Goal: Transaction & Acquisition: Obtain resource

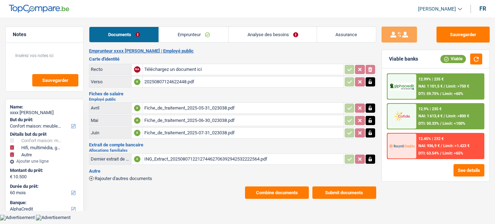
select select "household"
select select "tech"
select select "other"
select select "60"
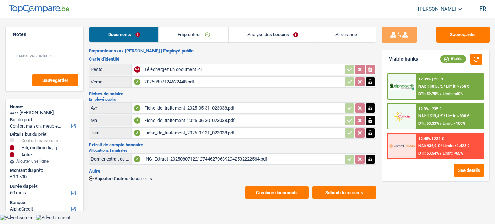
select select "alphacredit"
select select "60"
select select "household"
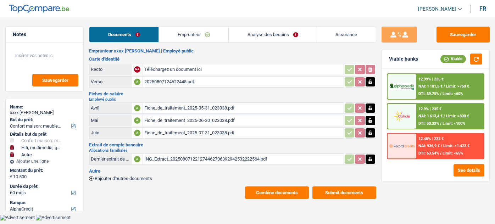
select select "yes"
select select "tech"
select select "other"
select select "60"
click at [277, 30] on link "Analyse des besoins" at bounding box center [272, 34] width 88 height 15
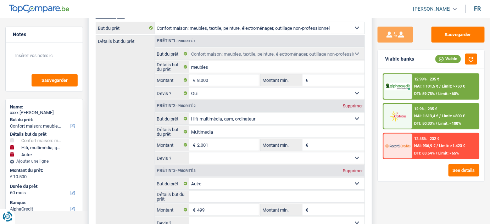
scroll to position [193, 0]
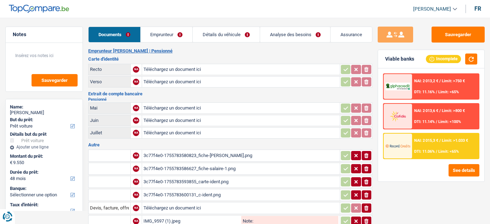
select select "car"
select select "48"
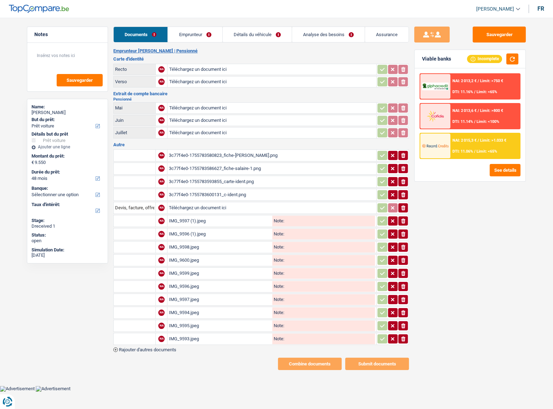
click at [231, 69] on input "Téléchargez un document ici" at bounding box center [272, 69] width 206 height 11
type input "C:\fakepath\r.png"
click at [198, 79] on input "Téléchargez un document ici" at bounding box center [272, 82] width 206 height 11
type input "C:\fakepath\v.png"
click at [196, 119] on input "Téléchargez un document ici" at bounding box center [272, 120] width 206 height 11
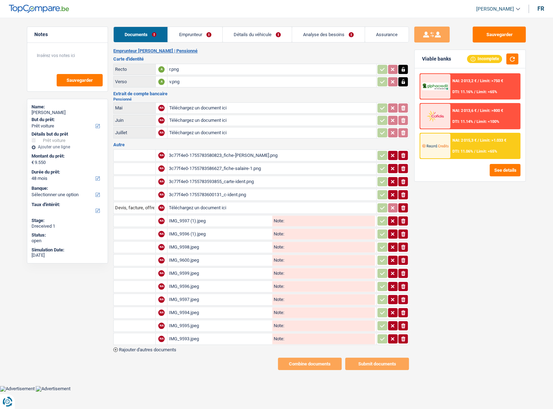
type input "C:\fakepath\06.png"
click at [203, 133] on input "Téléchargez un document ici" at bounding box center [272, 133] width 206 height 11
type input "C:\fakepath\07.png"
click at [219, 150] on div "3c77f4e0-1755783580823_fiche-sal.png" at bounding box center [272, 155] width 206 height 11
click at [203, 164] on div "3c77f4e0-1755783586627_fiche-salaire-1.png" at bounding box center [272, 168] width 206 height 11
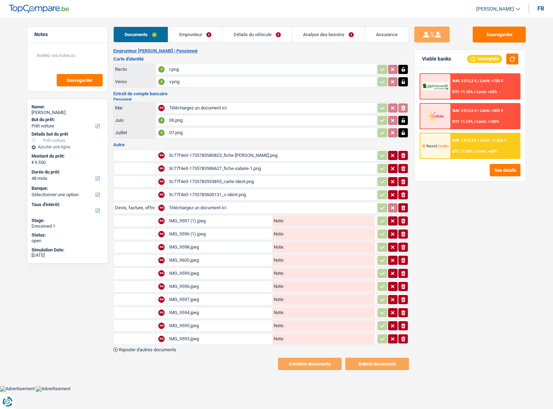
click at [193, 218] on div "IMG_9597 (1).jpeg" at bounding box center [220, 221] width 102 height 11
click at [188, 36] on link "Emprunteur" at bounding box center [195, 34] width 54 height 15
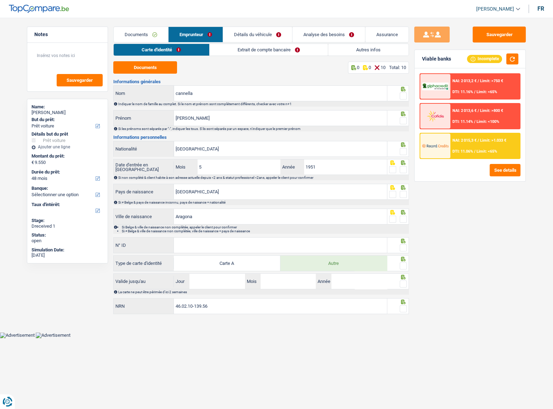
click at [230, 50] on link "Extrait de compte bancaire" at bounding box center [269, 50] width 118 height 12
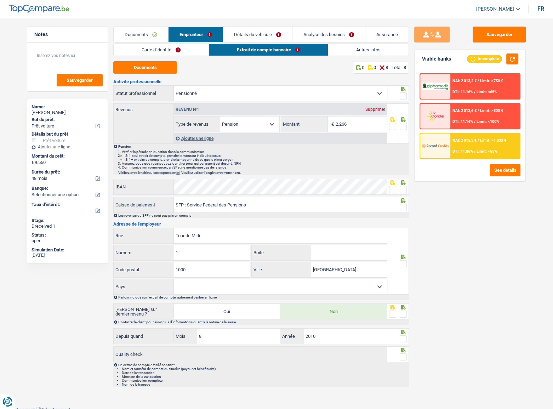
drag, startPoint x: 134, startPoint y: 33, endPoint x: 137, endPoint y: 34, distance: 3.6
click at [134, 33] on link "Documents" at bounding box center [141, 34] width 55 height 15
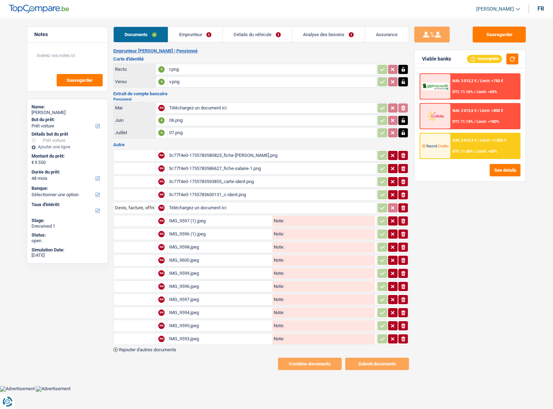
click at [198, 224] on div "IMG_9596.jpeg" at bounding box center [220, 286] width 102 height 11
click at [195, 33] on link "Emprunteur" at bounding box center [195, 34] width 54 height 15
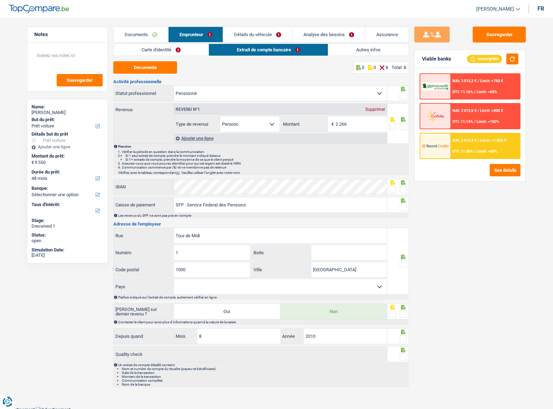
click at [342, 50] on link "Autres infos" at bounding box center [368, 50] width 80 height 12
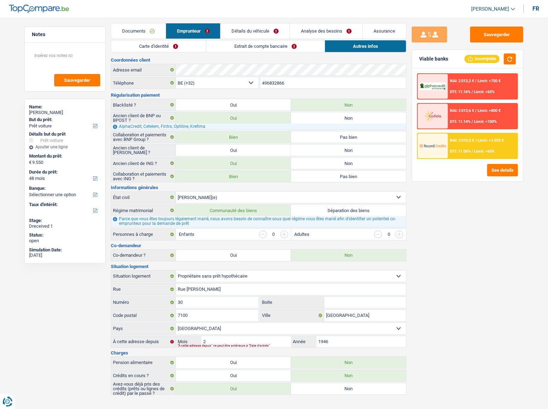
scroll to position [5, 0]
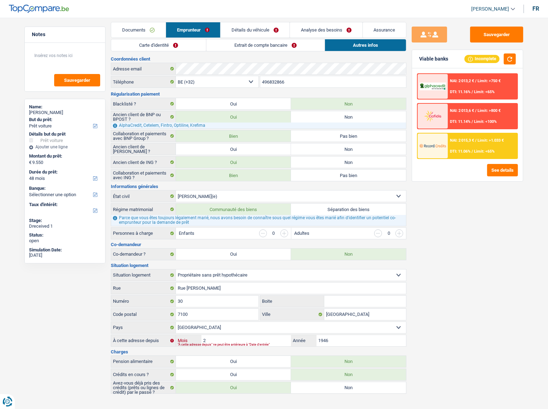
click at [231, 224] on input "2" at bounding box center [247, 340] width 90 height 11
click at [145, 35] on link "Documents" at bounding box center [138, 29] width 55 height 15
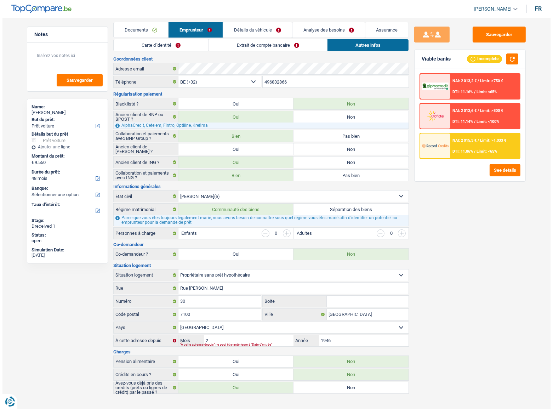
scroll to position [0, 0]
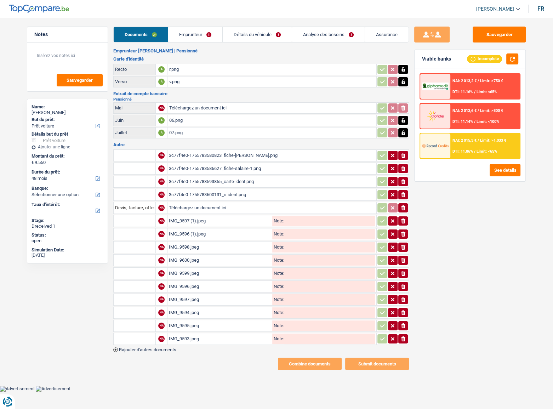
click at [202, 224] on div "IMG_9594.jpeg" at bounding box center [220, 312] width 102 height 11
click at [191, 224] on div "IMG_9593.jpeg" at bounding box center [220, 339] width 102 height 11
click at [241, 195] on div "3c77f4e0-1755783600131_c-ident.png" at bounding box center [272, 195] width 206 height 11
click at [182, 224] on td "IMG_9594.jpeg Note:" at bounding box center [271, 313] width 209 height 12
click at [185, 224] on div "IMG_9600.jpeg" at bounding box center [220, 260] width 102 height 11
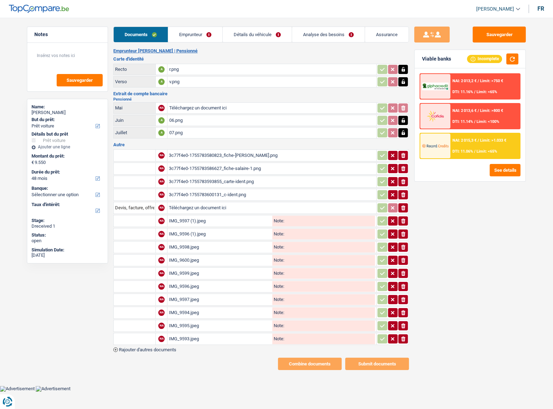
click at [177, 224] on div "IMG_9596.jpeg" at bounding box center [220, 286] width 102 height 11
click at [185, 224] on div "IMG_9594.jpeg" at bounding box center [220, 312] width 102 height 11
click at [404, 218] on icon "ionicons-v5-e" at bounding box center [404, 221] width 6 height 7
click at [405, 224] on icon "button" at bounding box center [403, 234] width 4 height 5
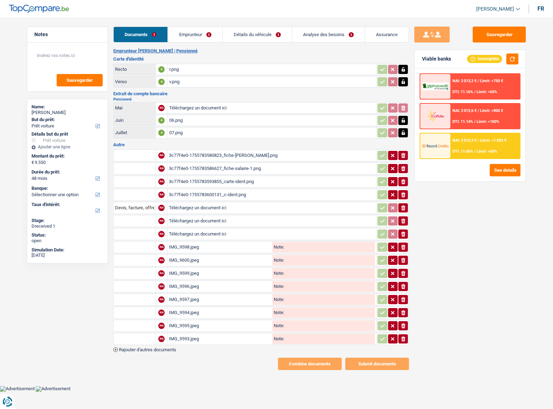
click at [402, 224] on table "NA 3c77f4e0-1755783580823_fiche-sal.png ionicons-v5-e NA 3c77f4e0-1755783586627…" at bounding box center [261, 247] width 296 height 198
click at [401, 224] on icon "ionicons-v5-e" at bounding box center [404, 247] width 6 height 7
click at [402, 224] on icon "ionicons-v5-e" at bounding box center [404, 260] width 6 height 7
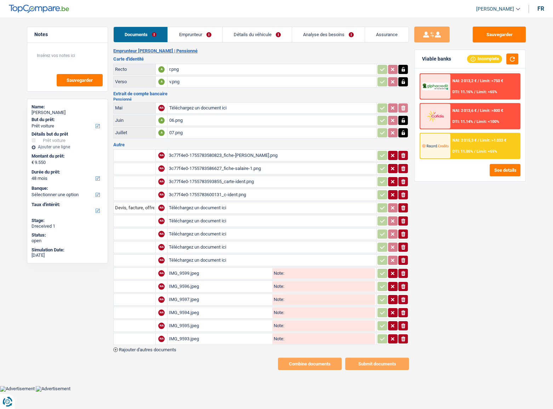
click at [404, 224] on button "ionicons-v5-e" at bounding box center [404, 273] width 10 height 9
click at [404, 224] on icon "button" at bounding box center [403, 286] width 4 height 5
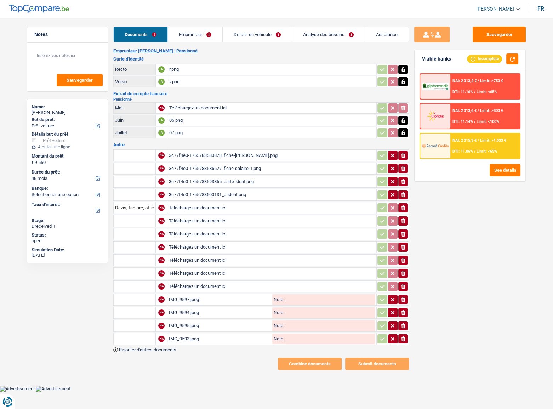
click at [402, 224] on icon "button" at bounding box center [403, 299] width 4 height 5
click at [403, 224] on icon "ionicons-v5-e" at bounding box center [404, 312] width 6 height 7
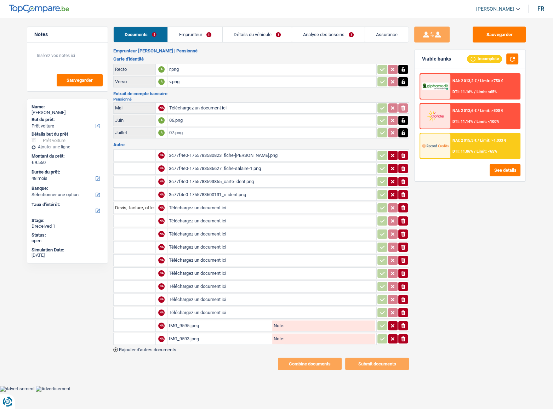
drag, startPoint x: 403, startPoint y: 321, endPoint x: 403, endPoint y: 329, distance: 8.5
click at [403, 224] on icon "ionicons-v5-e" at bounding box center [404, 325] width 6 height 7
click at [216, 224] on div "IMG_9593.jpeg" at bounding box center [220, 339] width 102 height 11
click at [403, 224] on icon "ionicons-v5-e" at bounding box center [404, 338] width 6 height 7
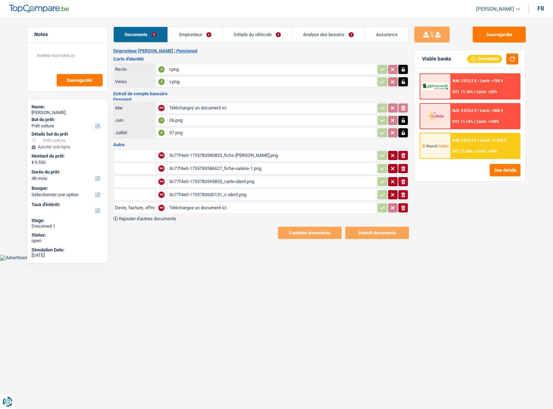
click at [405, 179] on icon "button" at bounding box center [403, 181] width 4 height 5
click at [402, 196] on icon "ionicons-v5-e" at bounding box center [404, 194] width 6 height 7
drag, startPoint x: 403, startPoint y: 166, endPoint x: 402, endPoint y: 161, distance: 5.0
click at [402, 166] on icon "ionicons-v5-e" at bounding box center [404, 168] width 6 height 7
click at [403, 155] on icon "ionicons-v5-e" at bounding box center [404, 155] width 6 height 7
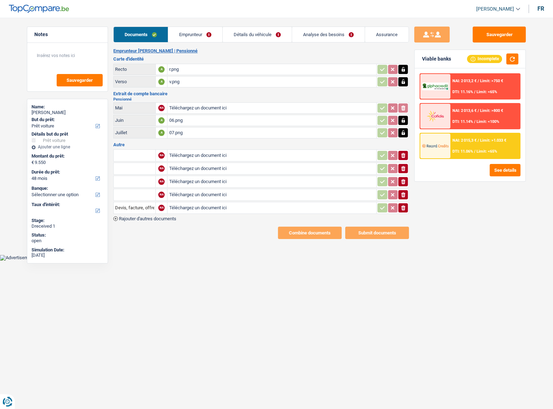
click at [405, 206] on icon "button" at bounding box center [403, 207] width 4 height 5
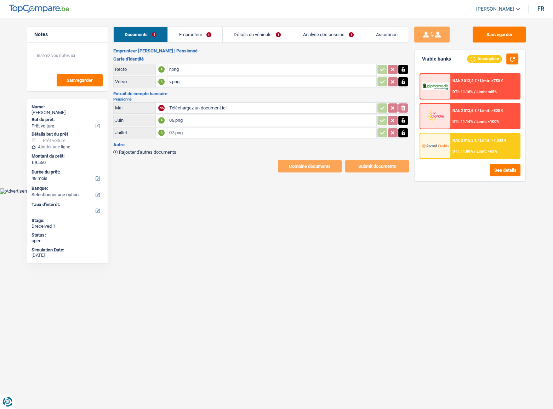
click at [144, 151] on span "Rajouter d'autres documents" at bounding box center [147, 152] width 57 height 5
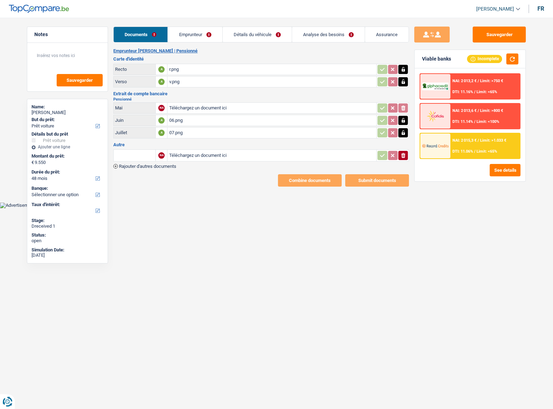
click at [180, 157] on input "Téléchargez un document ici" at bounding box center [272, 155] width 206 height 11
click at [135, 153] on input "text" at bounding box center [134, 155] width 39 height 11
click at [145, 170] on li "Devis, facture, offre, bon de commande" at bounding box center [160, 169] width 86 height 9
type input "Devis, facture, offre, bon de commande"
click at [490, 30] on button "Sauvegarder" at bounding box center [499, 35] width 53 height 16
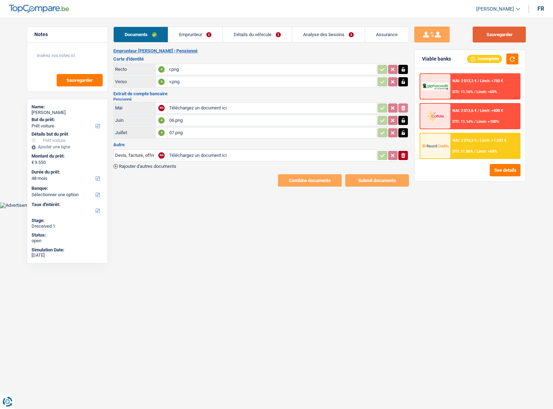
click at [490, 35] on button "Sauvegarder" at bounding box center [499, 35] width 53 height 16
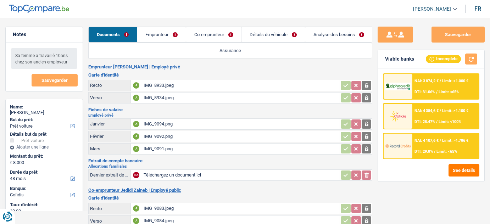
select select "car"
select select "48"
select select "cofidis"
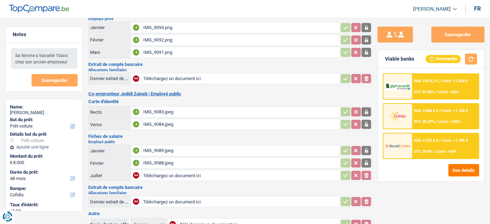
click at [190, 109] on div "IMG_9083.jpeg" at bounding box center [240, 112] width 195 height 11
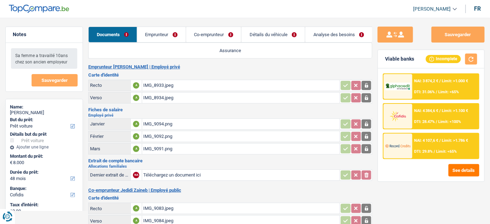
click at [154, 89] on div "IMG_8933.jpeg" at bounding box center [240, 85] width 195 height 11
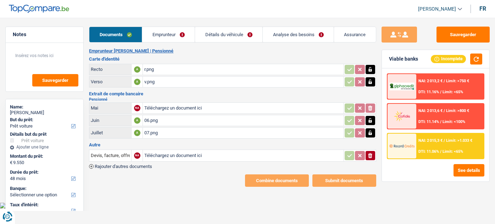
select select "car"
select select "48"
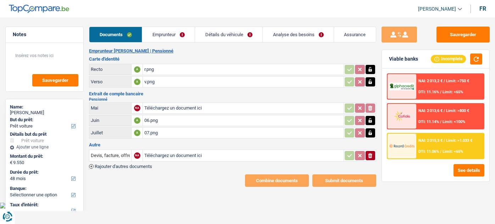
select select "car"
select select "yes"
click at [459, 174] on button "See details" at bounding box center [468, 170] width 31 height 12
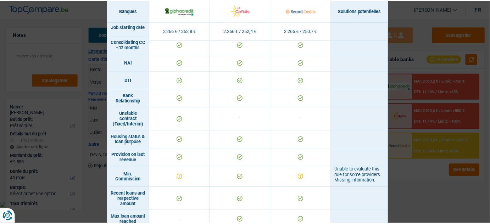
scroll to position [476, 0]
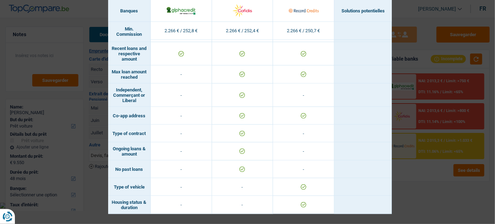
click at [462, 196] on div "Banks conditions × Banques Solutions potentielles Revenus / Charges 2.266 € / 2…" at bounding box center [247, 112] width 495 height 224
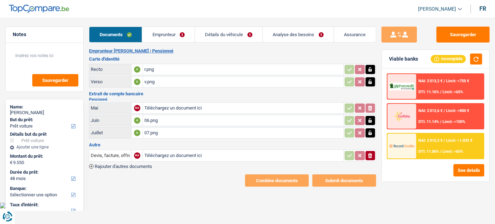
click at [287, 36] on link "Analyse des besoins" at bounding box center [297, 34] width 71 height 15
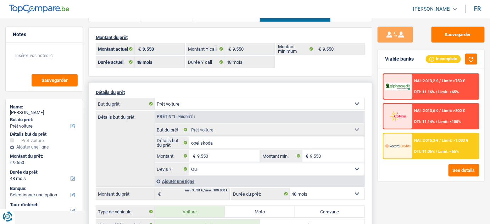
scroll to position [32, 0]
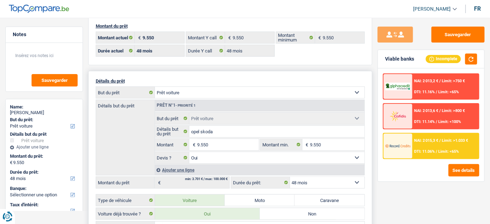
click at [327, 181] on select "12 mois 18 mois 24 mois 30 mois 36 mois 42 mois 48 mois Sélectionner une option" at bounding box center [327, 182] width 75 height 11
select select "42"
click at [290, 177] on select "12 mois 18 mois 24 mois 30 mois 36 mois 42 mois 48 mois Sélectionner une option" at bounding box center [327, 182] width 75 height 11
select select "42"
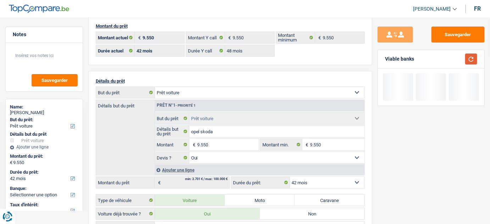
click at [472, 62] on button "button" at bounding box center [471, 58] width 12 height 11
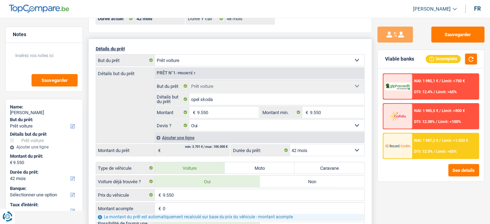
click at [303, 149] on select "12 mois 18 mois 24 mois 30 mois 36 mois 42 mois 48 mois Sélectionner une option" at bounding box center [327, 150] width 75 height 11
select select "36"
click at [290, 145] on select "12 mois 18 mois 24 mois 30 mois 36 mois 42 mois 48 mois Sélectionner une option" at bounding box center [327, 150] width 75 height 11
select select "36"
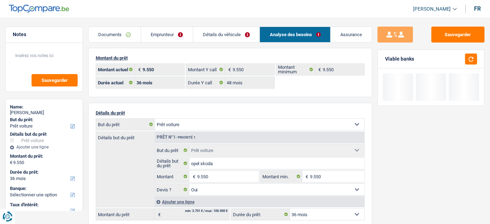
scroll to position [0, 0]
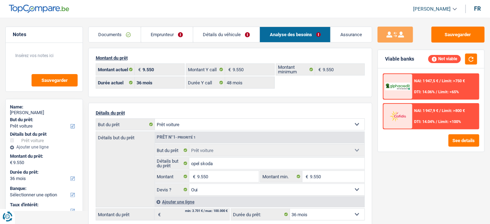
click link "Emprunteur"
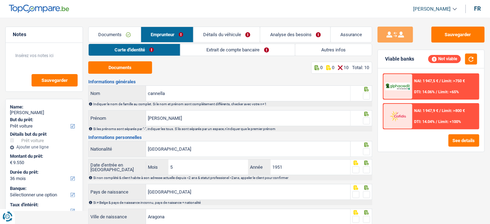
click link "Autres infos"
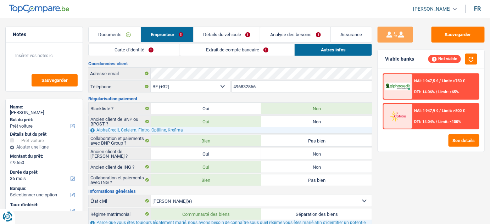
click link "Analyse des besoins"
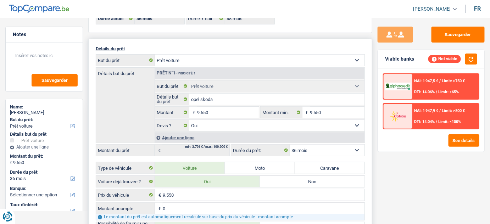
scroll to position [129, 0]
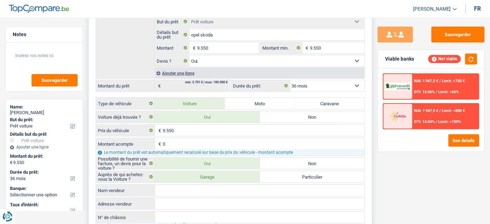
click select "12 mois 18 mois 24 mois 30 mois 36 mois 42 mois 48 mois Sélectionner une option"
select select "48"
click select "12 mois 18 mois 24 mois 30 mois 36 mois 42 mois 48 mois Sélectionner une option"
select select "48"
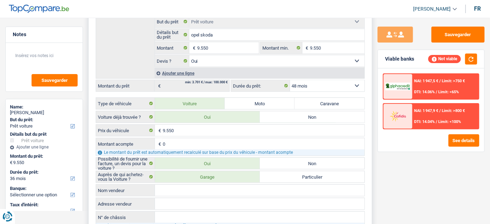
select select "48"
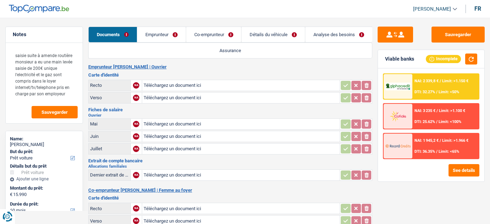
select select "car"
select select "60"
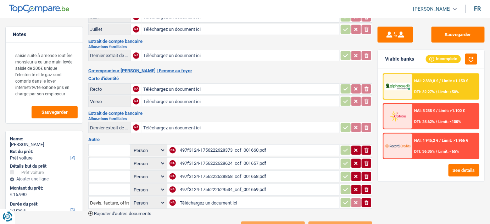
scroll to position [142, 0]
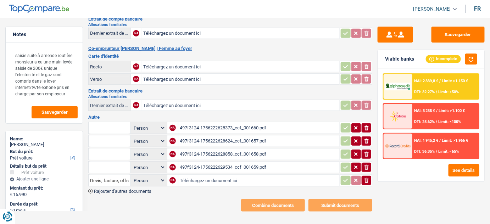
click at [231, 123] on div "497f3124-1756222628373_ccf_001660.pdf" at bounding box center [259, 128] width 158 height 11
click at [240, 140] on div "497f3124-1756222628624_ccf_001657.pdf" at bounding box center [259, 141] width 158 height 11
click at [247, 136] on div "497f3124-1756222628624_ccf_001657.pdf" at bounding box center [259, 141] width 158 height 11
click at [212, 149] on div "497f3124-1756222628858_ccf_001658.pdf" at bounding box center [259, 154] width 158 height 11
click at [210, 163] on div "497f3124-1756222629534_ccf_001659.pdf" at bounding box center [259, 167] width 158 height 11
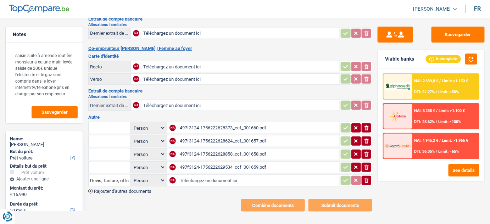
scroll to position [13, 0]
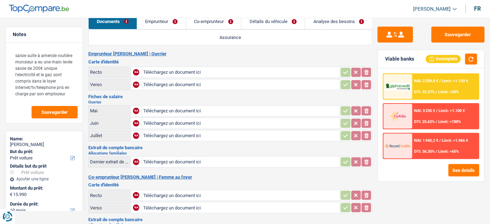
click at [196, 72] on input "Téléchargez un document ici" at bounding box center [240, 72] width 195 height 11
type input "C:\fakepath\r.pdf"
click at [159, 81] on input "Téléchargez un document ici" at bounding box center [240, 84] width 195 height 11
type input "C:\fakepath\vv.pdf"
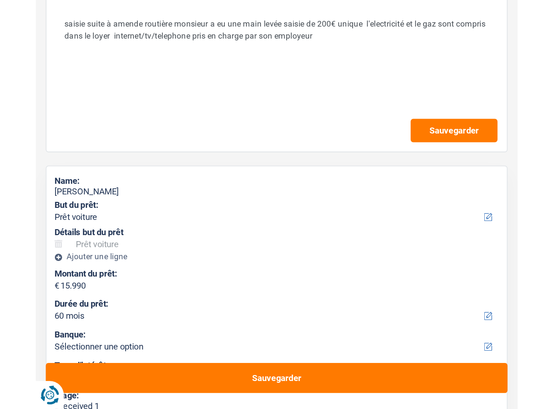
scroll to position [0, 0]
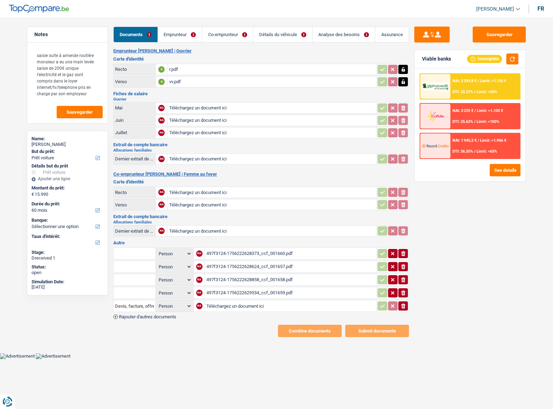
click at [196, 190] on input "Téléchargez un document ici" at bounding box center [272, 192] width 206 height 11
type input "C:\fakepath\rr.pdf"
click at [192, 204] on input "Téléchargez un document ici" at bounding box center [272, 204] width 206 height 11
type input "C:\fakepath\v.pdf"
click at [180, 202] on div "v.pdf" at bounding box center [272, 204] width 206 height 11
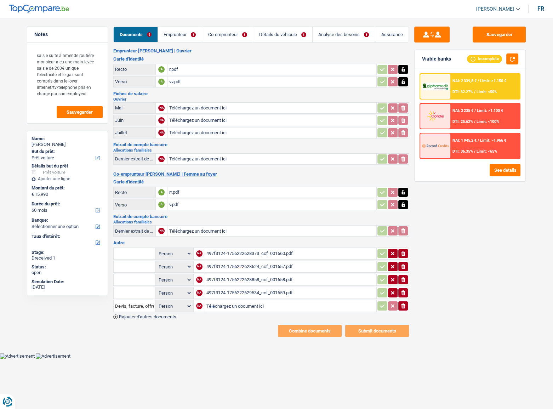
click at [171, 195] on div "rr.pdf" at bounding box center [272, 192] width 206 height 11
click at [489, 30] on button "Sauvegarder" at bounding box center [499, 35] width 53 height 16
click at [489, 31] on button "Sauvegarder" at bounding box center [499, 35] width 53 height 16
click at [406, 224] on icon "ionicons-v5-e" at bounding box center [404, 253] width 6 height 7
drag, startPoint x: 404, startPoint y: 263, endPoint x: 404, endPoint y: 270, distance: 6.7
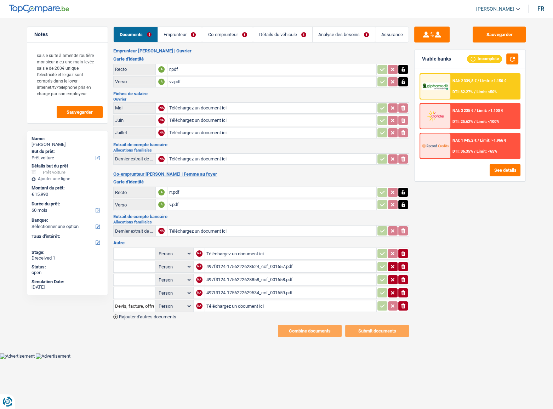
click at [404, 224] on icon "ionicons-v5-e" at bounding box center [404, 266] width 6 height 7
click at [403, 224] on icon "ionicons-v5-e" at bounding box center [404, 279] width 6 height 7
drag, startPoint x: 404, startPoint y: 288, endPoint x: 405, endPoint y: 296, distance: 7.5
click at [404, 224] on icon "ionicons-v5-e" at bounding box center [404, 292] width 6 height 7
click at [402, 224] on icon "button" at bounding box center [403, 306] width 4 height 5
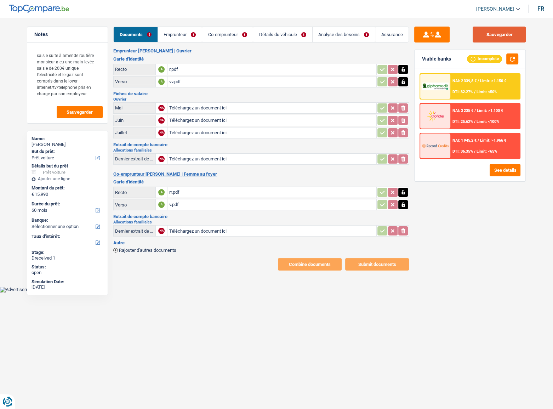
click at [489, 29] on button "Sauvegarder" at bounding box center [499, 35] width 53 height 16
click at [489, 34] on button "Sauvegarder" at bounding box center [499, 35] width 53 height 16
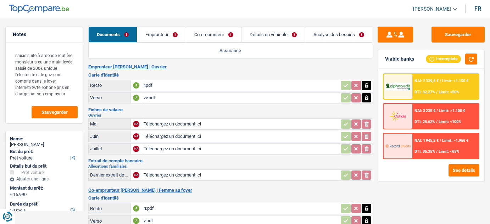
select select "car"
select select "60"
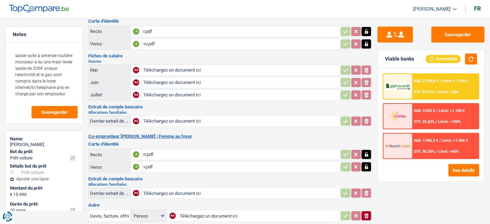
scroll to position [64, 0]
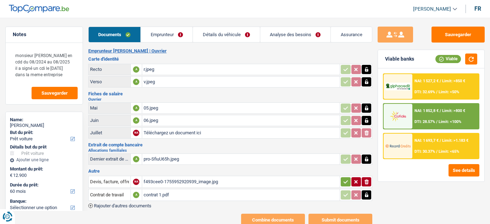
select select "car"
select select "60"
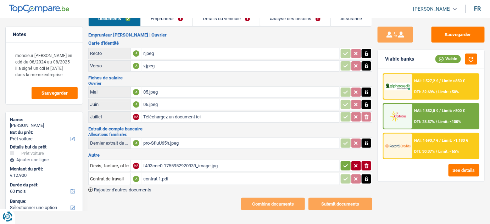
click at [166, 112] on input "Téléchargez un document ici" at bounding box center [240, 117] width 195 height 11
type input "C:\fakepath\pro-vDDzSnPn.jpeg"
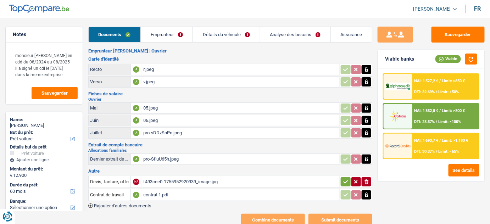
click at [176, 35] on link "Emprunteur" at bounding box center [167, 34] width 52 height 15
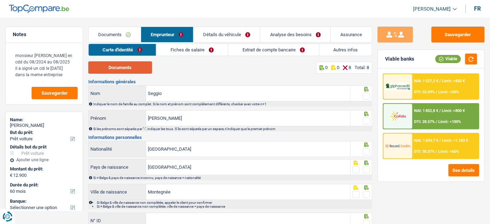
click at [122, 70] on button "Documents" at bounding box center [120, 67] width 64 height 12
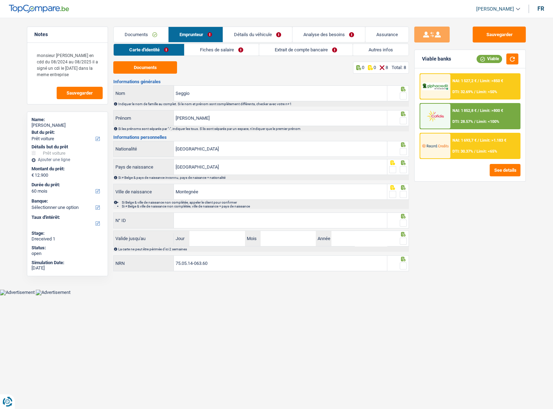
click at [404, 94] on span at bounding box center [403, 95] width 7 height 7
click at [0, 0] on input "radio" at bounding box center [0, 0] width 0 height 0
click at [402, 121] on span at bounding box center [403, 120] width 7 height 7
click at [0, 0] on input "radio" at bounding box center [0, 0] width 0 height 0
click at [402, 151] on span at bounding box center [403, 151] width 7 height 7
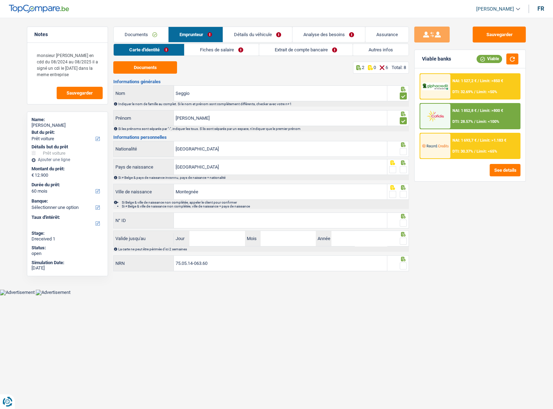
click at [0, 0] on input "radio" at bounding box center [0, 0] width 0 height 0
click at [402, 168] on span at bounding box center [403, 169] width 7 height 7
click at [0, 0] on input "radio" at bounding box center [0, 0] width 0 height 0
drag, startPoint x: 404, startPoint y: 192, endPoint x: 401, endPoint y: 187, distance: 5.4
click at [404, 191] on span at bounding box center [403, 194] width 7 height 7
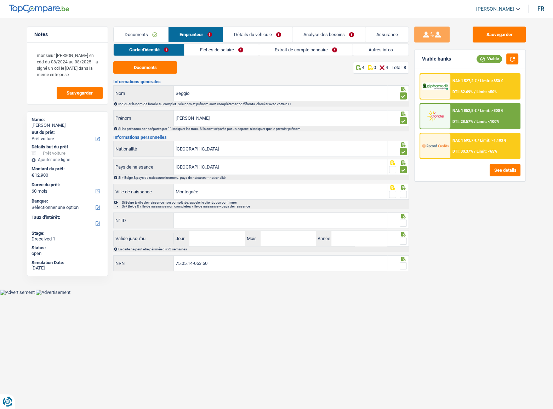
click at [0, 0] on input "radio" at bounding box center [0, 0] width 0 height 0
click at [251, 216] on input "N° ID" at bounding box center [280, 220] width 213 height 15
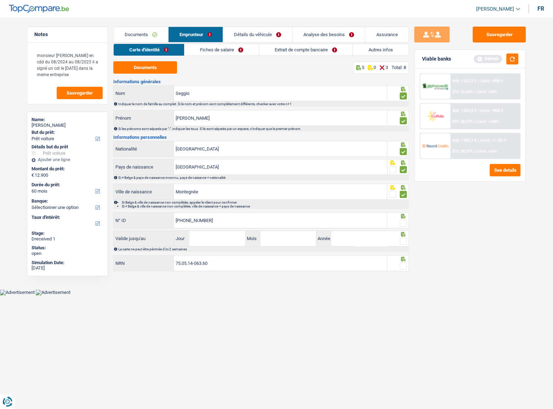
type input "[PHONE_NUMBER]"
drag, startPoint x: 406, startPoint y: 221, endPoint x: 496, endPoint y: 77, distance: 170.0
click at [405, 221] on span at bounding box center [403, 223] width 7 height 7
click at [0, 0] on input "radio" at bounding box center [0, 0] width 0 height 0
click at [489, 55] on button "button" at bounding box center [513, 58] width 12 height 11
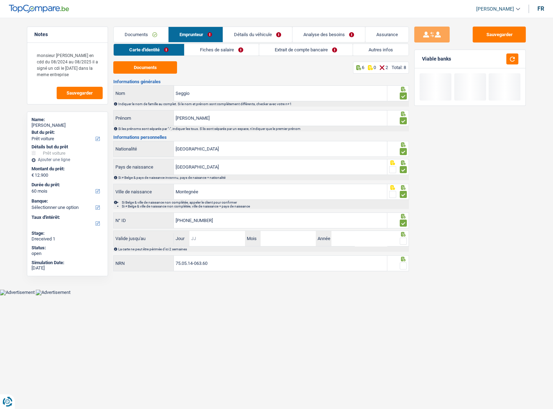
drag, startPoint x: 207, startPoint y: 240, endPoint x: 387, endPoint y: 239, distance: 180.3
click at [207, 224] on input "Jour" at bounding box center [217, 238] width 55 height 15
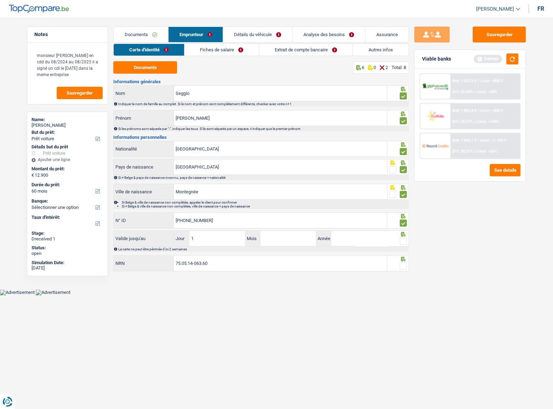
type input "10"
type input "11"
type input "2027"
click at [406, 224] on span at bounding box center [403, 241] width 7 height 7
click at [0, 0] on input "radio" at bounding box center [0, 0] width 0 height 0
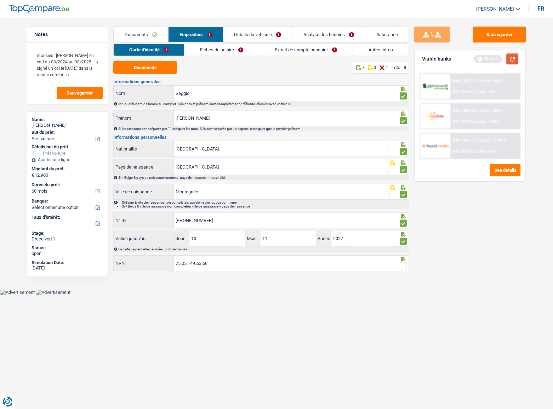
click at [489, 55] on button "button" at bounding box center [513, 58] width 12 height 11
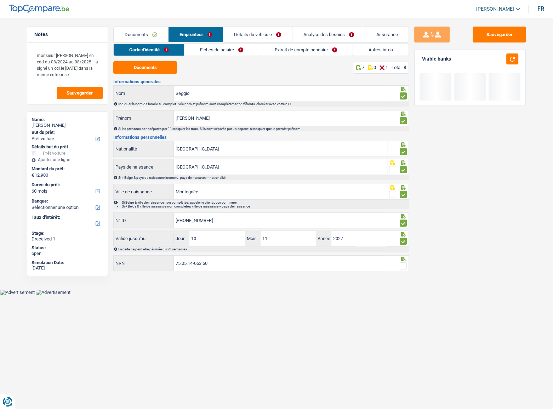
click at [400, 224] on span at bounding box center [403, 265] width 7 height 7
click at [0, 0] on input "radio" at bounding box center [0, 0] width 0 height 0
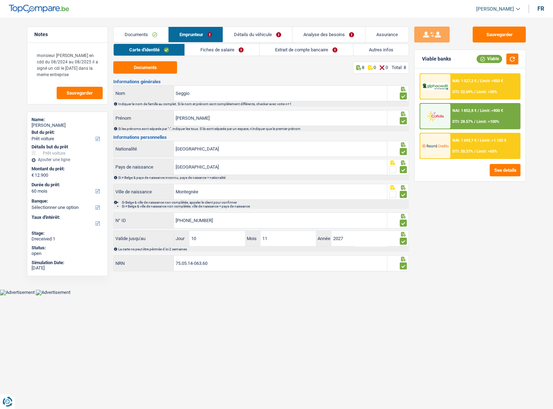
click at [210, 47] on link "Fiches de salaire" at bounding box center [222, 50] width 74 height 12
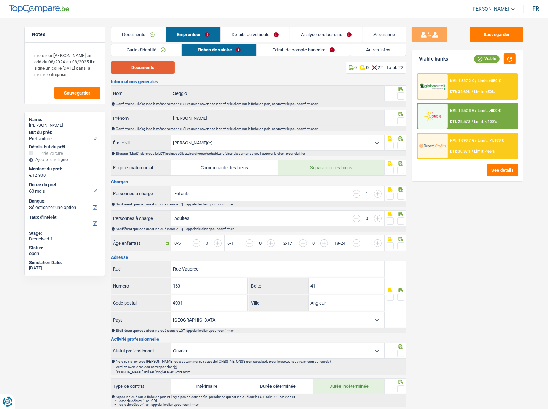
click at [162, 71] on button "Documents" at bounding box center [143, 67] width 64 height 12
drag, startPoint x: 400, startPoint y: 93, endPoint x: 400, endPoint y: 100, distance: 6.8
click at [400, 93] on span at bounding box center [400, 95] width 7 height 7
click at [0, 0] on input "radio" at bounding box center [0, 0] width 0 height 0
click at [400, 119] on span at bounding box center [400, 120] width 7 height 7
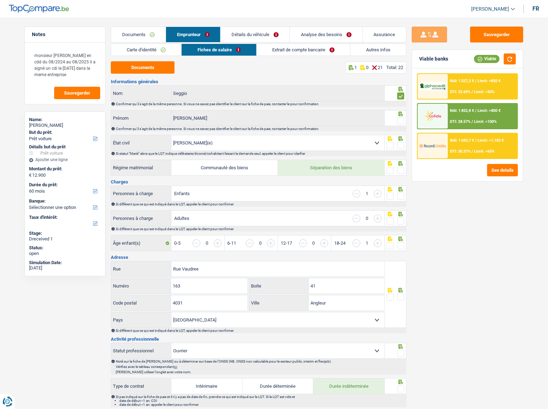
click at [0, 0] on input "radio" at bounding box center [0, 0] width 0 height 0
click at [400, 143] on span at bounding box center [400, 145] width 7 height 7
click at [0, 0] on input "radio" at bounding box center [0, 0] width 0 height 0
click at [400, 170] on span at bounding box center [400, 170] width 7 height 7
click at [0, 0] on input "radio" at bounding box center [0, 0] width 0 height 0
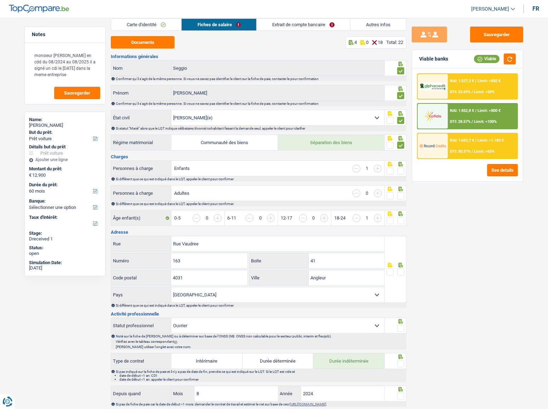
scroll to position [64, 0]
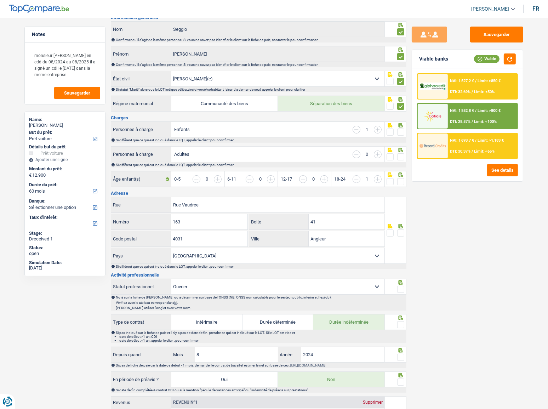
click at [402, 129] on span at bounding box center [400, 132] width 7 height 7
click at [0, 0] on input "radio" at bounding box center [0, 0] width 0 height 0
click at [401, 157] on span at bounding box center [400, 156] width 7 height 7
click at [0, 0] on input "radio" at bounding box center [0, 0] width 0 height 0
click at [400, 178] on span at bounding box center [400, 181] width 7 height 7
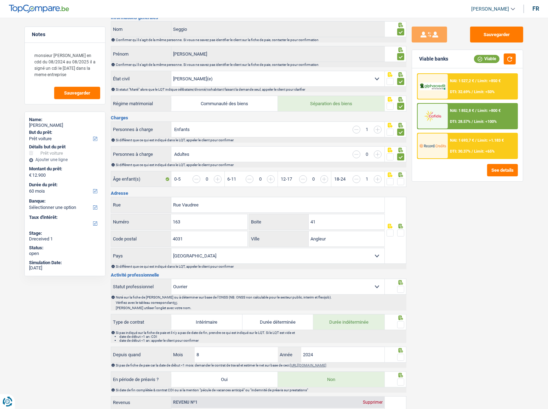
click at [0, 0] on input "radio" at bounding box center [0, 0] width 0 height 0
click at [489, 61] on button "button" at bounding box center [510, 58] width 12 height 11
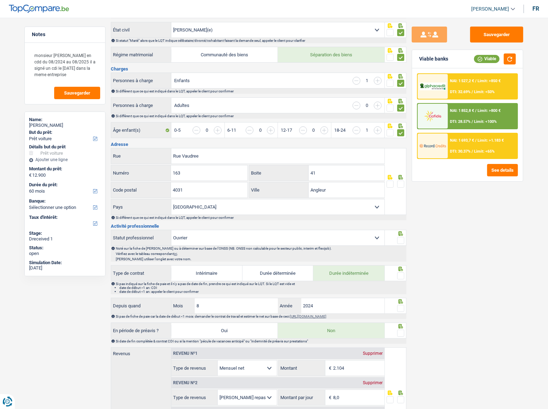
scroll to position [129, 0]
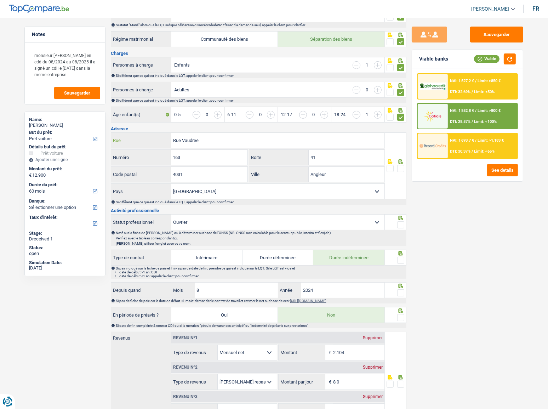
drag, startPoint x: 204, startPoint y: 139, endPoint x: 159, endPoint y: 139, distance: 44.3
click at [159, 139] on div "Rue Vaudree Rue" at bounding box center [247, 140] width 273 height 15
click at [401, 167] on span at bounding box center [400, 168] width 7 height 7
click at [0, 0] on input "radio" at bounding box center [0, 0] width 0 height 0
click at [489, 57] on button "button" at bounding box center [510, 58] width 12 height 11
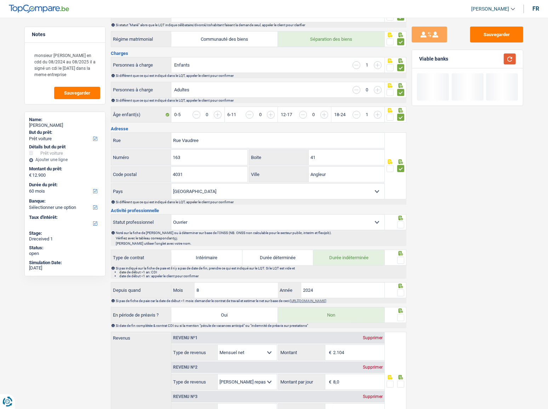
scroll to position [161, 0]
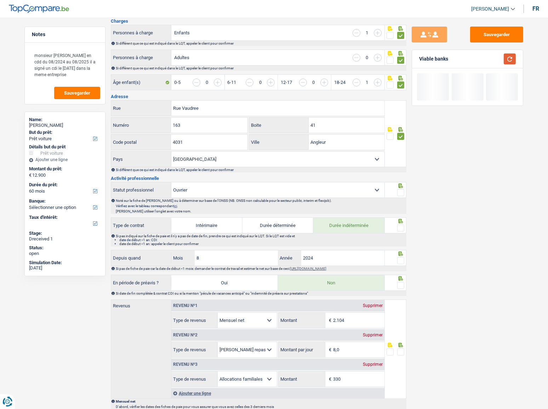
click at [489, 57] on button "button" at bounding box center [510, 58] width 12 height 11
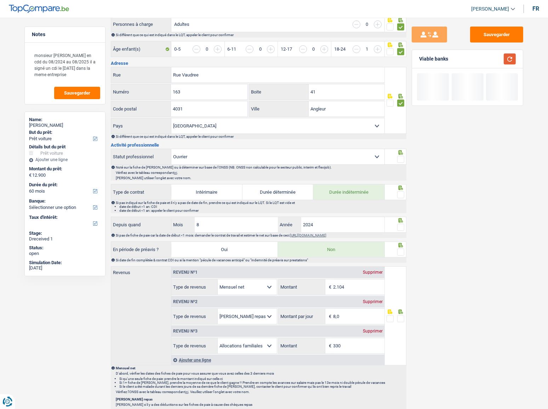
scroll to position [225, 0]
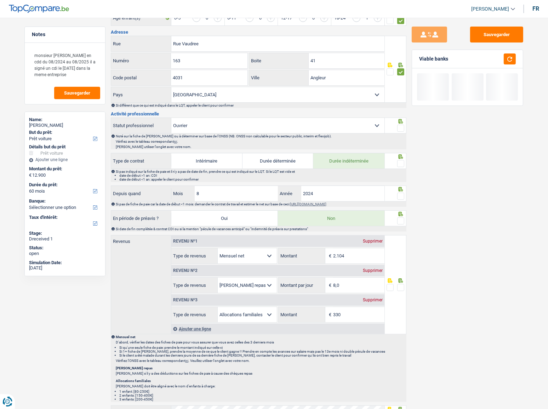
click at [402, 128] on span at bounding box center [400, 128] width 7 height 7
click at [0, 0] on input "radio" at bounding box center [0, 0] width 0 height 0
click at [403, 162] on span at bounding box center [400, 163] width 7 height 7
click at [0, 0] on input "radio" at bounding box center [0, 0] width 0 height 0
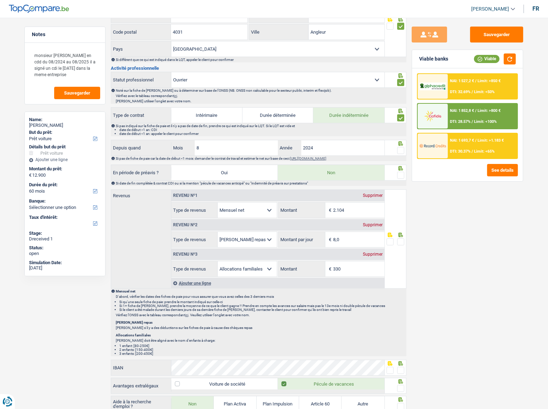
scroll to position [290, 0]
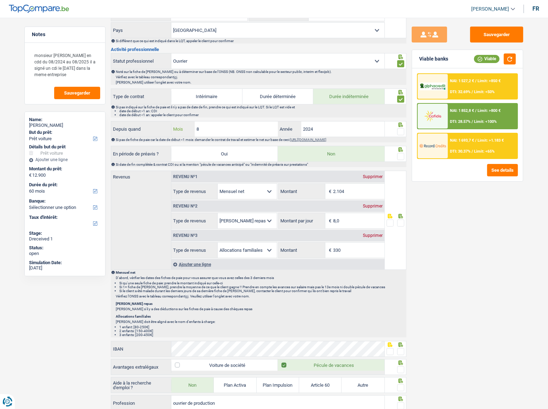
drag, startPoint x: 215, startPoint y: 128, endPoint x: 129, endPoint y: 128, distance: 86.4
click at [129, 128] on div "Depuis quand 8 Mois / 2024 Année" at bounding box center [247, 129] width 273 height 15
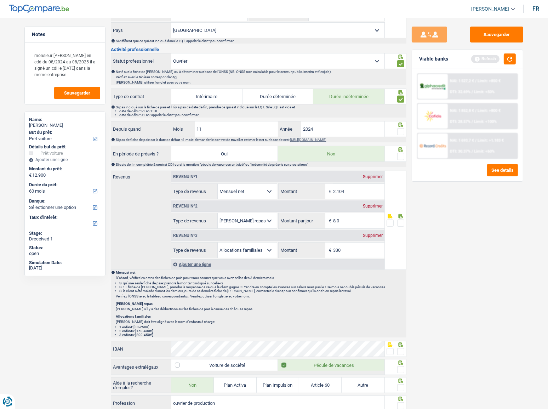
click at [400, 128] on span at bounding box center [400, 131] width 7 height 7
click at [0, 0] on input "radio" at bounding box center [0, 0] width 0 height 0
click at [489, 57] on button "button" at bounding box center [510, 58] width 12 height 11
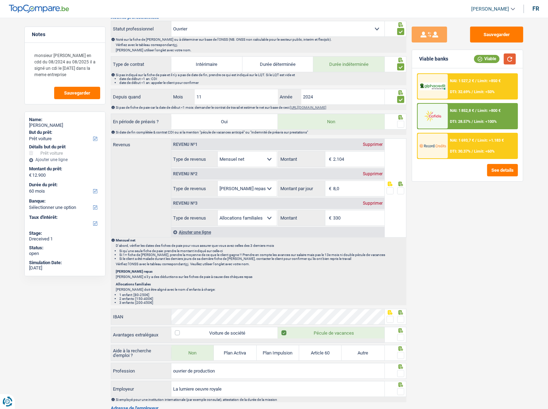
scroll to position [354, 0]
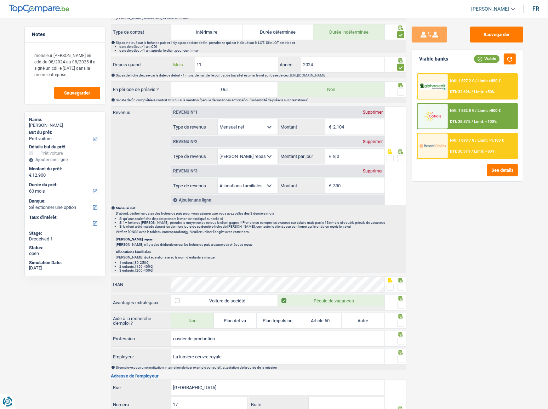
drag, startPoint x: 221, startPoint y: 63, endPoint x: 126, endPoint y: 73, distance: 95.8
click at [126, 73] on div "Depuis quand 11 Mois / 2024 Année Si pas de fiche de paie car la date de début …" at bounding box center [259, 67] width 296 height 21
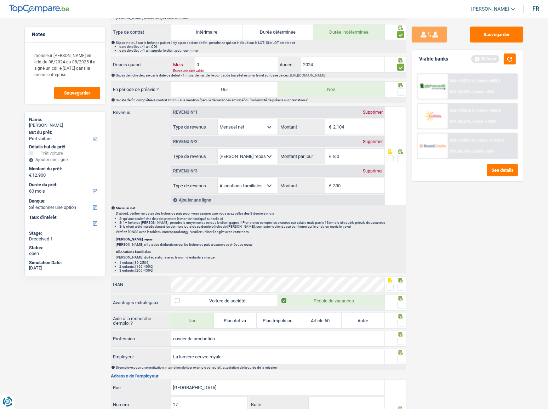
type input "08"
click at [331, 63] on input "2024" at bounding box center [342, 64] width 83 height 15
type input "2025"
click at [489, 57] on button "button" at bounding box center [510, 58] width 12 height 11
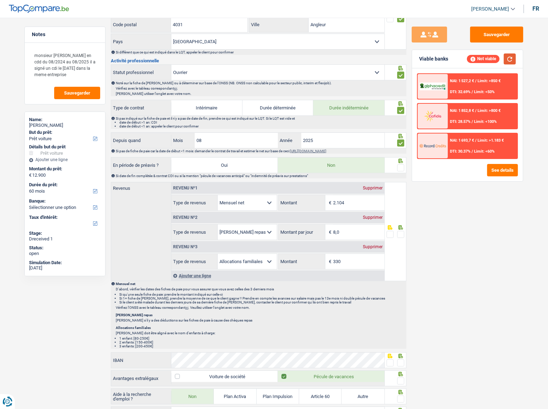
scroll to position [290, 0]
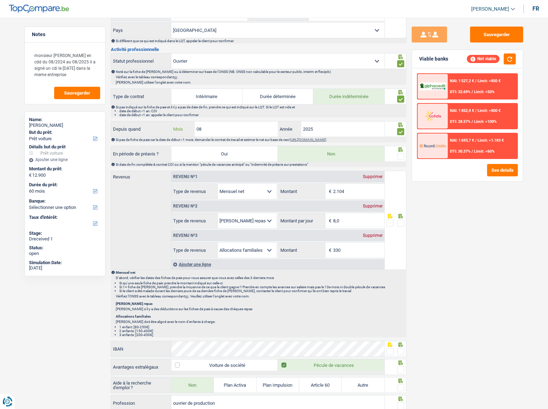
drag, startPoint x: 212, startPoint y: 126, endPoint x: 179, endPoint y: 127, distance: 33.0
click at [179, 127] on div "08 Mois" at bounding box center [224, 129] width 107 height 15
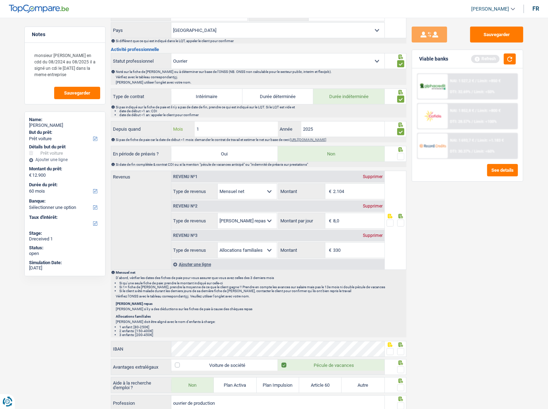
type input "11"
click at [333, 128] on input "2025" at bounding box center [342, 129] width 83 height 15
type input "2024"
click at [489, 57] on button "button" at bounding box center [510, 58] width 12 height 11
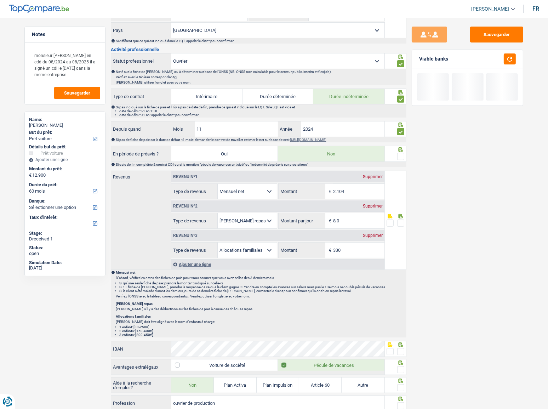
click at [403, 155] on span at bounding box center [400, 156] width 7 height 7
click at [0, 0] on input "radio" at bounding box center [0, 0] width 0 height 0
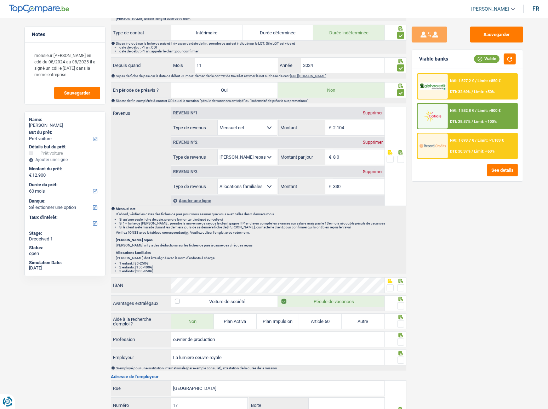
scroll to position [354, 0]
drag, startPoint x: 305, startPoint y: 214, endPoint x: 312, endPoint y: 175, distance: 39.7
click at [310, 202] on div "Revenus Revenu nº1 Supprimer Allocation d'handicap Allocations chômage Allocati…" at bounding box center [259, 189] width 296 height 167
drag, startPoint x: 428, startPoint y: 240, endPoint x: 411, endPoint y: 226, distance: 21.4
click at [428, 224] on div "Sauvegarder Viable banks Viable NAI: 1 527,2 € / Limit: >850 € DTI: 32.69% / Li…" at bounding box center [468, 211] width 122 height 369
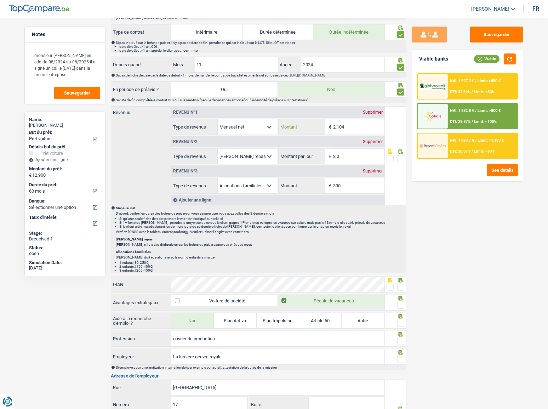
drag, startPoint x: 352, startPoint y: 125, endPoint x: 300, endPoint y: 128, distance: 52.5
click at [300, 128] on div "2.104 € Montant" at bounding box center [332, 126] width 106 height 15
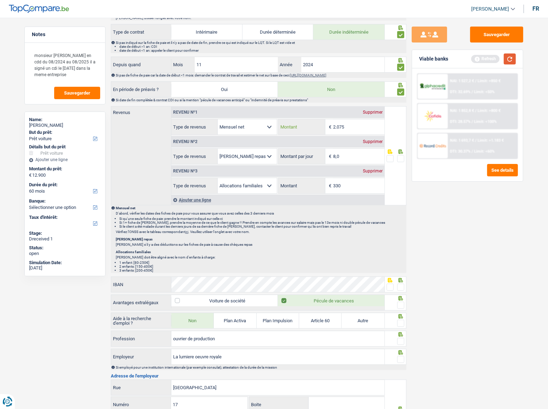
type input "2.075"
click at [489, 60] on button "button" at bounding box center [510, 58] width 12 height 11
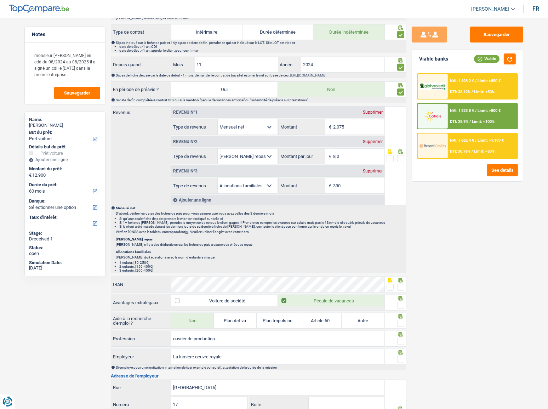
click at [402, 156] on span at bounding box center [400, 158] width 7 height 7
click at [0, 0] on input "radio" at bounding box center [0, 0] width 0 height 0
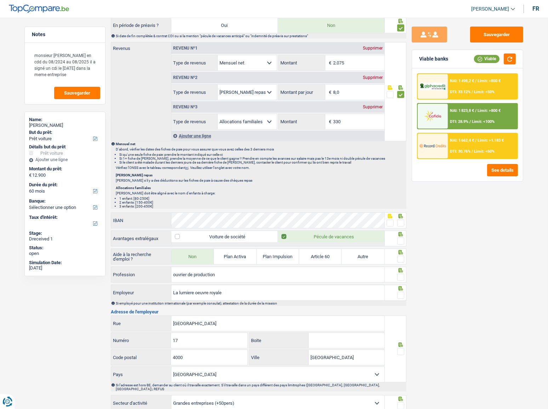
drag, startPoint x: 403, startPoint y: 220, endPoint x: 414, endPoint y: 220, distance: 11.3
click at [406, 220] on div at bounding box center [396, 221] width 22 height 16
click at [401, 221] on span at bounding box center [400, 223] width 7 height 7
click at [0, 0] on input "radio" at bounding box center [0, 0] width 0 height 0
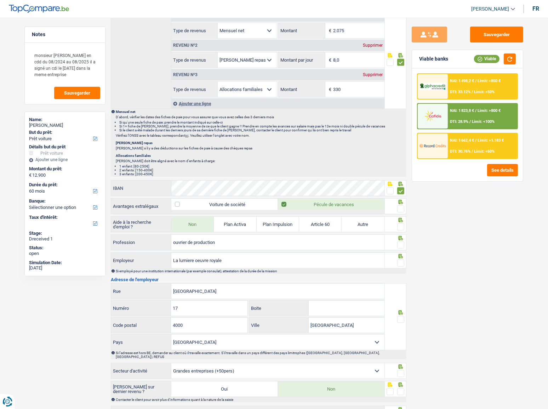
scroll to position [483, 0]
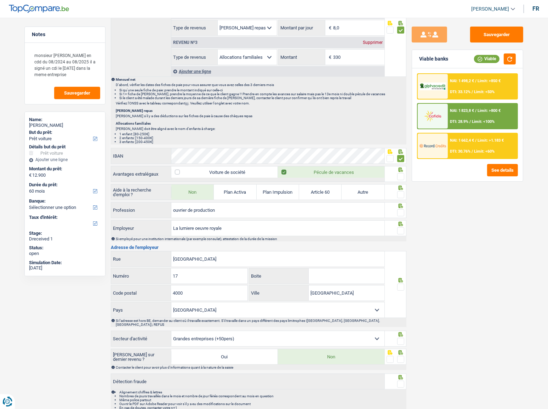
drag, startPoint x: 401, startPoint y: 175, endPoint x: 402, endPoint y: 189, distance: 13.9
click at [401, 175] on span at bounding box center [400, 176] width 7 height 7
click at [0, 0] on input "radio" at bounding box center [0, 0] width 0 height 0
drag, startPoint x: 402, startPoint y: 193, endPoint x: 516, endPoint y: 219, distance: 117.6
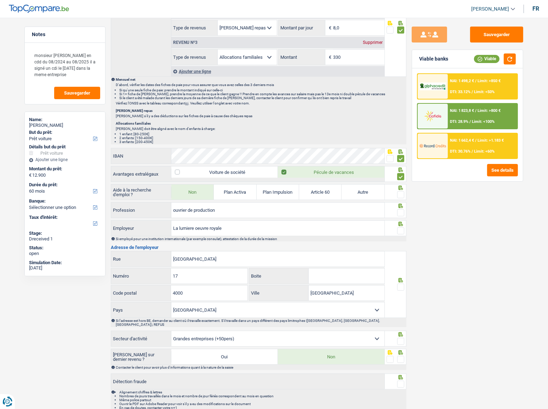
click at [489, 224] on div "Sauvegarder Viable banks Viable NAI: 1 498,2 € / Limit: >850 € DTI: 33.12% / Li…" at bounding box center [468, 211] width 122 height 369
click at [400, 194] on span at bounding box center [400, 194] width 7 height 7
click at [0, 0] on input "radio" at bounding box center [0, 0] width 0 height 0
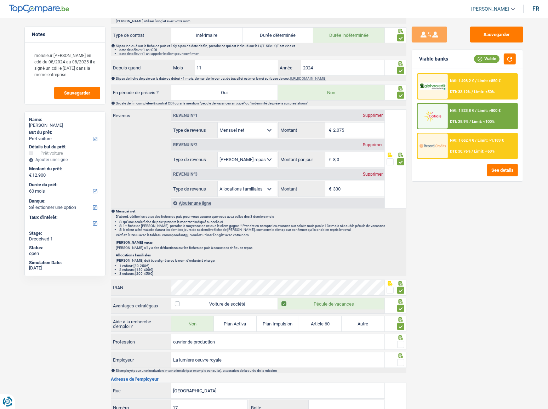
scroll to position [386, 0]
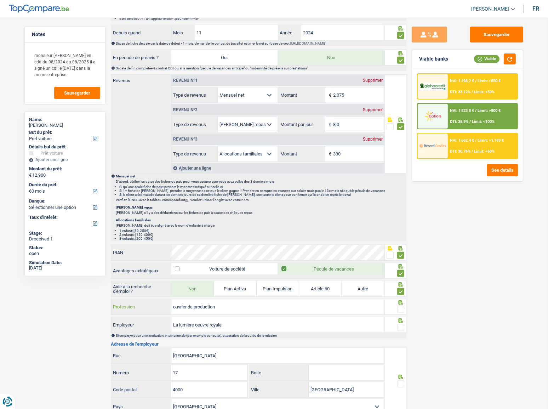
drag, startPoint x: 318, startPoint y: 307, endPoint x: 151, endPoint y: 315, distance: 168.1
click at [151, 224] on div "Informations générales Seggio Nom Confirmer qu'il s'agit de la même personne. S…" at bounding box center [259, 100] width 296 height 814
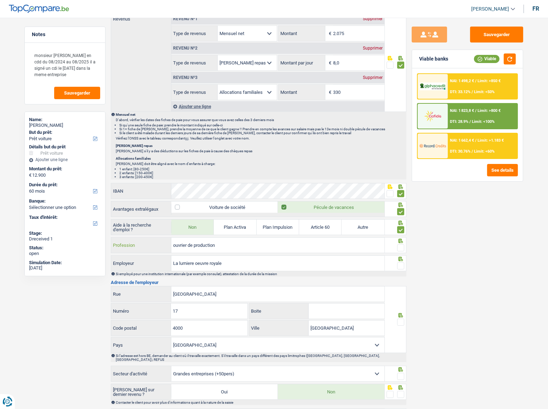
scroll to position [451, 0]
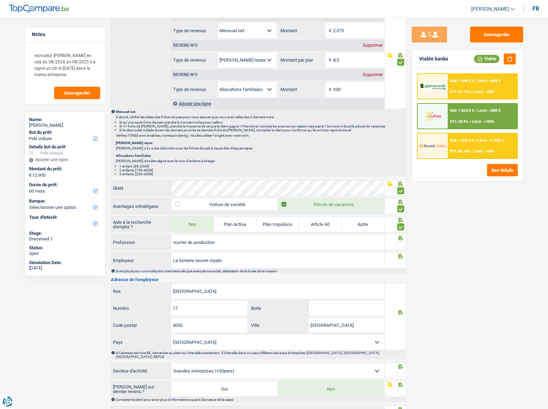
click at [400, 224] on span at bounding box center [400, 245] width 7 height 7
click at [0, 0] on input "radio" at bounding box center [0, 0] width 0 height 0
click at [489, 224] on div "Sauvegarder Viable banks Viable NAI: 1 498,2 € / Limit: >850 € DTI: 33.12% / Li…" at bounding box center [468, 211] width 122 height 369
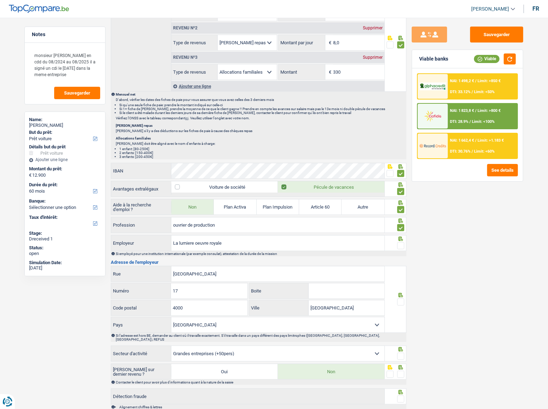
scroll to position [483, 0]
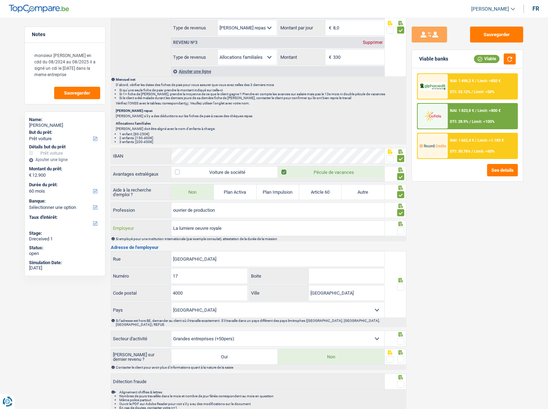
click at [261, 224] on input "La lumiere oeuvre royale" at bounding box center [277, 228] width 213 height 15
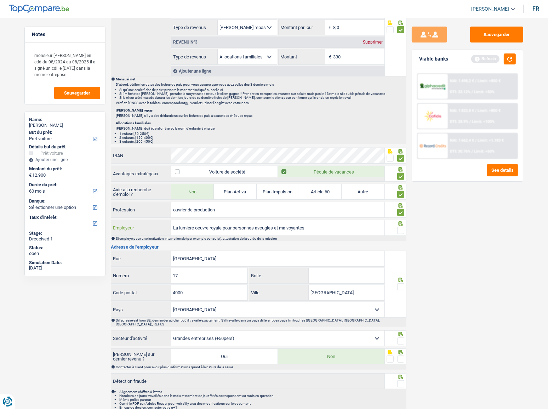
scroll to position [498, 0]
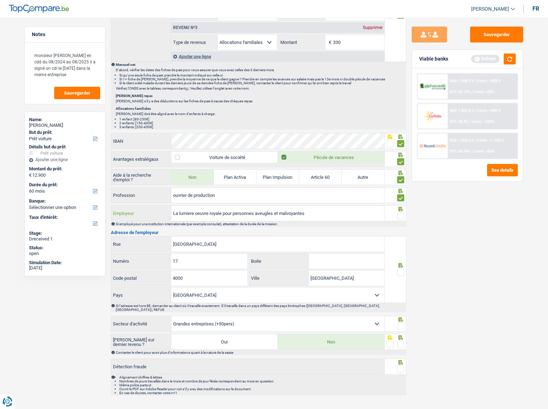
type input "La lumiere oeuvre royale pour personnes aveugles et malvoyantes"
click at [402, 214] on span at bounding box center [400, 216] width 7 height 7
click at [0, 0] on input "radio" at bounding box center [0, 0] width 0 height 0
click at [399, 224] on span at bounding box center [400, 272] width 7 height 7
click at [0, 0] on input "radio" at bounding box center [0, 0] width 0 height 0
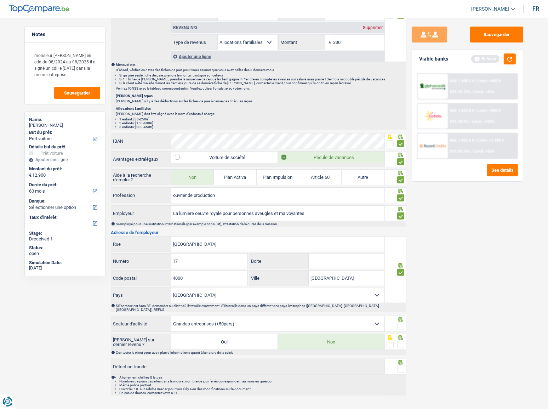
click at [400, 224] on span at bounding box center [400, 326] width 7 height 7
click at [0, 0] on input "radio" at bounding box center [0, 0] width 0 height 0
drag, startPoint x: 401, startPoint y: 337, endPoint x: 400, endPoint y: 343, distance: 6.1
click at [401, 224] on span at bounding box center [400, 344] width 7 height 7
click at [0, 0] on input "radio" at bounding box center [0, 0] width 0 height 0
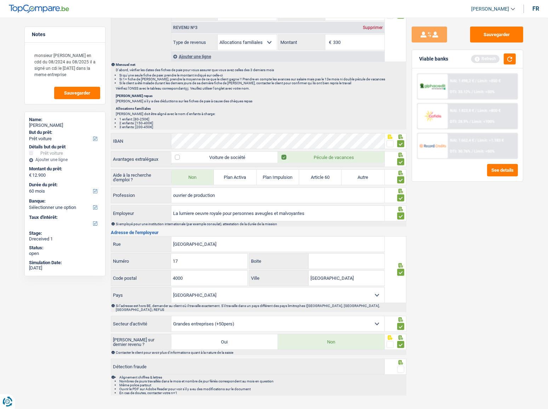
click at [402, 224] on span at bounding box center [400, 369] width 7 height 7
click at [0, 0] on input "radio" at bounding box center [0, 0] width 0 height 0
click at [489, 62] on button "button" at bounding box center [510, 58] width 12 height 11
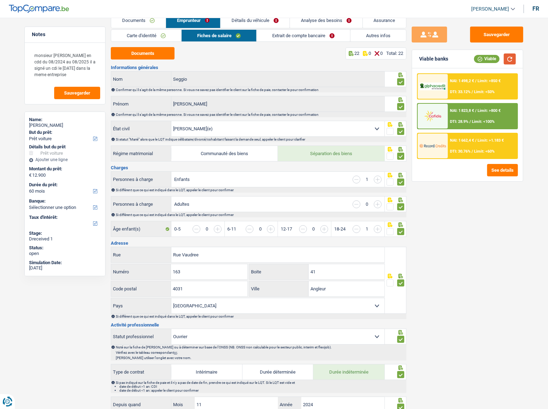
scroll to position [0, 0]
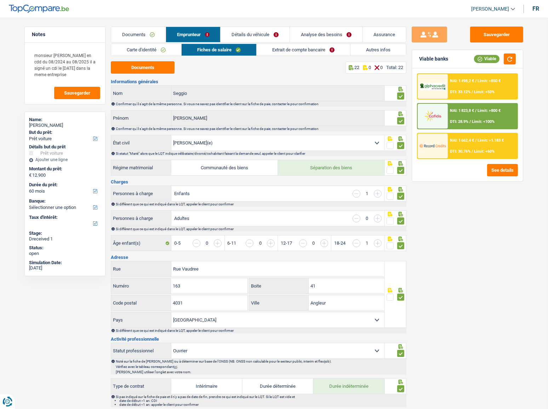
click at [306, 50] on link "Extrait de compte bancaire" at bounding box center [304, 50] width 94 height 12
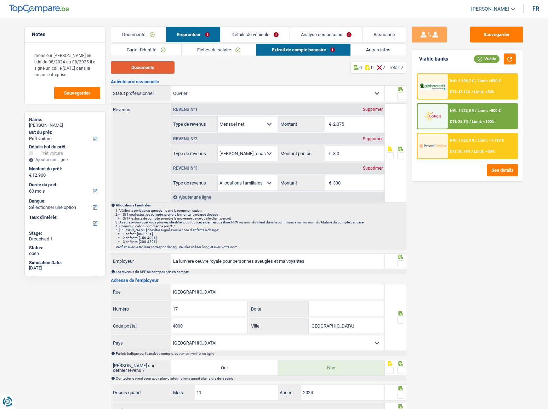
click at [152, 70] on button "Documents" at bounding box center [143, 67] width 64 height 12
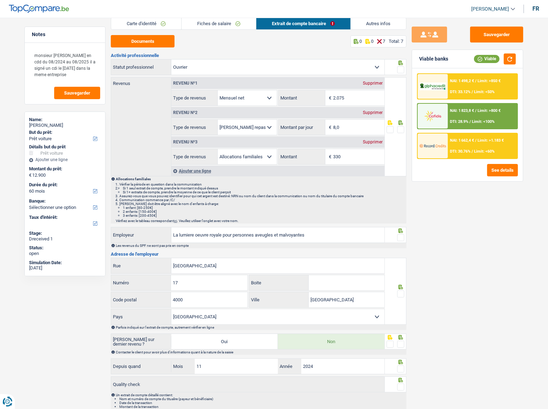
scroll to position [53, 0]
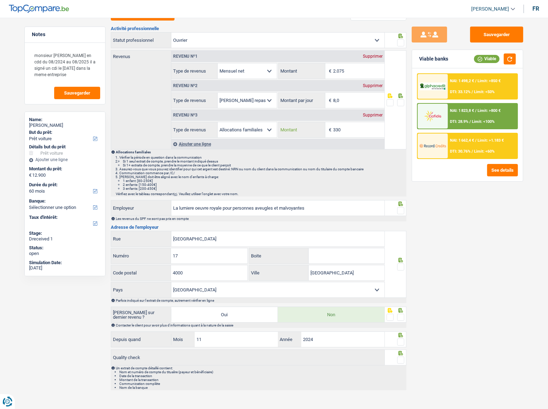
drag, startPoint x: 361, startPoint y: 128, endPoint x: 275, endPoint y: 152, distance: 89.2
click at [275, 152] on div "Revenus Revenu nº1 Supprimer Allocation d'handicap Allocations chômage Allocati…" at bounding box center [259, 123] width 296 height 146
click at [403, 101] on span at bounding box center [400, 102] width 7 height 7
click at [0, 0] on input "radio" at bounding box center [0, 0] width 0 height 0
click at [489, 59] on button "button" at bounding box center [510, 58] width 12 height 11
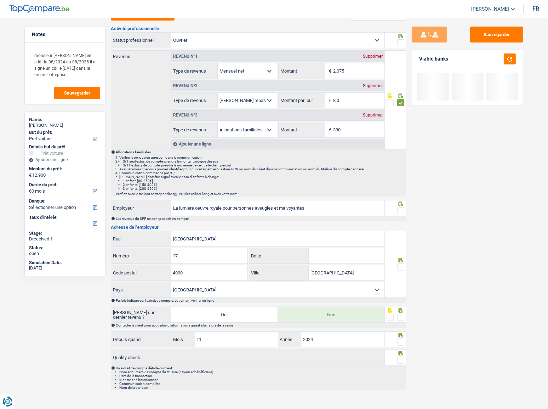
click at [401, 41] on span at bounding box center [400, 42] width 7 height 7
click at [0, 0] on input "radio" at bounding box center [0, 0] width 0 height 0
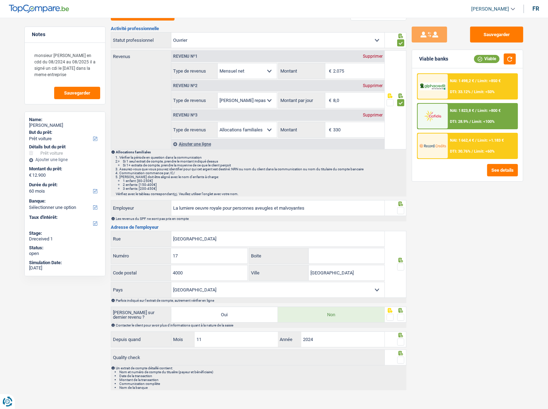
click at [400, 210] on span at bounding box center [400, 210] width 7 height 7
click at [0, 0] on input "radio" at bounding box center [0, 0] width 0 height 0
click at [404, 224] on span at bounding box center [400, 267] width 7 height 7
click at [0, 0] on input "radio" at bounding box center [0, 0] width 0 height 0
click at [400, 224] on span at bounding box center [400, 317] width 7 height 7
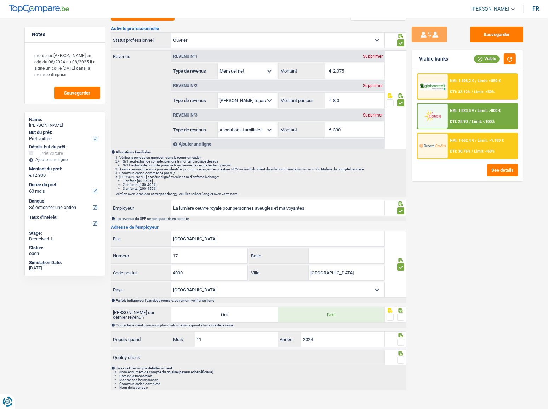
click at [0, 0] on input "radio" at bounding box center [0, 0] width 0 height 0
click at [403, 224] on span at bounding box center [400, 342] width 7 height 7
click at [0, 0] on input "radio" at bounding box center [0, 0] width 0 height 0
click at [400, 224] on span at bounding box center [400, 360] width 7 height 7
click at [0, 0] on input "radio" at bounding box center [0, 0] width 0 height 0
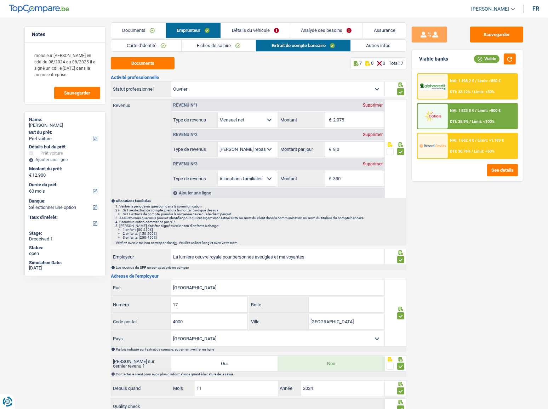
scroll to position [0, 0]
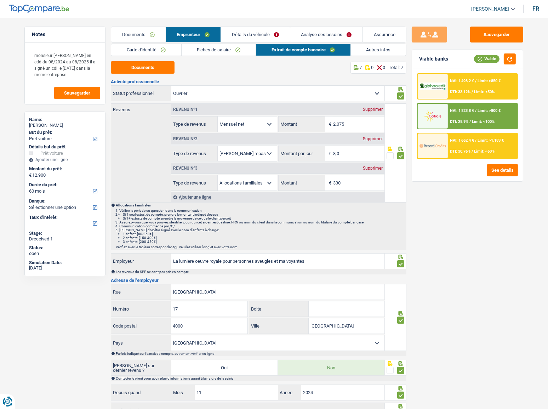
click at [195, 49] on link "Fiches de salaire" at bounding box center [219, 50] width 74 height 12
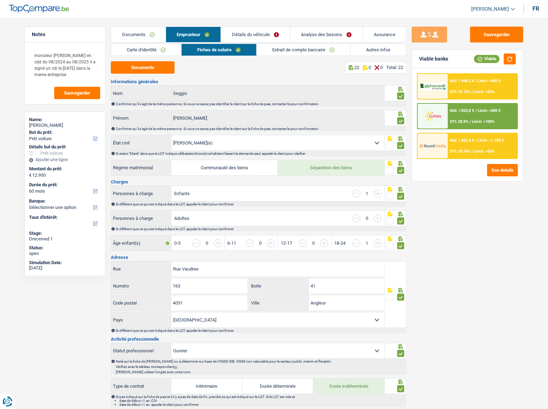
click at [238, 34] on link "Détails du véhicule" at bounding box center [255, 34] width 69 height 15
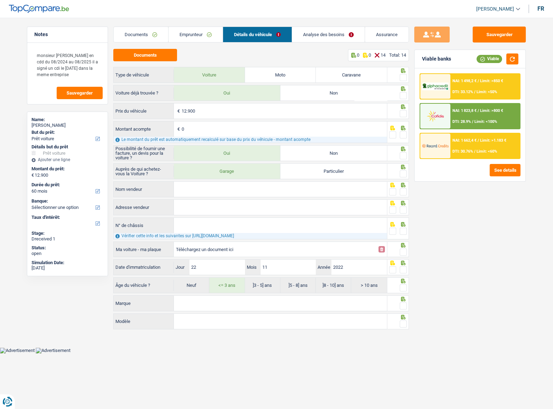
click at [404, 79] on span at bounding box center [403, 77] width 7 height 7
click at [0, 0] on input "radio" at bounding box center [0, 0] width 0 height 0
click at [405, 95] on span at bounding box center [403, 95] width 7 height 7
click at [0, 0] on input "radio" at bounding box center [0, 0] width 0 height 0
click at [404, 114] on span at bounding box center [403, 113] width 7 height 7
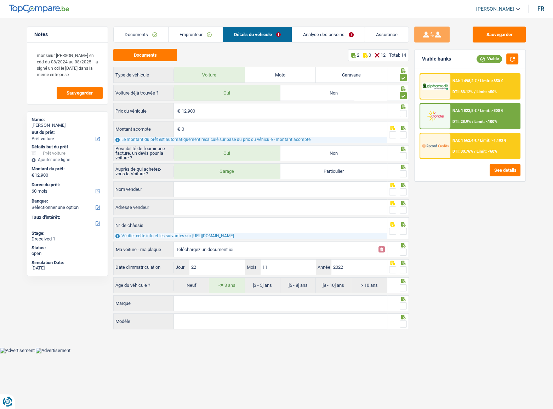
click at [0, 0] on input "radio" at bounding box center [0, 0] width 0 height 0
click at [151, 56] on button "Documents" at bounding box center [145, 55] width 64 height 12
click at [405, 134] on span at bounding box center [403, 134] width 7 height 7
click at [0, 0] on input "radio" at bounding box center [0, 0] width 0 height 0
click at [403, 155] on span at bounding box center [403, 155] width 7 height 7
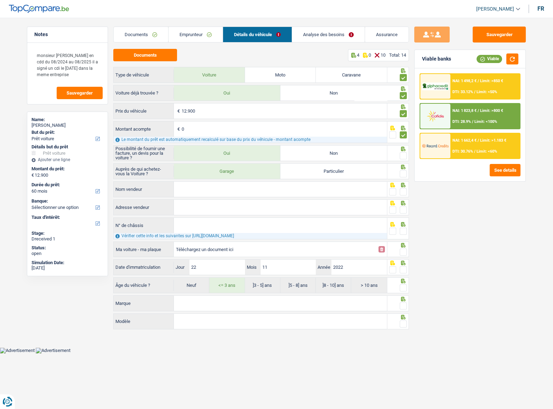
click at [0, 0] on input "radio" at bounding box center [0, 0] width 0 height 0
click at [403, 171] on span at bounding box center [403, 173] width 7 height 7
click at [0, 0] on input "radio" at bounding box center [0, 0] width 0 height 0
click at [244, 193] on input "Nom vendeur" at bounding box center [280, 189] width 213 height 15
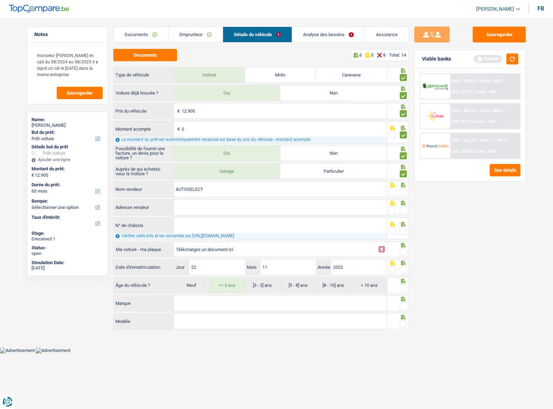
type input "AUTOSELECT"
click at [405, 189] on span at bounding box center [403, 191] width 7 height 7
click at [0, 0] on input "radio" at bounding box center [0, 0] width 0 height 0
click at [269, 199] on div "Adresse vendeur Tous les champs sont obligatoires. Veuillez fournir une réponse…" at bounding box center [250, 207] width 274 height 16
click at [261, 207] on input "Adresse vendeur" at bounding box center [280, 207] width 213 height 15
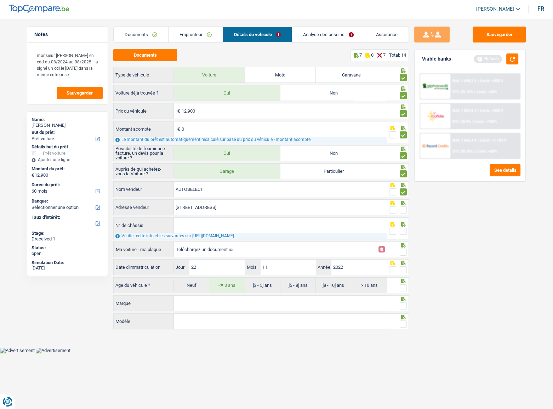
drag, startPoint x: 231, startPoint y: 220, endPoint x: 286, endPoint y: 213, distance: 55.7
click at [403, 210] on span at bounding box center [403, 210] width 7 height 7
click at [0, 0] on input "radio" at bounding box center [0, 0] width 0 height 0
click at [233, 224] on input "N° de châssis" at bounding box center [280, 225] width 213 height 15
click at [235, 209] on input "Rue de la Vaulx; 99; 4621; Fléron; BE" at bounding box center [280, 207] width 213 height 15
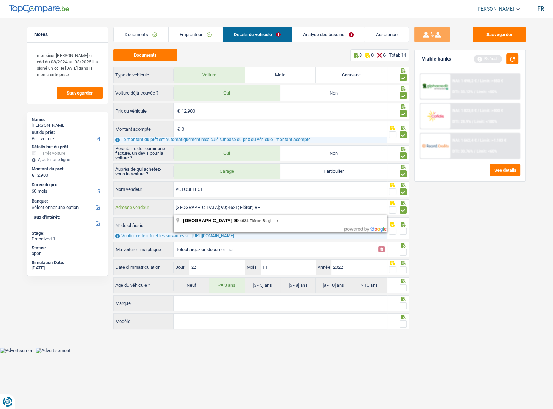
click at [225, 206] on input "Rue de la Vaulx; 99; 4621; Fléron; BE" at bounding box center [280, 207] width 213 height 15
click at [235, 205] on input "Rue de la Vaulx; 99; 4621; Fléron; BE" at bounding box center [280, 207] width 213 height 15
click at [298, 207] on input "Rue de la Vaulx; 99; 4621; Retinne; BE" at bounding box center [280, 207] width 213 height 15
type input "Rue de la Vaulx; 99; 4621; Retinne; BE"
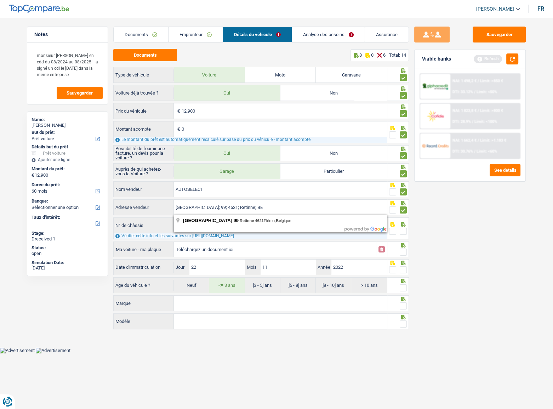
click at [437, 220] on div "Sauvegarder Viable banks Refresh NAI: 1 498,2 € / Limit: >850 € DTI: 33.12% / L…" at bounding box center [470, 211] width 122 height 369
click at [202, 222] on input "N° de châssis" at bounding box center [280, 225] width 213 height 15
click at [218, 224] on input "Téléchargez un document ici" at bounding box center [275, 249] width 198 height 11
type input "C:\fakepath\chassis.png"
click at [203, 224] on input "N° de châssis" at bounding box center [280, 225] width 213 height 15
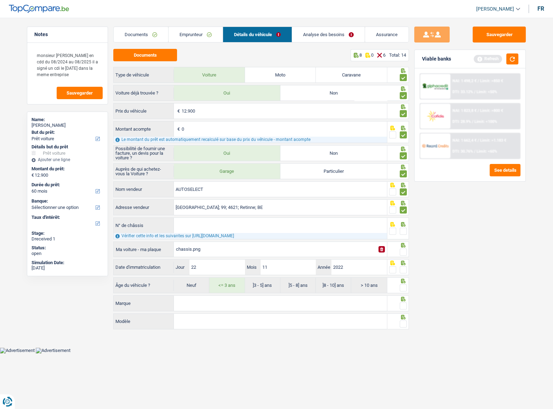
paste input "VR3UPHMHDN5898500"
type input "VR3UPHMHDN5898500"
drag, startPoint x: 403, startPoint y: 233, endPoint x: 404, endPoint y: 252, distance: 19.2
click at [403, 224] on div at bounding box center [403, 231] width 7 height 9
click at [404, 224] on span at bounding box center [403, 252] width 7 height 7
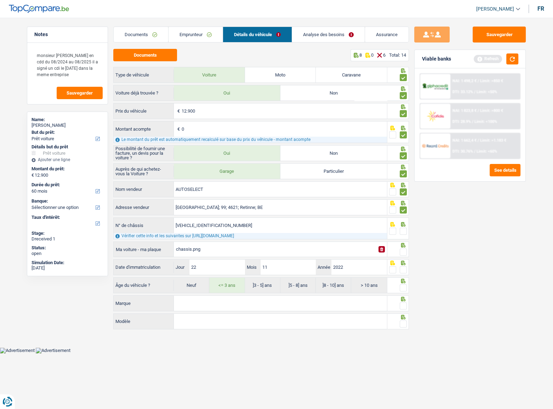
click at [0, 0] on input "radio" at bounding box center [0, 0] width 0 height 0
drag, startPoint x: 406, startPoint y: 231, endPoint x: 278, endPoint y: 144, distance: 154.2
click at [406, 224] on span at bounding box center [403, 231] width 7 height 7
click at [0, 0] on input "radio" at bounding box center [0, 0] width 0 height 0
click at [404, 224] on span at bounding box center [403, 269] width 7 height 7
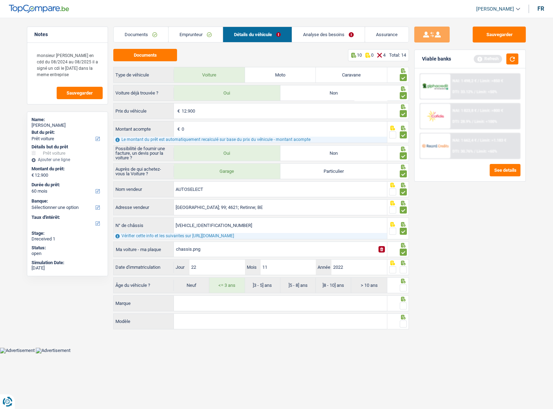
click at [0, 0] on input "radio" at bounding box center [0, 0] width 0 height 0
click at [401, 224] on span at bounding box center [403, 287] width 7 height 7
click at [0, 0] on input "radio" at bounding box center [0, 0] width 0 height 0
drag, startPoint x: 234, startPoint y: 304, endPoint x: 263, endPoint y: 320, distance: 33.3
click at [235, 224] on input "Marque" at bounding box center [280, 303] width 213 height 15
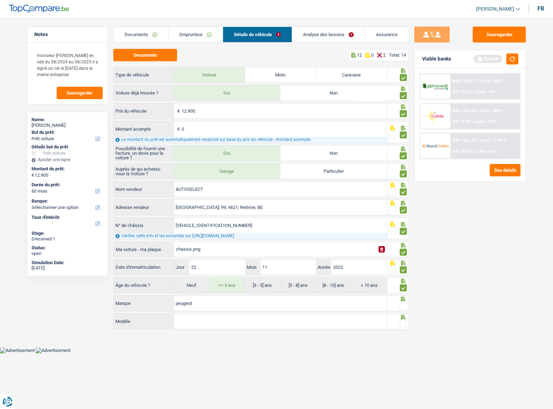
type input "peugeot"
click at [403, 224] on span at bounding box center [403, 306] width 7 height 7
click at [0, 0] on input "radio" at bounding box center [0, 0] width 0 height 0
click at [340, 224] on input "Modèle" at bounding box center [280, 321] width 213 height 15
type input "208"
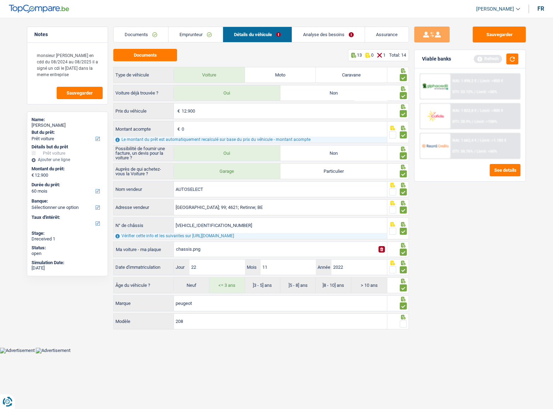
click at [402, 224] on span at bounding box center [403, 324] width 7 height 7
click at [0, 0] on input "radio" at bounding box center [0, 0] width 0 height 0
click at [489, 59] on button "button" at bounding box center [513, 58] width 12 height 11
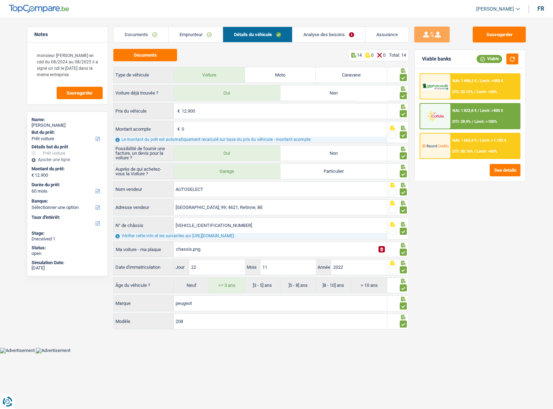
click at [324, 33] on link "Analyse des besoins" at bounding box center [329, 34] width 73 height 15
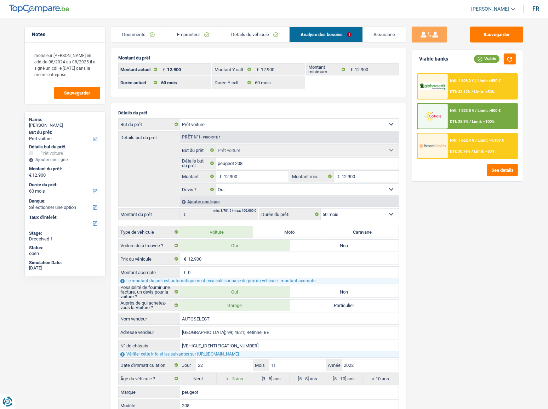
click at [464, 84] on div "NAI: 1 498,2 € / Limit: >850 € DTI: 33.12% / Limit: <50%" at bounding box center [483, 86] width 70 height 25
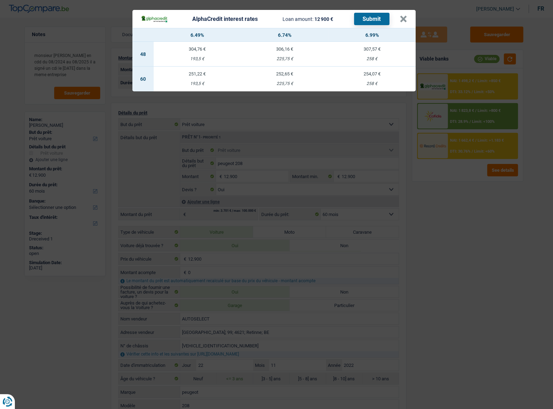
click at [376, 79] on td "254,07 € 258 €" at bounding box center [371, 79] width 87 height 25
select select "alphacredit"
type input "6,99"
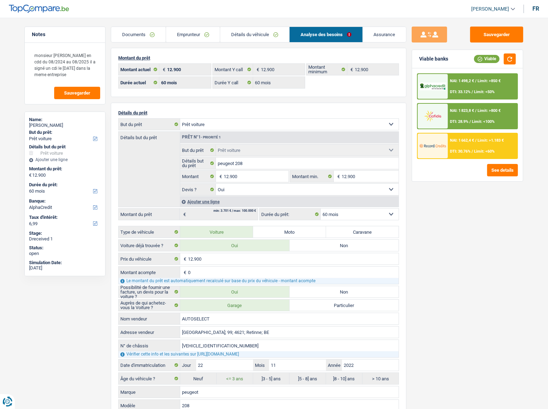
click at [468, 90] on span "DTI: 33.12%" at bounding box center [460, 92] width 21 height 5
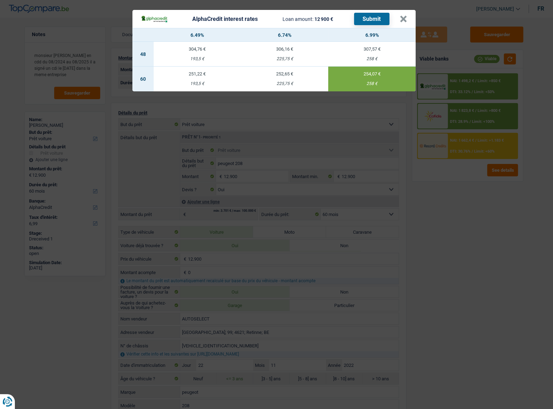
click at [378, 18] on button "Submit" at bounding box center [371, 19] width 35 height 12
click at [409, 20] on header "AlphaCredit interest rates Loan amount: 12 900 € Submit ×" at bounding box center [273, 19] width 283 height 18
click at [404, 18] on button "×" at bounding box center [403, 19] width 7 height 7
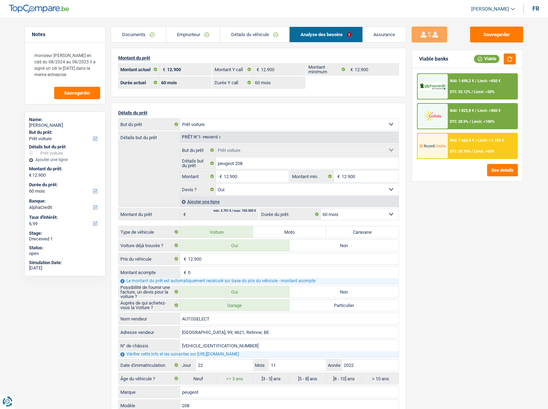
click at [475, 134] on div "NAI: 1 662,4 € / Limit: >1.183 € DTI: 30.76% / Limit: <60%" at bounding box center [483, 146] width 70 height 25
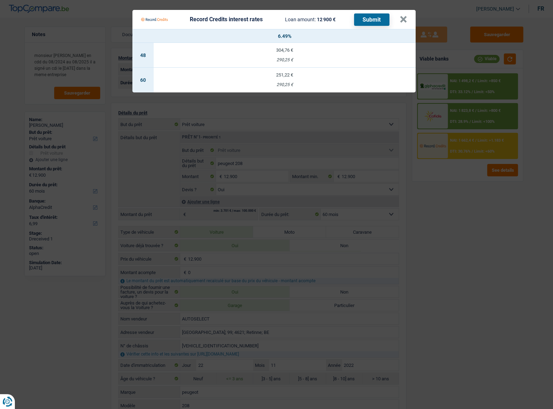
click at [300, 70] on td "251,22 € 290,25 €" at bounding box center [285, 80] width 262 height 25
select select "record credits"
type input "6,49"
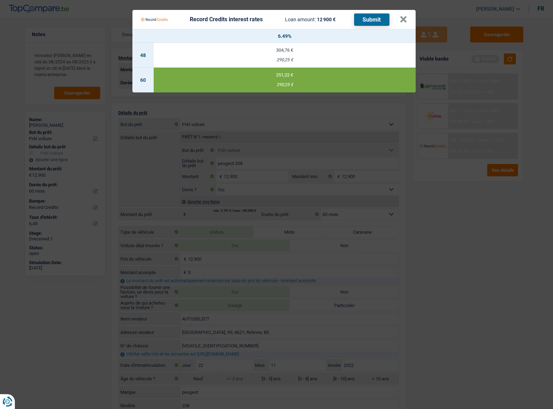
click at [376, 20] on button "Submit" at bounding box center [371, 19] width 35 height 12
drag, startPoint x: 401, startPoint y: 17, endPoint x: 409, endPoint y: 23, distance: 10.3
click at [401, 17] on button "×" at bounding box center [403, 19] width 7 height 7
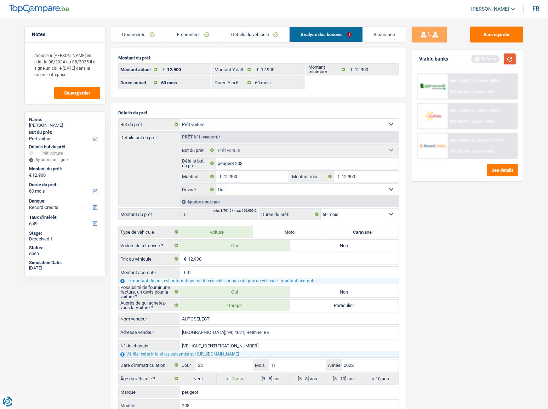
drag, startPoint x: 504, startPoint y: 60, endPoint x: 513, endPoint y: 57, distance: 9.5
click at [489, 58] on button "button" at bounding box center [510, 58] width 12 height 11
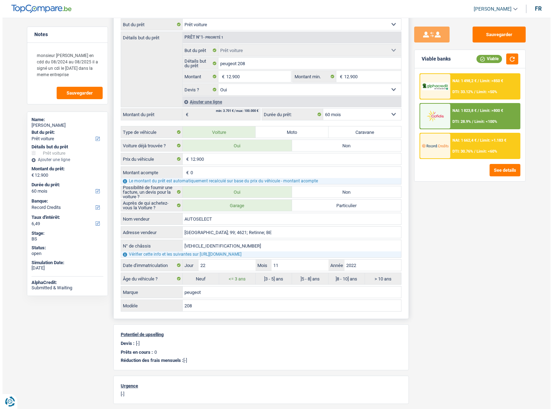
scroll to position [129, 0]
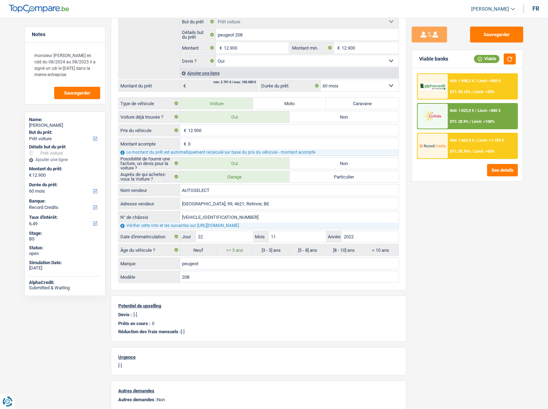
click at [469, 87] on div "NAI: 1 498,2 € / Limit: >850 € DTI: 33.12% / Limit: <50%" at bounding box center [483, 86] width 70 height 25
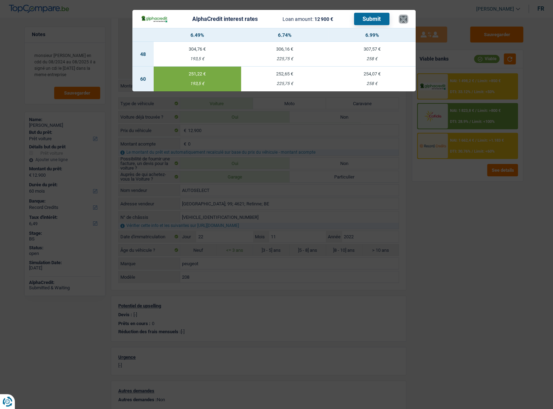
click at [407, 18] on button "×" at bounding box center [403, 19] width 7 height 7
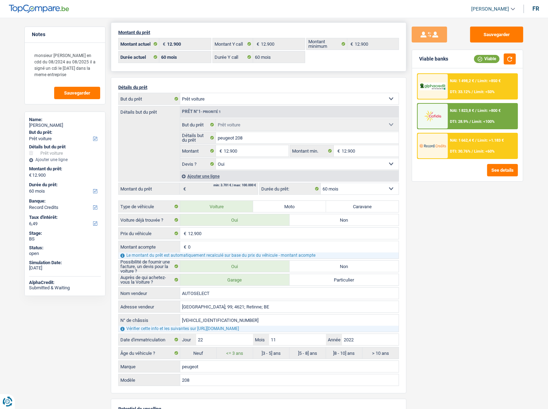
scroll to position [0, 0]
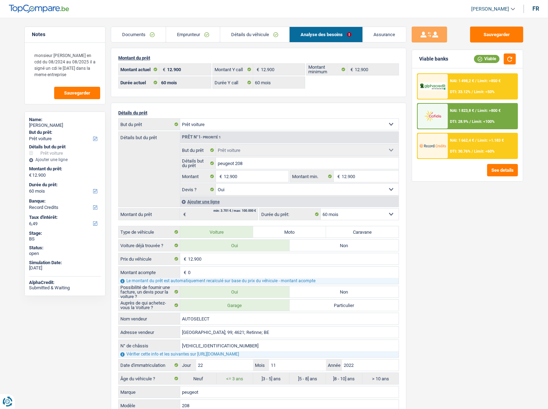
click at [192, 38] on link "Emprunteur" at bounding box center [193, 34] width 54 height 15
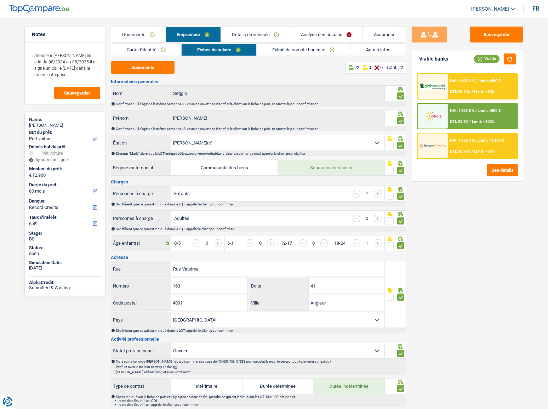
click at [153, 52] on link "Carte d'identité" at bounding box center [146, 50] width 70 height 12
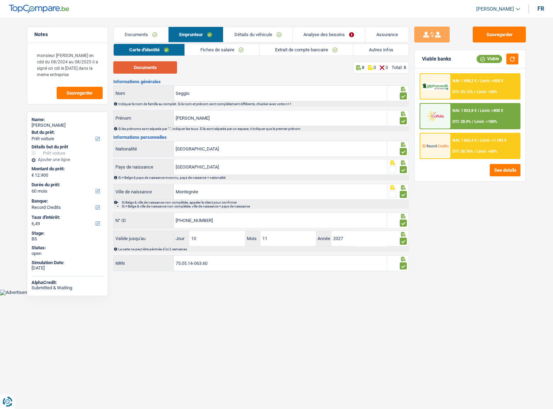
click at [149, 63] on button "Documents" at bounding box center [145, 67] width 64 height 12
click at [145, 33] on link "Documents" at bounding box center [141, 34] width 54 height 15
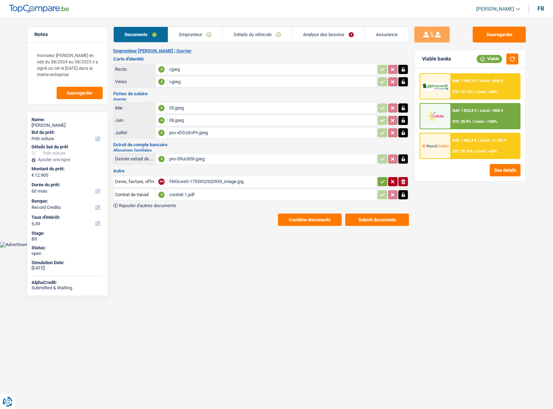
click at [191, 30] on link "Emprunteur" at bounding box center [195, 34] width 54 height 15
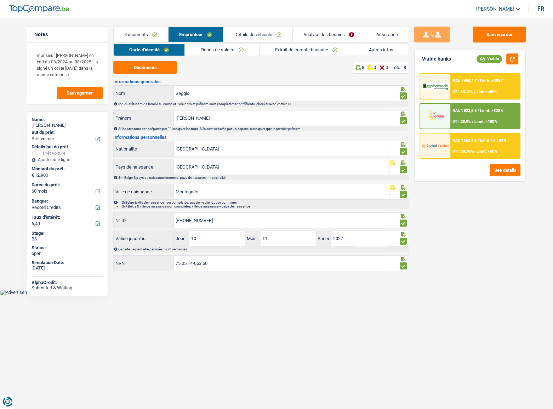
click at [234, 47] on link "Fiches de salaire" at bounding box center [222, 50] width 74 height 12
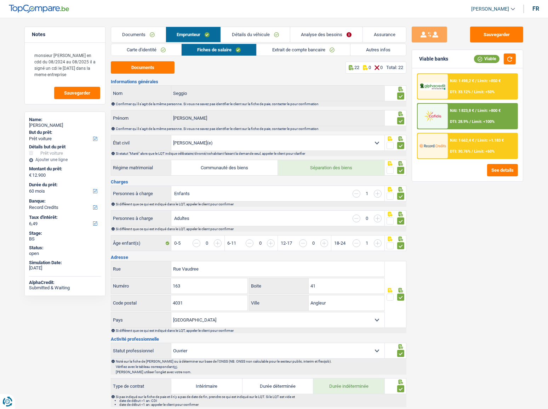
click at [287, 45] on link "Extrait de compte bancaire" at bounding box center [304, 50] width 94 height 12
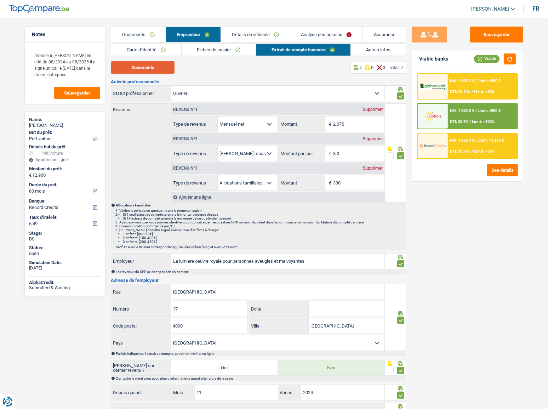
click at [154, 65] on button "Documents" at bounding box center [143, 67] width 64 height 12
click at [222, 43] on div "Documents Emprunteur Détails du véhicule Analyse des besoins Assurance Emprunte…" at bounding box center [259, 235] width 296 height 417
click at [214, 49] on link "Fiches de salaire" at bounding box center [219, 50] width 74 height 12
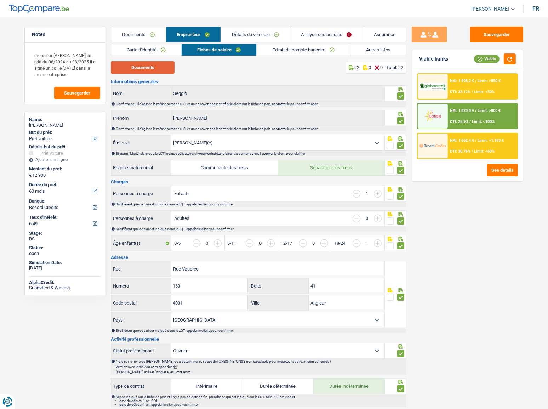
click at [145, 67] on button "Documents" at bounding box center [143, 67] width 64 height 12
click at [281, 51] on link "Extrait de compte bancaire" at bounding box center [304, 50] width 94 height 12
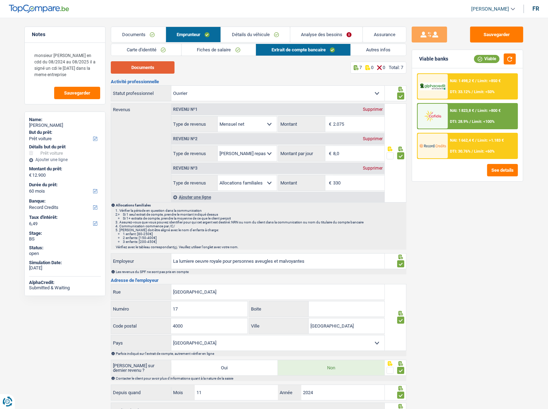
click at [166, 63] on button "Documents" at bounding box center [143, 67] width 64 height 12
click at [270, 34] on link "Détails du véhicule" at bounding box center [255, 34] width 69 height 15
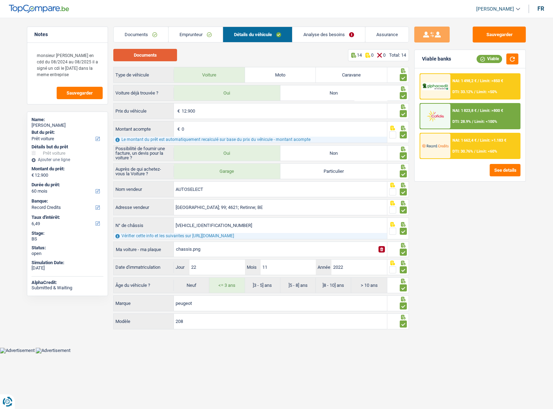
drag, startPoint x: 145, startPoint y: 62, endPoint x: 147, endPoint y: 53, distance: 9.5
click at [145, 60] on div "Documents 14 0 0 Total: 14 Type de véhicule Voiture Moto Caravane Voiture déjà …" at bounding box center [261, 190] width 296 height 282
click at [147, 53] on button "Documents" at bounding box center [145, 55] width 64 height 12
drag, startPoint x: 252, startPoint y: 223, endPoint x: 126, endPoint y: 228, distance: 126.2
click at [126, 224] on div "VR3UPHMHDN5898500 N° de châssis" at bounding box center [250, 225] width 273 height 15
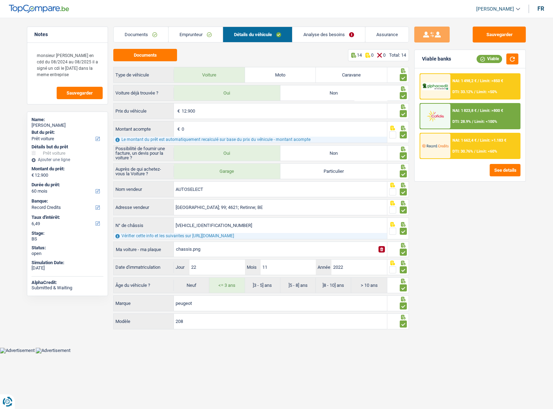
click at [449, 115] on div at bounding box center [435, 116] width 30 height 25
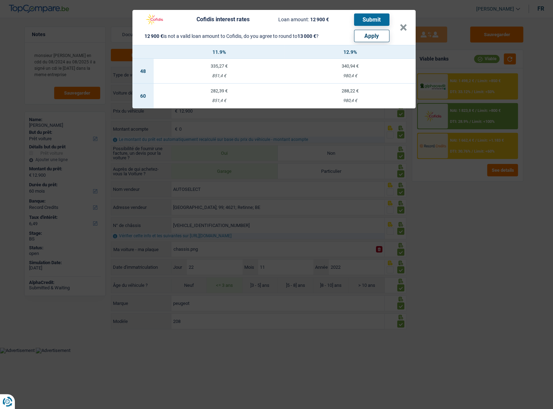
click at [370, 36] on button "Apply" at bounding box center [371, 36] width 35 height 12
type input "13.000"
select select "other"
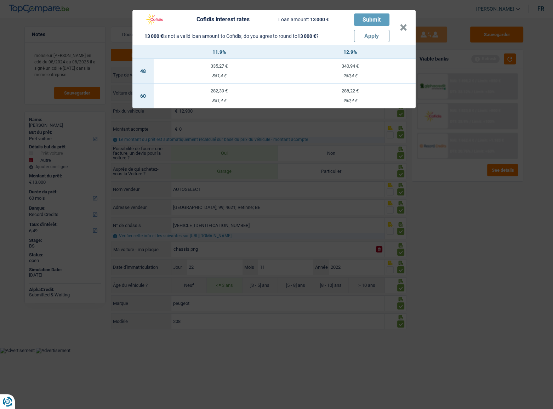
click at [200, 97] on td "282,39 € 851,4 €" at bounding box center [219, 96] width 131 height 25
select select "cofidis"
type input "11,90"
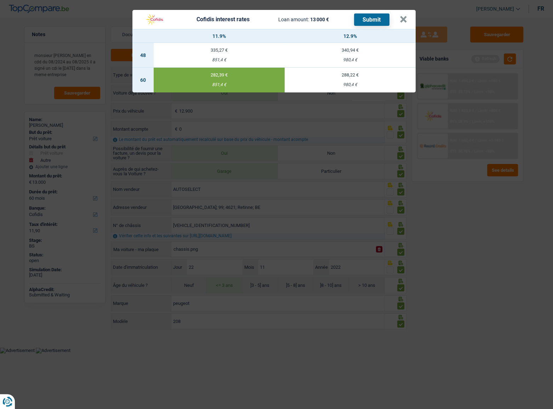
click at [378, 20] on button "Submit" at bounding box center [371, 19] width 35 height 12
click at [404, 22] on button "×" at bounding box center [403, 19] width 7 height 7
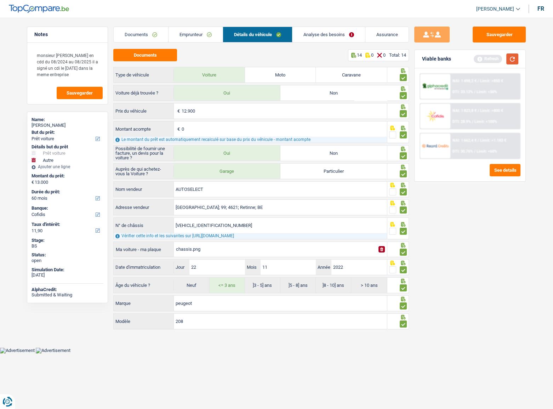
click at [489, 60] on button "button" at bounding box center [513, 58] width 12 height 11
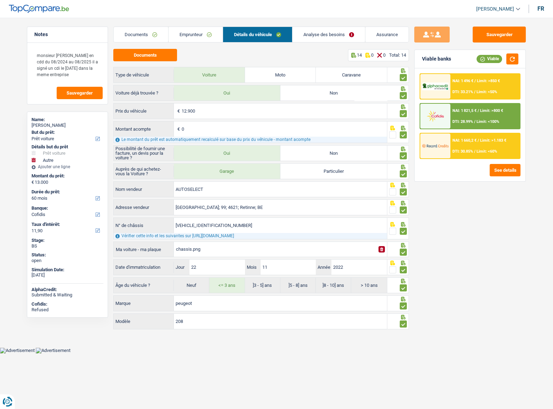
click at [194, 32] on link "Emprunteur" at bounding box center [196, 34] width 54 height 15
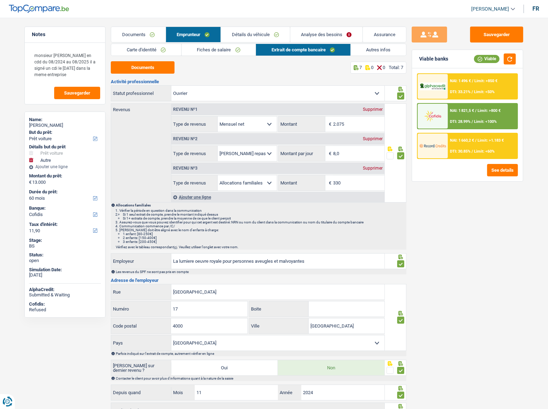
click at [245, 50] on link "Fiches de salaire" at bounding box center [219, 50] width 74 height 12
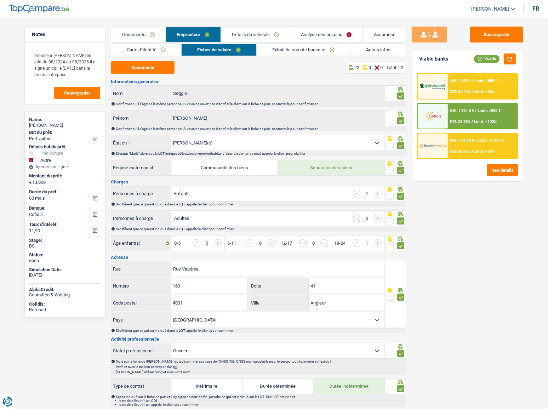
click at [312, 51] on link "Extrait de compte bancaire" at bounding box center [304, 50] width 94 height 12
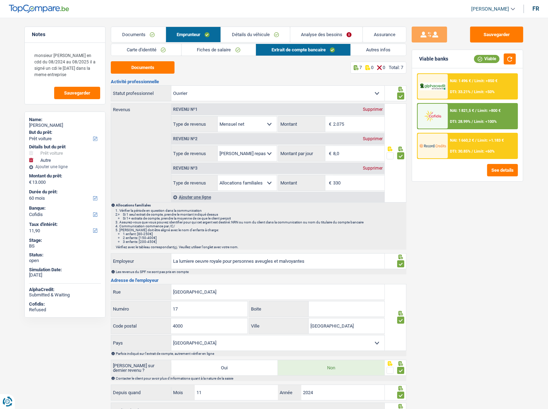
click at [230, 50] on link "Fiches de salaire" at bounding box center [219, 50] width 74 height 12
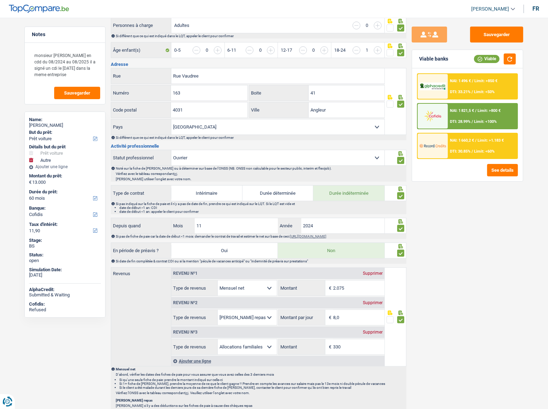
scroll to position [225, 0]
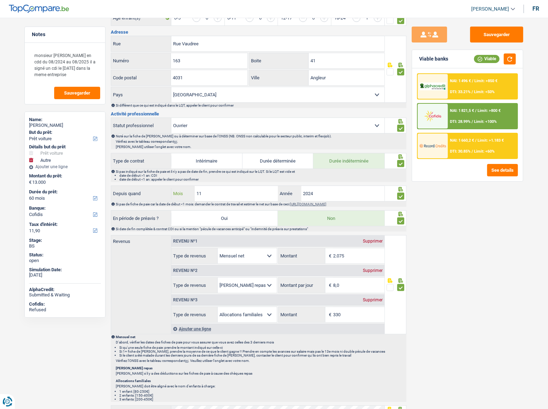
drag, startPoint x: 226, startPoint y: 191, endPoint x: 69, endPoint y: 192, distance: 156.9
click at [69, 192] on div "Notes monsieur etait en cdd du 08/2024 au 08/2025 il a signé un cdi le 05/08/20…" at bounding box center [274, 236] width 510 height 870
click at [489, 213] on div "Sauvegarder Viable banks Viable NAI: 1 496 € / Limit: >850 € DTI: 33.21% / Limi…" at bounding box center [468, 211] width 122 height 369
click at [489, 40] on button "Sauvegarder" at bounding box center [496, 35] width 53 height 16
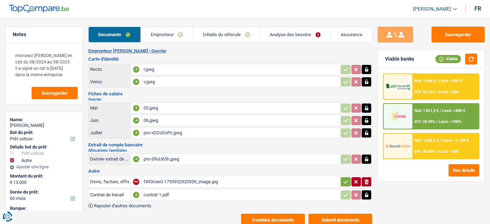
select select "car"
select select "other"
select select "60"
select select "cofidis"
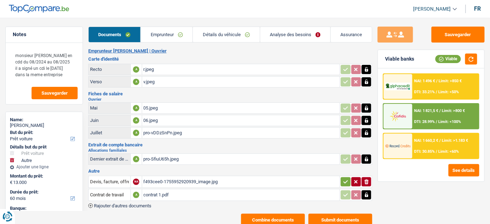
click at [163, 130] on div "pro-vDDzSnPn.jpeg" at bounding box center [240, 133] width 195 height 11
click at [446, 30] on button "Sauvegarder" at bounding box center [457, 35] width 53 height 16
select select "car"
select select "other"
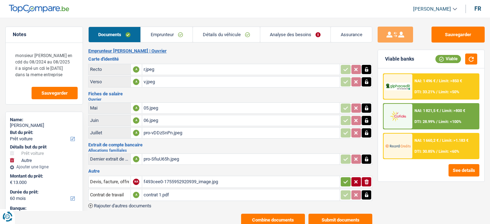
select select "60"
select select "cofidis"
select select "60"
select select "car"
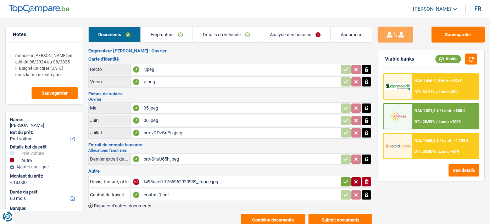
select select "car"
select select "yes"
select select "60"
click at [419, 83] on div "NAI: 1 496 € / Limit: >850 € DTI: 33.21% / Limit: <50%" at bounding box center [445, 86] width 66 height 25
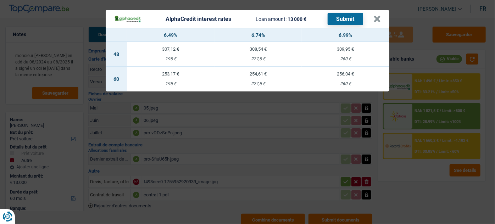
click at [184, 77] on td "253,17 € 195 €" at bounding box center [170, 79] width 87 height 25
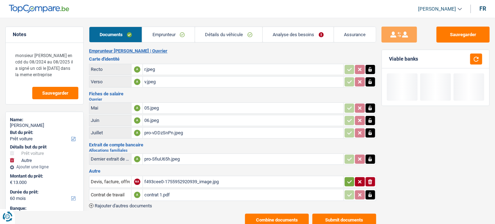
select select "alphacredit"
type input "6,49"
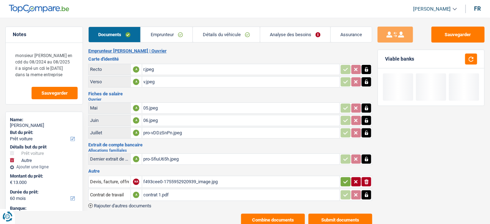
click at [277, 36] on link "Analyse des besoins" at bounding box center [295, 34] width 70 height 15
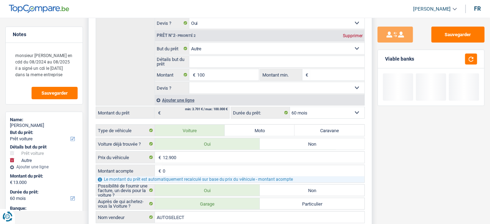
scroll to position [129, 0]
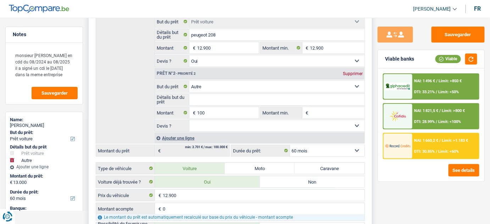
click at [356, 72] on div "Supprimer" at bounding box center [352, 74] width 23 height 4
type input "12.900"
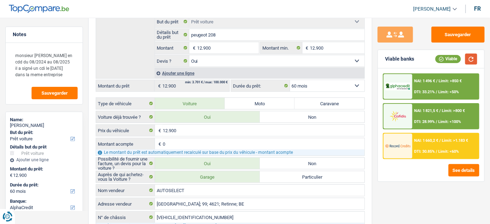
click at [473, 57] on button "button" at bounding box center [471, 58] width 12 height 11
click at [457, 33] on button "Sauvegarder" at bounding box center [457, 35] width 53 height 16
click at [430, 79] on span "NAI: 1 498,2 €" at bounding box center [426, 81] width 24 height 5
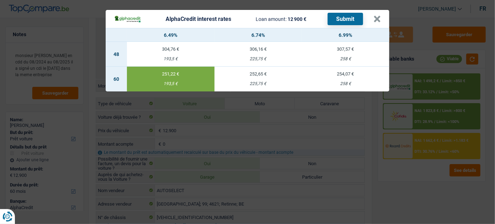
click at [338, 22] on button "Submit" at bounding box center [344, 19] width 35 height 12
drag, startPoint x: 375, startPoint y: 18, endPoint x: 381, endPoint y: 18, distance: 6.0
click at [375, 18] on button "×" at bounding box center [376, 19] width 7 height 7
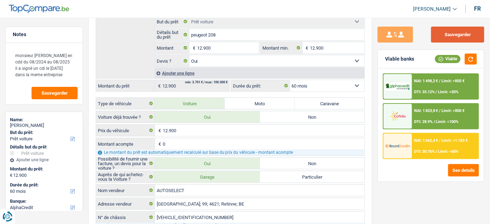
click at [467, 32] on button "Sauvegarder" at bounding box center [457, 35] width 53 height 16
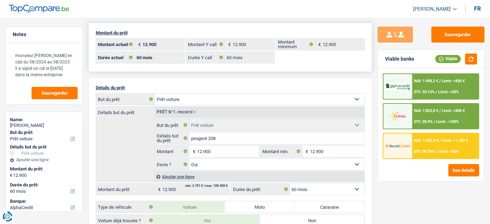
scroll to position [0, 0]
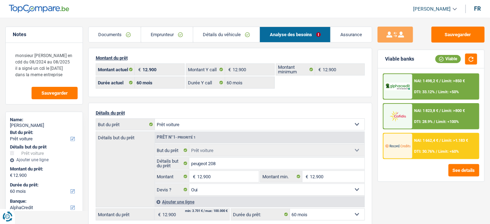
click at [133, 35] on link "Documents" at bounding box center [115, 34] width 52 height 15
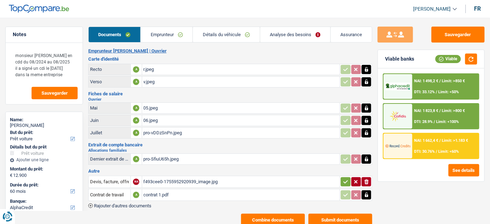
click at [163, 36] on link "Emprunteur" at bounding box center [167, 34] width 52 height 15
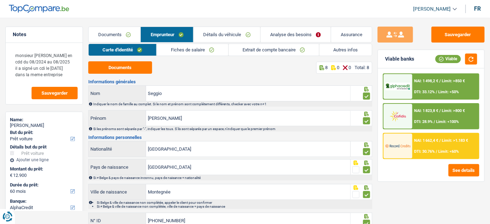
click at [198, 51] on link "Fiches de salaire" at bounding box center [192, 50] width 71 height 12
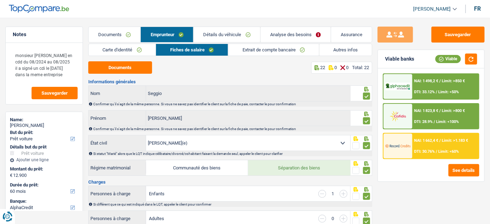
click at [279, 39] on link "Analyse des besoins" at bounding box center [295, 34] width 70 height 15
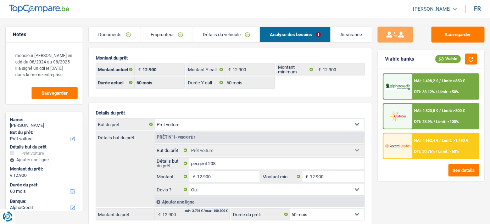
click at [224, 30] on link "Détails du véhicule" at bounding box center [226, 34] width 67 height 15
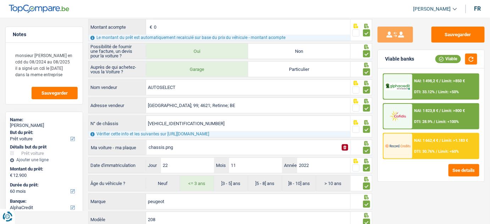
scroll to position [121, 0]
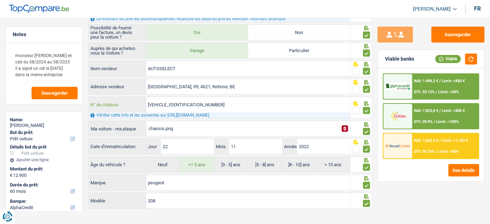
drag, startPoint x: 210, startPoint y: 103, endPoint x: 111, endPoint y: 102, distance: 98.8
click at [111, 102] on div "VR3UPHMHDN5898500 N° de châssis" at bounding box center [219, 104] width 261 height 15
click at [210, 98] on input "VR3UPHMHDN5898500" at bounding box center [248, 104] width 204 height 15
drag, startPoint x: 213, startPoint y: 100, endPoint x: 124, endPoint y: 111, distance: 89.6
click at [124, 111] on div "VR3UPHMHDN5898500 N° de châssis Vérifier cette info et les suivantes sur https:…" at bounding box center [219, 108] width 262 height 22
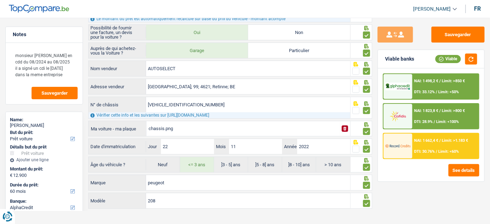
click at [415, 81] on span "NAI: 1 498,2 €" at bounding box center [426, 81] width 24 height 5
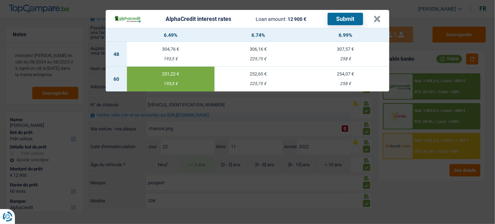
drag, startPoint x: 422, startPoint y: 188, endPoint x: 474, endPoint y: 166, distance: 56.4
click at [423, 184] on div "AlphaCredit interest rates Loan amount: 12 900 € Submit × 6.49% 6.74% 6.99% 48 …" at bounding box center [247, 112] width 495 height 224
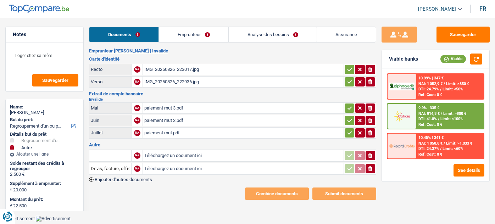
select select "refinancing"
select select "other"
select select "96"
click at [194, 38] on link "Emprunteur" at bounding box center [193, 34] width 69 height 15
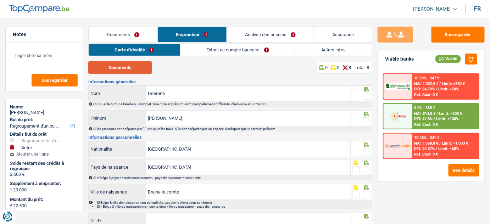
click at [123, 70] on button "Documents" at bounding box center [120, 67] width 64 height 12
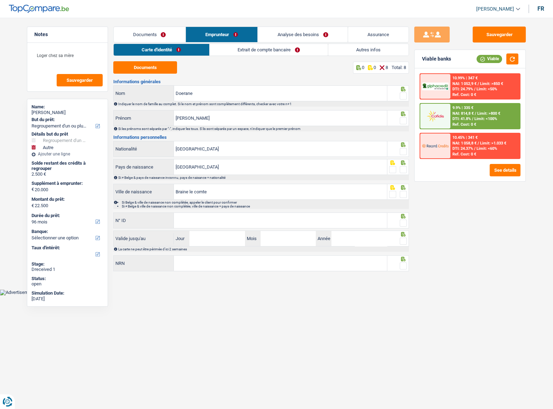
click at [408, 93] on div at bounding box center [399, 93] width 22 height 16
click at [404, 94] on span at bounding box center [403, 95] width 7 height 7
click at [0, 0] on input "radio" at bounding box center [0, 0] width 0 height 0
click at [402, 121] on span at bounding box center [403, 120] width 7 height 7
click at [0, 0] on input "radio" at bounding box center [0, 0] width 0 height 0
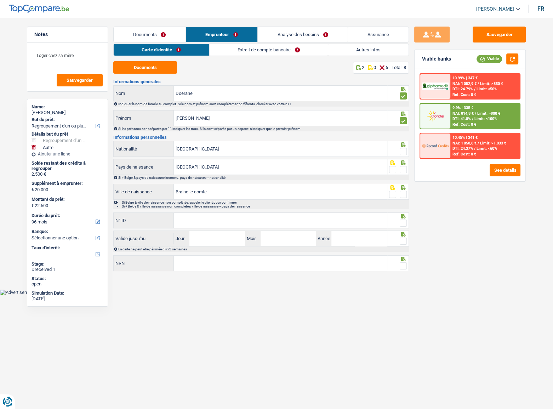
drag, startPoint x: 403, startPoint y: 152, endPoint x: 403, endPoint y: 159, distance: 6.7
click at [403, 152] on span at bounding box center [403, 151] width 7 height 7
click at [0, 0] on input "radio" at bounding box center [0, 0] width 0 height 0
click at [404, 164] on icon at bounding box center [403, 162] width 7 height 5
click at [404, 167] on span at bounding box center [403, 169] width 7 height 7
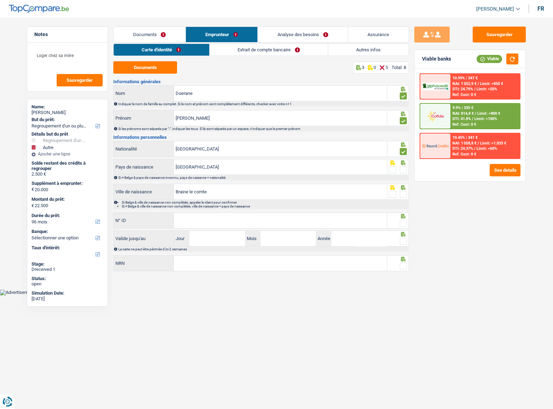
click at [0, 0] on input "radio" at bounding box center [0, 0] width 0 height 0
click at [403, 203] on li "Si Belge & ville de naissance non complétée, appeler le client pour confirmer" at bounding box center [265, 202] width 287 height 4
click at [407, 192] on span at bounding box center [403, 194] width 7 height 7
click at [0, 0] on input "radio" at bounding box center [0, 0] width 0 height 0
click at [195, 192] on input "Braine le comte" at bounding box center [280, 191] width 213 height 15
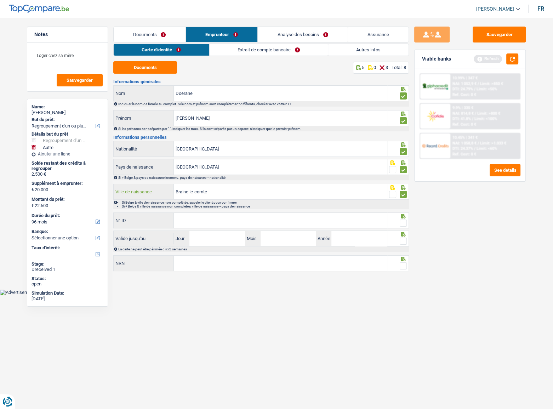
click at [189, 193] on input "Braine le-comte" at bounding box center [280, 191] width 213 height 15
type input "Brain- le-comte"
click at [372, 222] on input "N° ID" at bounding box center [280, 220] width 213 height 15
type input "592-6682153-01"
click at [404, 220] on span at bounding box center [403, 223] width 7 height 7
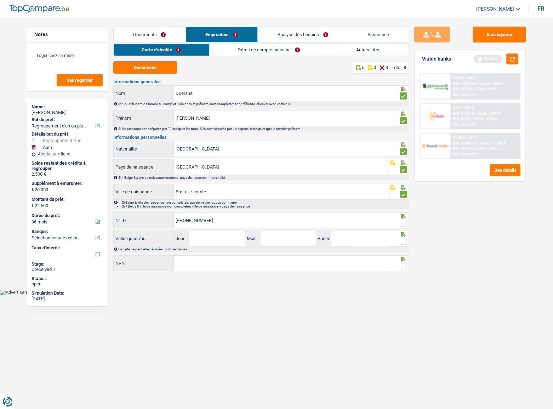
click at [0, 0] on input "radio" at bounding box center [0, 0] width 0 height 0
click at [494, 61] on button "button" at bounding box center [513, 58] width 12 height 11
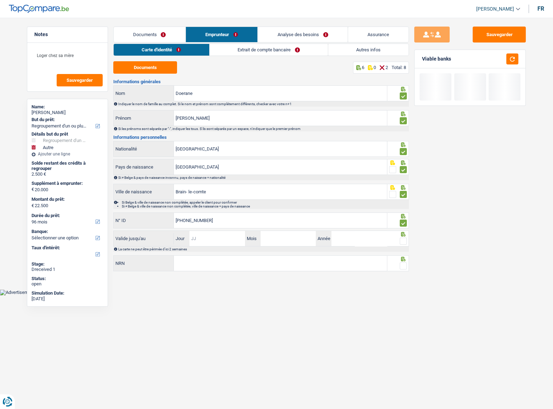
click at [232, 224] on input "Jour" at bounding box center [217, 238] width 55 height 15
type input "22"
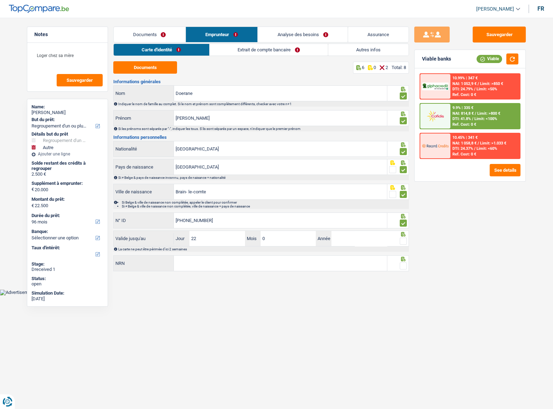
type input "09"
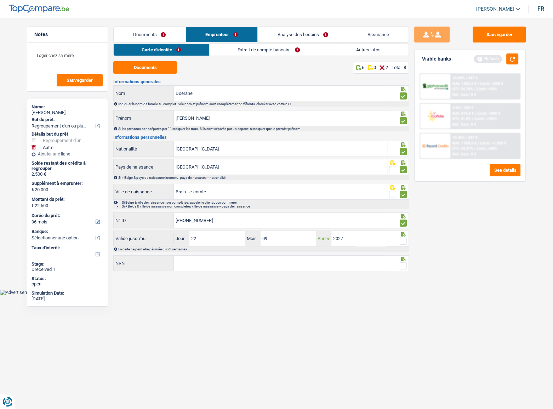
type input "2027"
drag, startPoint x: 401, startPoint y: 239, endPoint x: 408, endPoint y: 236, distance: 7.8
click at [401, 224] on span at bounding box center [403, 241] width 7 height 7
click at [0, 0] on input "radio" at bounding box center [0, 0] width 0 height 0
click at [494, 62] on button "button" at bounding box center [513, 58] width 12 height 11
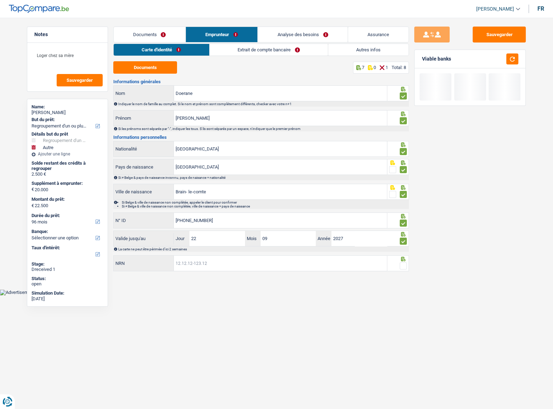
drag, startPoint x: 267, startPoint y: 266, endPoint x: 297, endPoint y: 265, distance: 29.8
click at [266, 224] on input "NRN" at bounding box center [280, 263] width 213 height 15
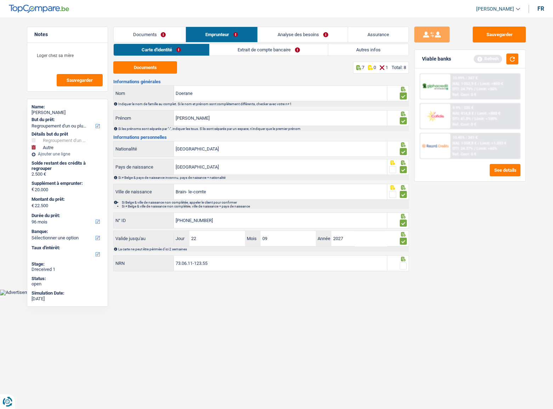
type input "73.06.11-123.55"
click at [405, 224] on span at bounding box center [403, 265] width 7 height 7
click at [0, 0] on input "radio" at bounding box center [0, 0] width 0 height 0
click at [494, 58] on button "button" at bounding box center [513, 58] width 12 height 11
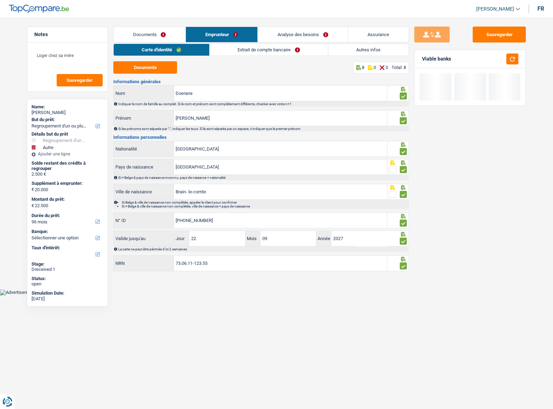
click at [243, 47] on link "Extrait de compte bancaire" at bounding box center [269, 50] width 118 height 12
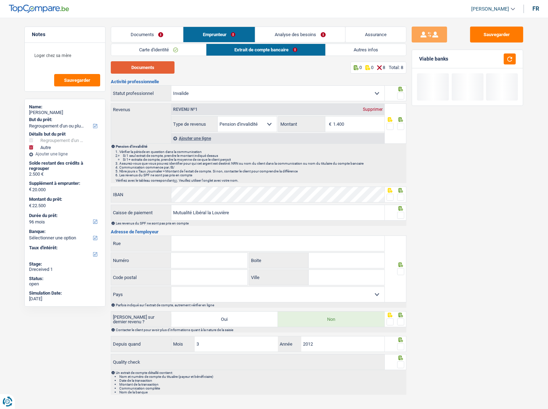
drag, startPoint x: 126, startPoint y: 68, endPoint x: 131, endPoint y: 51, distance: 18.0
click at [126, 65] on button "Documents" at bounding box center [143, 67] width 64 height 12
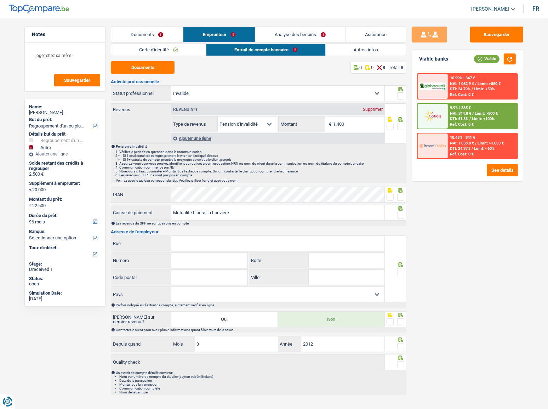
click at [401, 94] on span at bounding box center [400, 95] width 7 height 7
click at [0, 0] on input "radio" at bounding box center [0, 0] width 0 height 0
click at [365, 123] on input "1.400" at bounding box center [358, 124] width 51 height 15
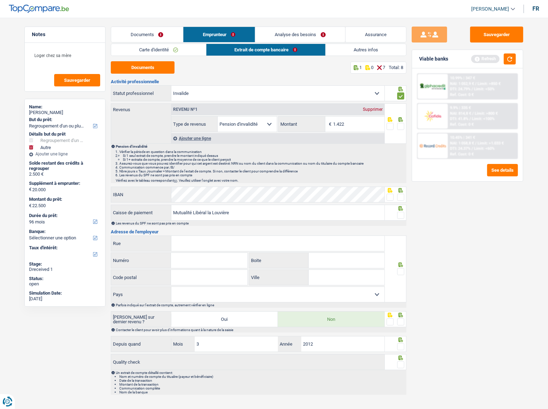
type input "1.422"
click at [400, 124] on span at bounding box center [400, 126] width 7 height 7
click at [0, 0] on input "radio" at bounding box center [0, 0] width 0 height 0
click at [494, 60] on button "button" at bounding box center [510, 58] width 12 height 11
click at [404, 195] on span at bounding box center [400, 197] width 7 height 7
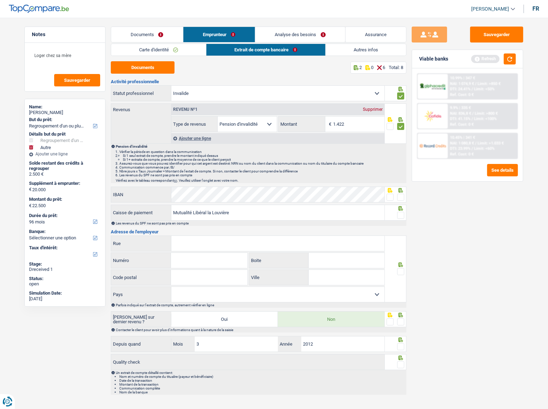
click at [0, 0] on input "radio" at bounding box center [0, 0] width 0 height 0
drag, startPoint x: 402, startPoint y: 216, endPoint x: 491, endPoint y: 93, distance: 152.0
click at [402, 215] on span at bounding box center [400, 215] width 7 height 7
click at [0, 0] on input "radio" at bounding box center [0, 0] width 0 height 0
drag, startPoint x: 511, startPoint y: 58, endPoint x: 398, endPoint y: 182, distance: 168.3
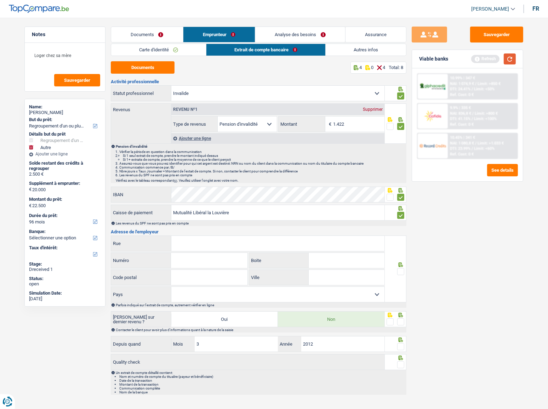
click at [494, 58] on button "button" at bounding box center [510, 58] width 12 height 11
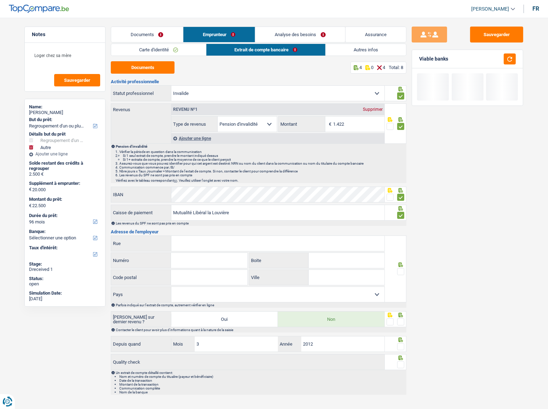
click at [279, 224] on input "Rue" at bounding box center [277, 243] width 213 height 15
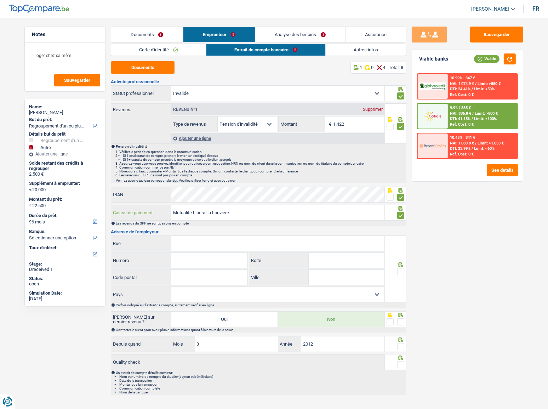
drag, startPoint x: 237, startPoint y: 212, endPoint x: 208, endPoint y: 210, distance: 29.1
click at [208, 210] on input "Mutualité Libéral la Louvière" at bounding box center [277, 212] width 213 height 15
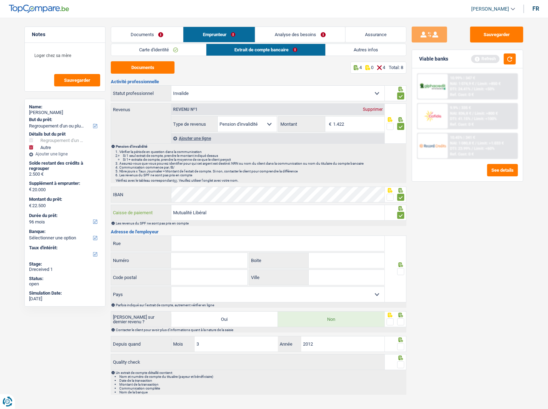
click at [213, 215] on input "Mutualité Libéral" at bounding box center [277, 212] width 213 height 15
click at [227, 211] on input "Mutualité Libéral" at bounding box center [277, 212] width 213 height 15
drag, startPoint x: 227, startPoint y: 211, endPoint x: 109, endPoint y: 223, distance: 118.9
click at [109, 223] on div "Notes Loger chez sa mère Sauvegarder Name: Raphaël Doerane But du prêt: Confort…" at bounding box center [274, 213] width 510 height 372
click at [320, 214] on input "Mutualité Libéral" at bounding box center [277, 212] width 213 height 15
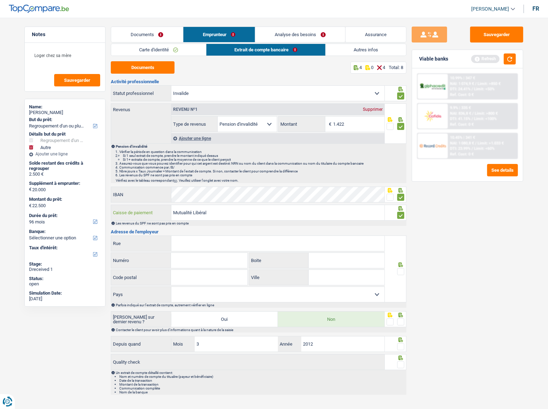
type input "Mutualité Libéral"
click at [239, 93] on select "Ouvrier Employé privé Employé public Invalide Indépendant Pensionné Chômeur Mut…" at bounding box center [277, 93] width 213 height 15
click at [235, 94] on select "Ouvrier Employé privé Employé public Invalide Indépendant Pensionné Chômeur Mut…" at bounding box center [277, 93] width 213 height 15
select select "mutuality"
click at [171, 86] on select "Ouvrier Employé privé Employé public Invalide Indépendant Pensionné Chômeur Mut…" at bounding box center [277, 93] width 213 height 15
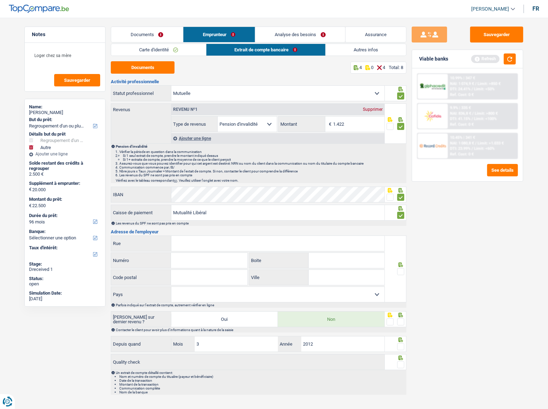
radio input "false"
select select "mutualityIndemnity"
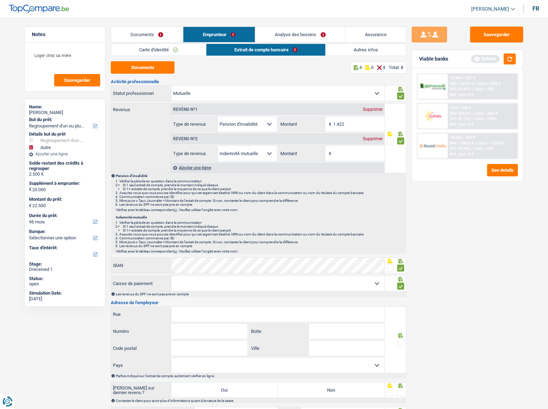
click at [362, 152] on input "Montant" at bounding box center [358, 153] width 51 height 15
click at [203, 224] on select "Mutualité Chrétienne Mutualité Socialiste (Solidaris) SPF Sécurité Sociale Unio…" at bounding box center [277, 283] width 213 height 15
click at [376, 139] on div "Supprimer" at bounding box center [372, 139] width 23 height 4
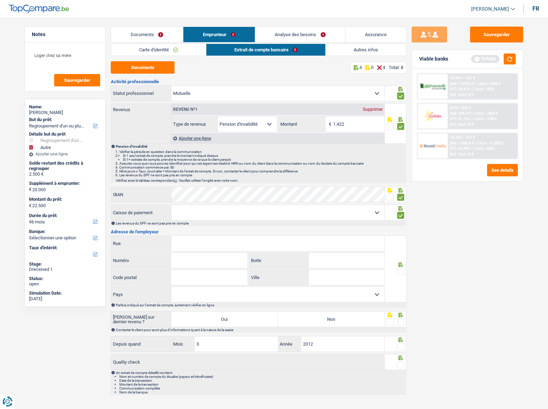
click at [246, 91] on select "Ouvrier Employé privé Employé public Invalide Indépendant Pensionné Chômeur Mut…" at bounding box center [277, 93] width 213 height 15
select select "invalid"
click at [171, 86] on select "Ouvrier Employé privé Employé public Invalide Indépendant Pensionné Chômeur Mut…" at bounding box center [277, 93] width 213 height 15
click at [340, 214] on select "Mutualité Chrétienne Mutualité Socialiste (Solidaris) SPF Sécurité Sociale Unio…" at bounding box center [277, 212] width 213 height 15
select select "mutualityNamur"
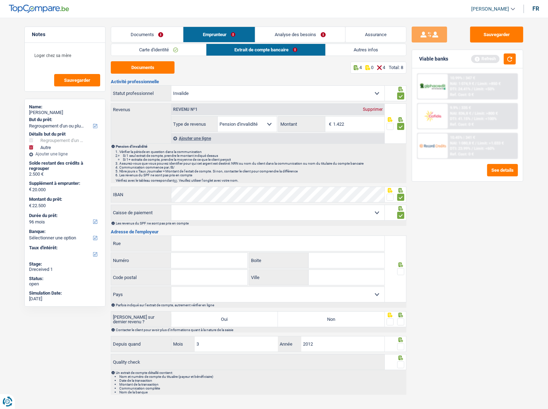
click at [171, 205] on select "Mutualité Chrétienne Mutualité Socialiste (Solidaris) SPF Sécurité Sociale Unio…" at bounding box center [277, 212] width 213 height 15
type input "Rue Anatole France"
type input "8-14"
type input "7100"
type input "La Louviere"
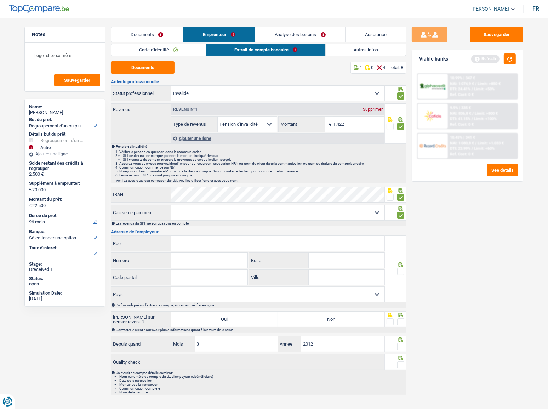
select select "BE"
click at [403, 224] on span at bounding box center [400, 271] width 7 height 7
click at [0, 0] on input "radio" at bounding box center [0, 0] width 0 height 0
click at [250, 216] on select "Mutualité Chrétienne Mutualité Socialiste (Solidaris) SPF Sécurité Sociale Unio…" at bounding box center [277, 212] width 213 height 15
click at [357, 224] on label "Non" at bounding box center [331, 319] width 107 height 15
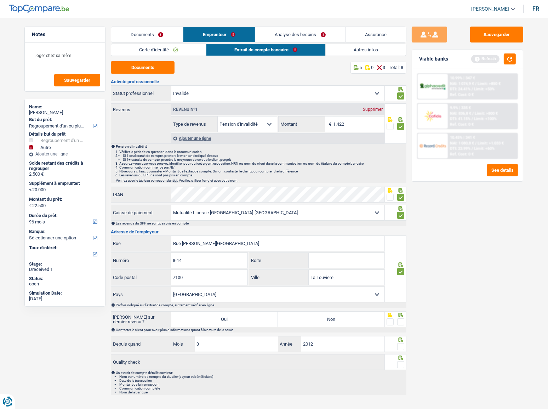
click at [357, 224] on input "Non" at bounding box center [331, 319] width 107 height 15
radio input "true"
click at [403, 224] on span at bounding box center [400, 321] width 7 height 7
click at [0, 0] on input "radio" at bounding box center [0, 0] width 0 height 0
drag, startPoint x: 400, startPoint y: 348, endPoint x: 401, endPoint y: 357, distance: 8.9
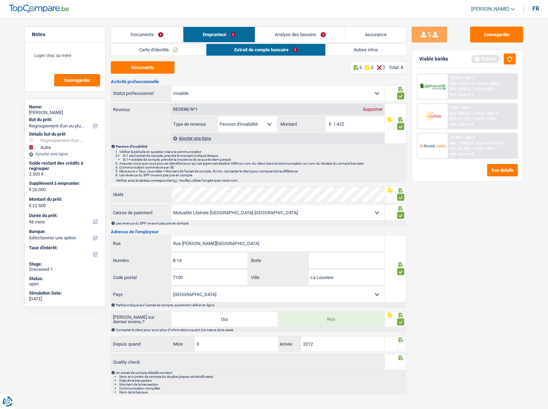
click at [400, 224] on span at bounding box center [400, 346] width 7 height 7
click at [0, 0] on input "radio" at bounding box center [0, 0] width 0 height 0
drag, startPoint x: 402, startPoint y: 363, endPoint x: 552, endPoint y: 331, distance: 153.3
click at [401, 224] on span at bounding box center [400, 364] width 7 height 7
click at [0, 0] on input "radio" at bounding box center [0, 0] width 0 height 0
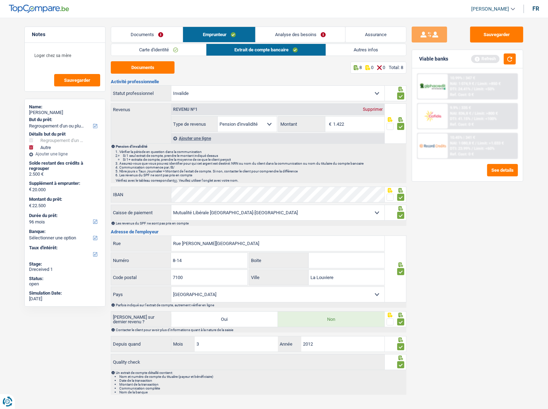
click at [288, 34] on link "Analyse des besoins" at bounding box center [301, 34] width 90 height 15
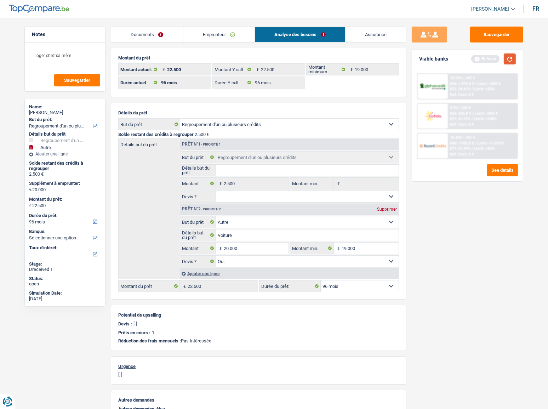
click at [494, 59] on button "button" at bounding box center [510, 58] width 12 height 11
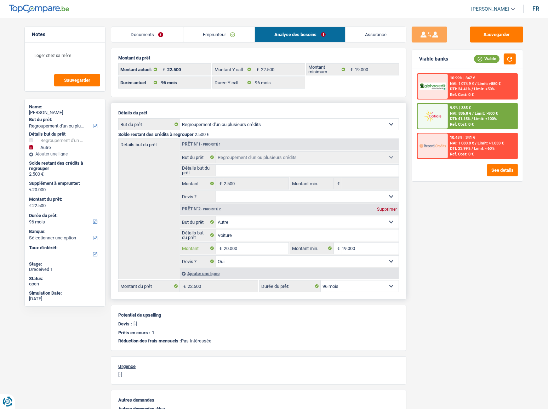
click at [227, 224] on input "20.000" at bounding box center [256, 248] width 65 height 11
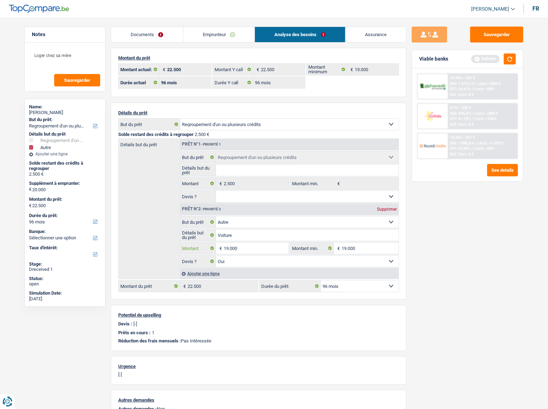
type input "19.000"
type input "21.500"
select select "120"
type input "21.500"
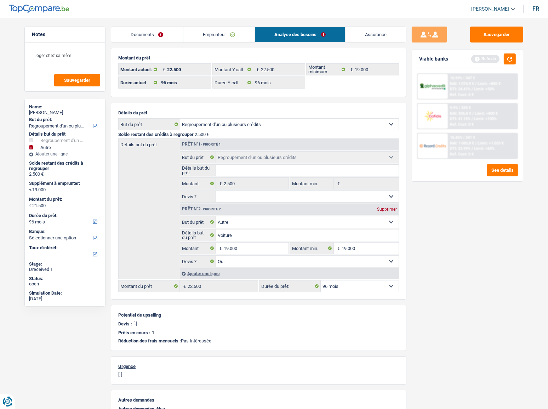
select select "120"
type input "21.500"
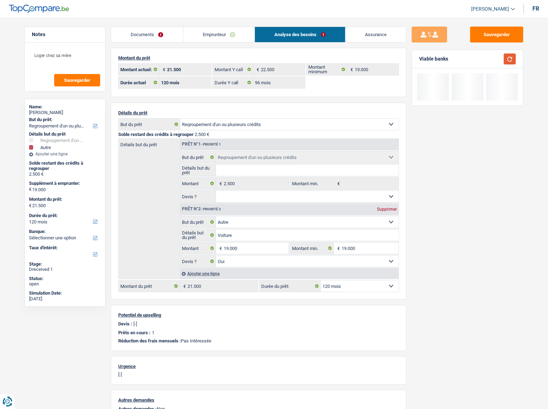
click at [494, 53] on div "Viable banks" at bounding box center [467, 59] width 111 height 18
click at [349, 224] on select "12 mois 18 mois 24 mois 30 mois 36 mois 42 mois 48 mois 60 mois 72 mois 84 mois…" at bounding box center [360, 286] width 78 height 11
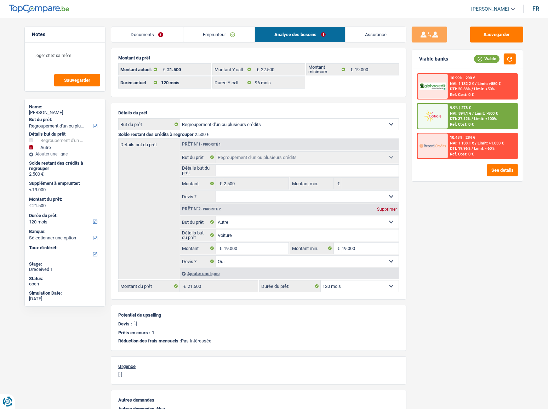
select select "96"
click at [321, 224] on select "12 mois 18 mois 24 mois 30 mois 36 mois 42 mois 48 mois 60 mois 72 mois 84 mois…" at bounding box center [360, 286] width 78 height 11
select select "96"
click at [471, 119] on span "DTI: 40.11%" at bounding box center [460, 119] width 21 height 5
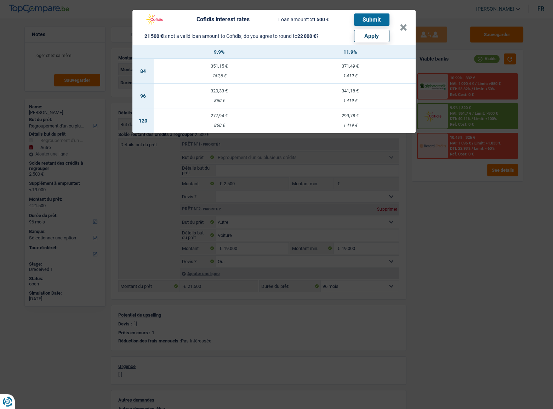
click at [374, 34] on button "Apply" at bounding box center [371, 36] width 35 height 12
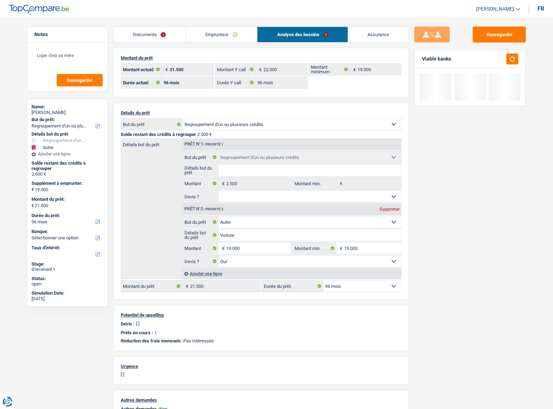
type input "19.500"
type input "22.000"
select select "120"
type input "22.000"
select select "120"
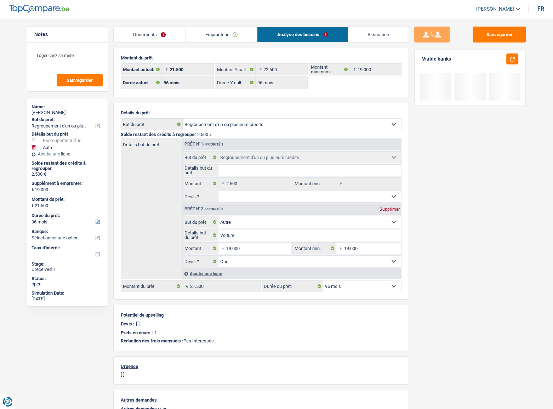
type input "19.500"
type input "22.000"
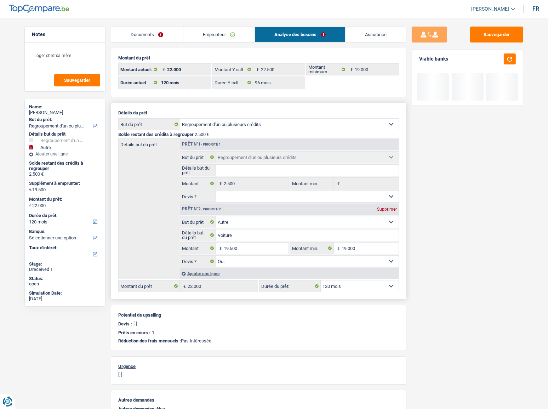
click at [350, 224] on select "12 mois 18 mois 24 mois 30 mois 36 mois 42 mois 48 mois 60 mois 72 mois 84 mois…" at bounding box center [360, 286] width 78 height 11
drag, startPoint x: 491, startPoint y: 221, endPoint x: 493, endPoint y: 86, distance: 134.6
click at [491, 171] on div "Sauvegarder Viable banks" at bounding box center [468, 211] width 122 height 369
click at [494, 53] on div "Viable banks" at bounding box center [467, 59] width 111 height 18
click at [494, 60] on button "button" at bounding box center [510, 58] width 12 height 11
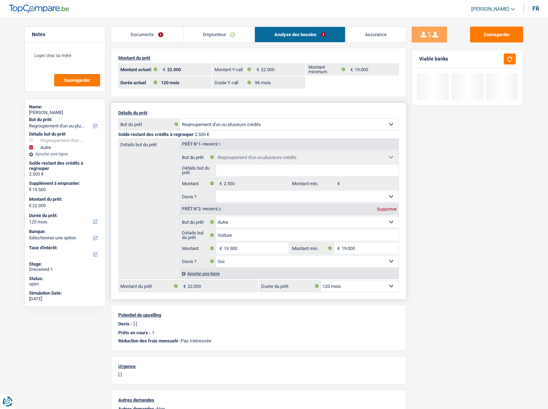
click at [358, 224] on select "12 mois 18 mois 24 mois 30 mois 36 mois 42 mois 48 mois 60 mois 72 mois 84 mois…" at bounding box center [360, 286] width 78 height 11
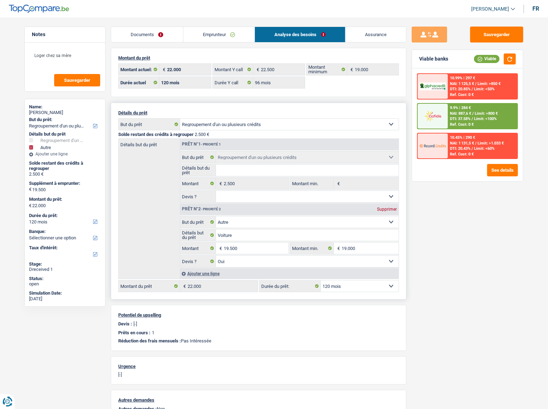
select select "96"
click at [321, 224] on select "12 mois 18 mois 24 mois 30 mois 36 mois 42 mois 48 mois 60 mois 72 mois 84 mois…" at bounding box center [360, 286] width 78 height 11
select select "96"
click at [478, 113] on span "Limit: >800 €" at bounding box center [486, 113] width 23 height 5
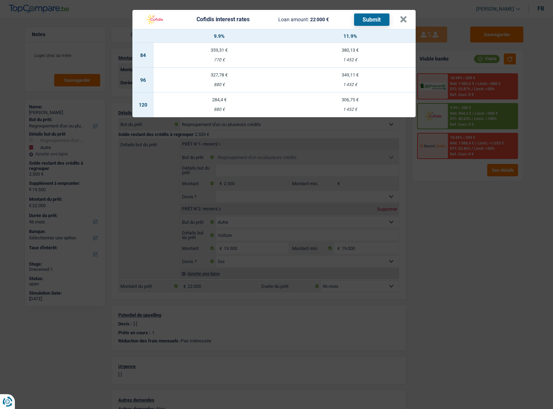
click at [213, 82] on td "327,78 € 880 €" at bounding box center [219, 80] width 131 height 25
select select "cofidis"
type input "9,90"
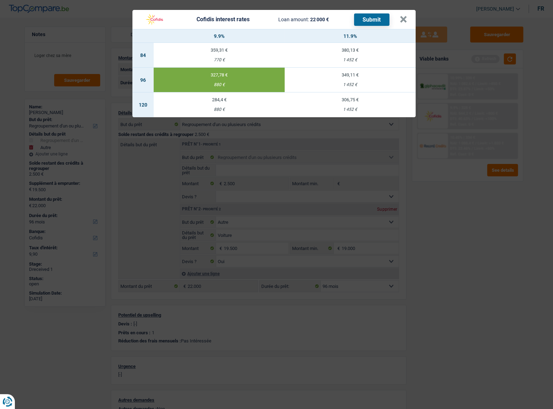
click at [375, 17] on button "Submit" at bounding box center [371, 19] width 35 height 12
click at [402, 18] on button "×" at bounding box center [403, 19] width 7 height 7
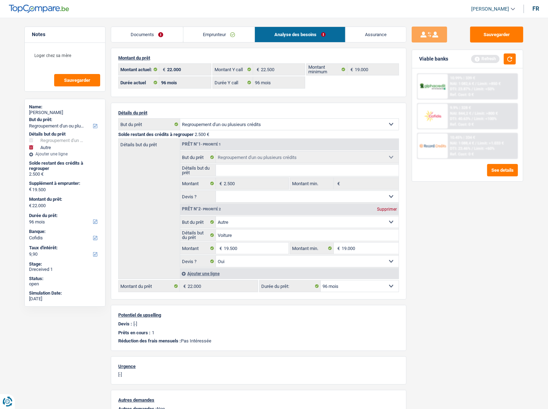
click at [148, 28] on link "Documents" at bounding box center [147, 34] width 72 height 15
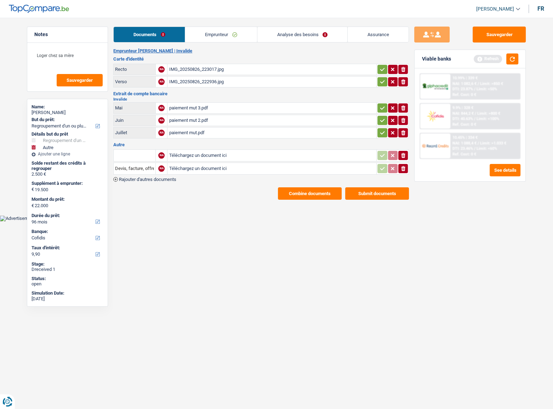
click at [375, 193] on button "Submit documents" at bounding box center [377, 193] width 64 height 12
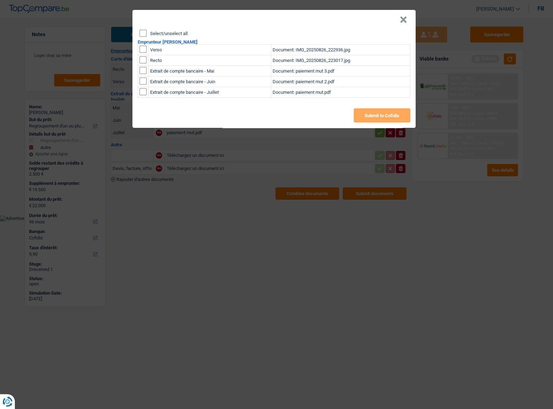
click at [142, 31] on input "Select/unselect all" at bounding box center [143, 33] width 7 height 7
checkbox input "true"
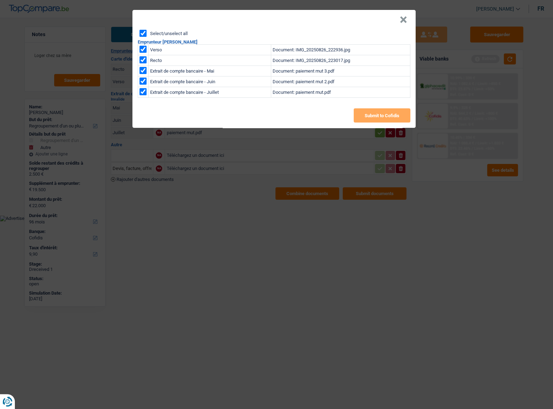
checkbox input "true"
click at [364, 112] on button "Submit to Cofidis" at bounding box center [382, 115] width 57 height 14
click at [402, 20] on button "×" at bounding box center [403, 19] width 7 height 7
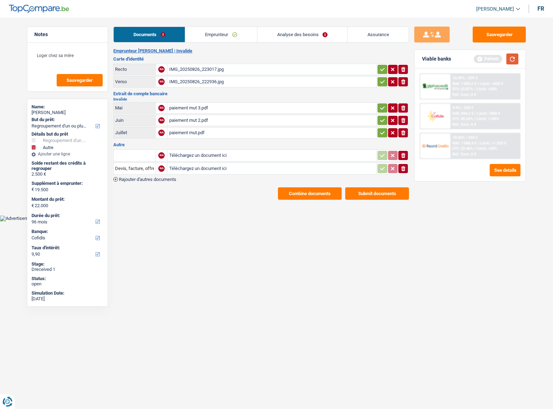
click at [494, 60] on button "button" at bounding box center [513, 58] width 12 height 11
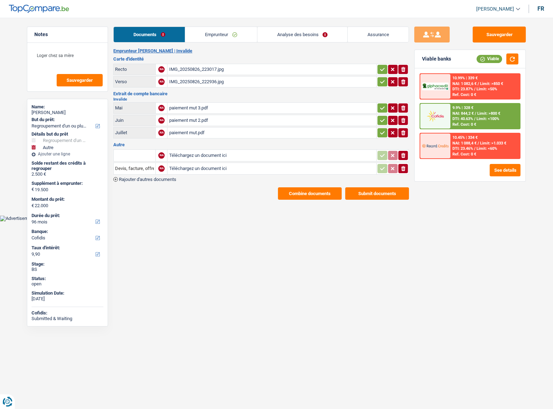
click at [307, 193] on button "Combine documents" at bounding box center [310, 193] width 64 height 12
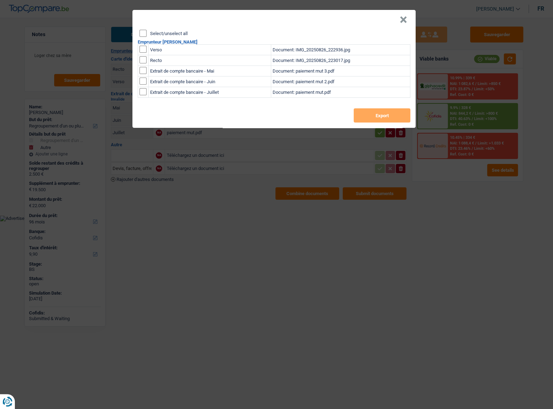
click at [144, 33] on input "Select/unselect all" at bounding box center [143, 33] width 7 height 7
checkbox input "true"
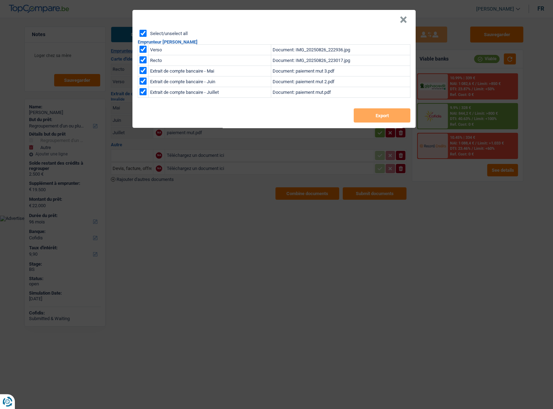
checkbox input "true"
click at [386, 115] on button "Export" at bounding box center [382, 115] width 57 height 14
drag, startPoint x: 336, startPoint y: 3, endPoint x: 357, endPoint y: 13, distance: 23.9
click at [336, 3] on div "× Select/unselect all Emprunteur Raphaël Doerane Verso Document: IMG_20250826_2…" at bounding box center [276, 204] width 553 height 409
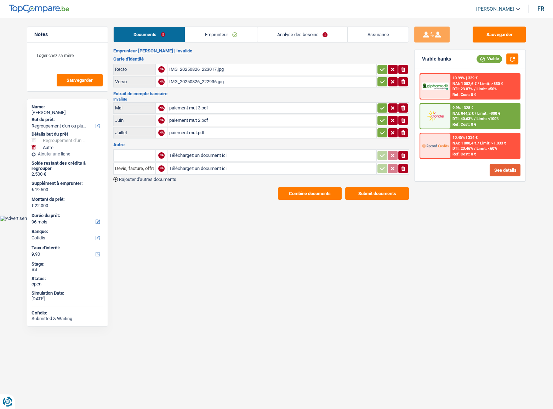
click at [494, 172] on button "See details" at bounding box center [505, 170] width 31 height 12
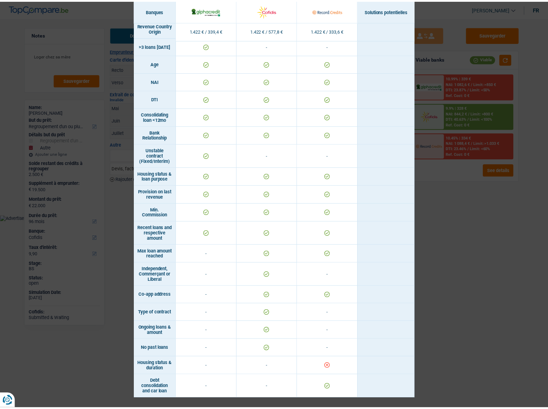
scroll to position [312, 0]
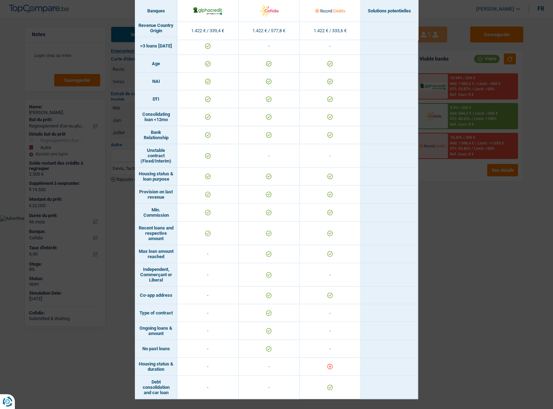
click at [491, 224] on div "Banks conditions × Banques Solutions potentielles Revenus / Charges 1.422 € / 3…" at bounding box center [276, 204] width 553 height 409
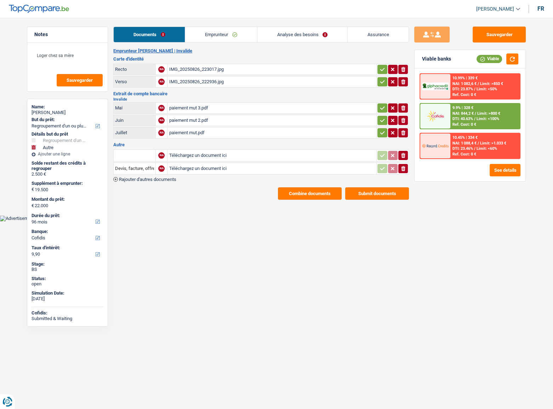
click at [317, 35] on link "Analyse des besoins" at bounding box center [303, 34] width 90 height 15
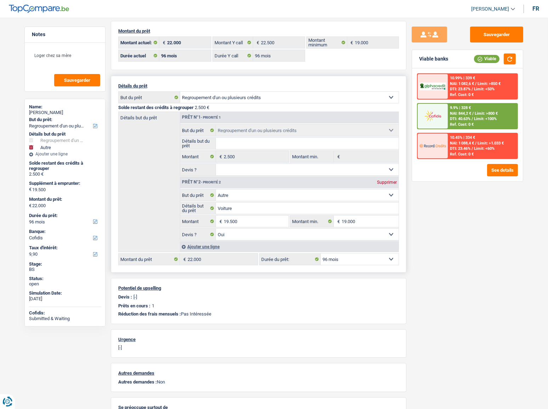
scroll to position [64, 0]
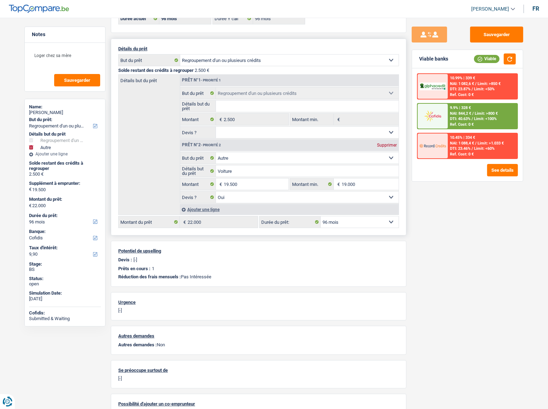
click at [347, 222] on select "12 mois 18 mois 24 mois 30 mois 36 mois 42 mois 48 mois 60 mois 72 mois 84 mois…" at bounding box center [360, 221] width 78 height 11
click at [344, 215] on div "Détails but du prêt Prêt n°1 - Priorité 1 Confort maison: meubles, textile, pei…" at bounding box center [258, 144] width 281 height 141
click at [343, 220] on select "12 mois 18 mois 24 mois 30 mois 36 mois 42 mois 48 mois 60 mois 72 mois 84 mois…" at bounding box center [360, 221] width 78 height 11
select select "84"
click at [321, 216] on select "12 mois 18 mois 24 mois 30 mois 36 mois 42 mois 48 mois 60 mois 72 mois 84 mois…" at bounding box center [360, 221] width 78 height 11
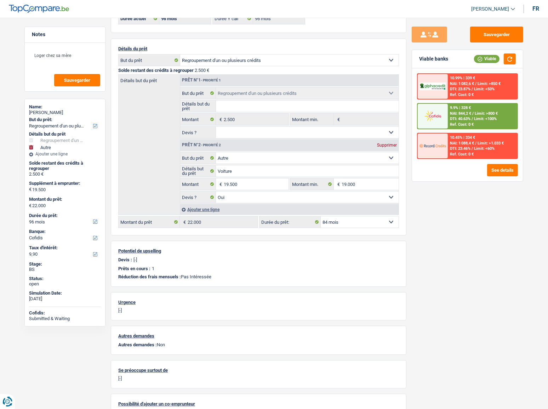
select select "84"
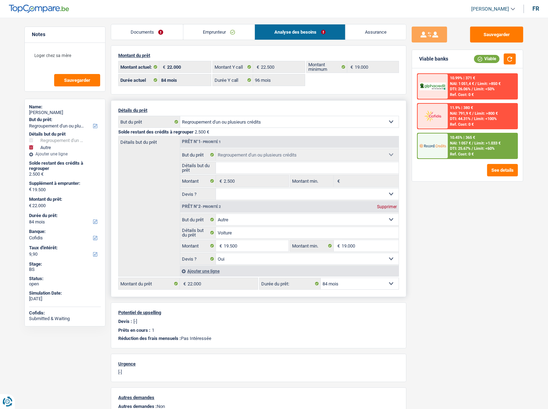
scroll to position [0, 0]
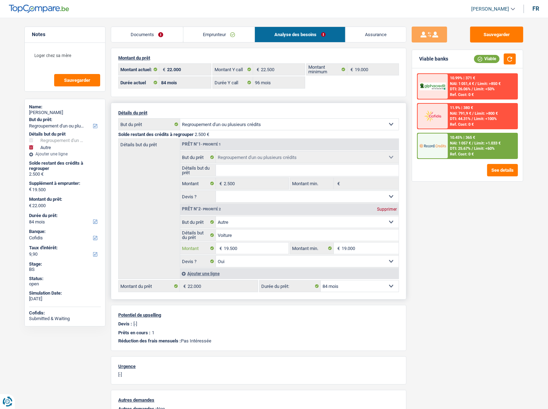
click at [234, 224] on input "19.500" at bounding box center [256, 248] width 65 height 11
click at [228, 24] on main "Notes Loger chez sa mère Sauvegarder Name: Raphaël Doerane But du prêt: Confort…" at bounding box center [274, 259] width 548 height 497
click at [228, 32] on link "Emprunteur" at bounding box center [219, 34] width 72 height 15
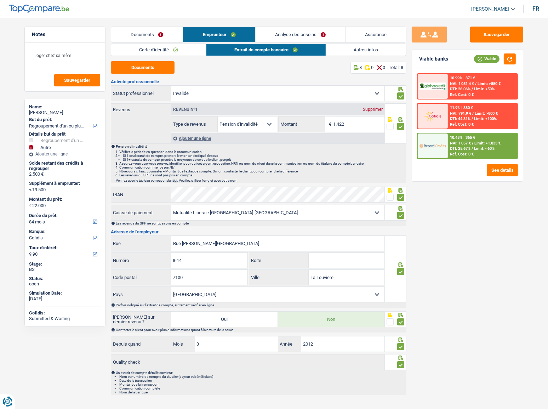
click at [361, 46] on link "Autres infos" at bounding box center [366, 50] width 80 height 12
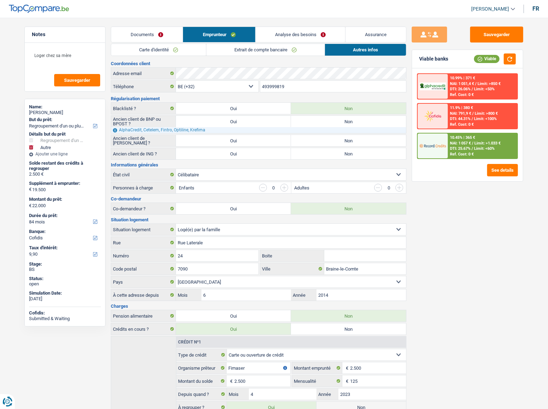
click at [196, 52] on link "Carte d'identité" at bounding box center [158, 50] width 95 height 12
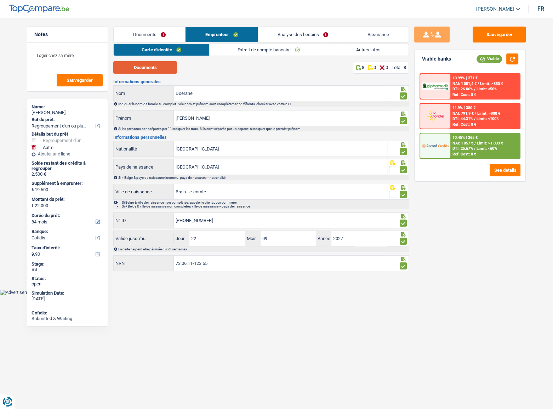
click at [159, 69] on button "Documents" at bounding box center [145, 67] width 64 height 12
click at [316, 33] on link "Analyse des besoins" at bounding box center [303, 34] width 90 height 15
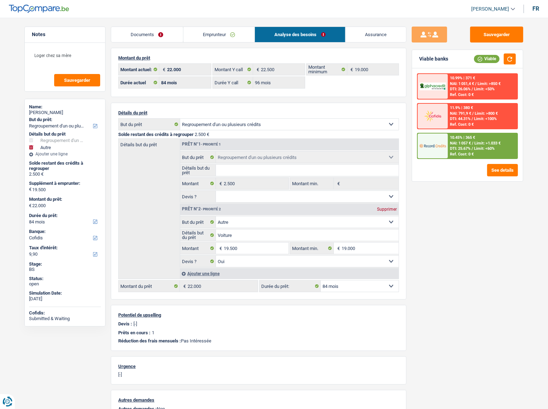
click at [441, 142] on img at bounding box center [433, 145] width 26 height 13
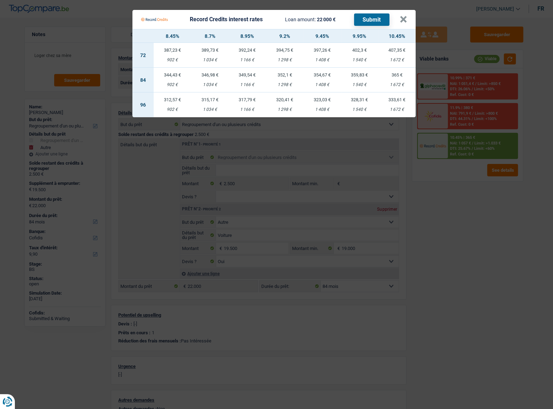
click at [289, 83] on div "1 298 €" at bounding box center [285, 85] width 38 height 5
select select "record credits"
type input "9,20"
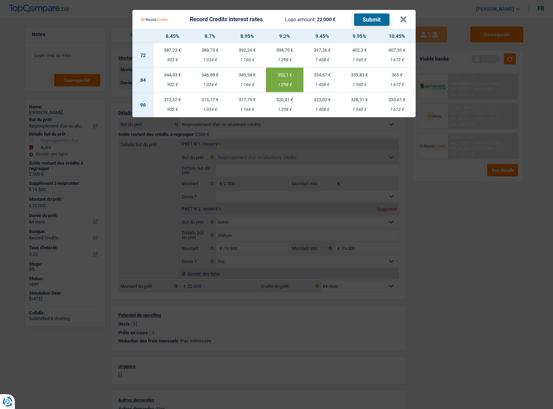
click at [362, 20] on button "Submit" at bounding box center [371, 19] width 35 height 12
click at [404, 19] on button "×" at bounding box center [403, 19] width 7 height 7
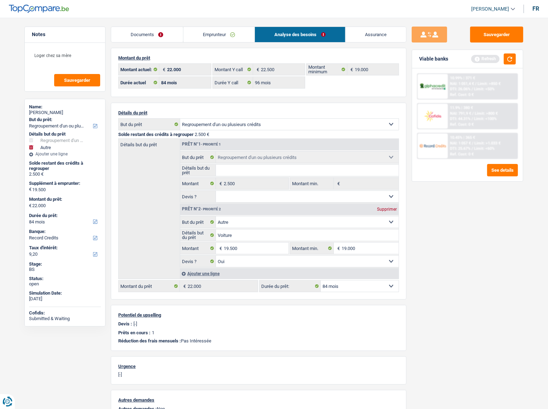
click at [465, 146] on span "DTI: 25.67%" at bounding box center [460, 148] width 21 height 5
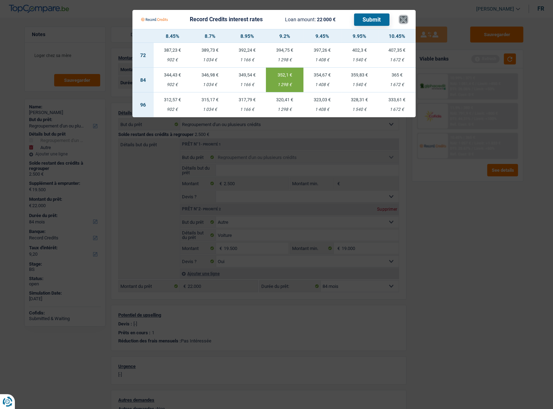
click at [405, 19] on button "×" at bounding box center [403, 19] width 7 height 7
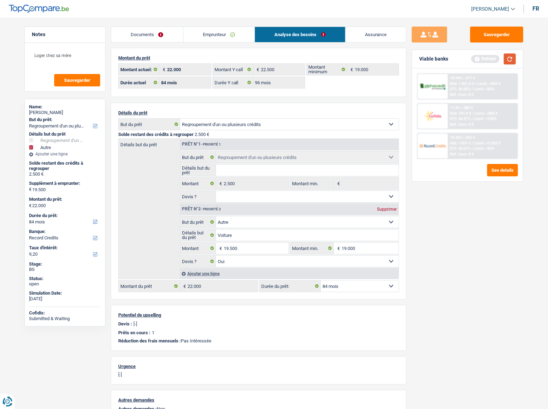
click at [494, 56] on button "button" at bounding box center [510, 58] width 12 height 11
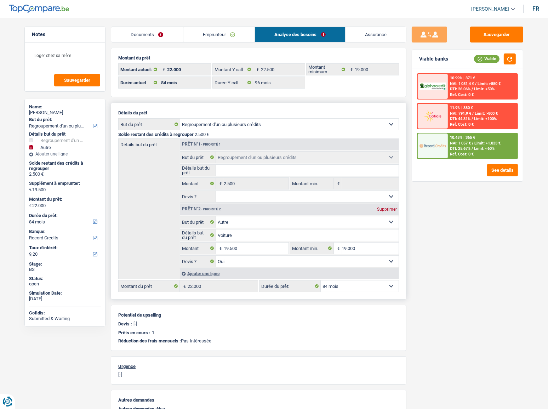
click at [356, 224] on select "12 mois 18 mois 24 mois 30 mois 36 mois 42 mois 48 mois 60 mois 72 mois 84 mois…" at bounding box center [360, 286] width 78 height 11
select select "60"
click at [321, 224] on select "12 mois 18 mois 24 mois 30 mois 36 mois 42 mois 48 mois 60 mois 72 mois 84 mois…" at bounding box center [360, 286] width 78 height 11
select select "60"
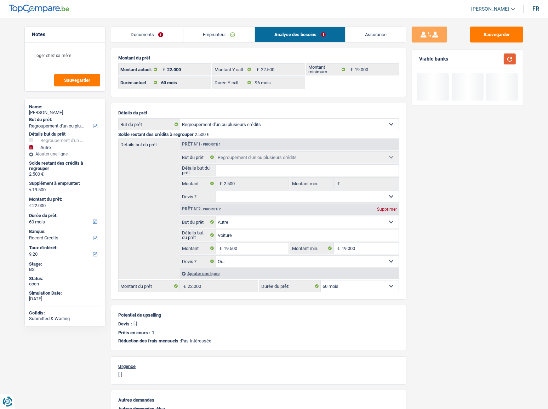
click at [494, 58] on button "button" at bounding box center [510, 58] width 12 height 11
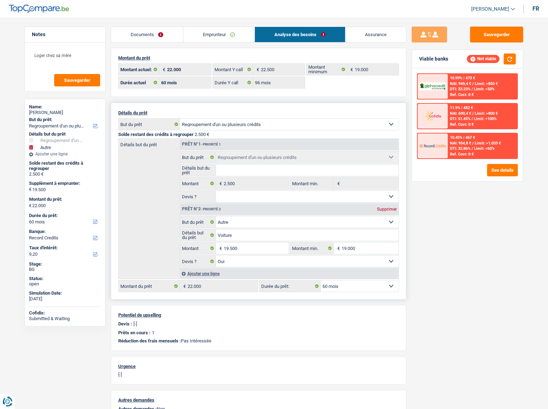
click at [382, 224] on select "12 mois 18 mois 24 mois 30 mois 36 mois 42 mois 48 mois 60 mois 72 mois 84 mois…" at bounding box center [360, 286] width 78 height 11
select select "84"
click at [321, 224] on select "12 mois 18 mois 24 mois 30 mois 36 mois 42 mois 48 mois 60 mois 72 mois 84 mois…" at bounding box center [360, 286] width 78 height 11
select select "84"
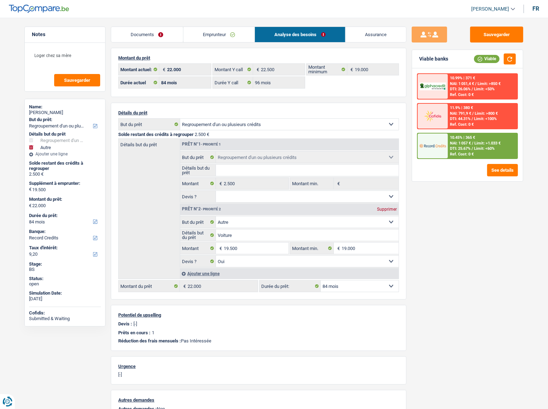
click at [232, 35] on link "Emprunteur" at bounding box center [219, 34] width 72 height 15
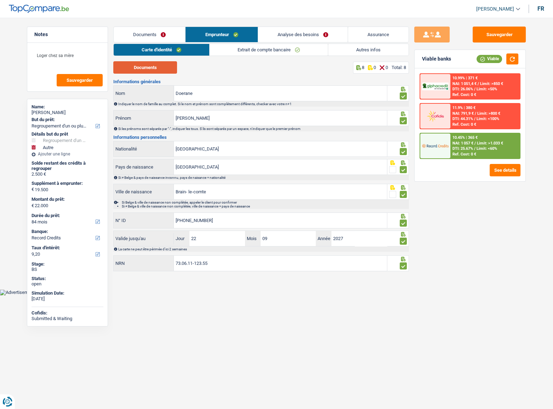
click at [152, 70] on button "Documents" at bounding box center [145, 67] width 64 height 12
click at [264, 50] on link "Extrait de compte bancaire" at bounding box center [269, 50] width 118 height 12
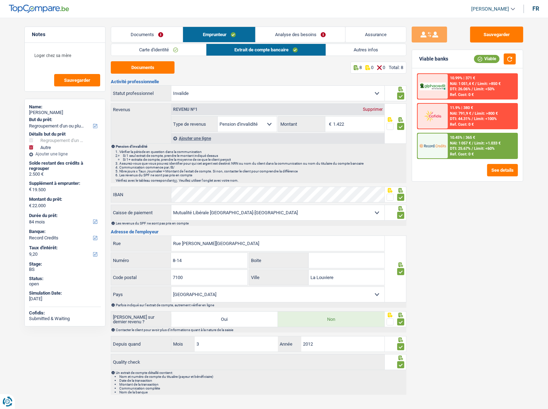
click at [315, 34] on link "Analyse des besoins" at bounding box center [301, 34] width 90 height 15
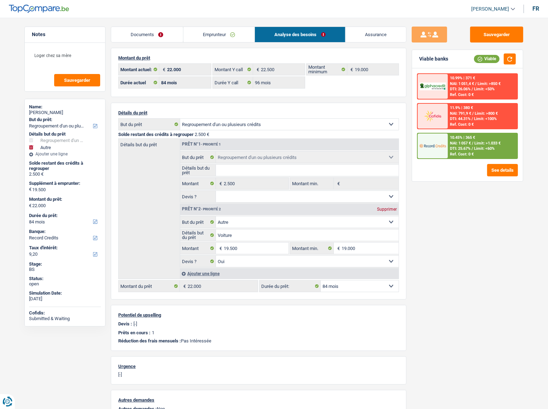
click at [147, 29] on link "Documents" at bounding box center [147, 34] width 72 height 15
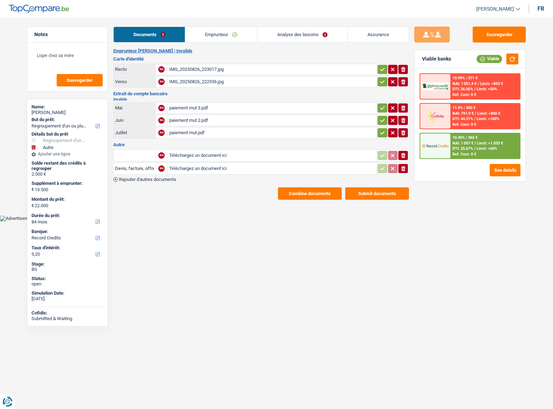
click at [218, 33] on link "Emprunteur" at bounding box center [221, 34] width 72 height 15
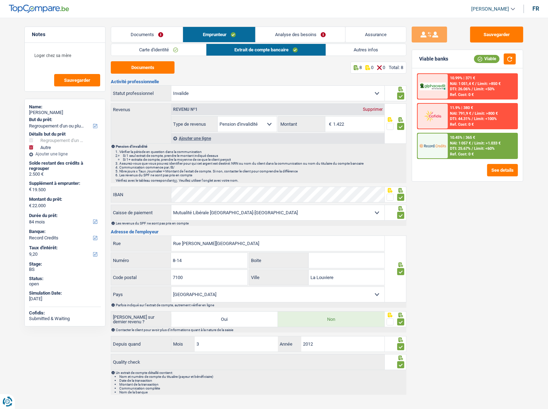
click at [344, 46] on link "Autres infos" at bounding box center [366, 50] width 80 height 12
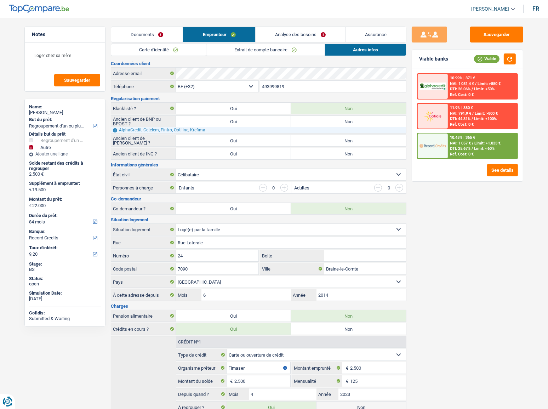
click at [251, 49] on link "Extrait de compte bancaire" at bounding box center [266, 50] width 118 height 12
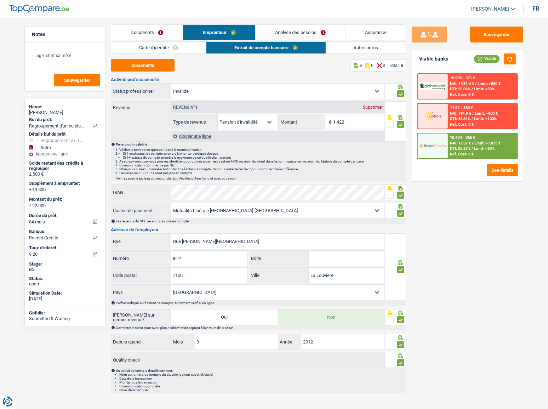
scroll to position [4, 0]
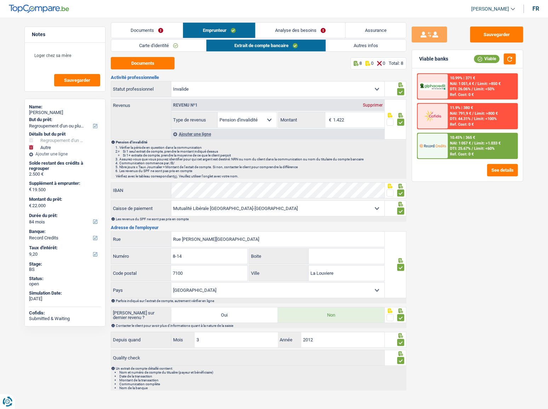
click at [340, 44] on link "Autres infos" at bounding box center [366, 46] width 80 height 12
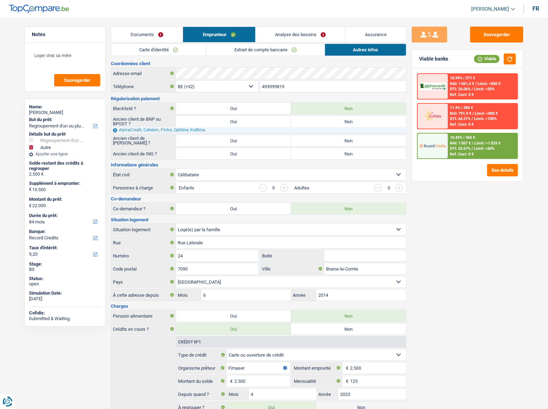
scroll to position [0, 0]
click at [322, 38] on link "Analyse des besoins" at bounding box center [301, 34] width 90 height 15
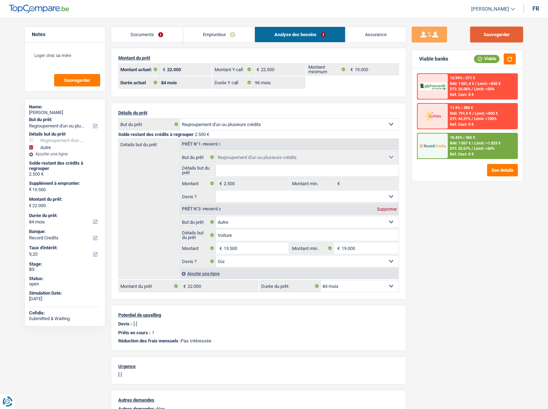
drag, startPoint x: 496, startPoint y: 37, endPoint x: 497, endPoint y: 42, distance: 5.0
click at [494, 38] on button "Sauvegarder" at bounding box center [496, 35] width 53 height 16
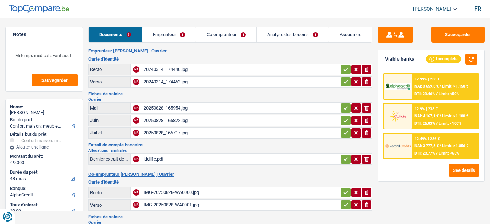
select select "household"
select select "48"
select select "alphacredit"
click at [163, 34] on link "Emprunteur" at bounding box center [168, 34] width 53 height 15
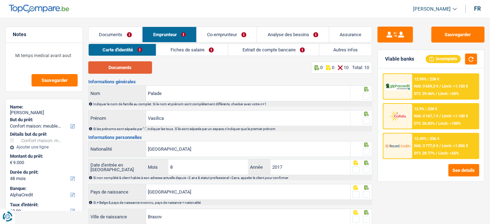
click at [112, 70] on button "Documents" at bounding box center [120, 67] width 64 height 12
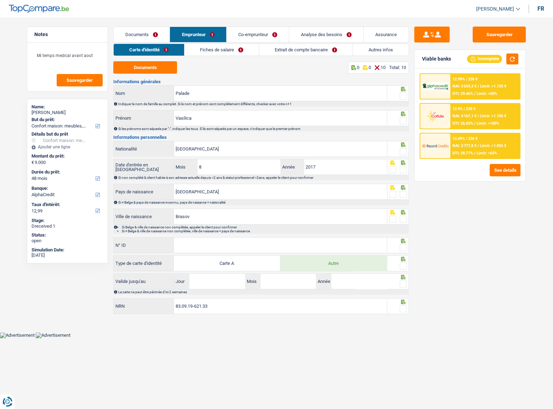
click at [404, 96] on span at bounding box center [403, 95] width 7 height 7
click at [0, 0] on input "radio" at bounding box center [0, 0] width 0 height 0
click at [404, 122] on span at bounding box center [403, 120] width 7 height 7
click at [0, 0] on input "radio" at bounding box center [0, 0] width 0 height 0
click at [210, 122] on input "Vasilica" at bounding box center [280, 118] width 213 height 15
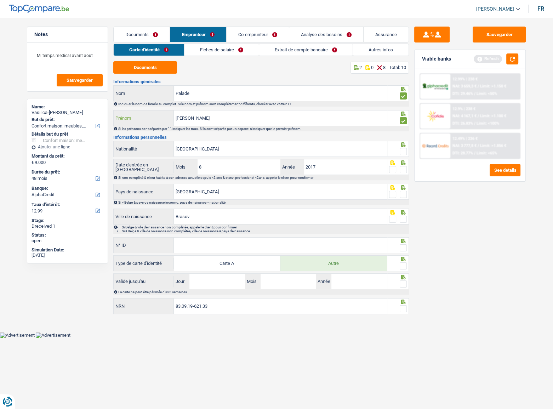
type input "[PERSON_NAME]"
click at [143, 167] on label "Date d'entrée en [GEOGRAPHIC_DATA]" at bounding box center [144, 167] width 60 height 11
click at [405, 153] on span at bounding box center [403, 151] width 7 height 7
click at [0, 0] on input "radio" at bounding box center [0, 0] width 0 height 0
click at [405, 170] on span at bounding box center [403, 169] width 7 height 7
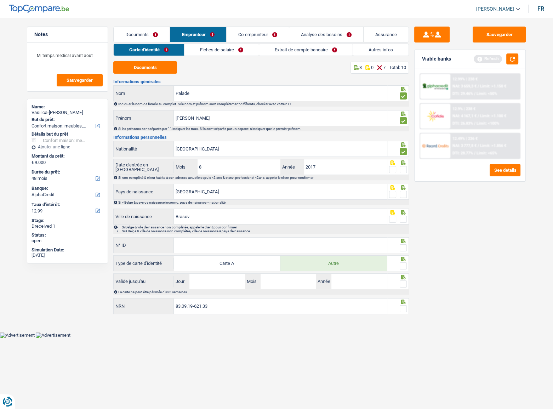
click at [0, 0] on input "radio" at bounding box center [0, 0] width 0 height 0
click at [404, 192] on span at bounding box center [403, 194] width 7 height 7
click at [0, 0] on input "radio" at bounding box center [0, 0] width 0 height 0
click at [403, 218] on span at bounding box center [403, 219] width 7 height 7
click at [0, 0] on input "radio" at bounding box center [0, 0] width 0 height 0
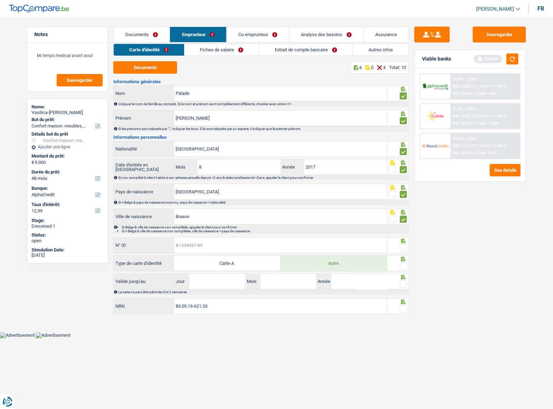
click at [305, 224] on input "N° ID" at bounding box center [280, 245] width 213 height 15
type input "B-5076106-96"
click at [405, 224] on span at bounding box center [403, 247] width 7 height 7
click at [0, 0] on input "radio" at bounding box center [0, 0] width 0 height 0
click at [405, 224] on span at bounding box center [403, 265] width 7 height 7
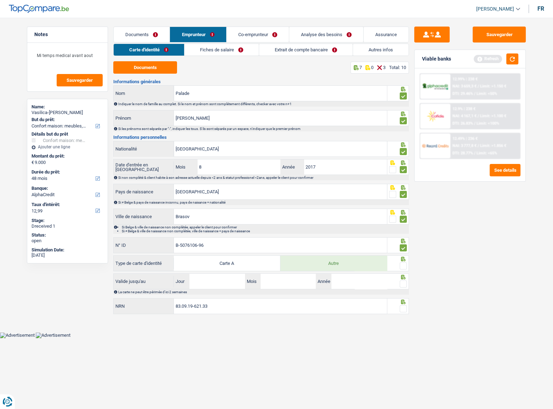
click at [0, 0] on input "radio" at bounding box center [0, 0] width 0 height 0
drag, startPoint x: 227, startPoint y: 284, endPoint x: 363, endPoint y: 284, distance: 136.0
click at [230, 224] on input "Jour" at bounding box center [217, 281] width 55 height 15
type input "29"
type input "08"
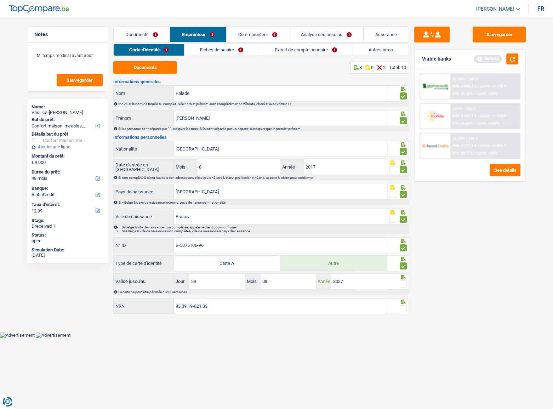
type input "2027"
click at [403, 224] on span at bounding box center [403, 284] width 7 height 7
click at [0, 0] on input "radio" at bounding box center [0, 0] width 0 height 0
click at [403, 224] on span at bounding box center [403, 308] width 7 height 7
click at [0, 0] on input "radio" at bounding box center [0, 0] width 0 height 0
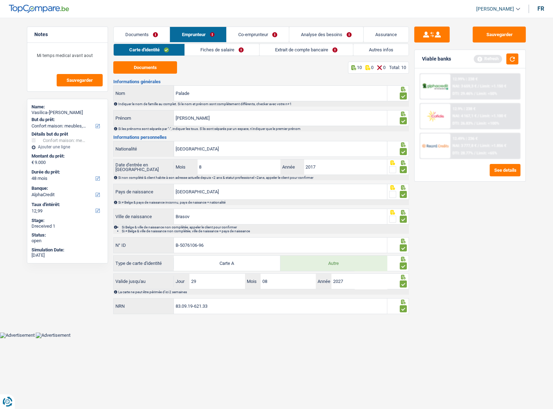
click at [235, 49] on link "Fiches de salaire" at bounding box center [222, 50] width 74 height 12
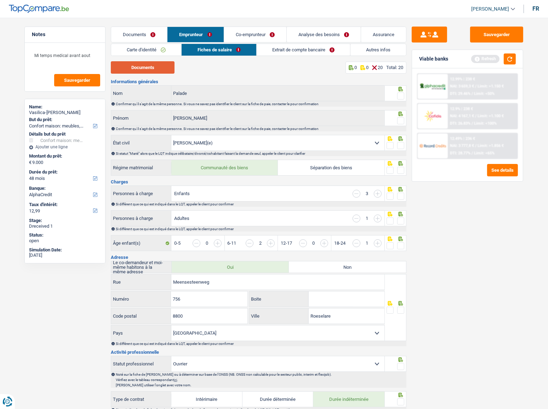
click at [159, 66] on button "Documents" at bounding box center [143, 67] width 64 height 12
click at [283, 49] on link "Extrait de compte bancaire" at bounding box center [304, 50] width 94 height 12
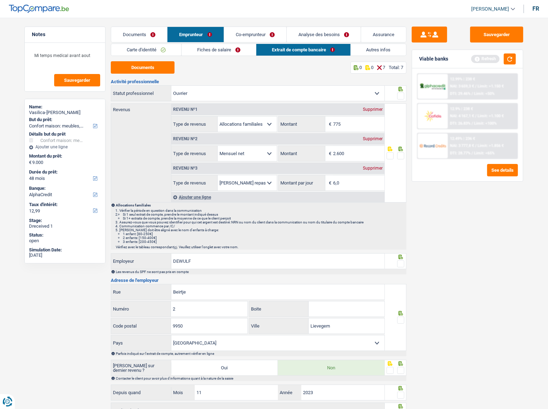
click at [176, 62] on div "Carte d'identité Fiches de salaire Extrait de compte bancaire Autres infos Docu…" at bounding box center [259, 244] width 296 height 400
click at [163, 67] on button "Documents" at bounding box center [143, 67] width 64 height 12
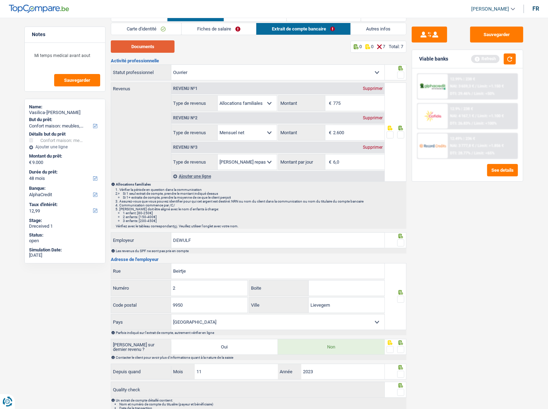
scroll to position [32, 0]
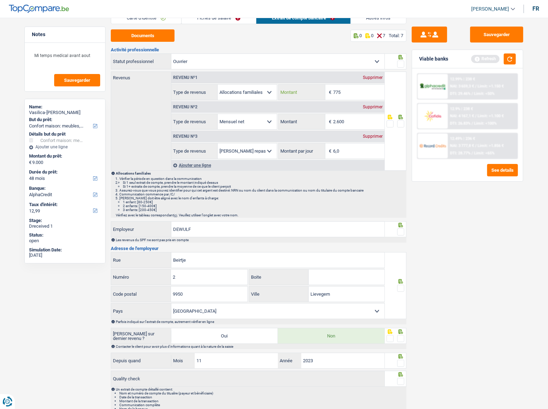
drag, startPoint x: 357, startPoint y: 90, endPoint x: 285, endPoint y: 87, distance: 72.7
click at [287, 88] on div "775 € Montant" at bounding box center [332, 92] width 106 height 15
type input "1.002"
drag, startPoint x: 509, startPoint y: 60, endPoint x: 334, endPoint y: 76, distance: 175.4
click at [489, 60] on button "button" at bounding box center [510, 58] width 12 height 11
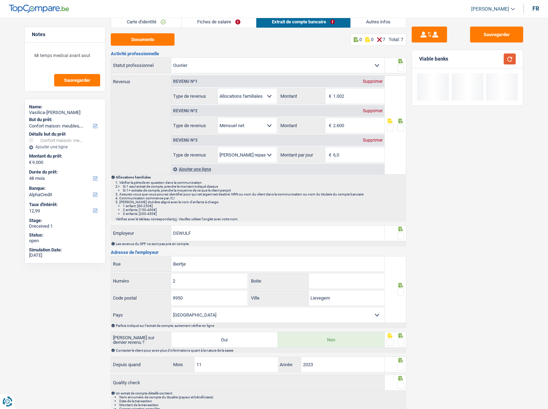
scroll to position [0, 0]
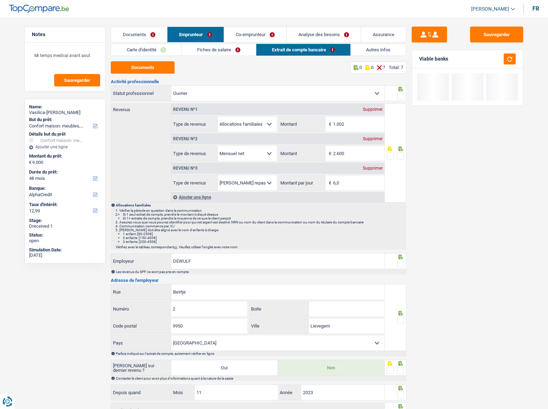
click at [219, 52] on link "Fiches de salaire" at bounding box center [219, 50] width 74 height 12
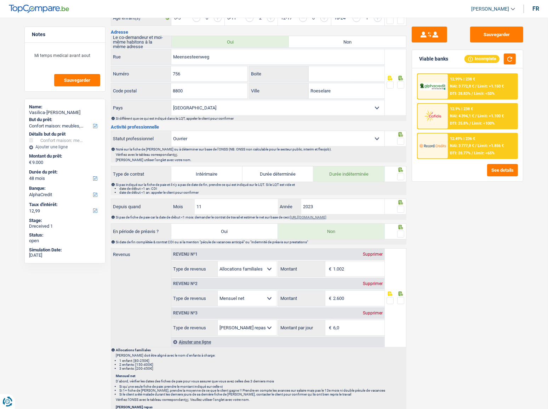
scroll to position [258, 0]
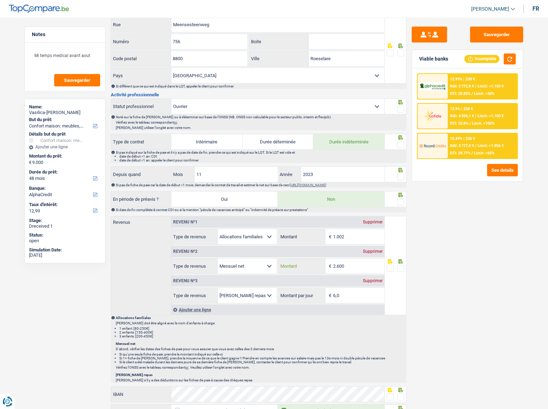
drag, startPoint x: 350, startPoint y: 265, endPoint x: 286, endPoint y: 275, distance: 65.3
click at [286, 224] on div "Revenu nº1 Supprimer Allocation d'handicap Allocations chômage Allocations fami…" at bounding box center [277, 259] width 213 height 87
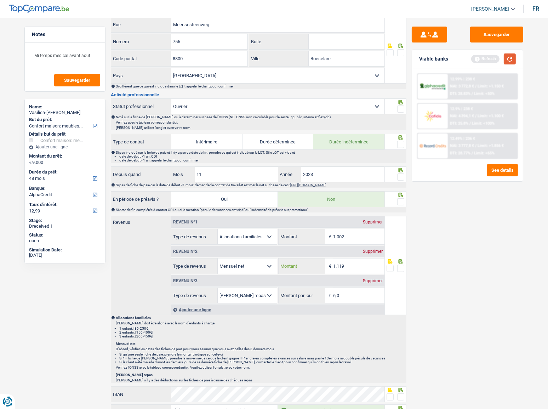
type input "1.119"
click at [489, 63] on button "button" at bounding box center [510, 58] width 12 height 11
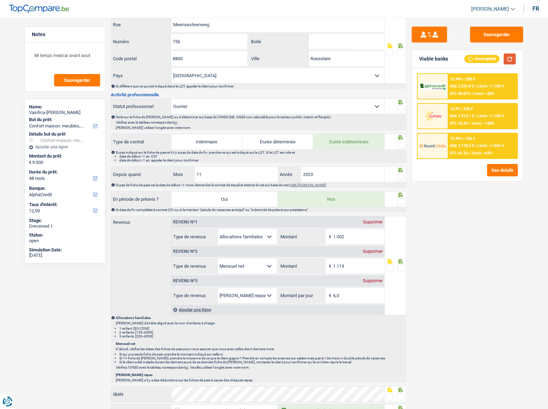
click at [489, 60] on button "button" at bounding box center [510, 58] width 12 height 11
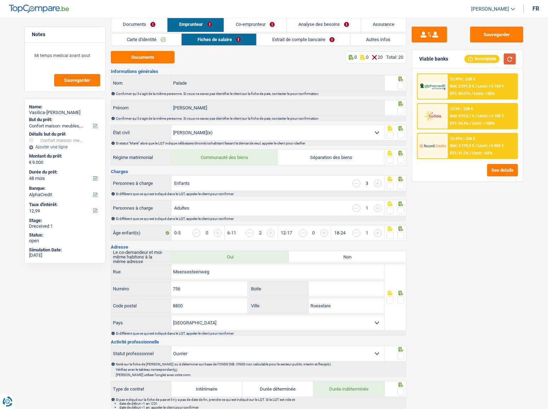
scroll to position [0, 0]
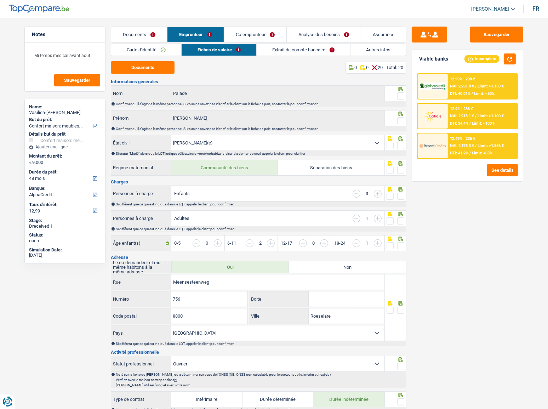
click at [261, 32] on link "Co-emprunteur" at bounding box center [255, 34] width 62 height 15
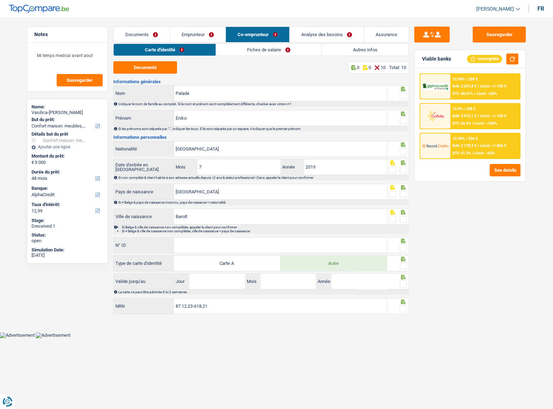
click at [238, 52] on link "Fiches de salaire" at bounding box center [269, 50] width 106 height 12
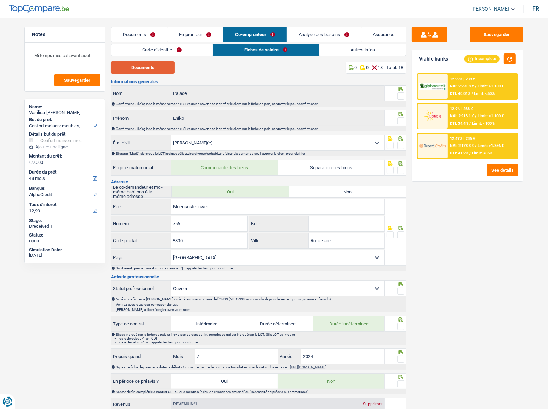
click at [157, 68] on button "Documents" at bounding box center [143, 67] width 64 height 12
click at [198, 35] on link "Emprunteur" at bounding box center [196, 34] width 56 height 15
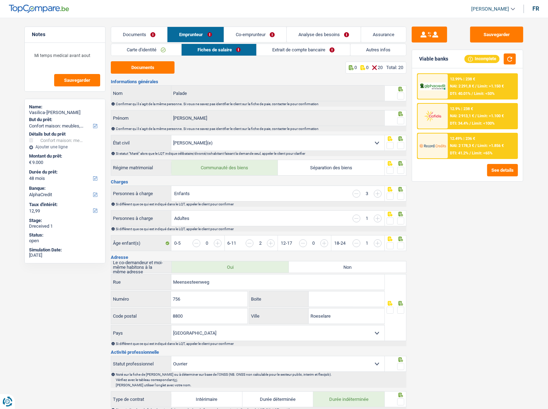
click at [401, 96] on span at bounding box center [400, 95] width 7 height 7
click at [0, 0] on input "radio" at bounding box center [0, 0] width 0 height 0
click at [403, 120] on span at bounding box center [400, 120] width 7 height 7
click at [0, 0] on input "radio" at bounding box center [0, 0] width 0 height 0
click at [404, 145] on span at bounding box center [400, 145] width 7 height 7
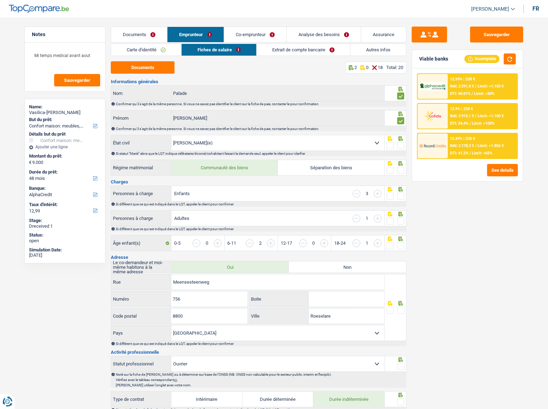
click at [0, 0] on input "radio" at bounding box center [0, 0] width 0 height 0
click at [403, 171] on span at bounding box center [400, 170] width 7 height 7
click at [0, 0] on input "radio" at bounding box center [0, 0] width 0 height 0
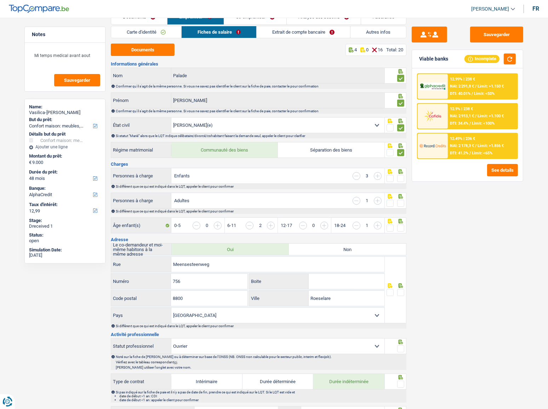
scroll to position [32, 0]
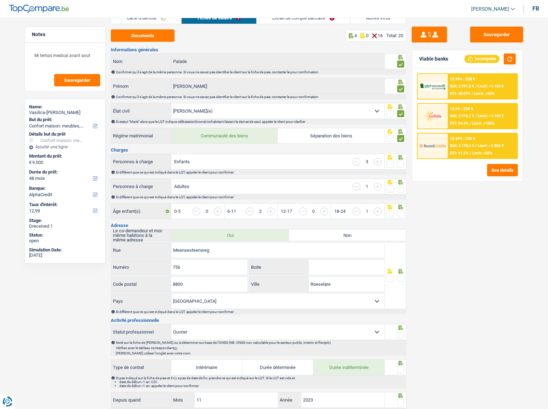
click at [403, 163] on span at bounding box center [400, 164] width 7 height 7
click at [0, 0] on input "radio" at bounding box center [0, 0] width 0 height 0
click at [489, 57] on button "button" at bounding box center [510, 58] width 12 height 11
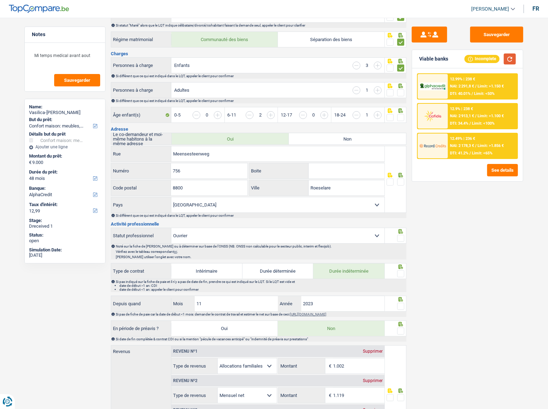
scroll to position [129, 0]
click at [401, 90] on span at bounding box center [400, 92] width 7 height 7
click at [0, 0] on input "radio" at bounding box center [0, 0] width 0 height 0
click at [401, 117] on span at bounding box center [400, 117] width 7 height 7
click at [0, 0] on input "radio" at bounding box center [0, 0] width 0 height 0
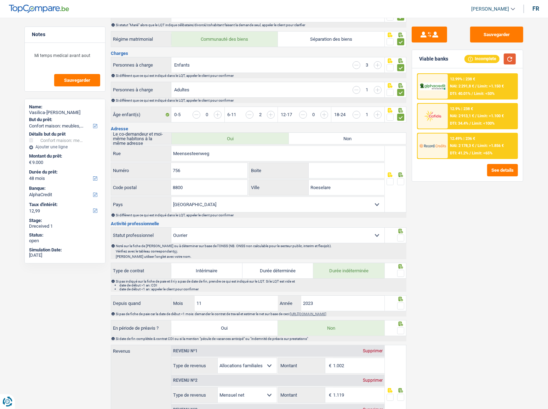
click at [489, 57] on button "button" at bounding box center [510, 58] width 12 height 11
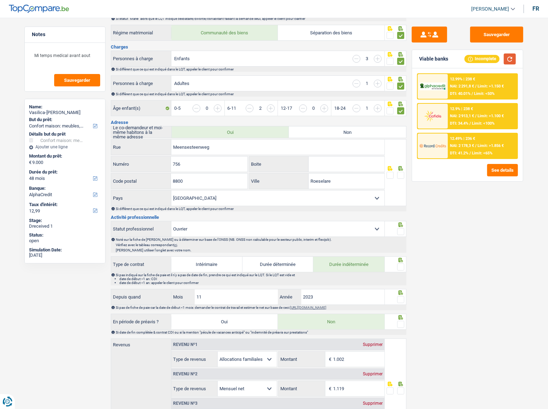
scroll to position [96, 0]
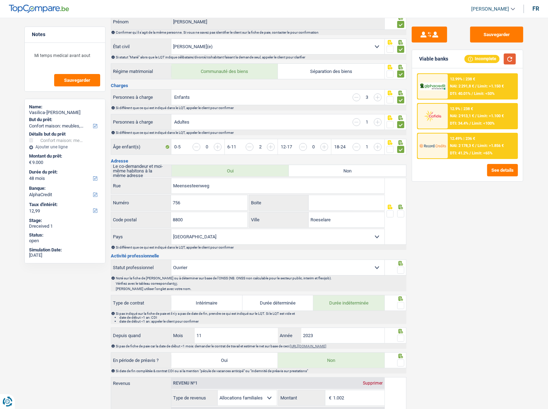
click at [489, 57] on button "button" at bounding box center [510, 58] width 12 height 11
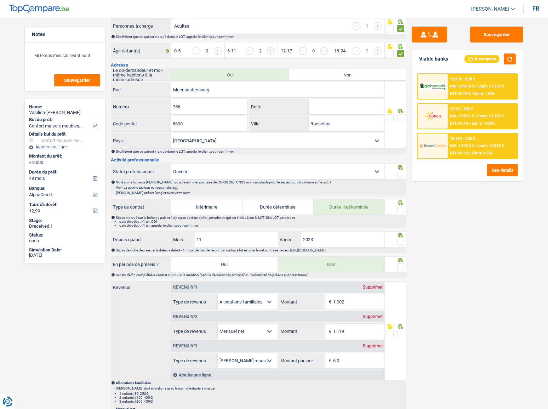
scroll to position [193, 0]
click at [211, 106] on input "756" at bounding box center [209, 105] width 76 height 15
drag, startPoint x: 222, startPoint y: 125, endPoint x: 232, endPoint y: 125, distance: 9.6
click at [227, 125] on input "8800" at bounding box center [209, 122] width 76 height 15
click at [399, 114] on span at bounding box center [400, 117] width 7 height 7
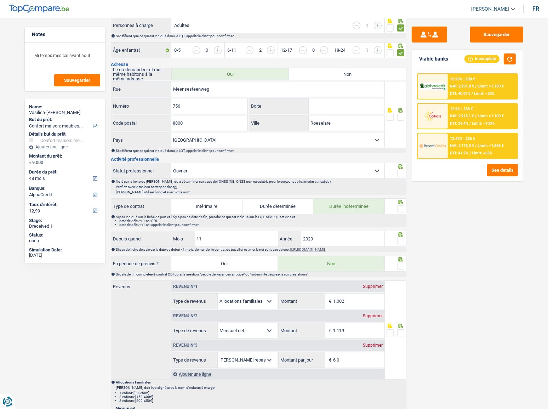
click at [0, 0] on input "radio" at bounding box center [0, 0] width 0 height 0
click at [489, 61] on button "button" at bounding box center [510, 58] width 12 height 11
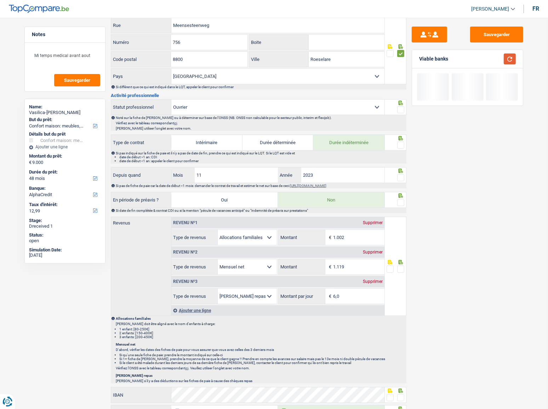
scroll to position [258, 0]
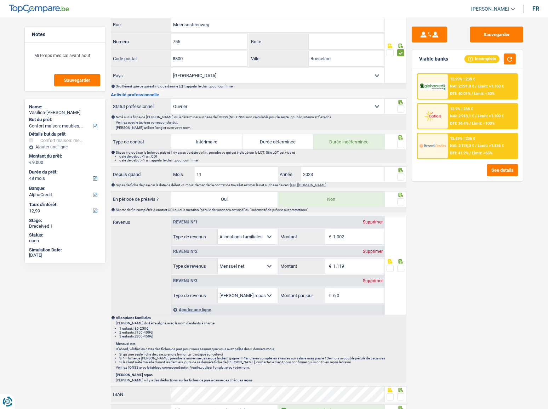
click at [403, 106] on span at bounding box center [400, 109] width 7 height 7
click at [0, 0] on input "radio" at bounding box center [0, 0] width 0 height 0
click at [402, 143] on span at bounding box center [400, 144] width 7 height 7
click at [0, 0] on input "radio" at bounding box center [0, 0] width 0 height 0
click at [403, 175] on span at bounding box center [400, 177] width 7 height 7
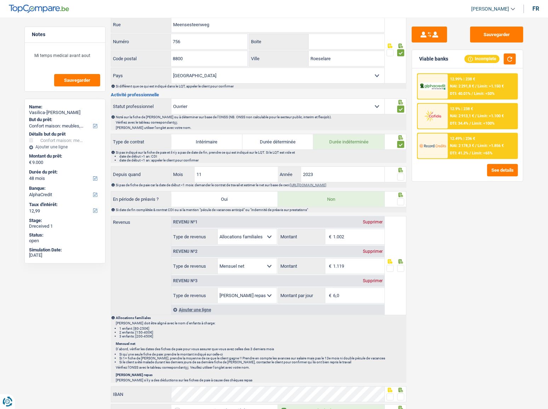
click at [0, 0] on input "radio" at bounding box center [0, 0] width 0 height 0
click at [401, 202] on span at bounding box center [400, 201] width 7 height 7
click at [0, 0] on input "radio" at bounding box center [0, 0] width 0 height 0
drag, startPoint x: 511, startPoint y: 65, endPoint x: 492, endPoint y: 70, distance: 19.2
click at [489, 65] on div "Viable banks Incomplete" at bounding box center [467, 59] width 111 height 18
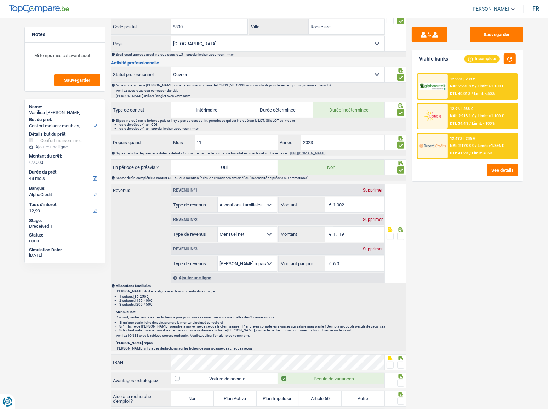
scroll to position [290, 0]
click at [489, 57] on button "button" at bounding box center [510, 58] width 12 height 11
drag, startPoint x: 223, startPoint y: 140, endPoint x: 142, endPoint y: 140, distance: 81.5
click at [142, 140] on div "Depuis quand 11 Mois / 2023 Année" at bounding box center [247, 142] width 273 height 15
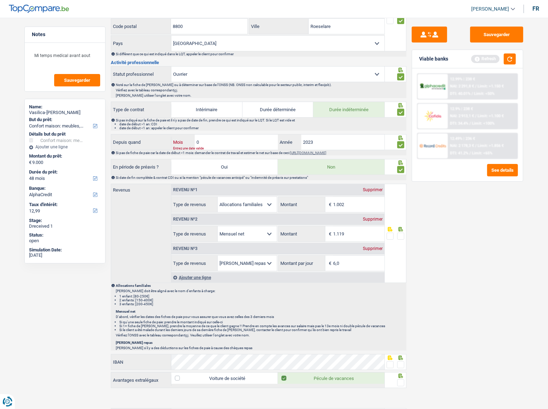
type input "08"
type input "2024"
click at [489, 58] on button "button" at bounding box center [510, 58] width 12 height 11
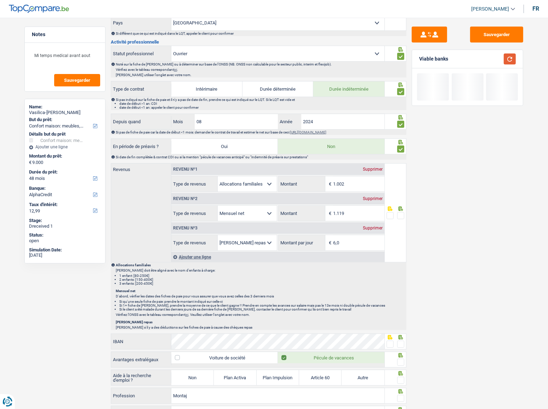
scroll to position [322, 0]
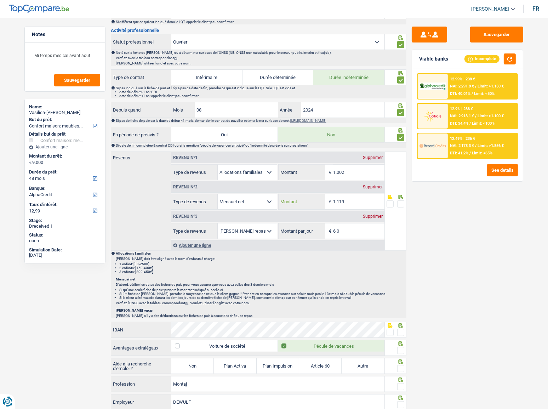
drag, startPoint x: 368, startPoint y: 199, endPoint x: 233, endPoint y: 221, distance: 137.3
click at [235, 221] on div "Revenu nº1 Supprimer Allocation d'handicap Allocations chômage Allocations fami…" at bounding box center [277, 195] width 213 height 87
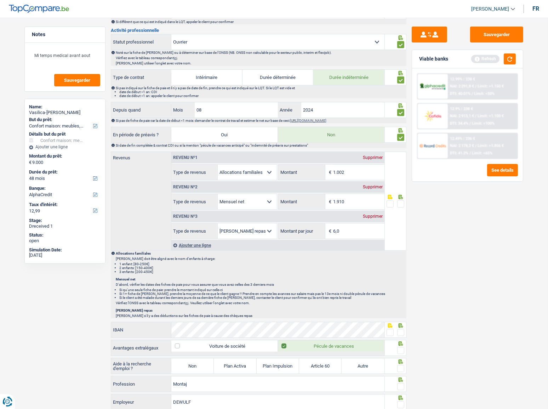
type input "1.910"
drag, startPoint x: 400, startPoint y: 202, endPoint x: 414, endPoint y: 133, distance: 70.4
click at [400, 202] on span at bounding box center [400, 203] width 7 height 7
click at [0, 0] on input "radio" at bounding box center [0, 0] width 0 height 0
click at [489, 59] on div "Viable banks Refresh" at bounding box center [467, 59] width 111 height 18
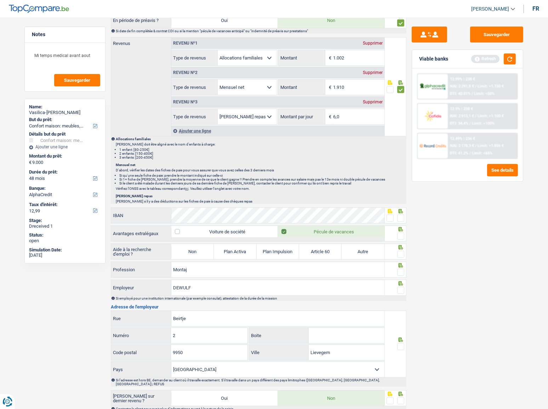
scroll to position [492, 0]
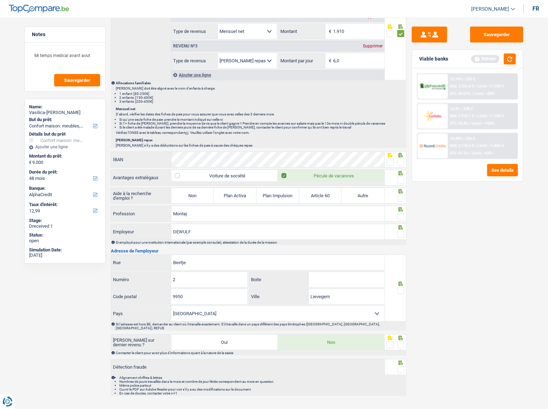
click at [400, 161] on span at bounding box center [400, 162] width 7 height 7
click at [0, 0] on input "radio" at bounding box center [0, 0] width 0 height 0
click at [402, 179] on span at bounding box center [400, 180] width 7 height 7
click at [0, 0] on input "radio" at bounding box center [0, 0] width 0 height 0
drag, startPoint x: 506, startPoint y: 60, endPoint x: 376, endPoint y: 118, distance: 142.6
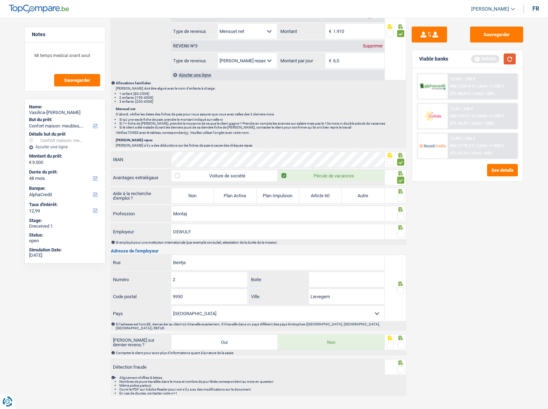
click at [489, 60] on button "button" at bounding box center [510, 58] width 12 height 11
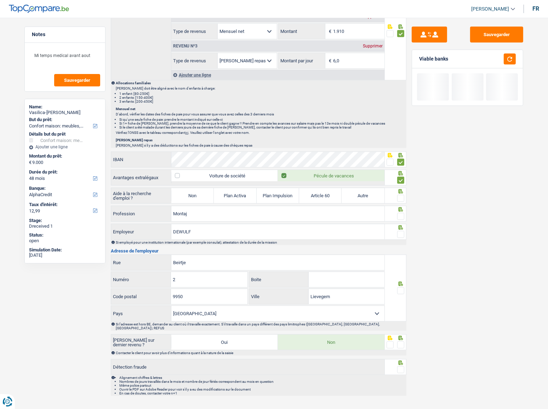
drag, startPoint x: 192, startPoint y: 191, endPoint x: 331, endPoint y: 186, distance: 138.6
click at [196, 191] on label "Non" at bounding box center [192, 195] width 43 height 15
click at [400, 195] on span at bounding box center [400, 198] width 7 height 7
click at [0, 0] on input "radio" at bounding box center [0, 0] width 0 height 0
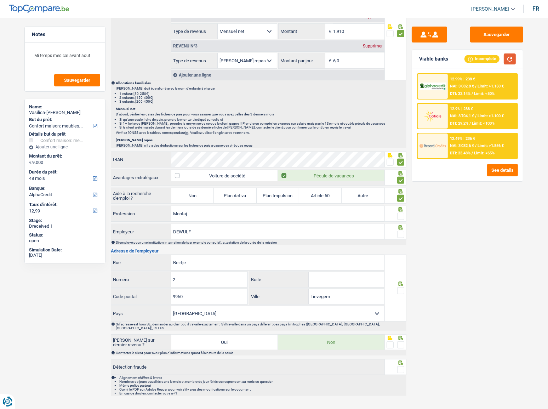
click at [489, 57] on button "button" at bounding box center [510, 58] width 12 height 11
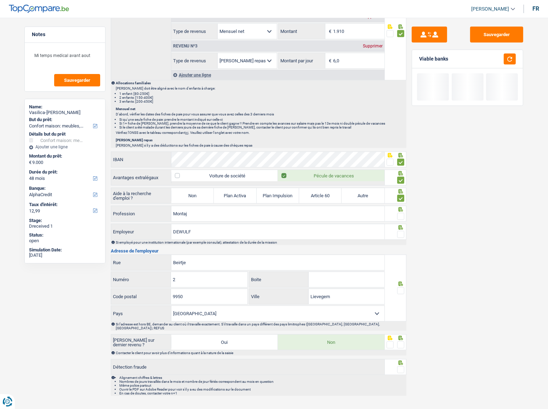
click at [194, 194] on label "Non" at bounding box center [192, 195] width 43 height 15
click at [194, 194] on input "Non" at bounding box center [192, 195] width 43 height 15
radio input "true"
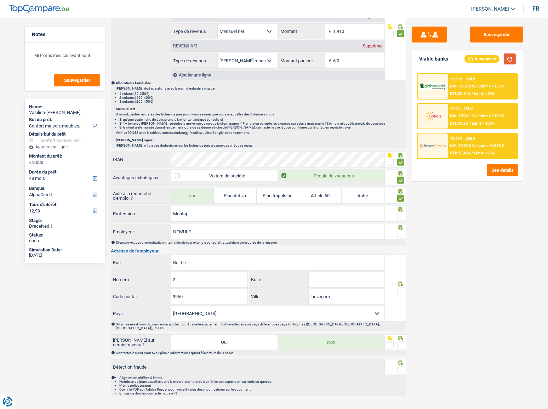
click at [489, 60] on button "button" at bounding box center [510, 58] width 12 height 11
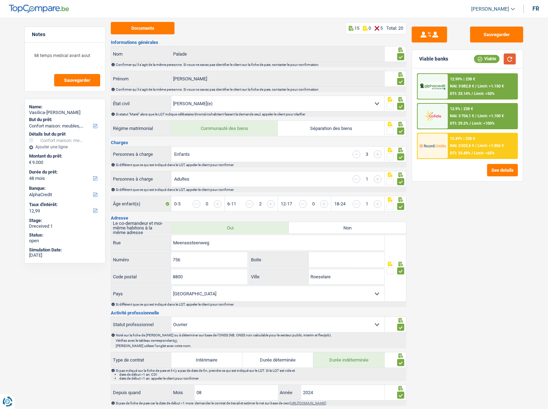
scroll to position [0, 0]
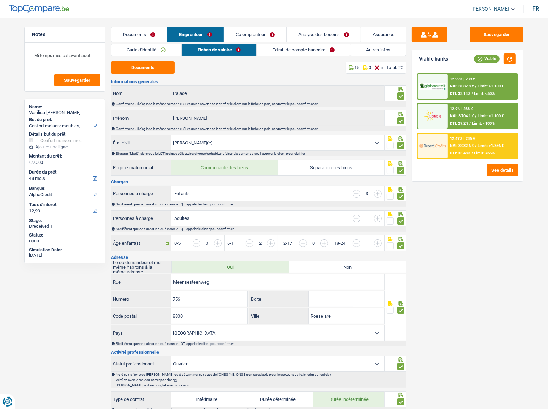
click at [154, 51] on link "Carte d'identité" at bounding box center [146, 50] width 70 height 12
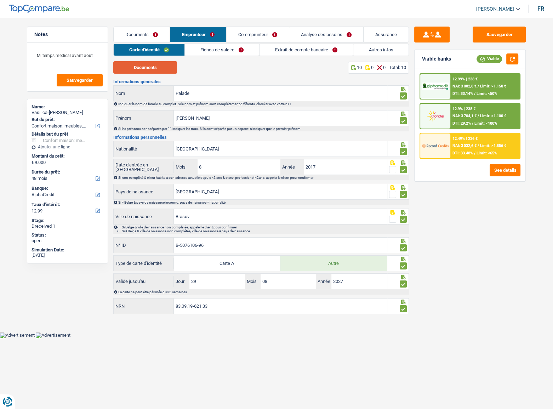
click at [156, 72] on button "Documents" at bounding box center [145, 67] width 64 height 12
click at [250, 32] on link "Co-emprunteur" at bounding box center [258, 34] width 62 height 15
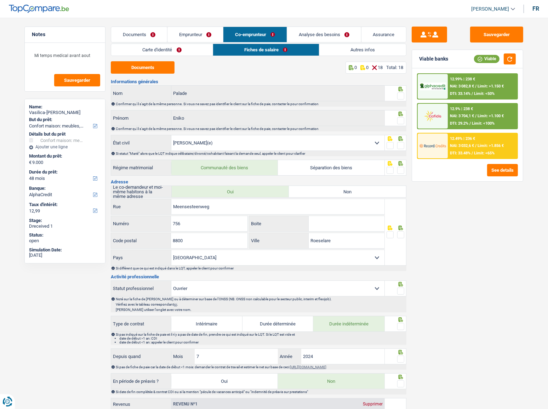
click at [152, 52] on link "Carte d'identité" at bounding box center [162, 50] width 102 height 12
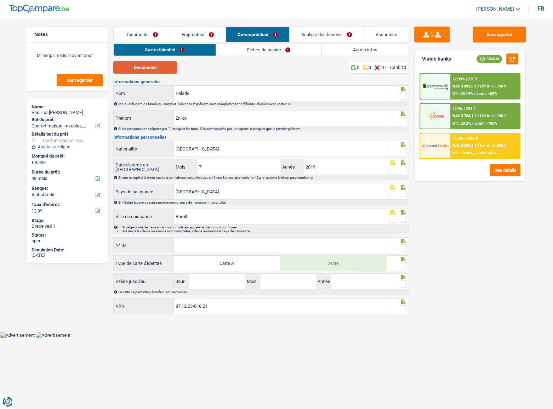
click at [149, 65] on button "Documents" at bounding box center [145, 67] width 64 height 12
drag, startPoint x: 194, startPoint y: 30, endPoint x: 214, endPoint y: 42, distance: 23.7
click at [194, 30] on link "Emprunteur" at bounding box center [198, 34] width 56 height 15
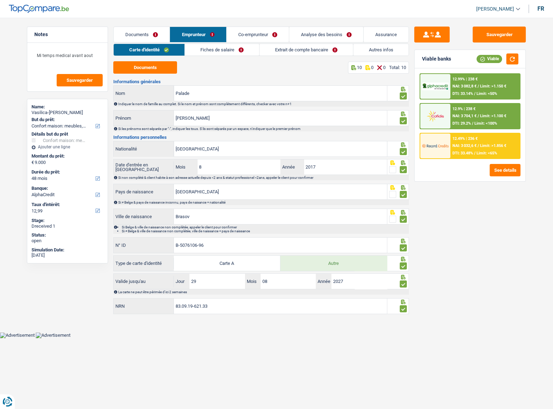
click at [232, 49] on link "Fiches de salaire" at bounding box center [222, 50] width 74 height 12
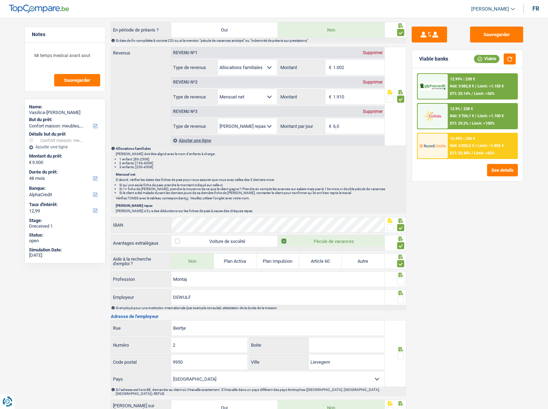
scroll to position [492, 0]
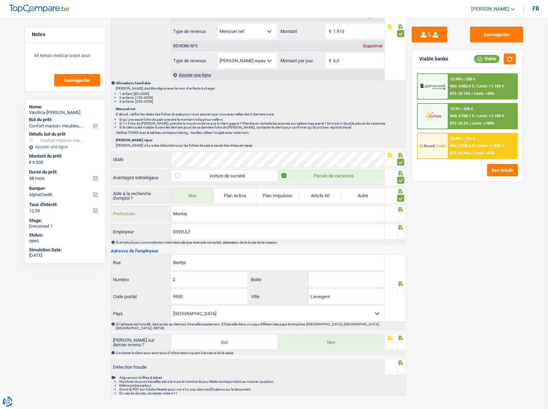
drag, startPoint x: 226, startPoint y: 215, endPoint x: 113, endPoint y: 219, distance: 113.0
click at [113, 219] on div "Montaj Profession" at bounding box center [247, 213] width 273 height 15
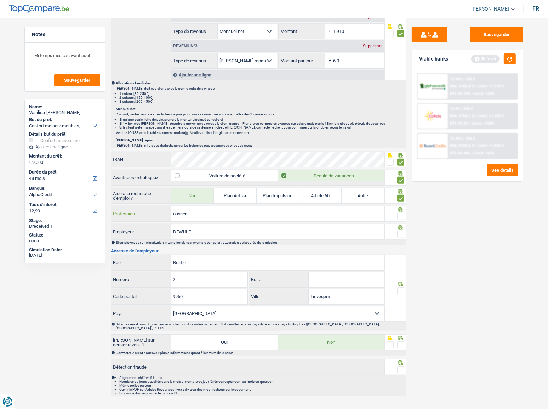
type input "ouvrier"
drag, startPoint x: 400, startPoint y: 214, endPoint x: 379, endPoint y: 222, distance: 23.4
click at [400, 214] on span at bounding box center [400, 216] width 7 height 7
click at [0, 0] on input "radio" at bounding box center [0, 0] width 0 height 0
drag, startPoint x: 341, startPoint y: 233, endPoint x: 104, endPoint y: 258, distance: 238.3
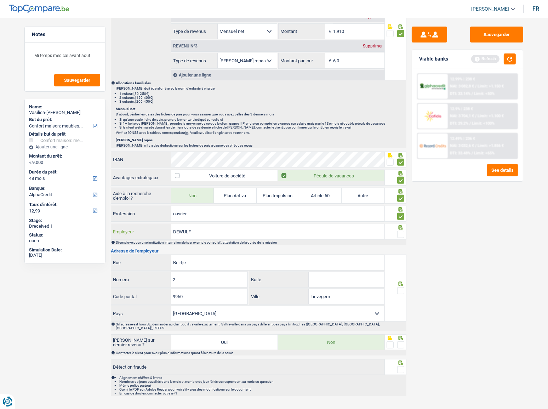
type input "Quality 4 u"
click at [399, 224] on span at bounding box center [400, 234] width 7 height 7
click at [0, 0] on input "radio" at bounding box center [0, 0] width 0 height 0
click at [254, 224] on input "Beirtje" at bounding box center [277, 262] width 213 height 15
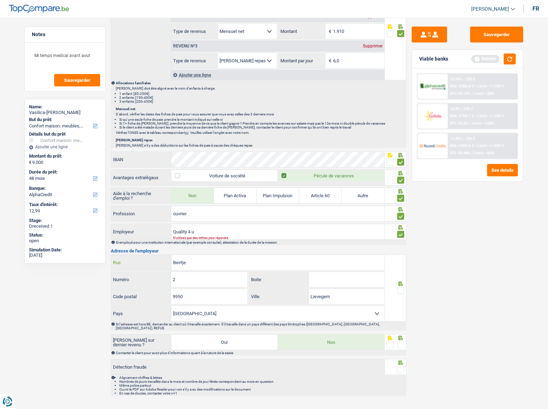
drag, startPoint x: 254, startPoint y: 259, endPoint x: 11, endPoint y: 276, distance: 243.6
type input "Kennedypark"
type input "11"
type input "A"
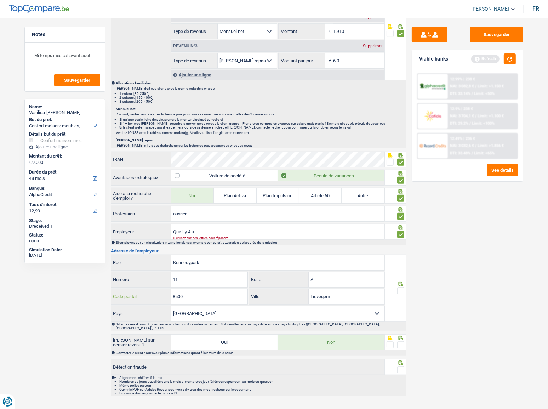
type input "8500"
click at [312, 224] on input "kORTRIJK" at bounding box center [347, 296] width 76 height 15
type input "KORTRIJK"
click at [402, 224] on span at bounding box center [400, 290] width 7 height 7
click at [0, 0] on input "radio" at bounding box center [0, 0] width 0 height 0
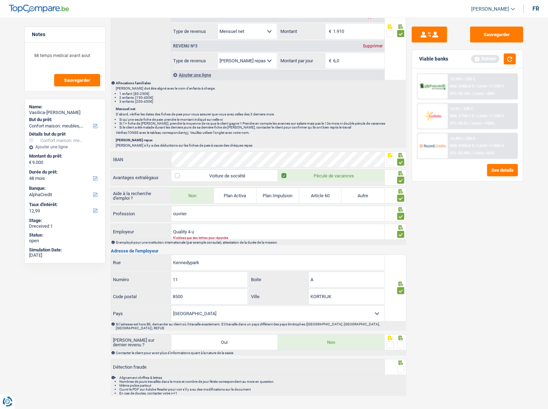
drag, startPoint x: 402, startPoint y: 337, endPoint x: 406, endPoint y: 357, distance: 20.0
click at [402, 224] on span at bounding box center [400, 344] width 7 height 7
click at [0, 0] on input "radio" at bounding box center [0, 0] width 0 height 0
drag, startPoint x: 400, startPoint y: 362, endPoint x: 406, endPoint y: 355, distance: 8.3
click at [400, 224] on span at bounding box center [400, 369] width 7 height 7
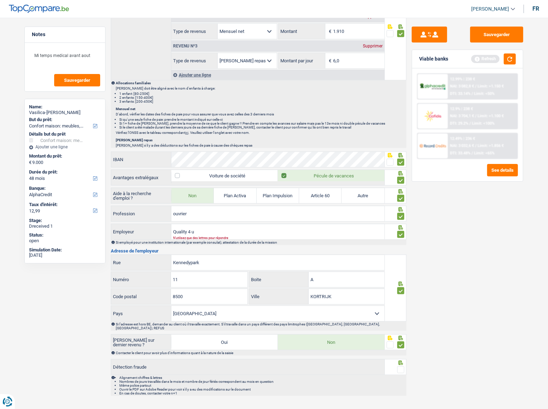
click at [0, 0] on input "radio" at bounding box center [0, 0] width 0 height 0
click at [489, 58] on button "button" at bounding box center [510, 58] width 12 height 11
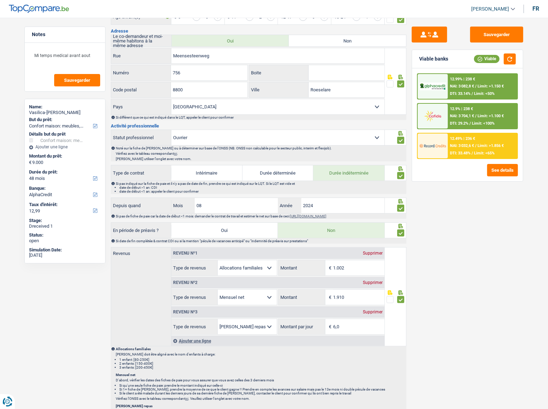
scroll to position [267, 0]
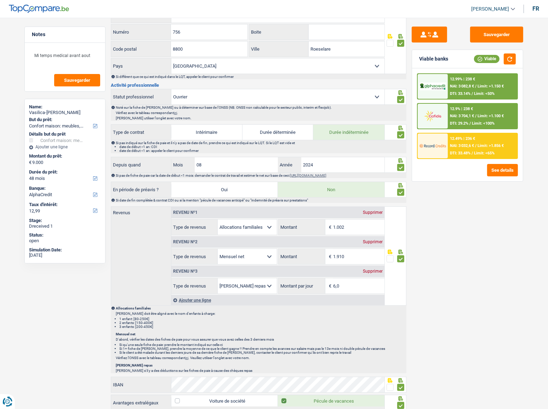
drag, startPoint x: 344, startPoint y: 282, endPoint x: 283, endPoint y: 293, distance: 62.0
click at [283, 224] on div "Revenu nº1 Supprimer Allocation d'handicap Allocations chômage Allocations fami…" at bounding box center [278, 256] width 214 height 98
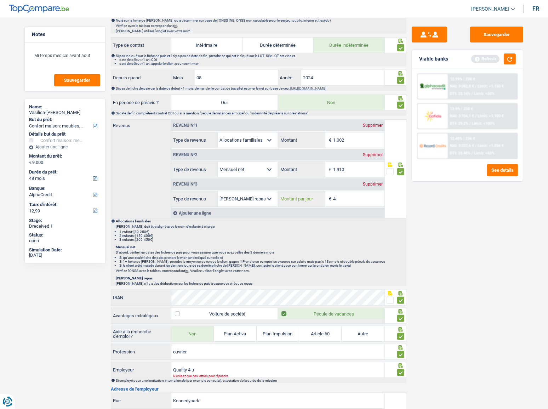
scroll to position [364, 0]
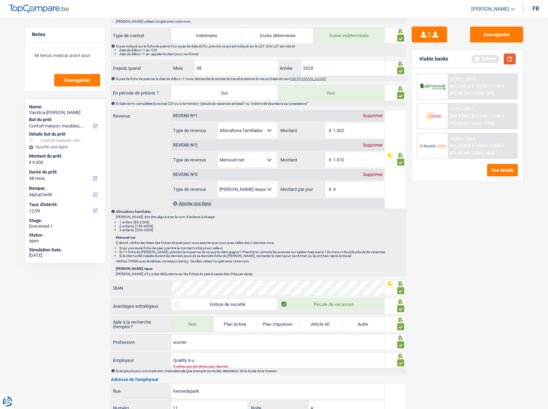
type input "4,0"
click at [489, 56] on button "button" at bounding box center [510, 58] width 12 height 11
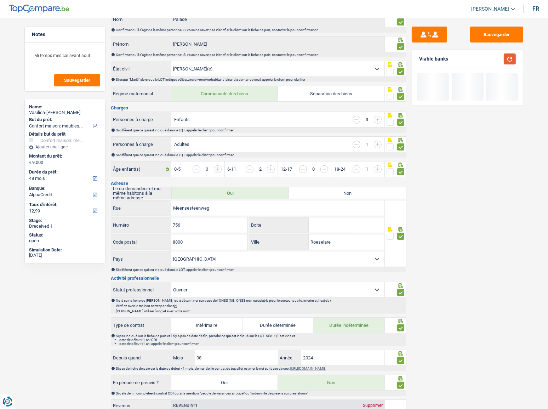
scroll to position [0, 0]
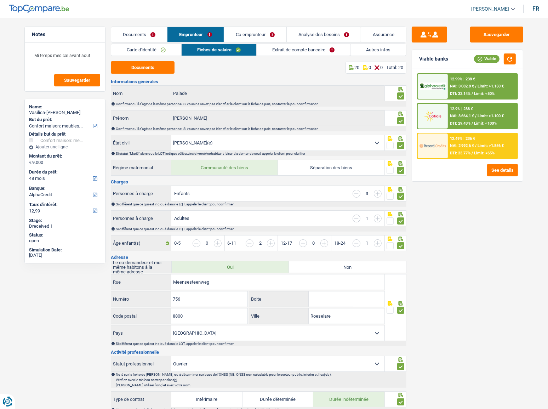
click at [278, 53] on link "Extrait de compte bancaire" at bounding box center [304, 50] width 94 height 12
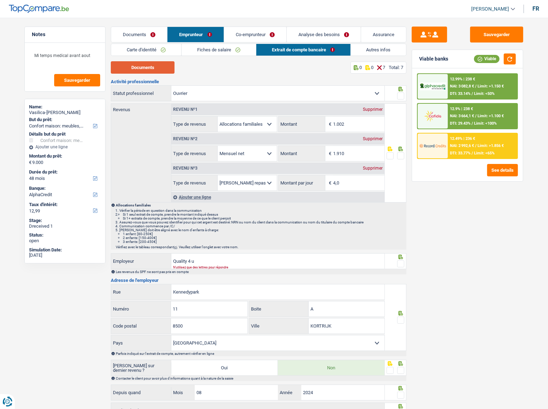
click at [160, 67] on button "Documents" at bounding box center [143, 67] width 64 height 12
drag, startPoint x: 402, startPoint y: 94, endPoint x: 404, endPoint y: 102, distance: 8.3
click at [402, 94] on span at bounding box center [400, 95] width 7 height 7
click at [0, 0] on input "radio" at bounding box center [0, 0] width 0 height 0
click at [404, 152] on span at bounding box center [400, 155] width 7 height 7
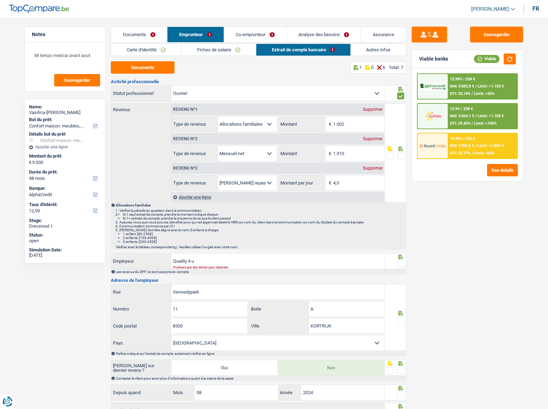
click at [0, 0] on input "radio" at bounding box center [0, 0] width 0 height 0
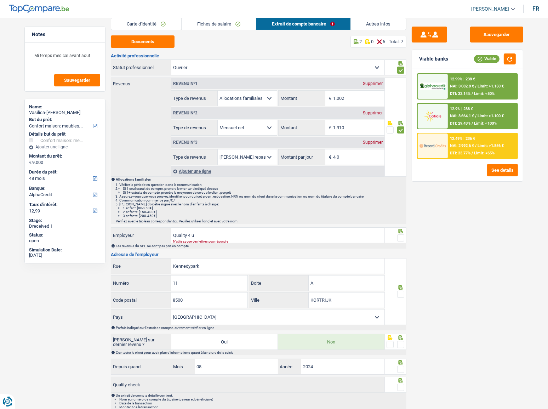
scroll to position [53, 0]
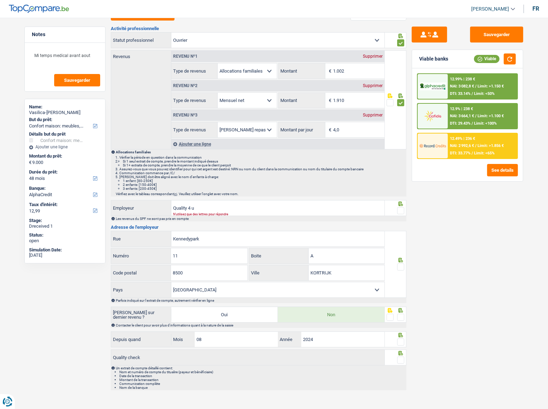
click at [402, 211] on span at bounding box center [400, 210] width 7 height 7
click at [0, 0] on input "radio" at bounding box center [0, 0] width 0 height 0
click at [399, 224] on span at bounding box center [400, 267] width 7 height 7
click at [0, 0] on input "radio" at bounding box center [0, 0] width 0 height 0
click at [403, 224] on span at bounding box center [400, 317] width 7 height 7
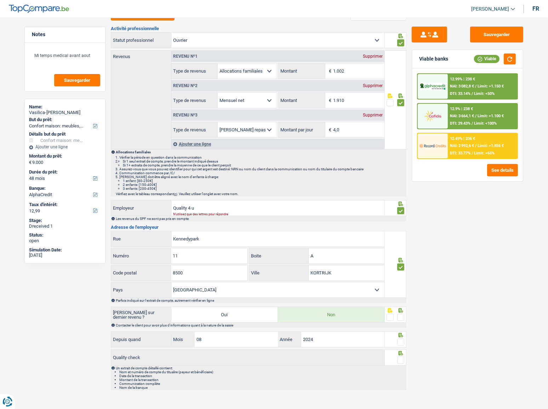
click at [0, 0] on input "radio" at bounding box center [0, 0] width 0 height 0
click at [401, 224] on span at bounding box center [400, 342] width 7 height 7
click at [0, 0] on input "radio" at bounding box center [0, 0] width 0 height 0
click at [396, 224] on fieldset at bounding box center [396, 360] width 18 height 9
click at [400, 224] on span at bounding box center [400, 360] width 7 height 7
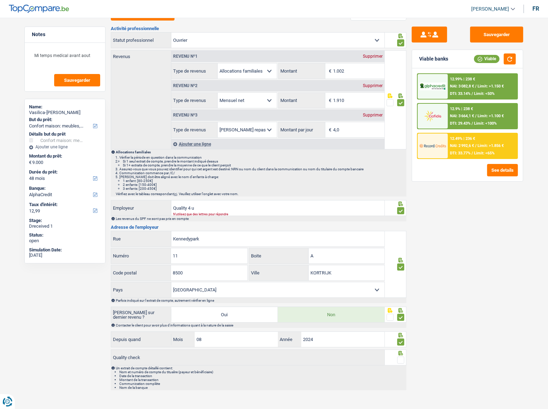
click at [0, 0] on input "radio" at bounding box center [0, 0] width 0 height 0
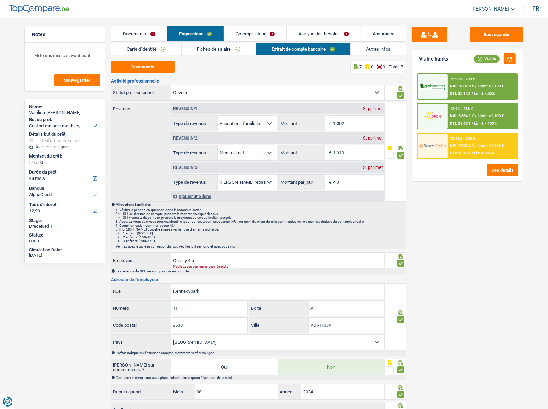
scroll to position [0, 0]
click at [255, 27] on link "Co-emprunteur" at bounding box center [255, 34] width 62 height 15
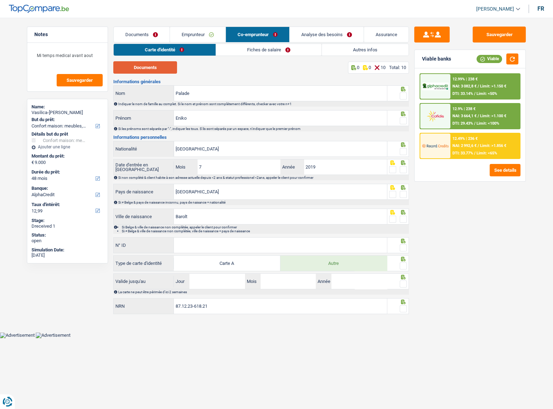
click at [143, 69] on button "Documents" at bounding box center [145, 67] width 64 height 12
click at [403, 95] on span at bounding box center [403, 95] width 7 height 7
click at [0, 0] on input "radio" at bounding box center [0, 0] width 0 height 0
click at [405, 123] on span at bounding box center [403, 120] width 7 height 7
click at [0, 0] on input "radio" at bounding box center [0, 0] width 0 height 0
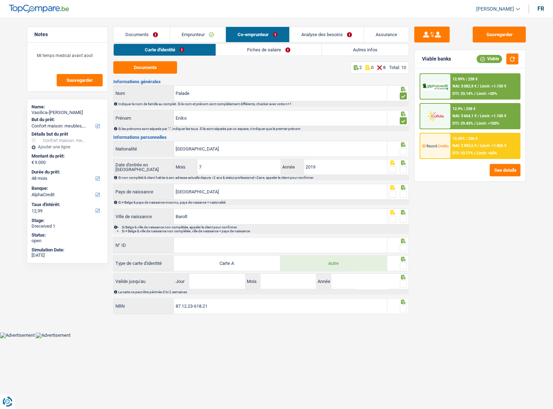
click at [404, 152] on span at bounding box center [403, 151] width 7 height 7
click at [0, 0] on input "radio" at bounding box center [0, 0] width 0 height 0
click at [404, 168] on span at bounding box center [403, 169] width 7 height 7
click at [0, 0] on input "radio" at bounding box center [0, 0] width 0 height 0
click at [403, 194] on span at bounding box center [403, 194] width 7 height 7
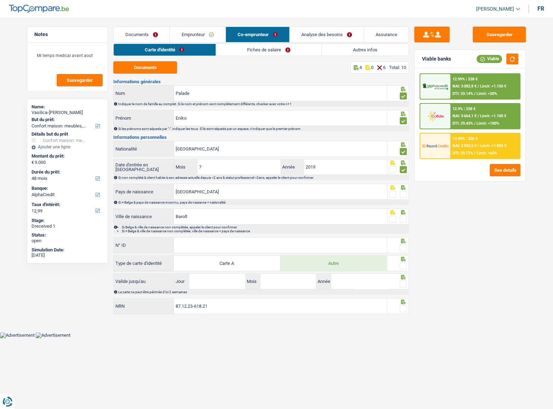
click at [0, 0] on input "radio" at bounding box center [0, 0] width 0 height 0
drag, startPoint x: 403, startPoint y: 218, endPoint x: 324, endPoint y: 241, distance: 82.4
click at [403, 218] on span at bounding box center [403, 219] width 7 height 7
click at [0, 0] on input "radio" at bounding box center [0, 0] width 0 height 0
drag, startPoint x: 234, startPoint y: 248, endPoint x: 356, endPoint y: 241, distance: 122.4
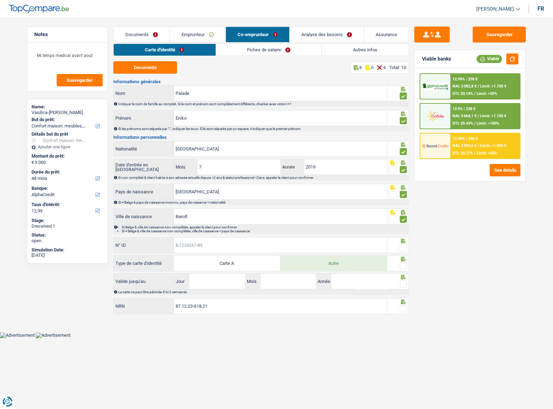
click at [235, 224] on input "N° ID" at bounding box center [280, 245] width 213 height 15
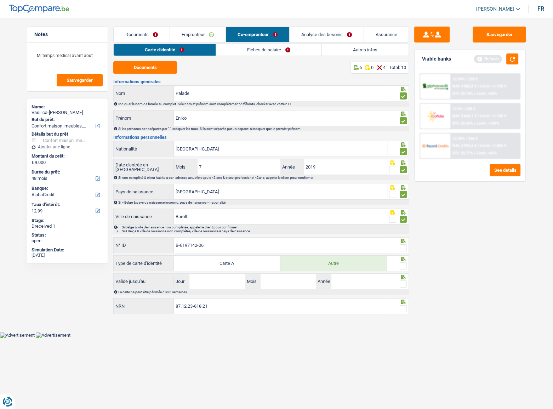
type input "B-6197142-06"
click at [405, 224] on span at bounding box center [403, 247] width 7 height 7
click at [0, 0] on input "radio" at bounding box center [0, 0] width 0 height 0
click at [405, 224] on span at bounding box center [403, 265] width 7 height 7
click at [0, 0] on input "radio" at bounding box center [0, 0] width 0 height 0
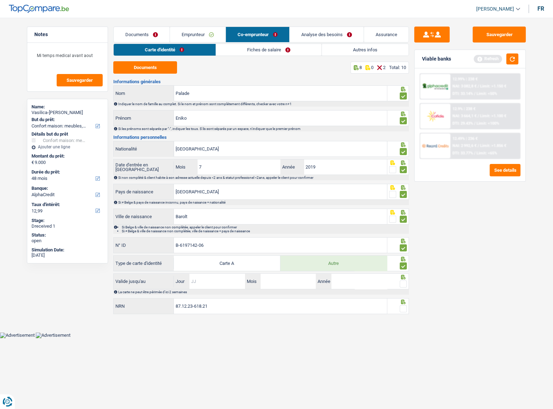
click at [198, 224] on input "Jour" at bounding box center [217, 281] width 55 height 15
type input "8"
type input "23"
type input "09"
type input "2029"
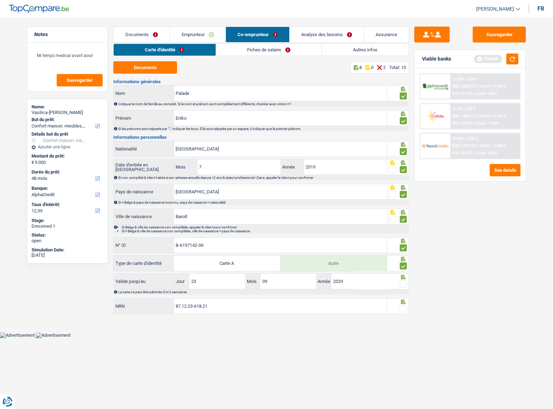
click at [406, 224] on span at bounding box center [403, 284] width 7 height 7
click at [0, 0] on input "radio" at bounding box center [0, 0] width 0 height 0
click at [489, 59] on button "button" at bounding box center [513, 58] width 12 height 11
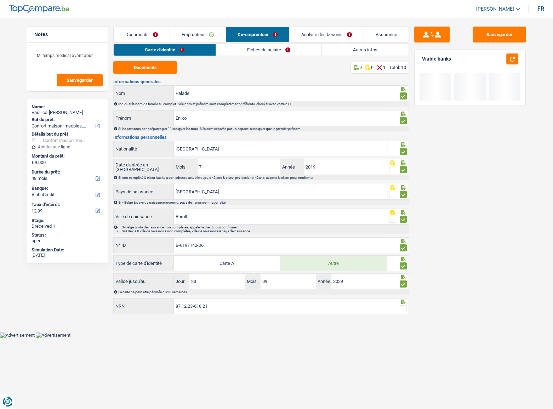
click at [405, 224] on span at bounding box center [403, 308] width 7 height 7
click at [0, 0] on input "radio" at bounding box center [0, 0] width 0 height 0
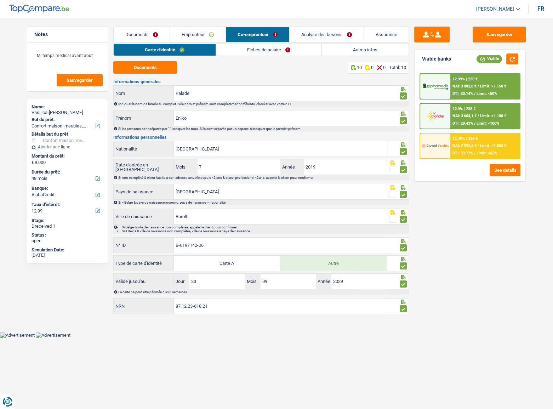
click at [244, 48] on link "Fiches de salaire" at bounding box center [269, 50] width 106 height 12
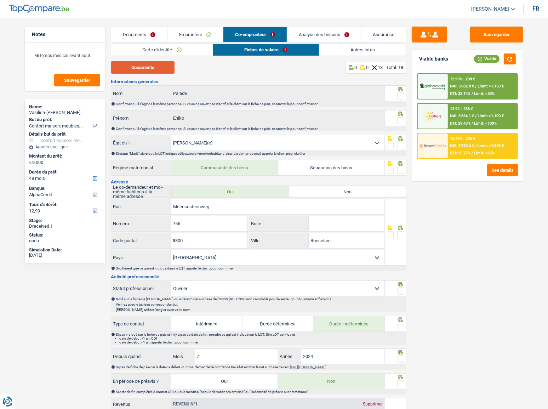
click at [153, 67] on button "Documents" at bounding box center [143, 67] width 64 height 12
click at [402, 93] on span at bounding box center [400, 95] width 7 height 7
click at [0, 0] on input "radio" at bounding box center [0, 0] width 0 height 0
click at [401, 119] on span at bounding box center [400, 120] width 7 height 7
click at [0, 0] on input "radio" at bounding box center [0, 0] width 0 height 0
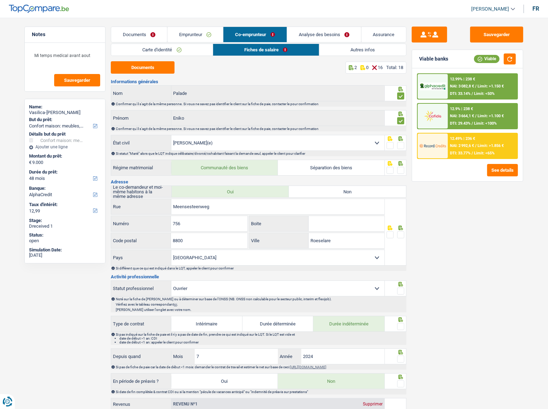
click at [401, 144] on span at bounding box center [400, 145] width 7 height 7
click at [0, 0] on input "radio" at bounding box center [0, 0] width 0 height 0
click at [402, 169] on span at bounding box center [400, 170] width 7 height 7
click at [0, 0] on input "radio" at bounding box center [0, 0] width 0 height 0
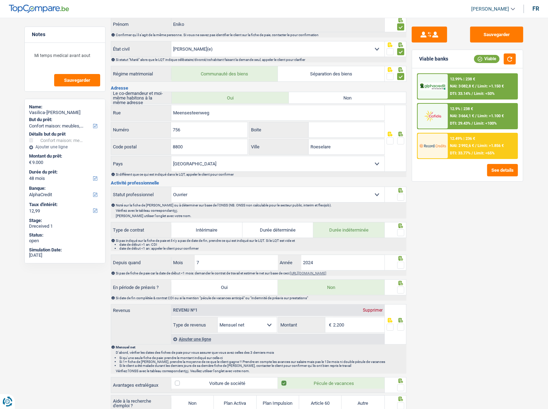
scroll to position [96, 0]
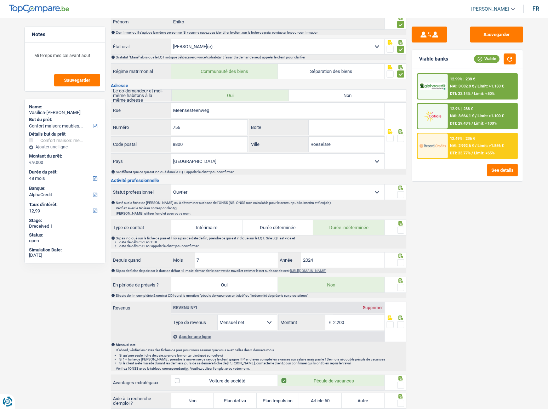
click at [401, 136] on span at bounding box center [400, 138] width 7 height 7
click at [0, 0] on input "radio" at bounding box center [0, 0] width 0 height 0
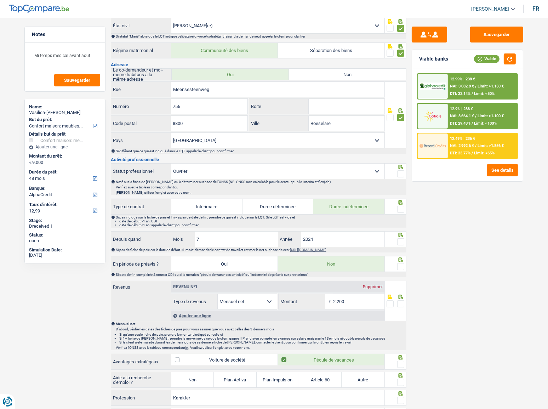
scroll to position [129, 0]
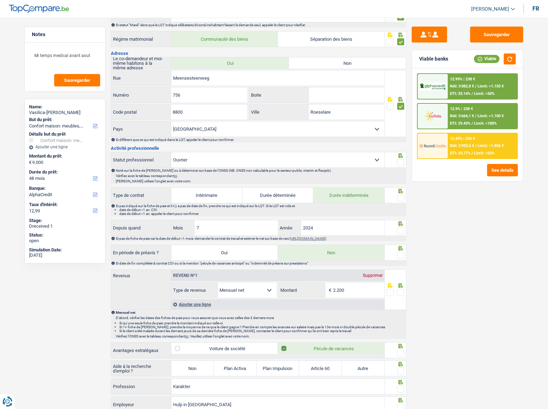
click at [400, 159] on span at bounding box center [400, 162] width 7 height 7
click at [0, 0] on input "radio" at bounding box center [0, 0] width 0 height 0
click at [402, 198] on span at bounding box center [400, 197] width 7 height 7
click at [0, 0] on input "radio" at bounding box center [0, 0] width 0 height 0
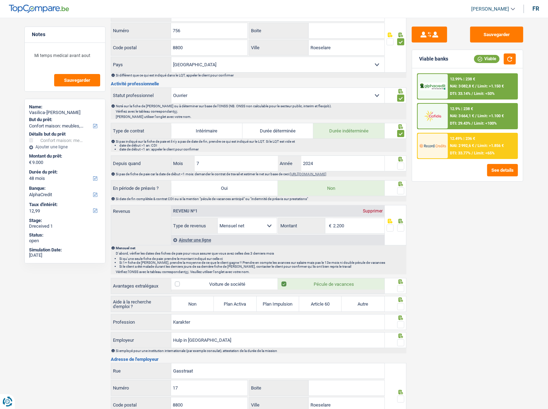
click at [400, 164] on span at bounding box center [400, 166] width 7 height 7
click at [0, 0] on input "radio" at bounding box center [0, 0] width 0 height 0
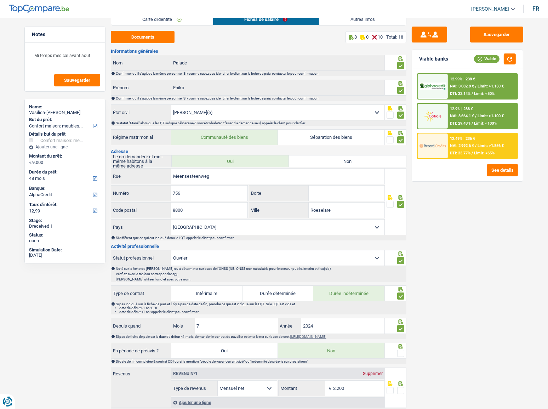
scroll to position [0, 0]
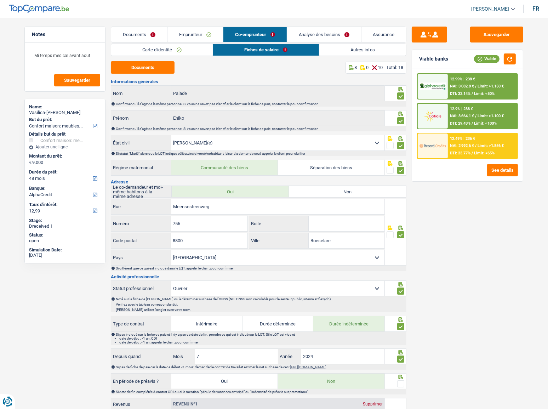
click at [202, 34] on link "Emprunteur" at bounding box center [196, 34] width 56 height 15
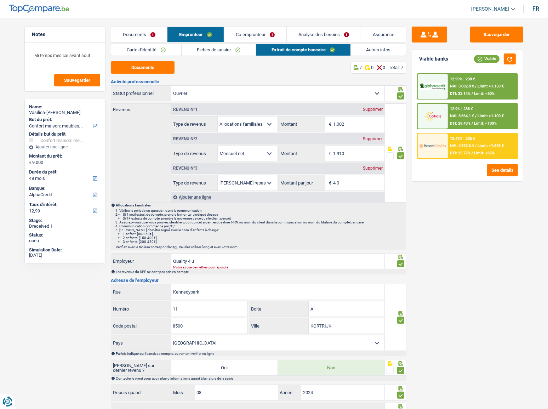
click at [227, 51] on link "Fiches de salaire" at bounding box center [219, 50] width 74 height 12
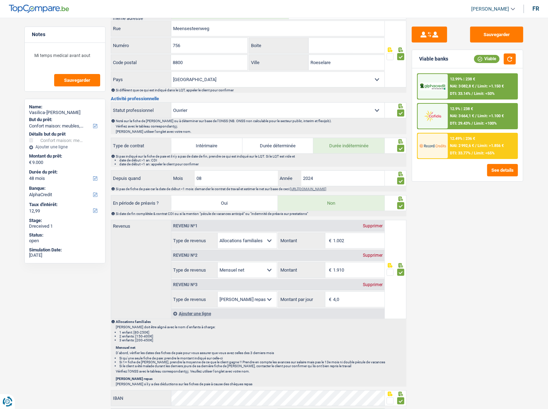
scroll to position [354, 0]
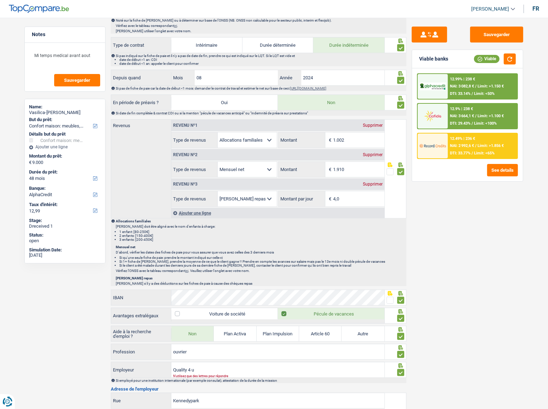
click at [195, 210] on div "Ajouter une ligne" at bounding box center [277, 213] width 213 height 10
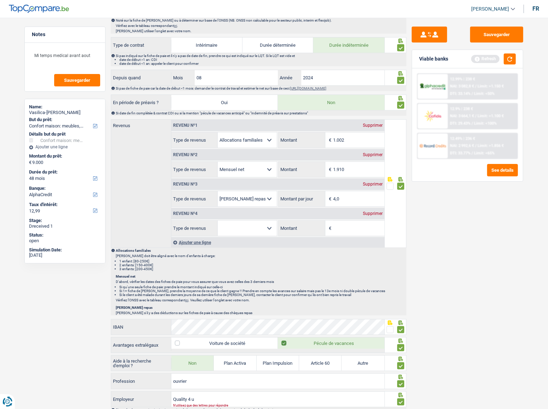
click at [237, 224] on select "Allocation d'handicap Allocations chômage Allocations familiales Chèques repas …" at bounding box center [247, 228] width 59 height 15
select select "other"
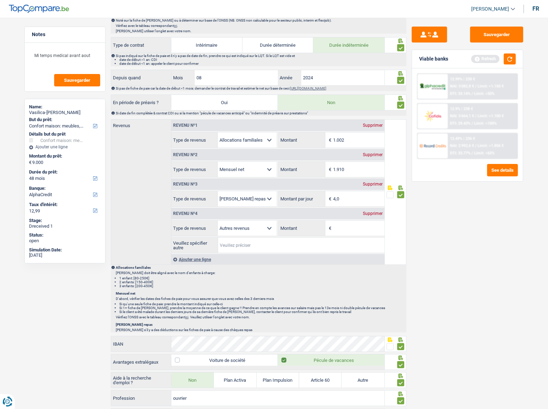
click at [230, 224] on input "Veuillez spécifier autre" at bounding box center [301, 245] width 166 height 15
click at [237, 224] on input "i" at bounding box center [301, 245] width 166 height 15
type input "indemnités accidents de travail"
drag, startPoint x: 371, startPoint y: 225, endPoint x: 375, endPoint y: 225, distance: 4.6
click at [372, 224] on input "Montant" at bounding box center [358, 228] width 51 height 15
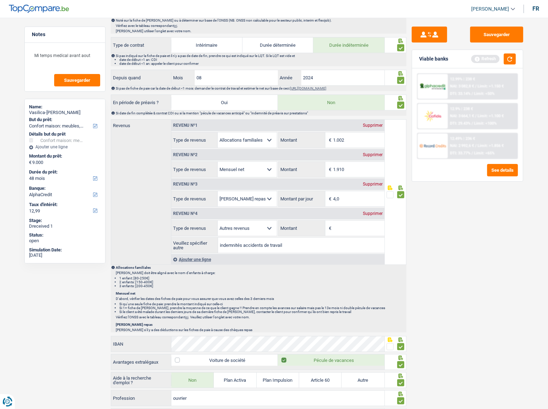
click at [337, 224] on input "Montant" at bounding box center [358, 228] width 51 height 15
type input "1.190"
drag, startPoint x: 510, startPoint y: 59, endPoint x: 553, endPoint y: 73, distance: 44.9
click at [489, 58] on button "button" at bounding box center [510, 58] width 12 height 11
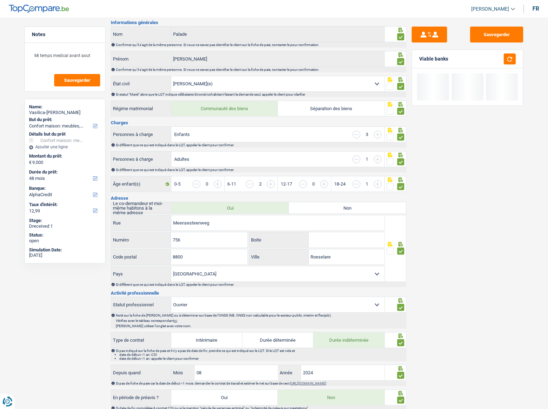
scroll to position [0, 0]
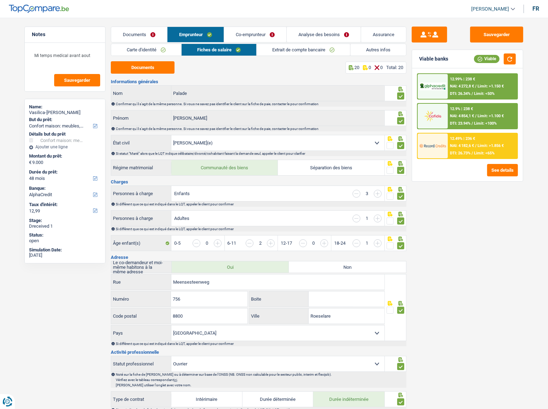
drag, startPoint x: 173, startPoint y: 48, endPoint x: 188, endPoint y: 53, distance: 16.5
click at [173, 49] on link "Carte d'identité" at bounding box center [146, 50] width 70 height 12
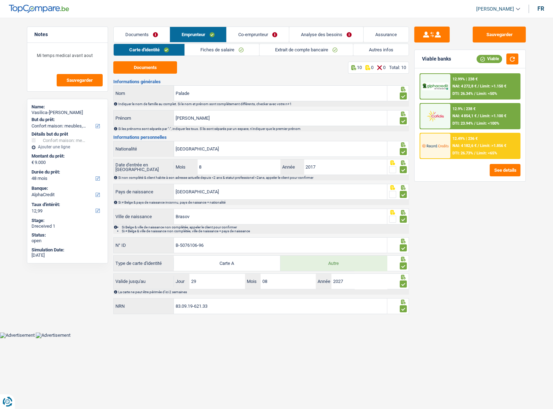
drag, startPoint x: 222, startPoint y: 49, endPoint x: 231, endPoint y: 71, distance: 23.6
click at [222, 49] on link "Fiches de salaire" at bounding box center [222, 50] width 74 height 12
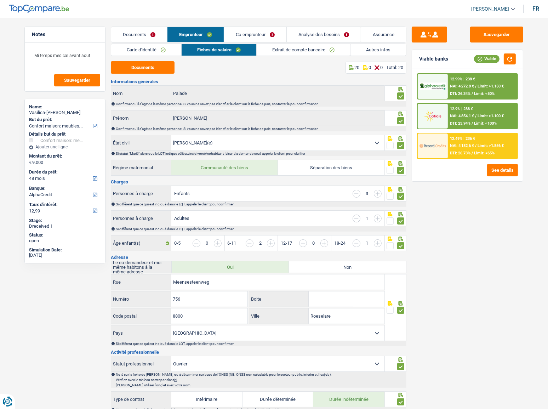
click at [274, 50] on link "Extrait de compte bancaire" at bounding box center [304, 50] width 94 height 12
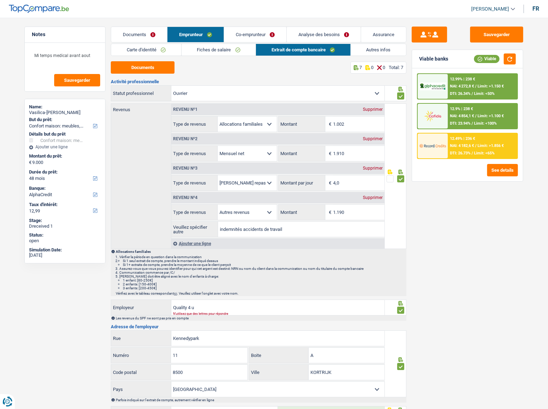
click at [255, 35] on link "Co-emprunteur" at bounding box center [255, 34] width 62 height 15
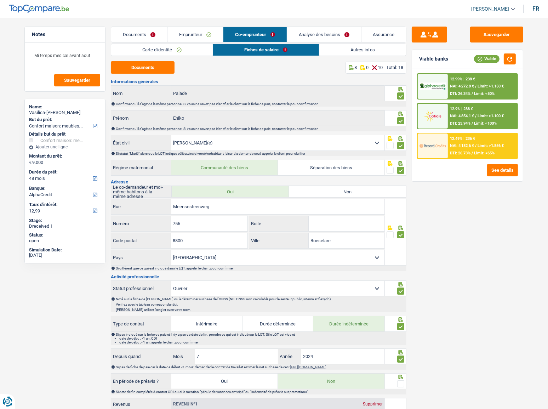
click at [139, 39] on link "Documents" at bounding box center [139, 34] width 56 height 15
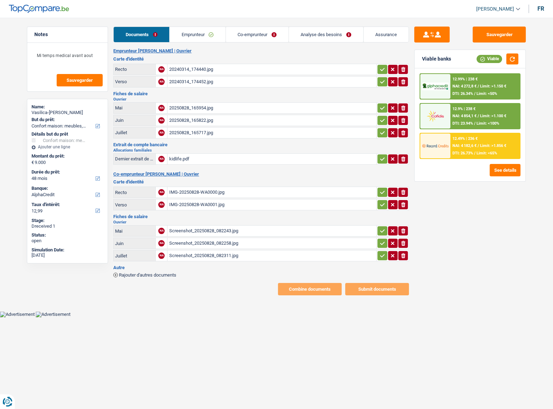
click at [256, 33] on link "Co-emprunteur" at bounding box center [257, 34] width 63 height 15
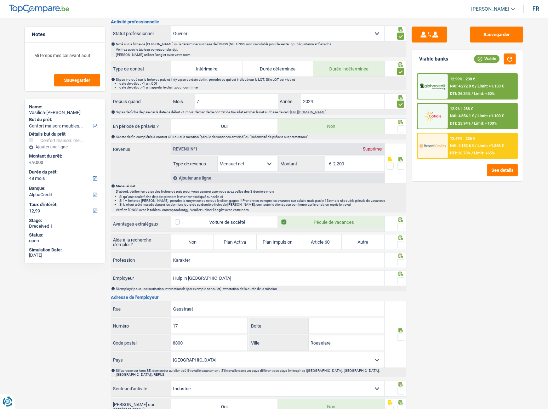
scroll to position [191, 0]
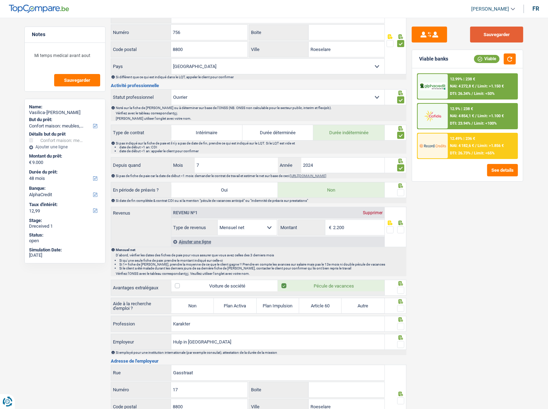
click at [489, 29] on button "Sauvegarder" at bounding box center [496, 35] width 53 height 16
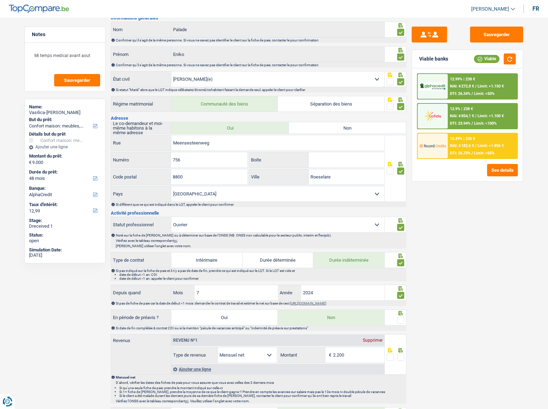
scroll to position [0, 0]
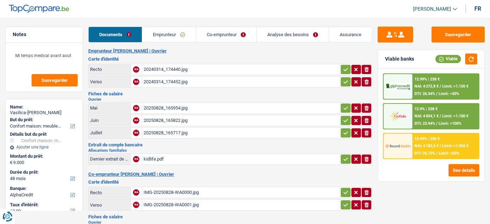
select select "household"
select select "48"
select select "alphacredit"
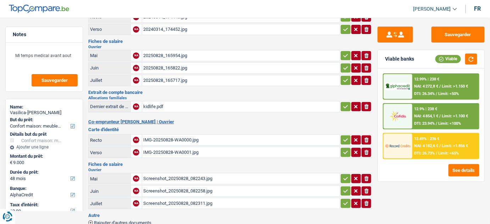
scroll to position [85, 0]
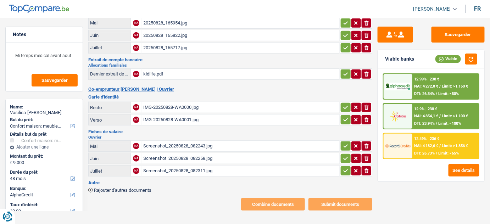
click at [137, 188] on span "Rajouter d'autres documents" at bounding box center [122, 190] width 57 height 5
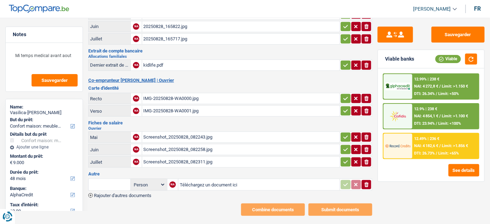
scroll to position [99, 0]
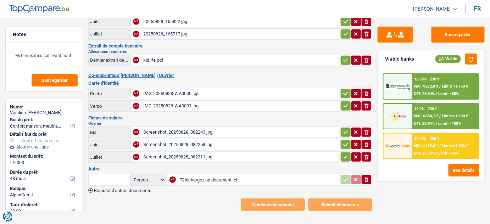
click at [227, 132] on div "Screenshot_20250828_082243.jpg" at bounding box center [240, 132] width 195 height 11
click at [176, 33] on div "20250828_165717.jpg" at bounding box center [240, 34] width 195 height 11
click at [179, 140] on div "Screenshot_20250828_082258.jpg" at bounding box center [240, 144] width 195 height 11
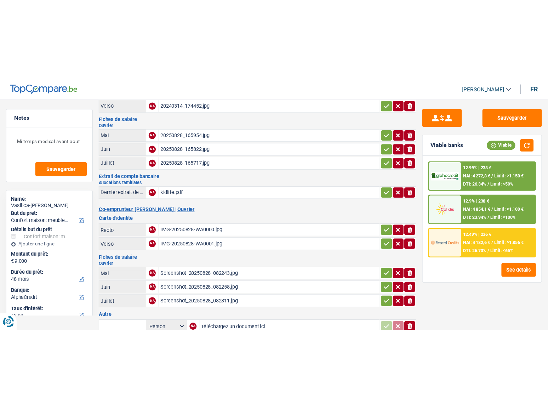
scroll to position [0, 0]
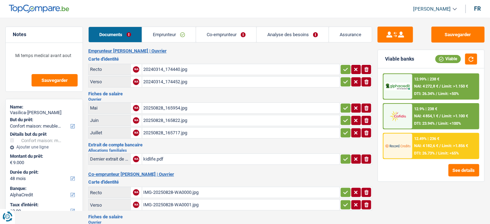
click at [183, 36] on link "Emprunteur" at bounding box center [168, 34] width 53 height 15
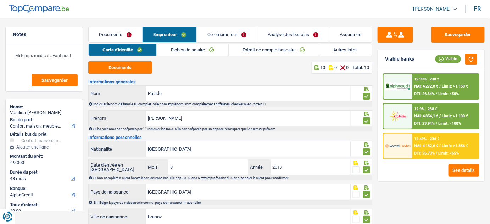
click at [220, 35] on link "Co-emprunteur" at bounding box center [227, 34] width 60 height 15
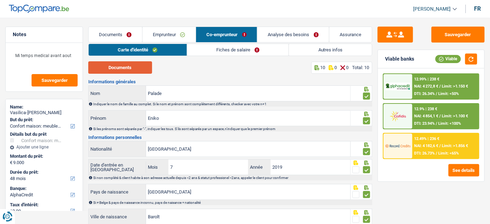
click at [135, 72] on button "Documents" at bounding box center [120, 67] width 64 height 12
drag, startPoint x: 205, startPoint y: 70, endPoint x: 173, endPoint y: 1, distance: 76.2
click at [202, 60] on div "Carte d'identité Fiches de salaire Autres infos Documents 10 0 0 Total: 10 Info…" at bounding box center [230, 180] width 284 height 272
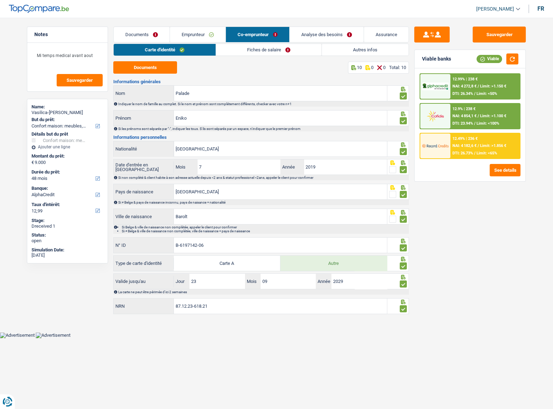
click at [268, 49] on link "Fiches de salaire" at bounding box center [269, 50] width 106 height 12
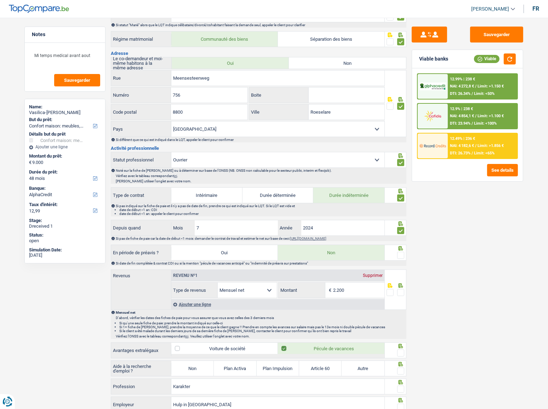
scroll to position [193, 0]
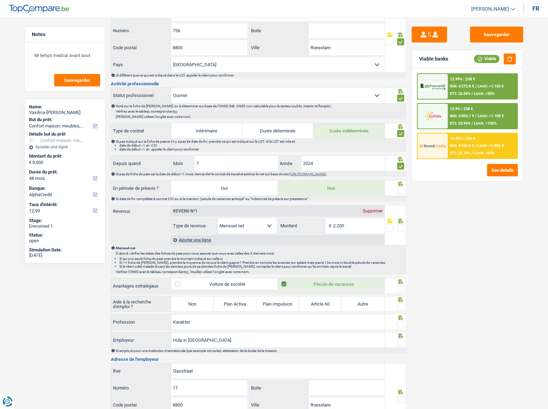
click at [400, 188] on span at bounding box center [400, 190] width 7 height 7
click at [0, 0] on input "radio" at bounding box center [0, 0] width 0 height 0
click at [489, 58] on button "button" at bounding box center [510, 58] width 12 height 11
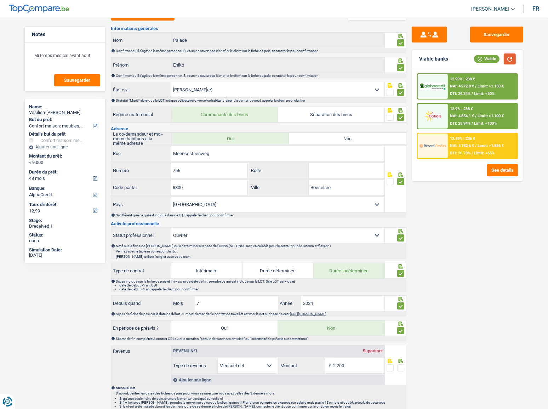
scroll to position [0, 0]
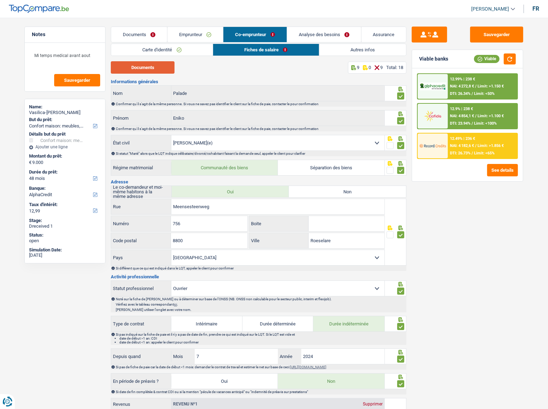
click at [133, 71] on button "Documents" at bounding box center [143, 67] width 64 height 12
drag, startPoint x: 196, startPoint y: 32, endPoint x: 205, endPoint y: 35, distance: 10.7
click at [196, 32] on link "Emprunteur" at bounding box center [196, 34] width 56 height 15
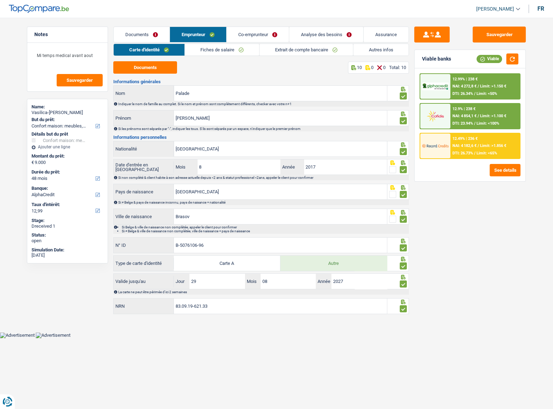
click at [225, 49] on link "Fiches de salaire" at bounding box center [222, 50] width 74 height 12
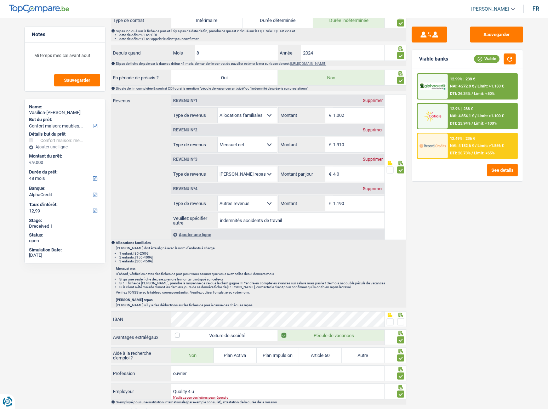
scroll to position [386, 0]
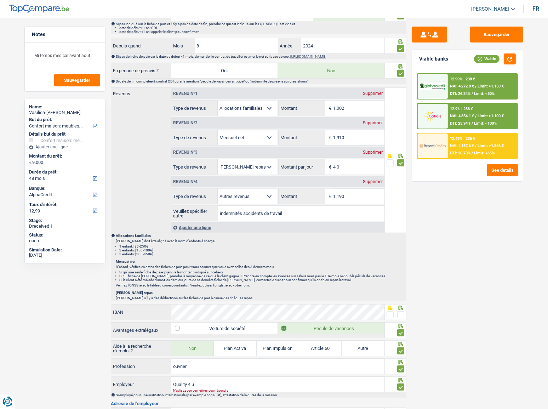
drag, startPoint x: 375, startPoint y: 122, endPoint x: 366, endPoint y: 203, distance: 82.0
click at [366, 203] on div "Revenu nº1 Supprimer Allocation d'handicap Allocations chômage Allocations fami…" at bounding box center [277, 155] width 213 height 134
click at [475, 224] on div "Sauvegarder Viable banks Viable 12.99% | 238 € NAI: 4 272,8 € / Limit: >1.150 €…" at bounding box center [468, 211] width 122 height 369
drag, startPoint x: 365, startPoint y: 137, endPoint x: 234, endPoint y: 147, distance: 131.1
click at [242, 148] on div "Revenu nº1 Supprimer Allocation d'handicap Allocations chômage Allocations fami…" at bounding box center [277, 155] width 213 height 134
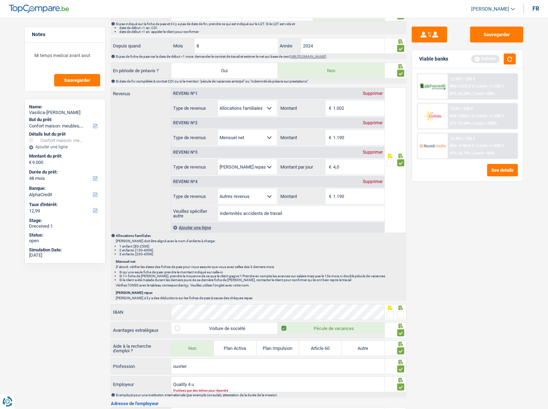
type input "1.190"
click at [372, 181] on div "Supprimer" at bounding box center [372, 182] width 23 height 4
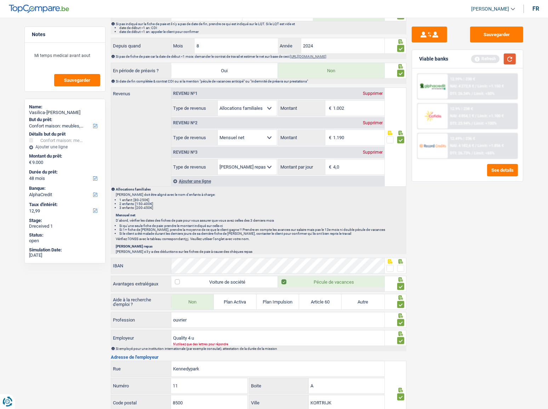
click at [489, 64] on button "button" at bounding box center [510, 58] width 12 height 11
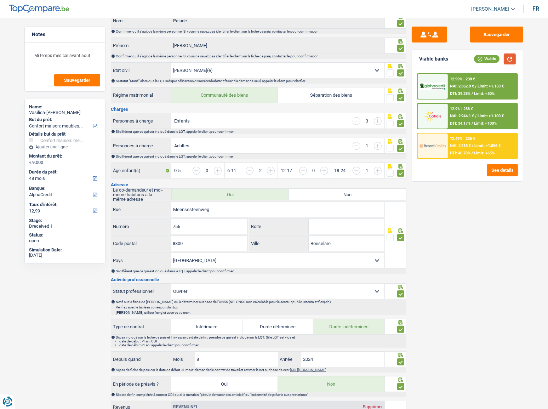
scroll to position [0, 0]
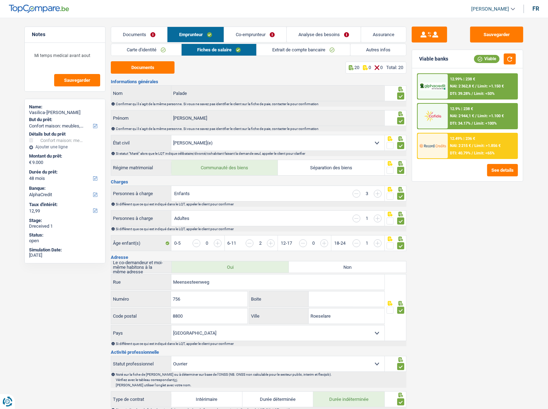
click at [283, 51] on link "Extrait de compte bancaire" at bounding box center [304, 50] width 94 height 12
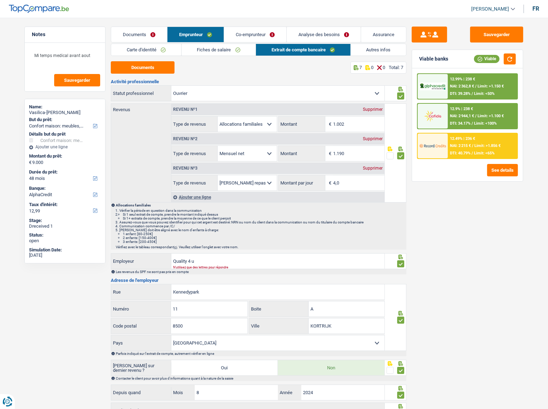
click at [147, 35] on link "Documents" at bounding box center [139, 34] width 56 height 15
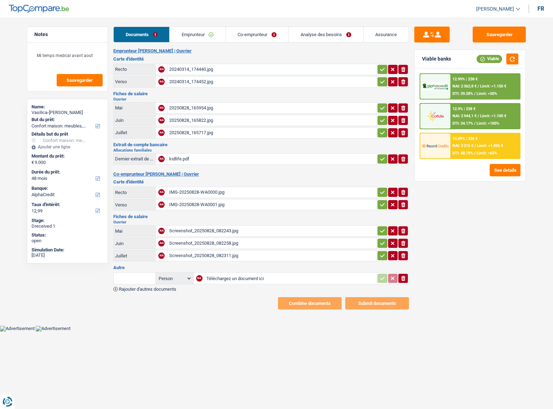
click at [188, 31] on link "Emprunteur" at bounding box center [198, 34] width 56 height 15
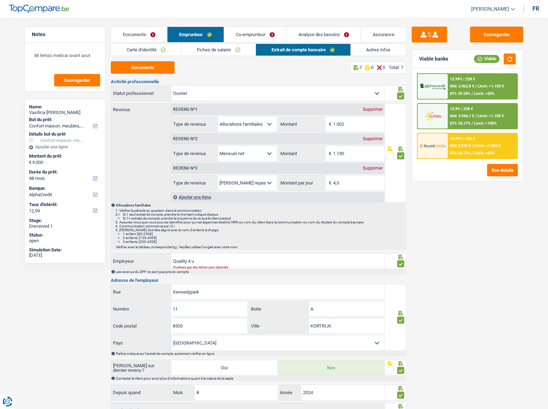
click at [239, 54] on link "Fiches de salaire" at bounding box center [219, 50] width 74 height 12
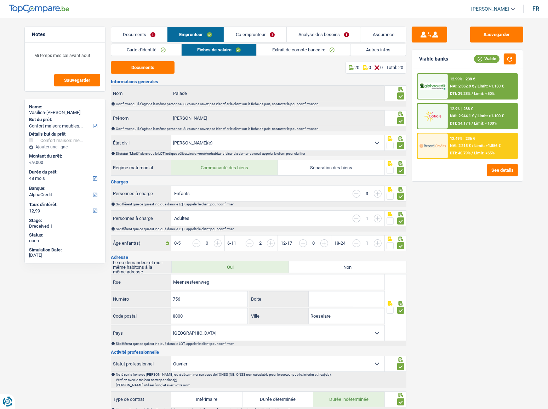
click at [242, 32] on link "Co-emprunteur" at bounding box center [255, 34] width 62 height 15
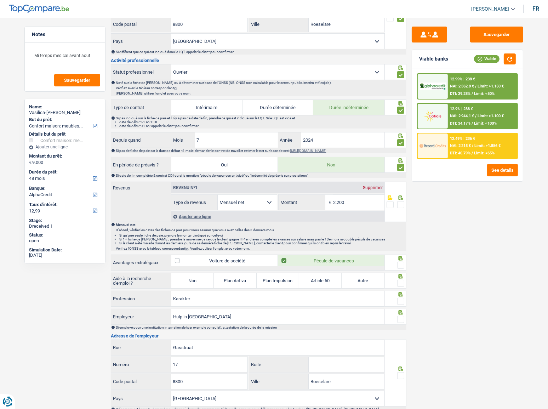
scroll to position [258, 0]
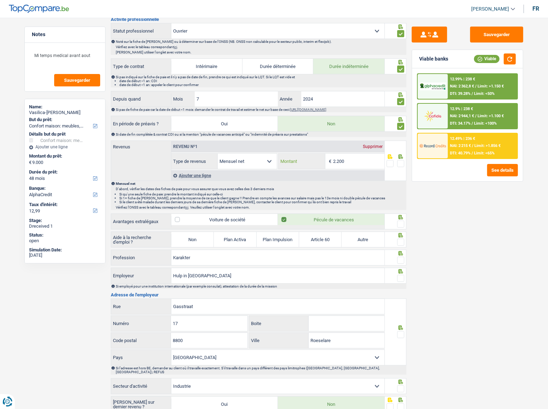
drag, startPoint x: 222, startPoint y: 163, endPoint x: 197, endPoint y: 163, distance: 24.4
click at [197, 163] on div "Allocation d'handicap Allocations chômage Allocations familiales Chèques repas …" at bounding box center [277, 161] width 213 height 16
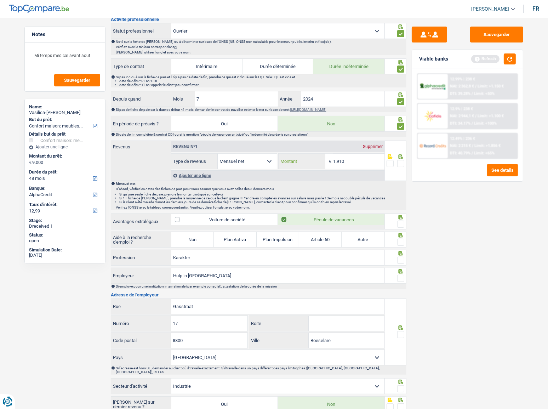
type input "1.910"
click at [401, 161] on span at bounding box center [400, 163] width 7 height 7
click at [0, 0] on input "radio" at bounding box center [0, 0] width 0 height 0
click at [489, 59] on button "button" at bounding box center [510, 58] width 12 height 11
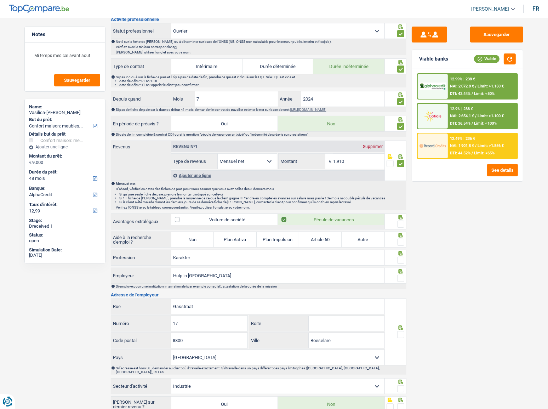
drag, startPoint x: 402, startPoint y: 225, endPoint x: 403, endPoint y: 238, distance: 13.1
click at [402, 224] on span at bounding box center [400, 224] width 7 height 7
click at [0, 0] on input "radio" at bounding box center [0, 0] width 0 height 0
click at [403, 224] on span at bounding box center [400, 242] width 7 height 7
click at [0, 0] on input "radio" at bounding box center [0, 0] width 0 height 0
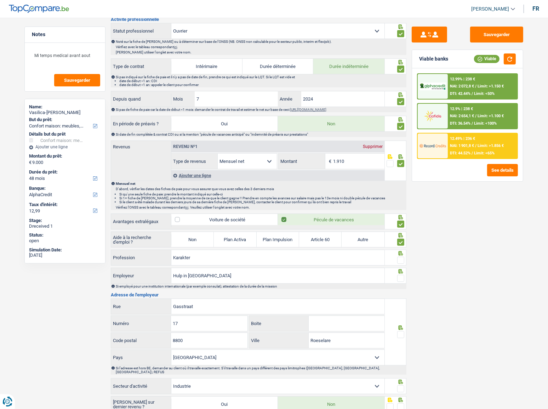
click at [191, 224] on label "Non" at bounding box center [192, 239] width 43 height 15
click at [191, 224] on input "Non" at bounding box center [192, 239] width 43 height 15
radio input "true"
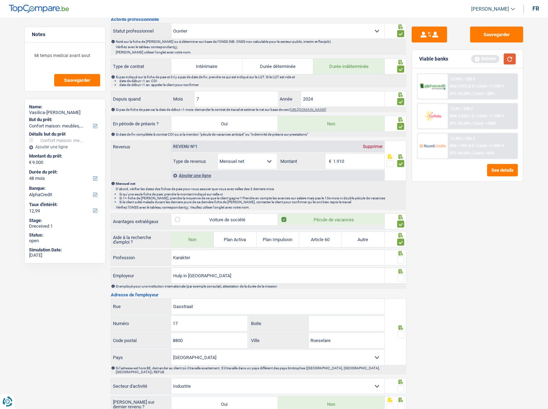
click at [489, 54] on div "Viable banks Refresh" at bounding box center [467, 59] width 111 height 18
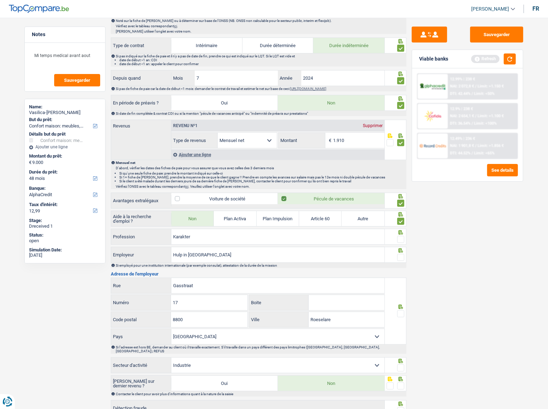
scroll to position [290, 0]
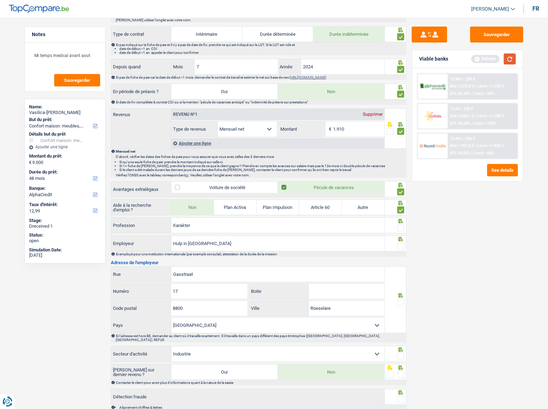
click at [489, 61] on button "button" at bounding box center [510, 58] width 12 height 11
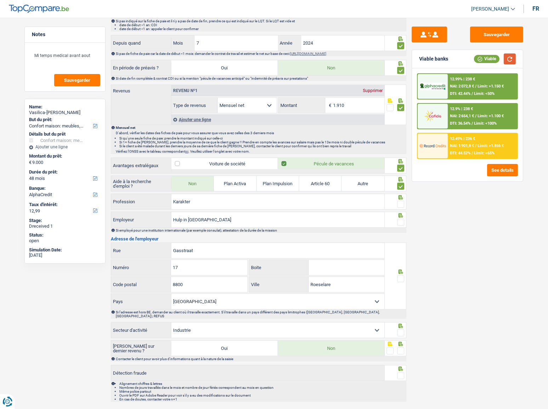
scroll to position [320, 0]
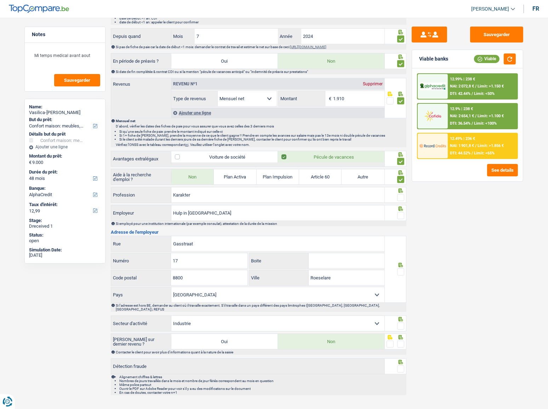
click at [402, 197] on span at bounding box center [400, 197] width 7 height 7
click at [0, 0] on input "radio" at bounding box center [0, 0] width 0 height 0
drag, startPoint x: 185, startPoint y: 192, endPoint x: 139, endPoint y: 191, distance: 46.4
click at [141, 191] on div "Karakter Profession" at bounding box center [247, 194] width 273 height 15
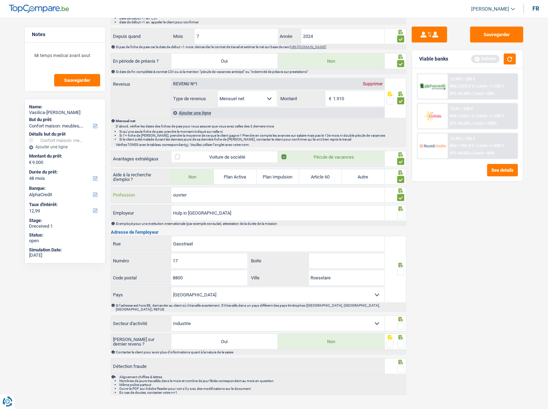
type input "ouvrier"
drag, startPoint x: 224, startPoint y: 218, endPoint x: 94, endPoint y: 222, distance: 130.1
click at [94, 221] on div "Notes Mi temps medical avant aout Sauvegarder Name: Vasilica-Marius Palade But …" at bounding box center [274, 52] width 510 height 693
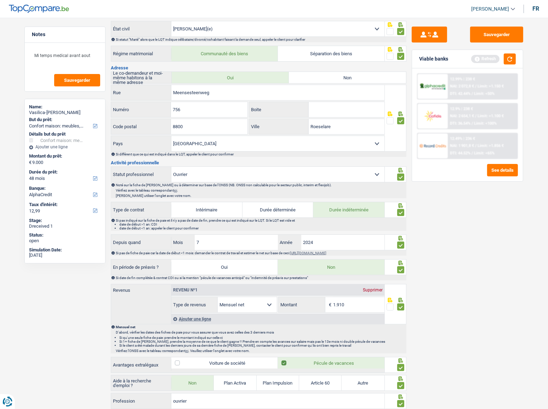
scroll to position [0, 0]
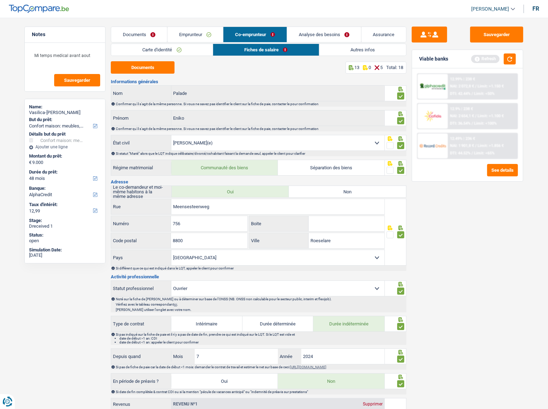
type input "QUALITY 4 u"
click at [208, 39] on link "Emprunteur" at bounding box center [196, 34] width 56 height 15
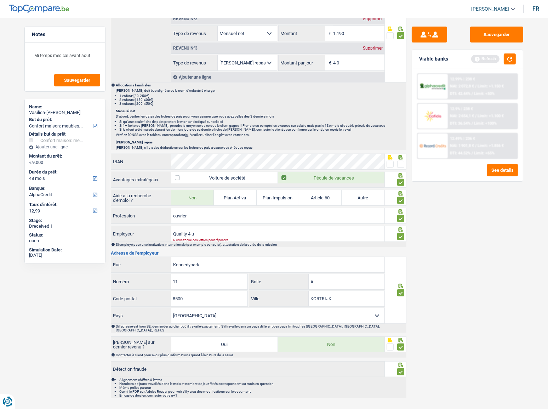
scroll to position [492, 0]
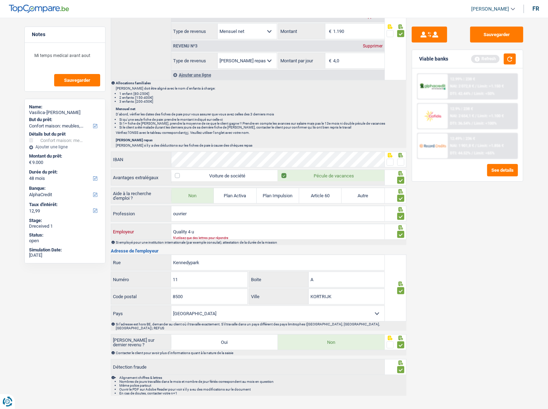
drag, startPoint x: 201, startPoint y: 228, endPoint x: 19, endPoint y: 224, distance: 182.1
type input "Dewulf"
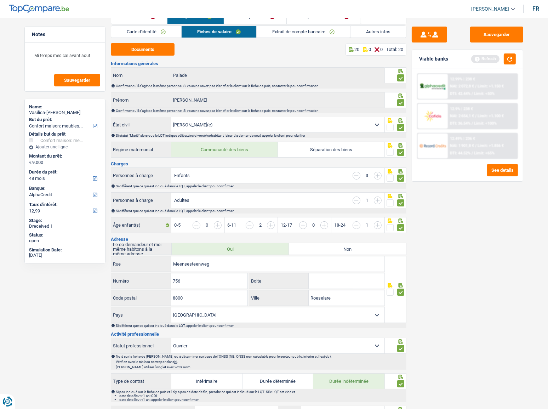
scroll to position [0, 0]
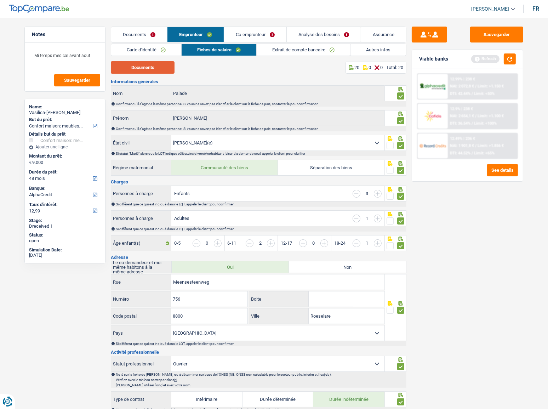
click at [147, 69] on button "Documents" at bounding box center [143, 67] width 64 height 12
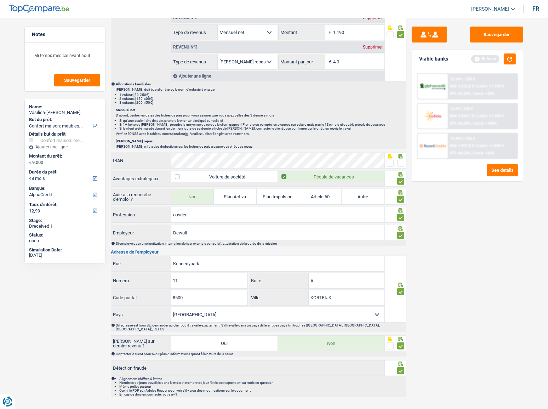
scroll to position [492, 0]
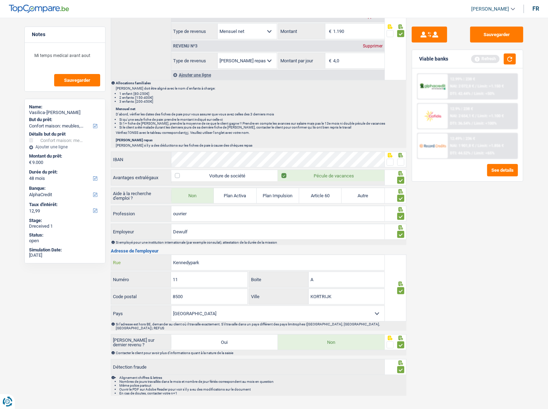
drag, startPoint x: 235, startPoint y: 261, endPoint x: 84, endPoint y: 259, distance: 150.6
type input "%"
type input "Moorseelsesteenweg"
type input "20"
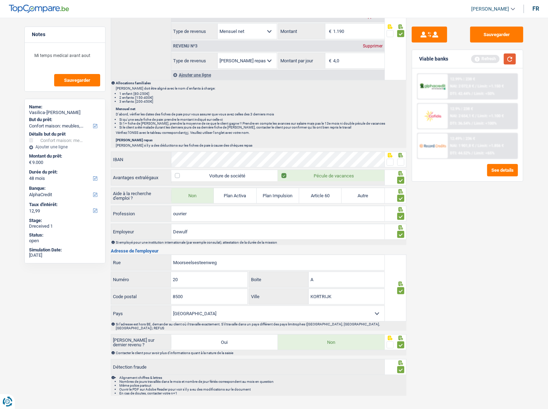
click at [489, 62] on button "button" at bounding box center [510, 58] width 12 height 11
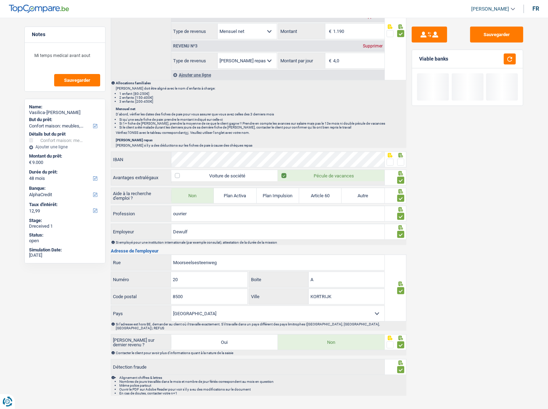
click at [400, 161] on span at bounding box center [400, 162] width 7 height 7
click at [0, 0] on input "radio" at bounding box center [0, 0] width 0 height 0
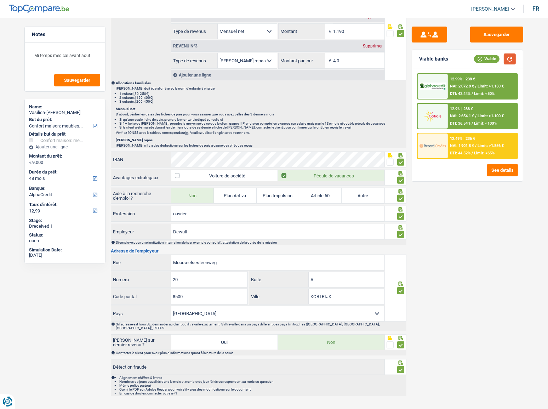
click at [489, 58] on button "button" at bounding box center [510, 58] width 12 height 11
click at [489, 54] on button "button" at bounding box center [510, 58] width 12 height 11
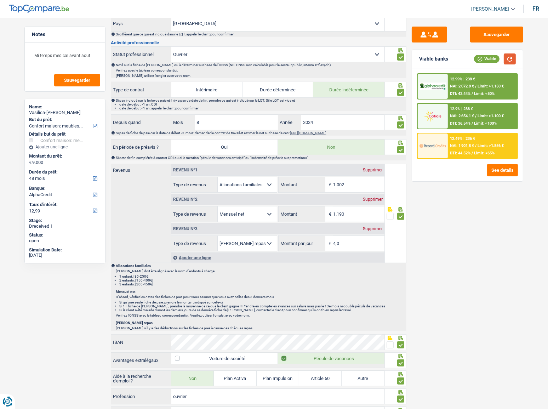
scroll to position [267, 0]
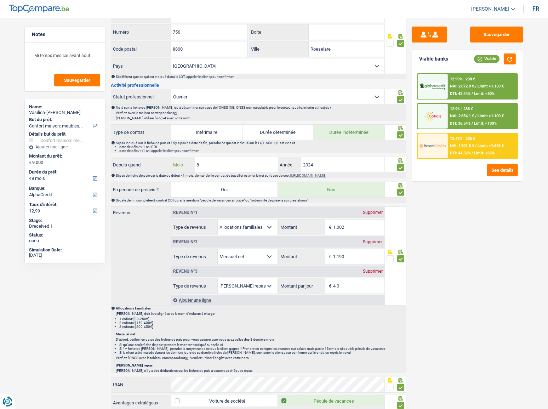
drag, startPoint x: 231, startPoint y: 164, endPoint x: 117, endPoint y: 160, distance: 114.1
click at [118, 160] on div "Depuis quand 8 Mois / 2024 Année" at bounding box center [247, 164] width 273 height 15
click at [235, 157] on input "8" at bounding box center [236, 164] width 83 height 15
drag, startPoint x: 228, startPoint y: 163, endPoint x: 159, endPoint y: 173, distance: 69.8
click at [159, 173] on div "Depuis quand 8 Mois / 2024 Année Si pas de fiche de paie car la date de début <…" at bounding box center [259, 167] width 296 height 21
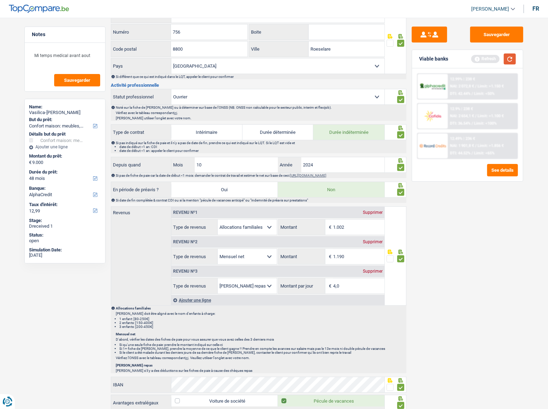
click at [489, 63] on button "button" at bounding box center [510, 58] width 12 height 11
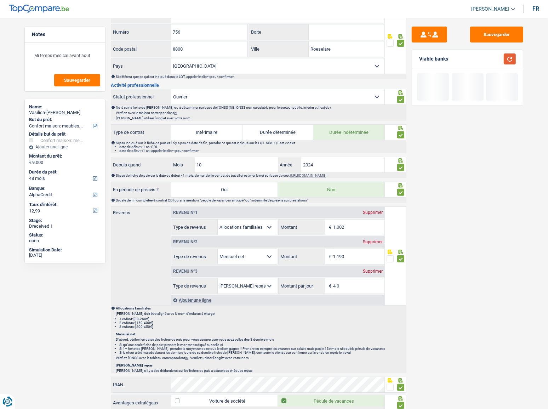
drag, startPoint x: 509, startPoint y: 63, endPoint x: 502, endPoint y: 64, distance: 7.5
click at [489, 63] on button "button" at bounding box center [510, 58] width 12 height 11
drag, startPoint x: 225, startPoint y: 168, endPoint x: 117, endPoint y: 181, distance: 108.8
click at [117, 181] on div "Informations générales Palade Nom Confirmer qu'il s'agit de la même personne. S…" at bounding box center [259, 216] width 296 height 809
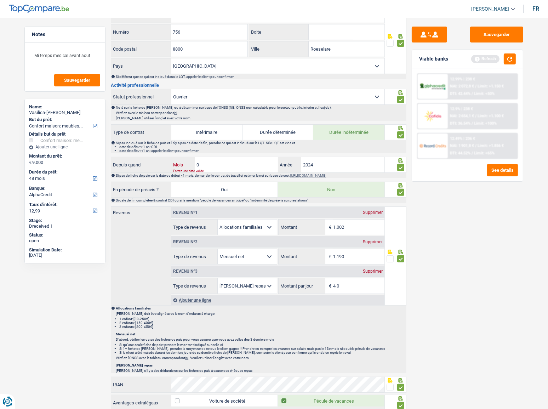
type input "08"
click at [489, 50] on div "Viable banks Refresh" at bounding box center [467, 59] width 111 height 18
click at [489, 56] on button "button" at bounding box center [510, 58] width 12 height 11
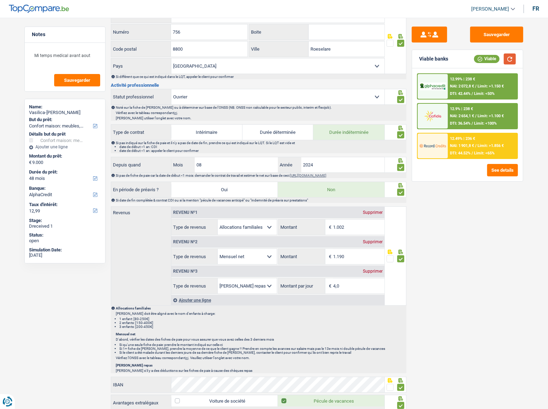
click at [489, 55] on button "button" at bounding box center [510, 58] width 12 height 11
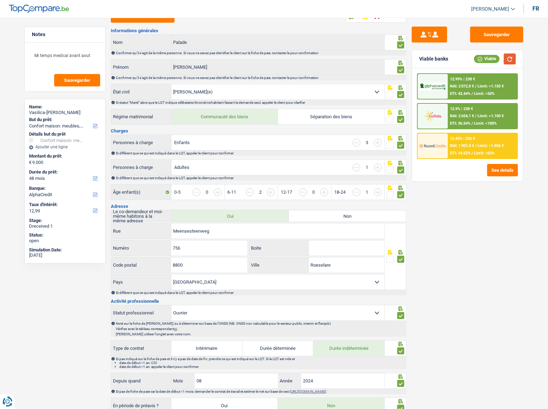
scroll to position [0, 0]
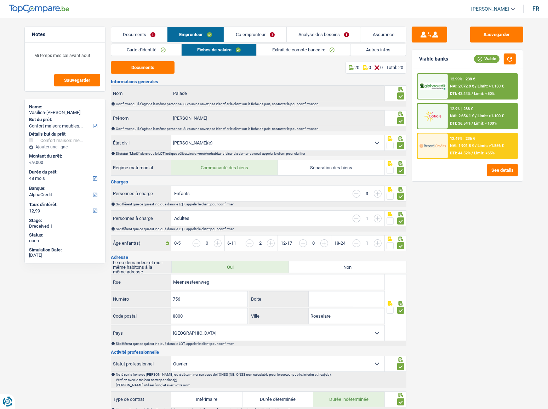
click at [265, 39] on link "Co-emprunteur" at bounding box center [255, 34] width 62 height 15
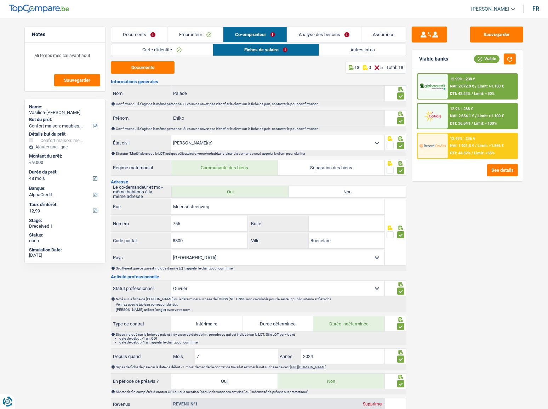
click at [195, 36] on link "Emprunteur" at bounding box center [196, 34] width 56 height 15
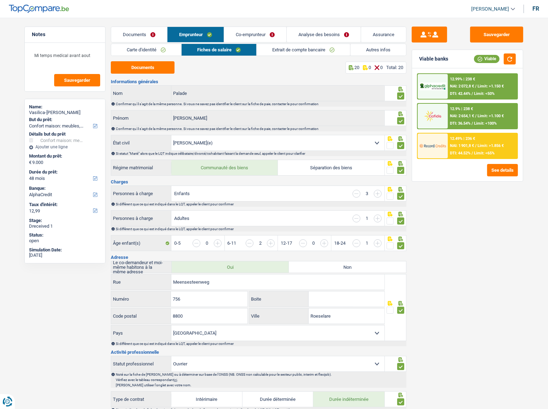
click at [263, 40] on link "Co-emprunteur" at bounding box center [255, 34] width 62 height 15
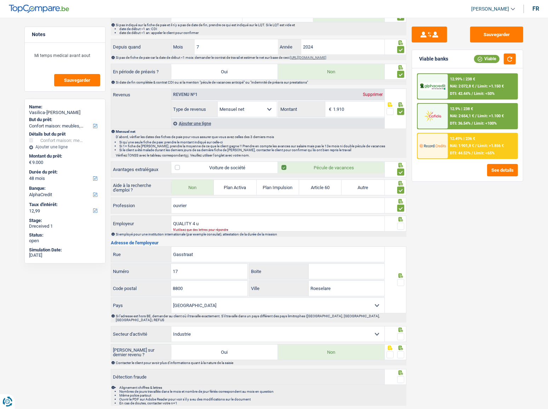
scroll to position [320, 0]
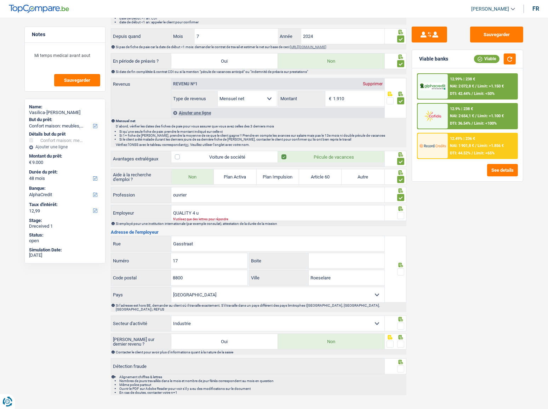
click at [396, 215] on fieldset at bounding box center [396, 215] width 18 height 9
drag, startPoint x: 508, startPoint y: 58, endPoint x: 343, endPoint y: 196, distance: 214.9
click at [489, 59] on button "button" at bounding box center [510, 58] width 12 height 11
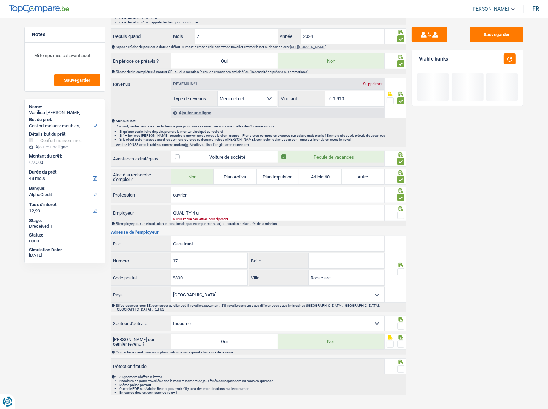
click at [401, 212] on span at bounding box center [400, 215] width 7 height 7
click at [0, 0] on input "radio" at bounding box center [0, 0] width 0 height 0
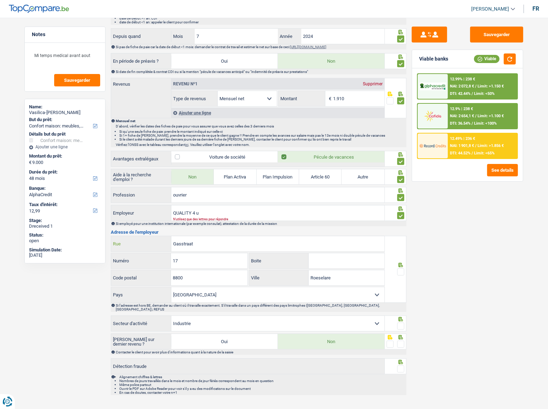
drag, startPoint x: 223, startPoint y: 239, endPoint x: 99, endPoint y: 240, distance: 124.3
click at [99, 224] on div "Notes Mi temps medical avant aout Sauvegarder Name: Vasilica-[PERSON_NAME] But …" at bounding box center [274, 52] width 510 height 693
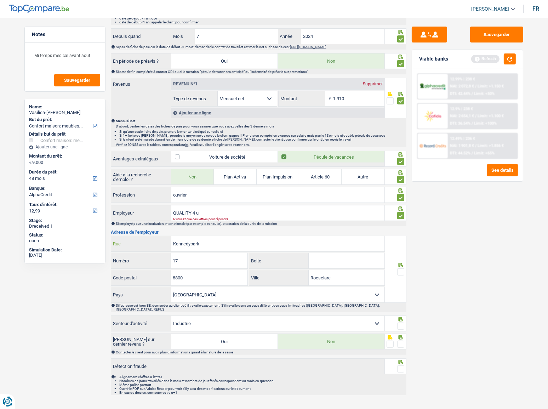
type input "Kennedypark"
type input "11"
type input "Z"
type input "A"
type input "8500"
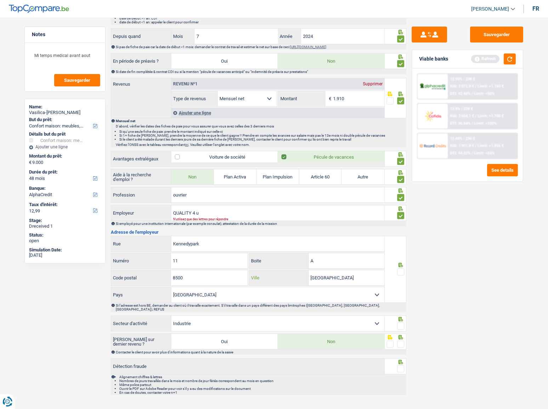
type input "Kortrijk"
drag, startPoint x: 402, startPoint y: 269, endPoint x: 412, endPoint y: 255, distance: 16.5
click at [402, 224] on span at bounding box center [400, 272] width 7 height 7
click at [0, 0] on input "radio" at bounding box center [0, 0] width 0 height 0
click at [489, 59] on button "button" at bounding box center [510, 58] width 12 height 11
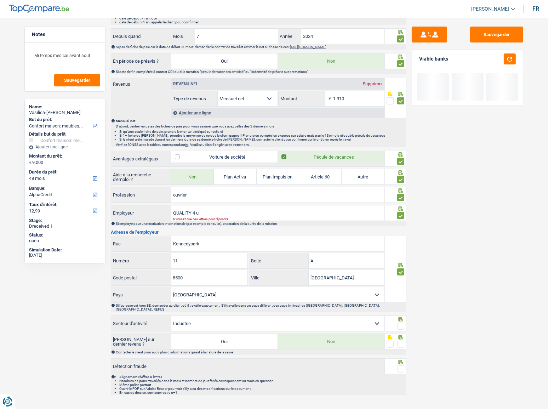
click at [400, 224] on span at bounding box center [400, 326] width 7 height 7
click at [0, 0] on input "radio" at bounding box center [0, 0] width 0 height 0
click at [402, 224] on span at bounding box center [400, 344] width 7 height 7
click at [0, 0] on input "radio" at bounding box center [0, 0] width 0 height 0
click at [402, 224] on span at bounding box center [400, 369] width 7 height 7
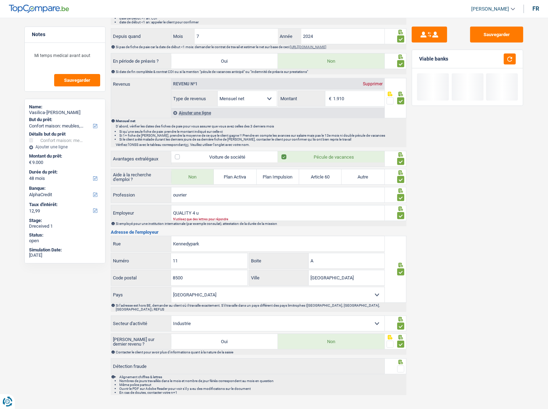
click at [0, 0] on input "radio" at bounding box center [0, 0] width 0 height 0
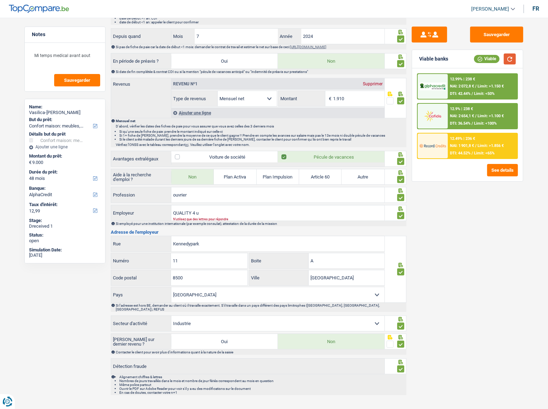
click at [489, 59] on button "button" at bounding box center [510, 58] width 12 height 11
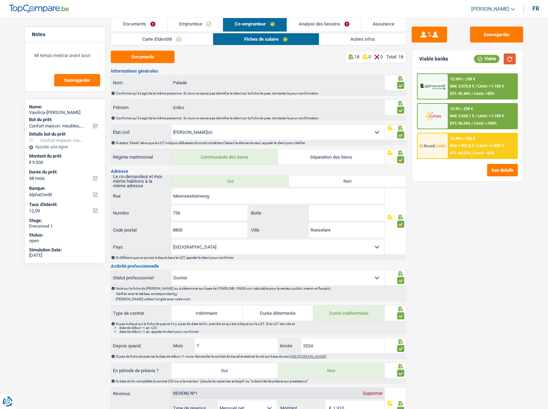
scroll to position [0, 0]
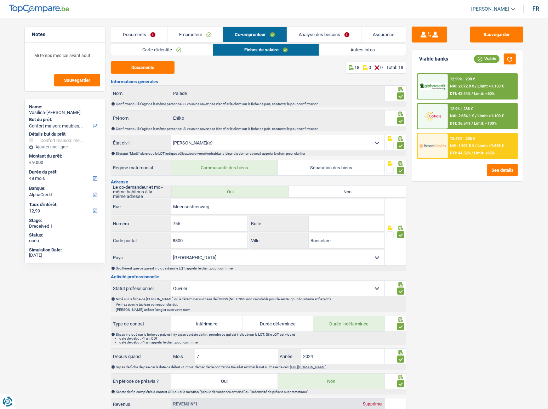
click at [345, 52] on link "Autres infos" at bounding box center [363, 50] width 87 height 12
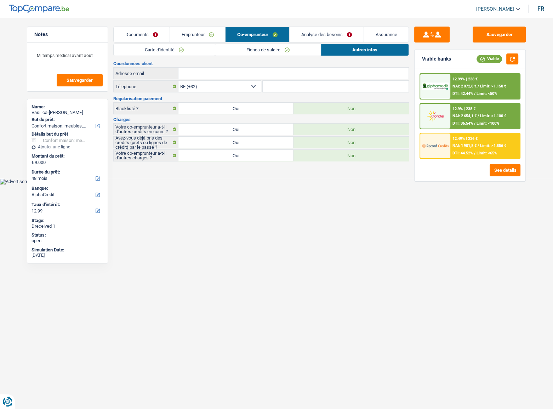
click at [321, 35] on link "Analyse des besoins" at bounding box center [327, 34] width 74 height 15
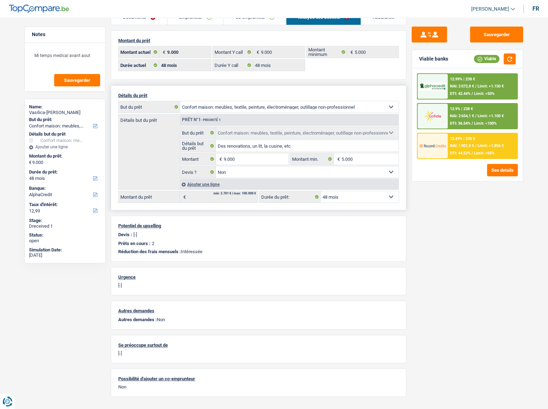
scroll to position [33, 0]
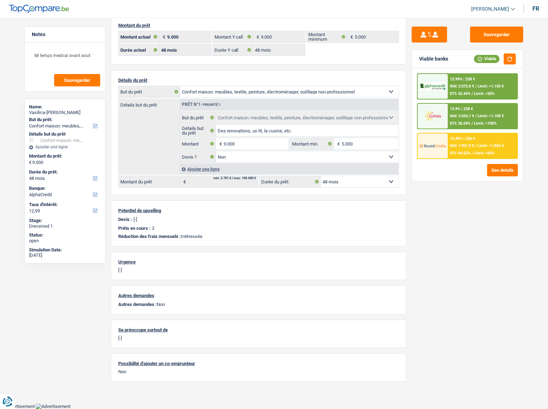
click at [450, 87] on div "12.99% | 238 € NAI: 2 072,8 € / Limit: >1.150 € DTI: 42.44% / Limit: <50%" at bounding box center [483, 86] width 70 height 25
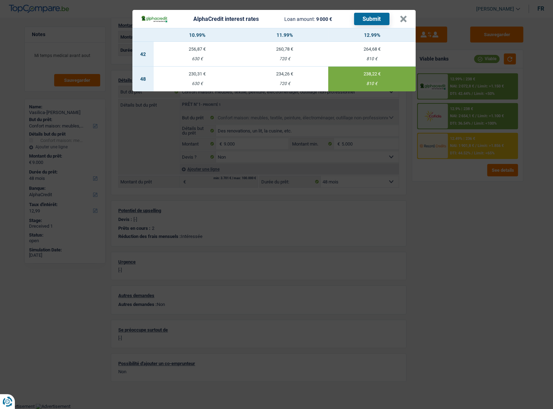
click at [375, 17] on button "Submit" at bounding box center [371, 19] width 35 height 12
click at [402, 20] on button "×" at bounding box center [403, 19] width 7 height 7
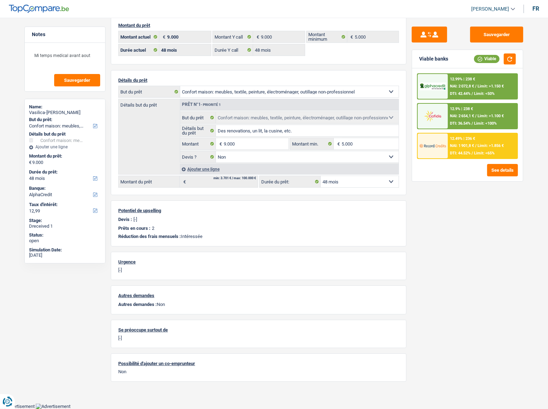
click at [450, 137] on div "12.49% | 236 €" at bounding box center [462, 138] width 25 height 5
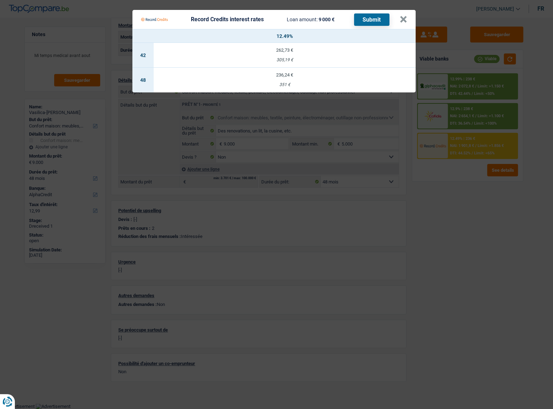
click at [315, 76] on div "236,24 €" at bounding box center [285, 75] width 262 height 5
select select "record credits"
type input "12,49"
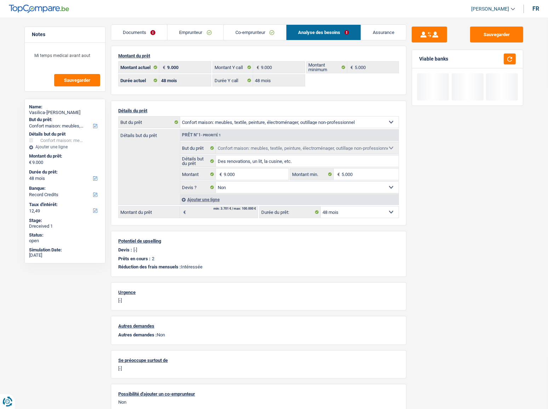
scroll to position [0, 0]
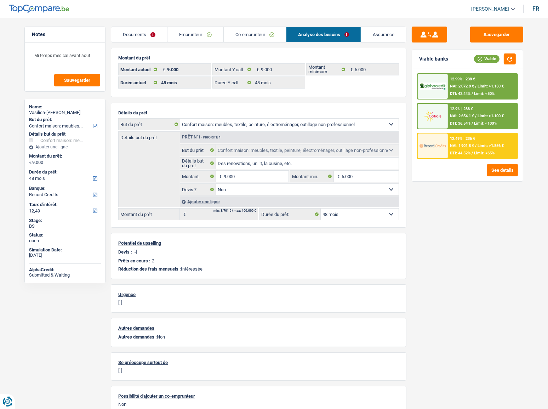
click at [444, 141] on img at bounding box center [433, 145] width 26 height 13
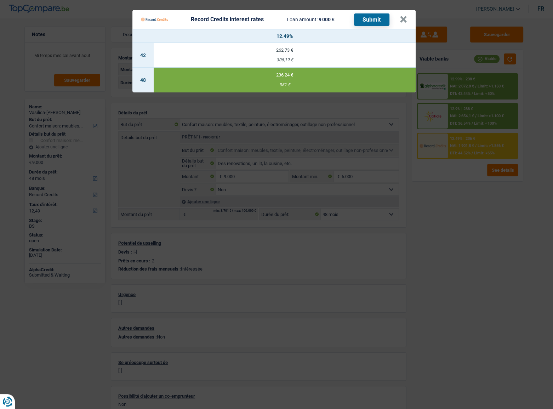
click at [365, 20] on button "Submit" at bounding box center [371, 19] width 35 height 12
click at [406, 18] on button "×" at bounding box center [403, 19] width 7 height 7
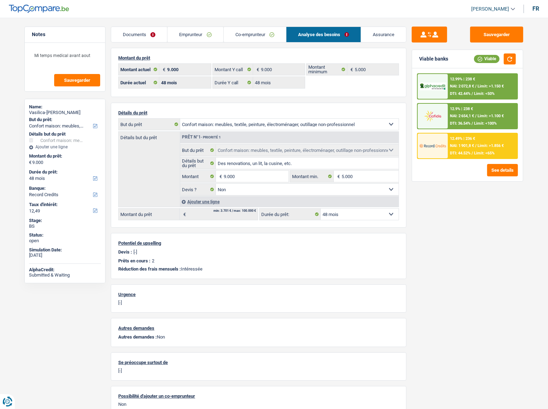
drag, startPoint x: 194, startPoint y: 34, endPoint x: 202, endPoint y: 35, distance: 7.9
click at [194, 34] on link "Emprunteur" at bounding box center [196, 34] width 56 height 15
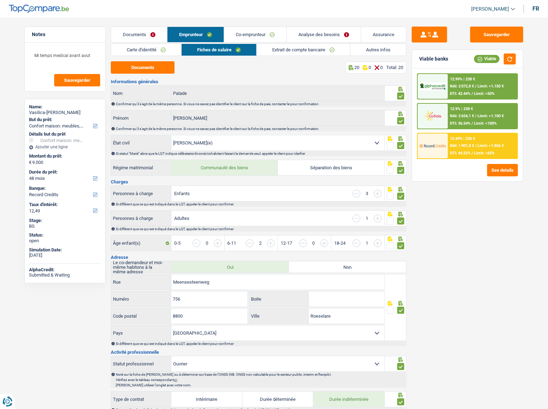
click at [361, 49] on link "Autres infos" at bounding box center [379, 50] width 56 height 12
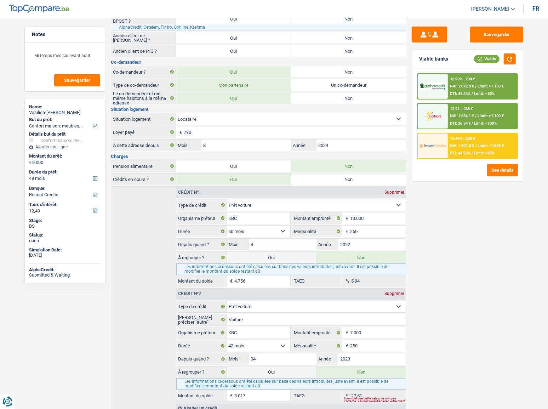
scroll to position [122, 0]
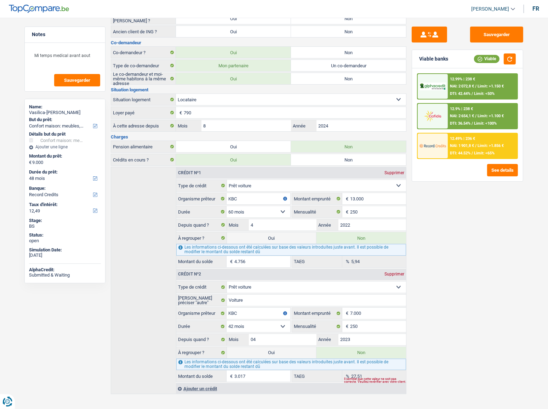
click at [474, 116] on span "NAI: 2 654,1 €" at bounding box center [462, 116] width 24 height 5
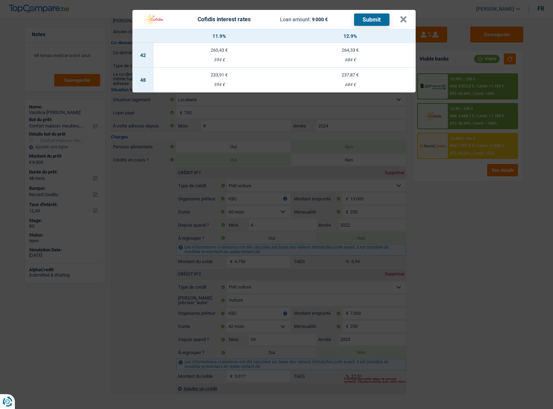
click at [346, 76] on div "237,87 €" at bounding box center [350, 75] width 131 height 5
select select "cofidis"
type input "12,90"
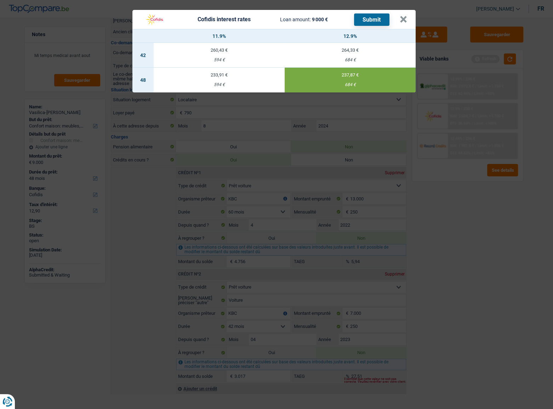
click at [368, 18] on button "Submit" at bounding box center [371, 19] width 35 height 12
drag, startPoint x: 400, startPoint y: 19, endPoint x: 414, endPoint y: 19, distance: 14.2
click at [398, 19] on header "Cofidis interest rates Loan amount: 9 000 € Submit ×" at bounding box center [273, 19] width 283 height 19
click at [489, 60] on div "Cofidis interest rates Loan amount: 9 000 € Submit × 11.9% 12.9% 42 260,43 € 59…" at bounding box center [276, 204] width 553 height 409
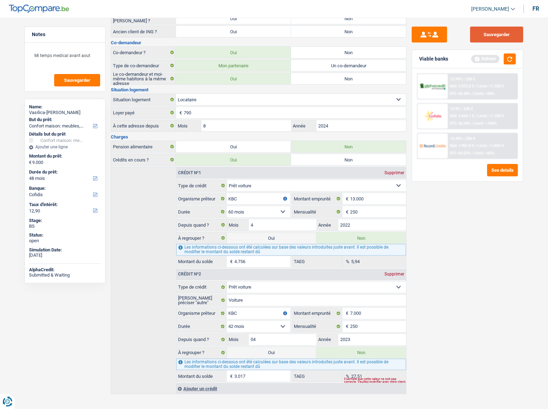
click at [489, 35] on button "Sauvegarder" at bounding box center [496, 35] width 53 height 16
click at [489, 61] on button "button" at bounding box center [510, 58] width 12 height 11
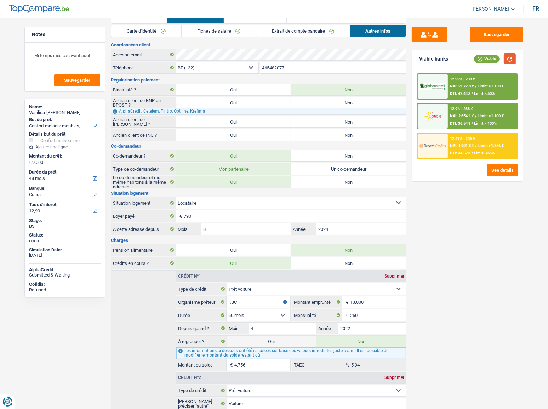
scroll to position [0, 0]
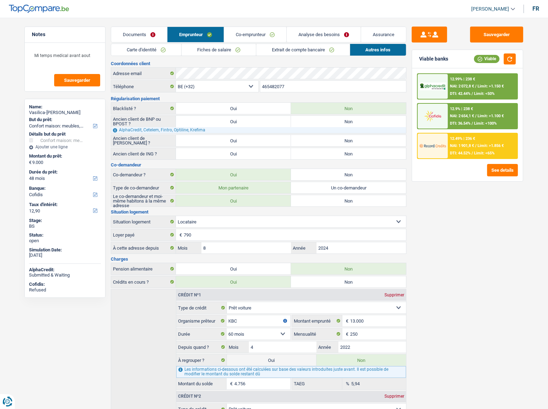
click at [287, 53] on link "Extrait de compte bancaire" at bounding box center [303, 50] width 94 height 12
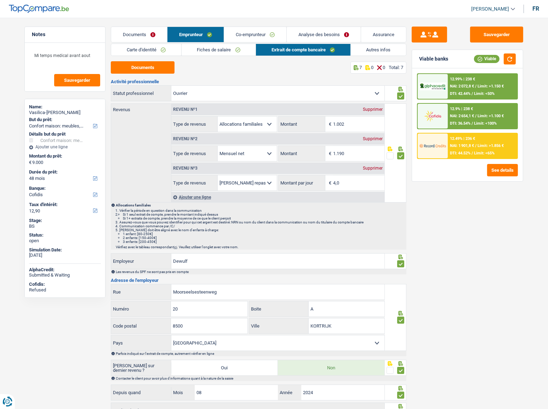
click at [264, 35] on link "Co-emprunteur" at bounding box center [255, 34] width 62 height 15
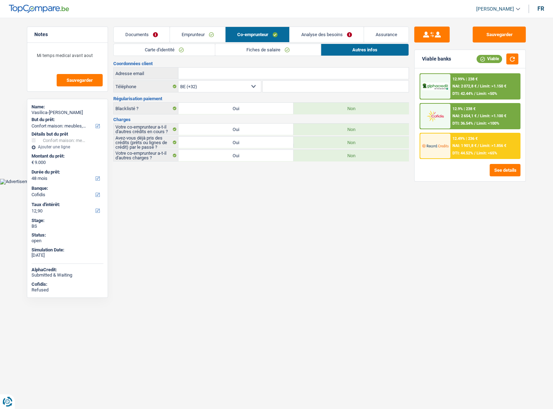
click at [304, 50] on link "Fiches de salaire" at bounding box center [268, 50] width 106 height 12
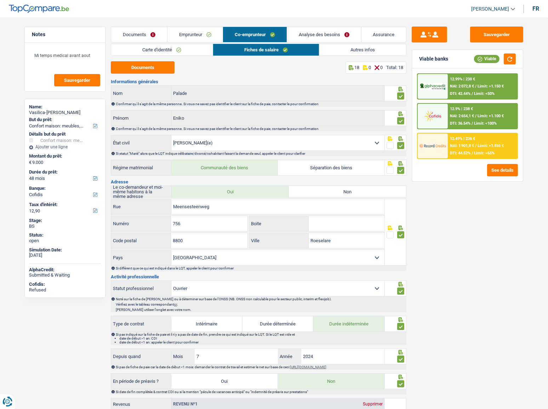
click at [343, 47] on link "Autres infos" at bounding box center [363, 50] width 87 height 12
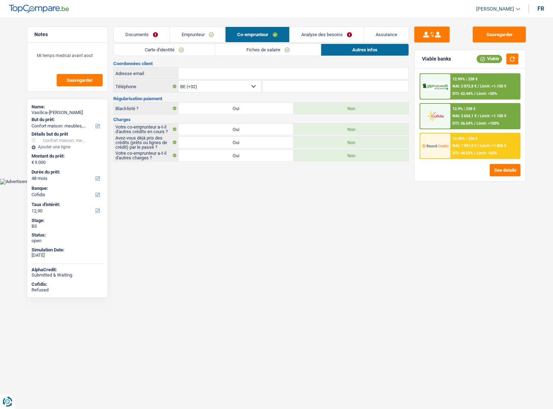
click at [193, 35] on link "Emprunteur" at bounding box center [198, 34] width 56 height 15
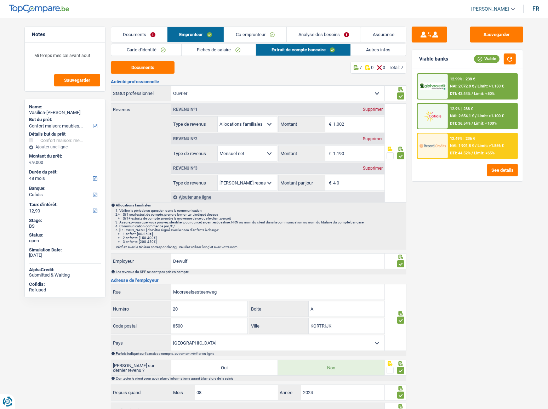
click at [207, 49] on link "Fiches de salaire" at bounding box center [219, 50] width 74 height 12
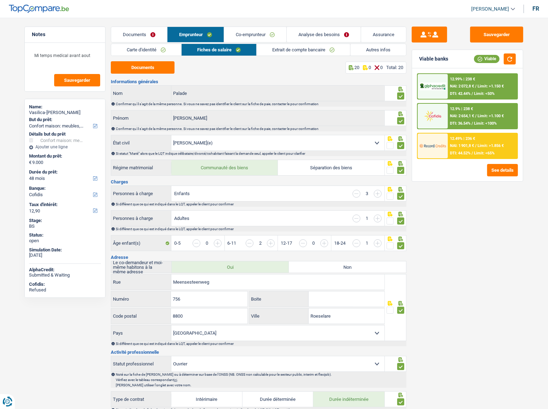
click at [285, 50] on link "Extrait de compte bancaire" at bounding box center [304, 50] width 94 height 12
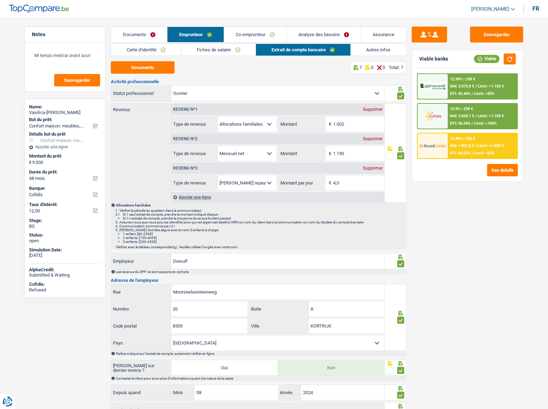
click at [266, 34] on link "Co-emprunteur" at bounding box center [255, 34] width 62 height 15
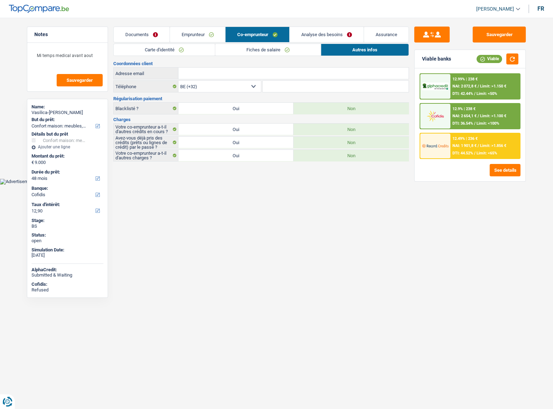
click at [202, 39] on link "Emprunteur" at bounding box center [198, 34] width 56 height 15
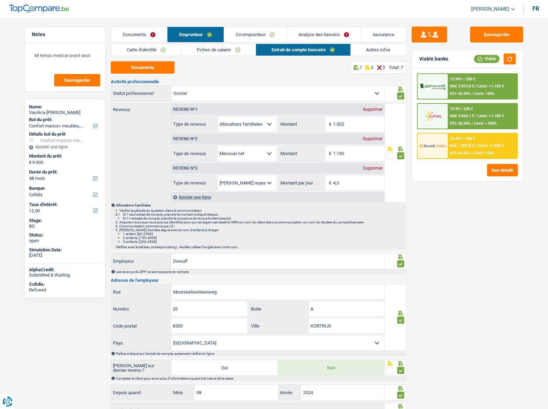
click at [221, 46] on link "Fiches de salaire" at bounding box center [219, 50] width 74 height 12
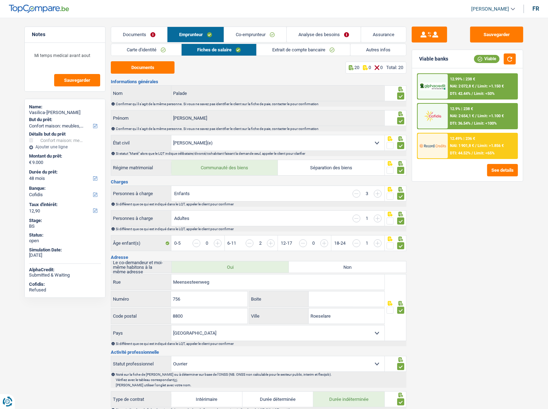
click at [489, 40] on div "Sauvegarder Viable banks Viable 12.99% | 238 € NAI: 2 072,8 € / Limit: >1.150 €…" at bounding box center [468, 211] width 122 height 369
click at [489, 36] on button "Sauvegarder" at bounding box center [496, 35] width 53 height 16
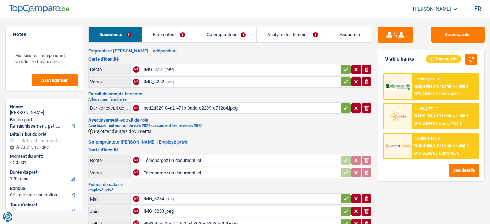
select select "houseOrGarden"
select select "120"
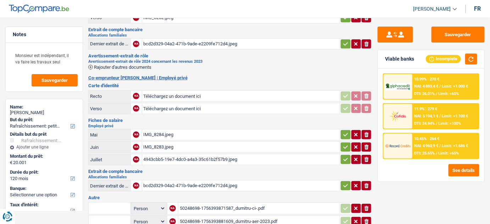
click at [186, 136] on div "IMG_8284.jpeg" at bounding box center [240, 134] width 195 height 11
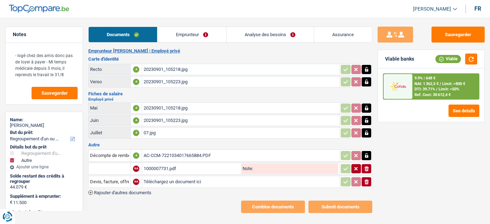
select select "refinancing"
select select "other"
select select "144"
click at [174, 155] on div "AC-CCM-7221034017665884.PDF" at bounding box center [240, 155] width 195 height 11
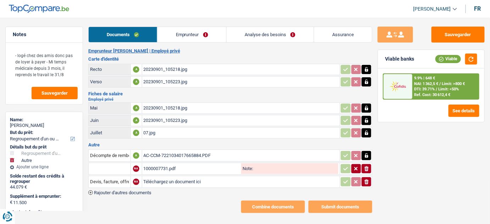
click at [185, 29] on link "Emprunteur" at bounding box center [191, 34] width 69 height 15
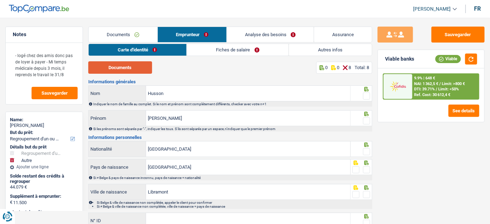
click at [129, 66] on button "Documents" at bounding box center [120, 67] width 64 height 12
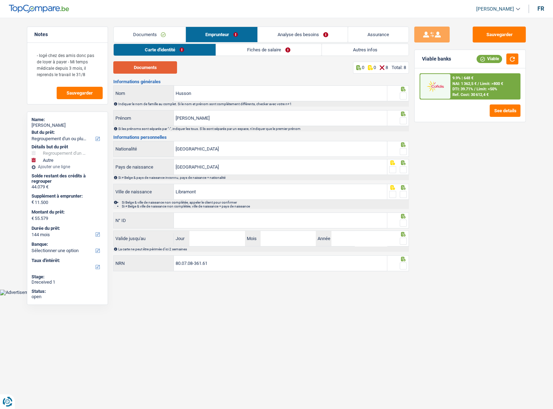
click at [155, 68] on button "Documents" at bounding box center [145, 67] width 64 height 12
click at [402, 93] on span at bounding box center [403, 95] width 7 height 7
click at [0, 0] on input "radio" at bounding box center [0, 0] width 0 height 0
drag, startPoint x: 401, startPoint y: 122, endPoint x: 402, endPoint y: 125, distance: 3.9
click at [402, 122] on span at bounding box center [403, 120] width 7 height 7
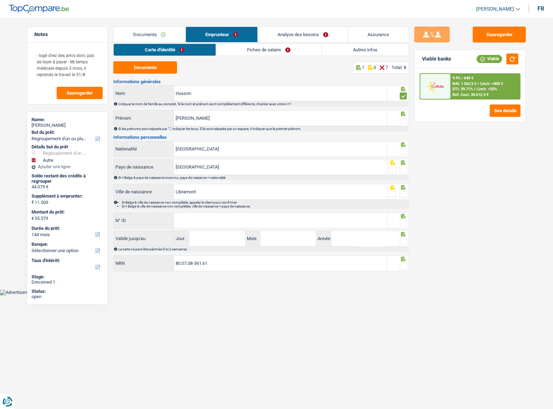
click at [0, 0] on input "radio" at bounding box center [0, 0] width 0 height 0
click at [405, 152] on span at bounding box center [403, 151] width 7 height 7
click at [0, 0] on input "radio" at bounding box center [0, 0] width 0 height 0
click at [404, 170] on span at bounding box center [403, 169] width 7 height 7
click at [0, 0] on input "radio" at bounding box center [0, 0] width 0 height 0
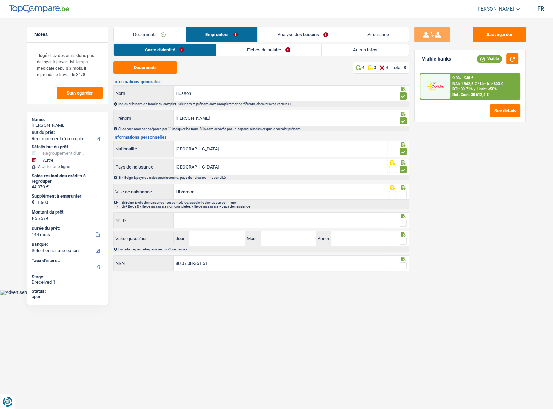
drag, startPoint x: 404, startPoint y: 193, endPoint x: 400, endPoint y: 198, distance: 6.5
click at [404, 195] on span at bounding box center [403, 194] width 7 height 7
click at [0, 0] on input "radio" at bounding box center [0, 0] width 0 height 0
drag, startPoint x: 349, startPoint y: 215, endPoint x: 386, endPoint y: 217, distance: 37.6
click at [349, 215] on input "N° ID" at bounding box center [280, 220] width 213 height 15
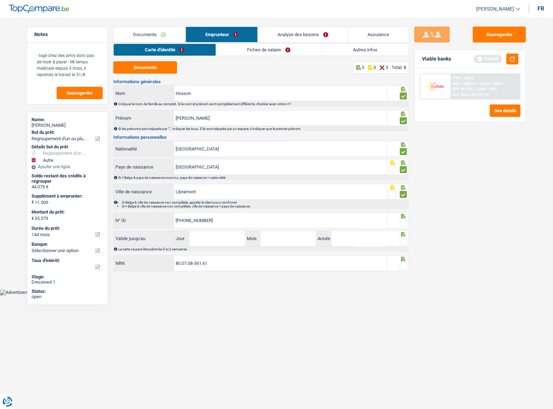
type input "[PHONE_NUMBER]"
click at [401, 221] on span at bounding box center [403, 223] width 7 height 7
click at [0, 0] on input "radio" at bounding box center [0, 0] width 0 height 0
drag, startPoint x: 239, startPoint y: 242, endPoint x: 249, endPoint y: 239, distance: 10.2
click at [239, 224] on input "Jour" at bounding box center [217, 238] width 55 height 15
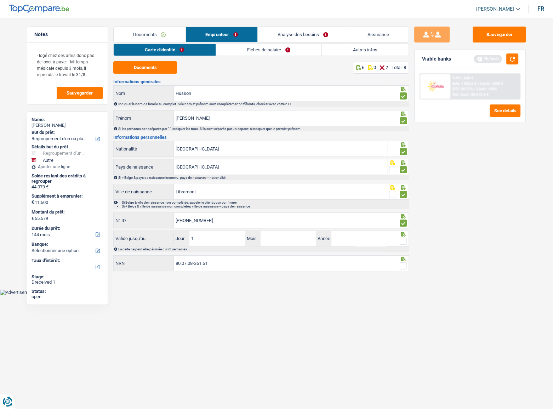
type input "16"
type input "08"
type input "2033"
click at [405, 224] on span at bounding box center [403, 241] width 7 height 7
click at [0, 0] on input "radio" at bounding box center [0, 0] width 0 height 0
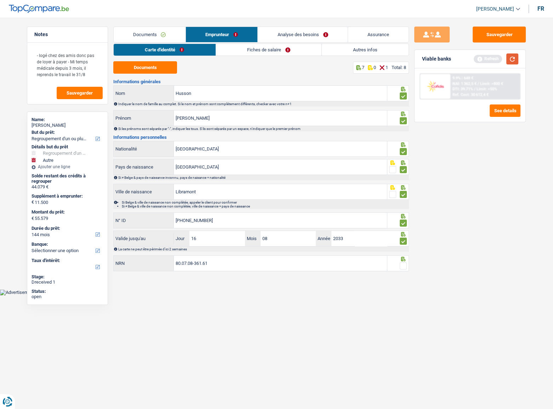
click at [489, 61] on button "button" at bounding box center [513, 58] width 12 height 11
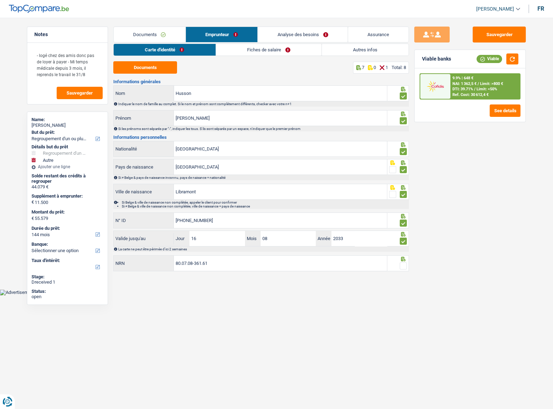
click at [403, 224] on span at bounding box center [403, 265] width 7 height 7
click at [0, 0] on input "radio" at bounding box center [0, 0] width 0 height 0
click at [248, 53] on link "Fiches de salaire" at bounding box center [269, 50] width 106 height 12
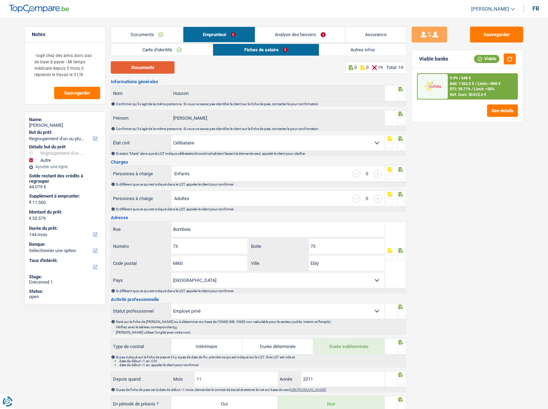
click at [146, 64] on button "Documents" at bounding box center [143, 67] width 64 height 12
click at [146, 35] on link "Documents" at bounding box center [147, 34] width 72 height 15
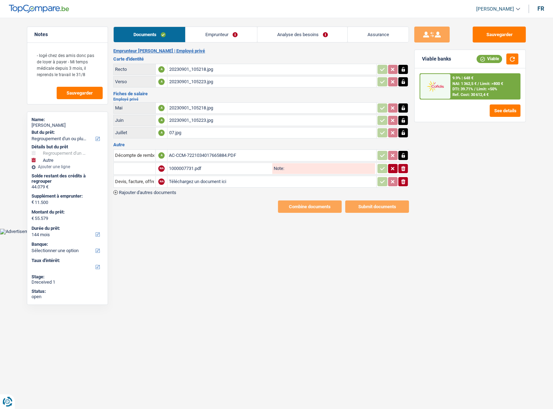
click at [218, 124] on div "20230901_105223.jpg" at bounding box center [272, 120] width 206 height 11
click at [205, 136] on div "07.jpg" at bounding box center [272, 133] width 206 height 11
click at [217, 106] on div "20230901_105218.jpg" at bounding box center [272, 108] width 206 height 11
click at [401, 110] on icon "button" at bounding box center [404, 108] width 6 height 7
drag, startPoint x: 402, startPoint y: 121, endPoint x: 401, endPoint y: 111, distance: 9.7
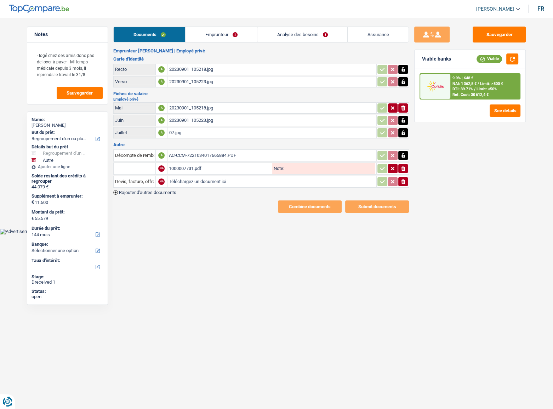
click at [402, 120] on icon "button" at bounding box center [403, 120] width 3 height 5
click at [401, 106] on icon "ionicons-v5-e" at bounding box center [404, 108] width 6 height 7
click at [404, 118] on icon "button" at bounding box center [403, 120] width 4 height 5
click at [255, 170] on div "1000007731.pdf" at bounding box center [220, 168] width 102 height 11
click at [147, 170] on input "text" at bounding box center [134, 168] width 39 height 11
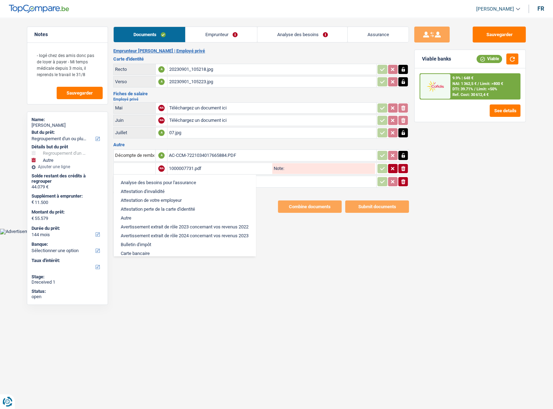
drag, startPoint x: 294, startPoint y: 253, endPoint x: 229, endPoint y: 216, distance: 74.9
click at [288, 224] on html "Vous avez le contrôle de vos données Nous utilisons des cookies, tout comme nos…" at bounding box center [276, 117] width 553 height 235
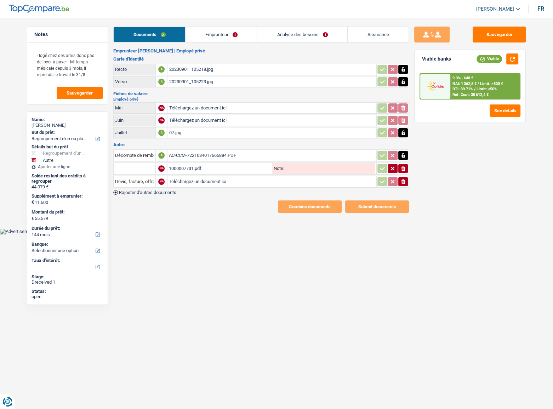
click at [405, 180] on icon "ionicons-v5-e" at bounding box center [404, 181] width 6 height 7
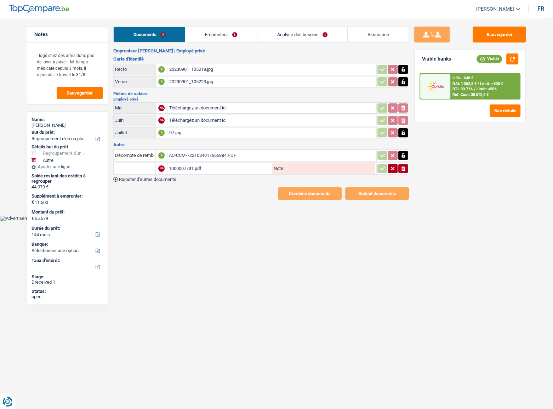
click at [228, 118] on input "Téléchargez un document ici" at bounding box center [272, 120] width 206 height 11
type input "C:\fakepath\Screenshot_20250821_145810.jpg"
click at [220, 106] on input "Téléchargez un document ici" at bounding box center [272, 108] width 206 height 11
type input "C:\fakepath\Screenshot_20250821_145911.jpg"
click at [188, 121] on div "Screenshot_20250821_145810.jpg" at bounding box center [272, 120] width 206 height 11
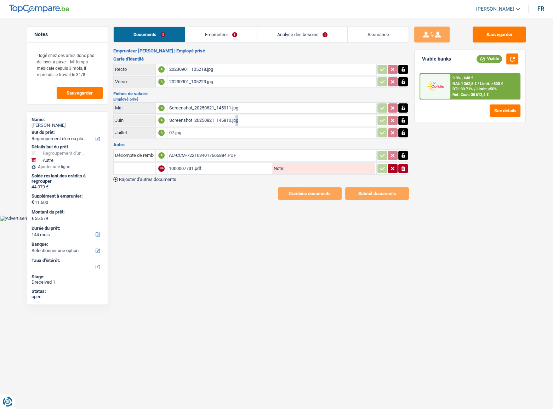
click at [234, 30] on link "Emprunteur" at bounding box center [221, 34] width 72 height 15
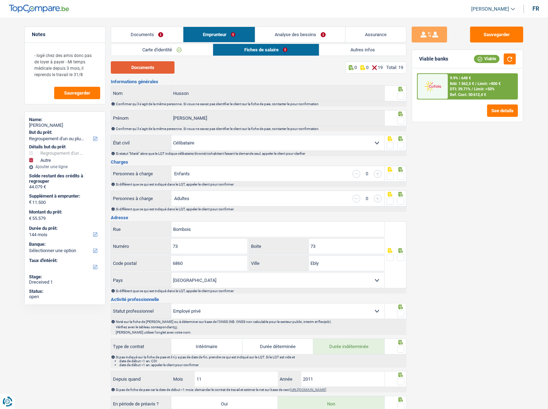
click at [156, 70] on button "Documents" at bounding box center [143, 67] width 64 height 12
click at [398, 94] on span at bounding box center [400, 95] width 7 height 7
click at [0, 0] on input "radio" at bounding box center [0, 0] width 0 height 0
click at [400, 120] on span at bounding box center [400, 120] width 7 height 7
click at [0, 0] on input "radio" at bounding box center [0, 0] width 0 height 0
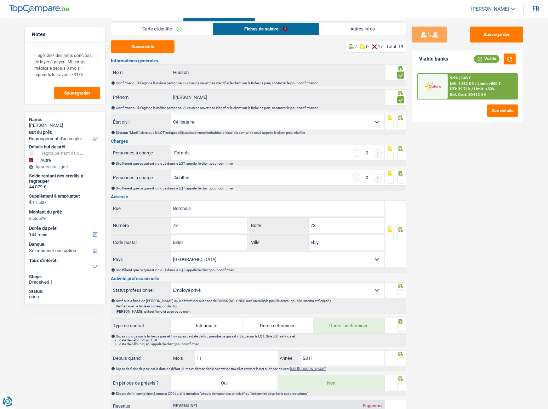
scroll to position [32, 0]
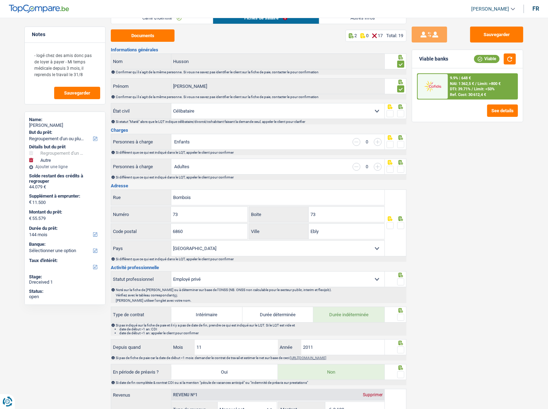
click at [402, 112] on span at bounding box center [400, 113] width 7 height 7
click at [0, 0] on input "radio" at bounding box center [0, 0] width 0 height 0
click at [403, 142] on span at bounding box center [400, 144] width 7 height 7
click at [0, 0] on input "radio" at bounding box center [0, 0] width 0 height 0
click at [400, 166] on label at bounding box center [400, 169] width 7 height 7
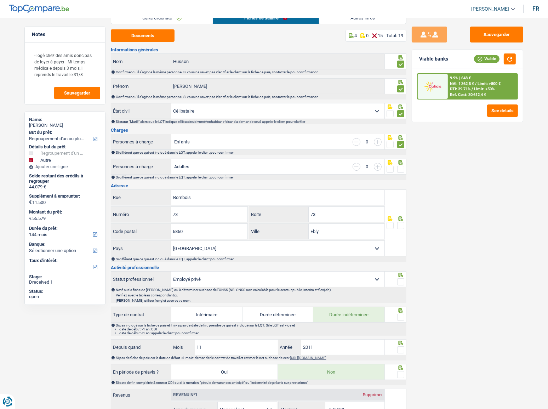
click at [0, 0] on input "radio" at bounding box center [0, 0] width 0 height 0
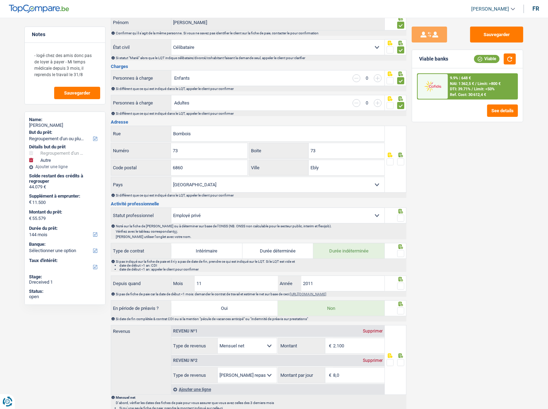
scroll to position [96, 0]
drag, startPoint x: 329, startPoint y: 148, endPoint x: 245, endPoint y: 146, distance: 83.6
click at [245, 146] on div "73 Numéro 73 Boite" at bounding box center [248, 150] width 274 height 17
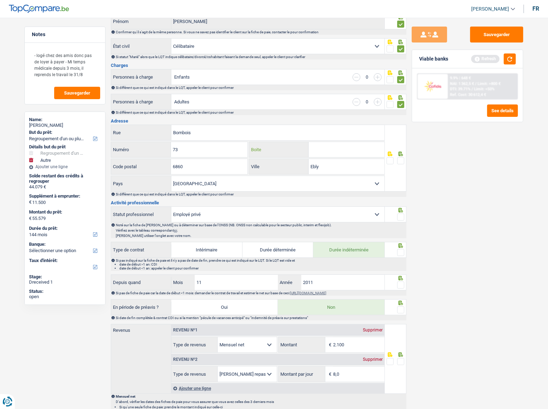
scroll to position [129, 0]
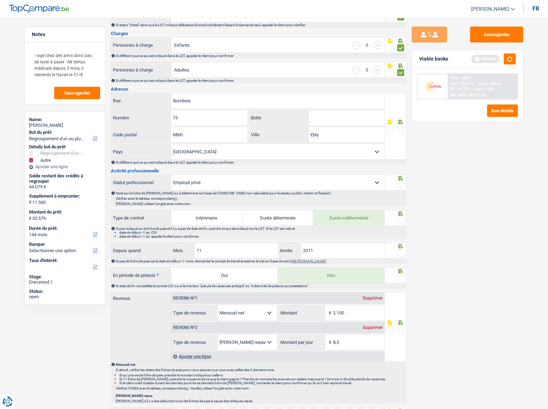
click at [404, 127] on span at bounding box center [400, 128] width 7 height 7
click at [0, 0] on input "radio" at bounding box center [0, 0] width 0 height 0
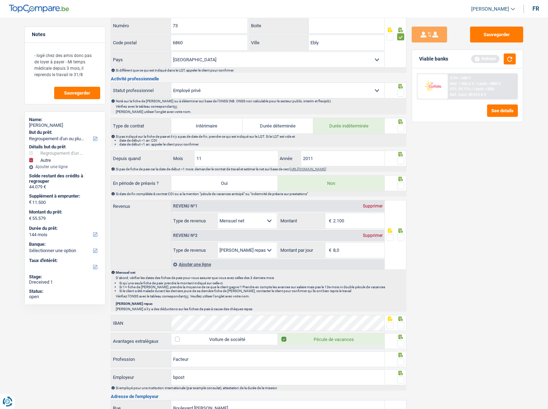
scroll to position [225, 0]
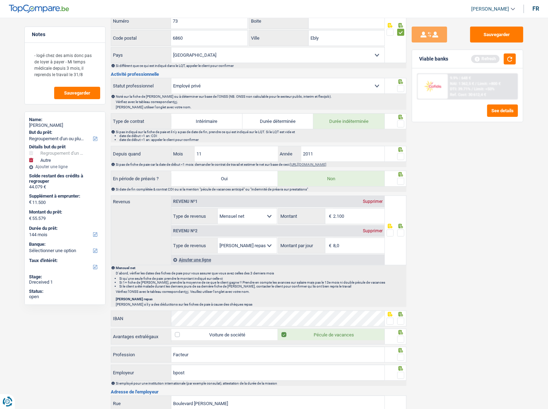
click at [400, 86] on span at bounding box center [400, 88] width 7 height 7
click at [0, 0] on input "radio" at bounding box center [0, 0] width 0 height 0
click at [400, 123] on span at bounding box center [400, 123] width 7 height 7
click at [0, 0] on input "radio" at bounding box center [0, 0] width 0 height 0
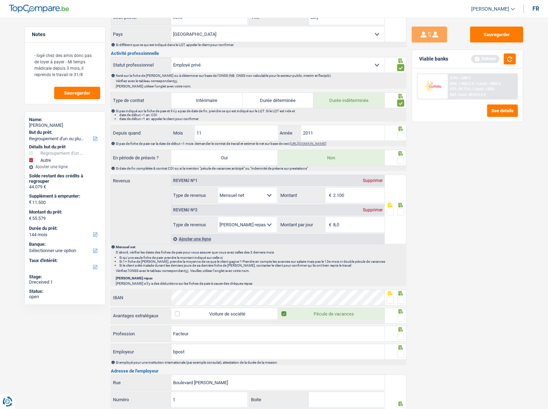
scroll to position [258, 0]
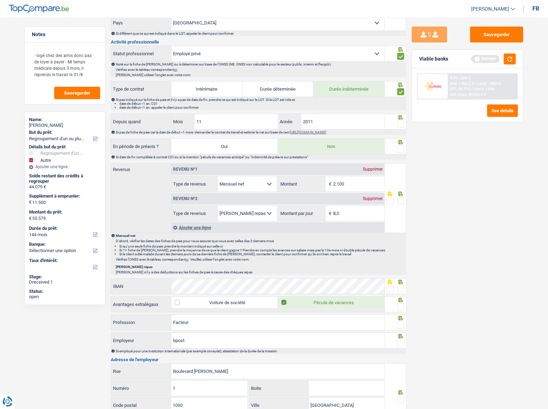
click at [400, 122] on span at bounding box center [400, 124] width 7 height 7
click at [0, 0] on input "radio" at bounding box center [0, 0] width 0 height 0
click at [222, 117] on input "11" at bounding box center [236, 121] width 83 height 15
type input "12"
drag, startPoint x: 402, startPoint y: 147, endPoint x: 456, endPoint y: 100, distance: 71.0
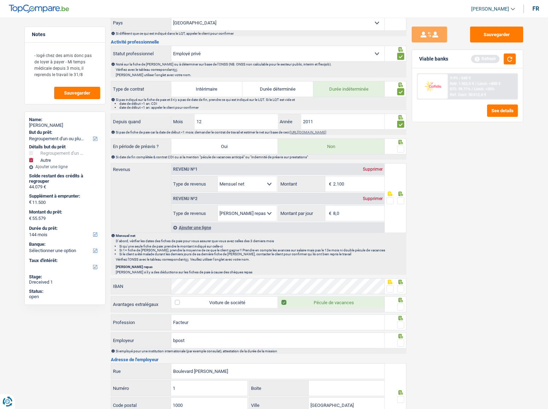
click at [402, 146] on span at bounding box center [400, 149] width 7 height 7
click at [0, 0] on input "radio" at bounding box center [0, 0] width 0 height 0
click at [489, 61] on button "button" at bounding box center [510, 58] width 12 height 11
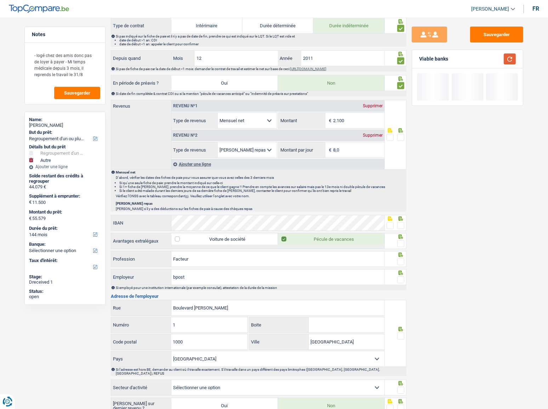
scroll to position [322, 0]
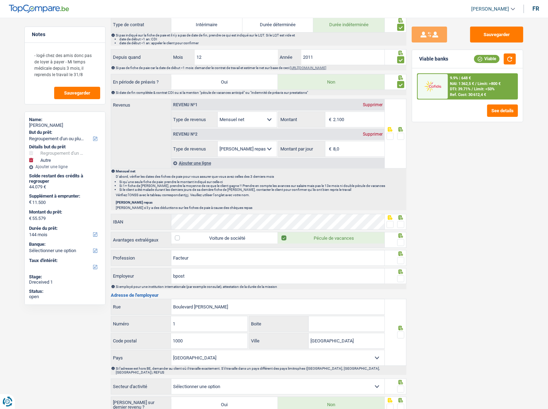
drag, startPoint x: 347, startPoint y: 128, endPoint x: 269, endPoint y: 138, distance: 78.3
click at [269, 138] on div "Revenu nº2 Supprimer Allocation d'handicap Allocations chômage Allocations fami…" at bounding box center [277, 142] width 213 height 29
drag, startPoint x: 354, startPoint y: 119, endPoint x: 237, endPoint y: 135, distance: 118.4
click at [237, 135] on div "Revenu nº1 Supprimer Allocation d'handicap Allocations chômage Allocations fami…" at bounding box center [277, 128] width 213 height 58
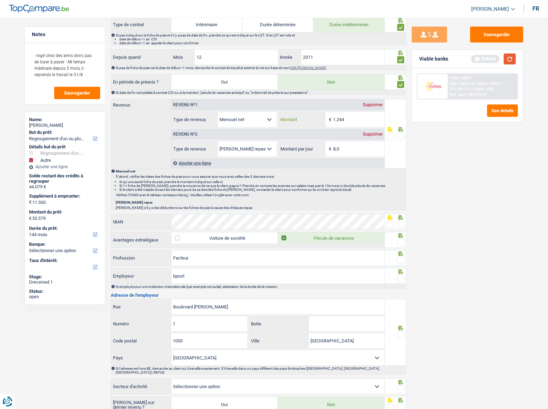
type input "1.244"
click at [489, 57] on button "button" at bounding box center [510, 58] width 12 height 11
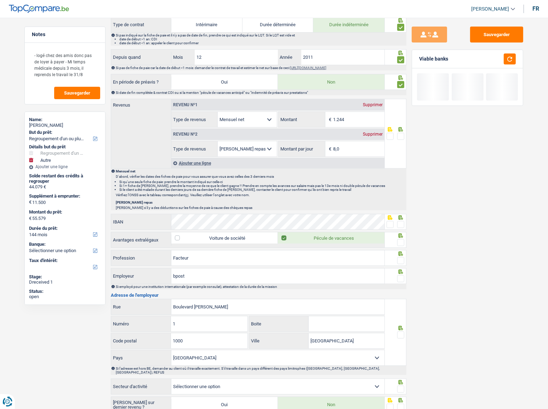
click at [403, 135] on span at bounding box center [400, 136] width 7 height 7
click at [0, 0] on input "radio" at bounding box center [0, 0] width 0 height 0
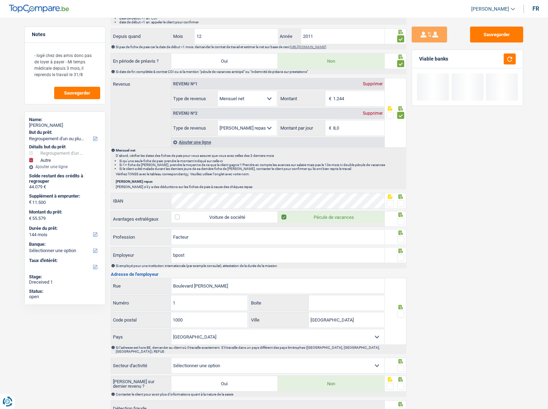
scroll to position [354, 0]
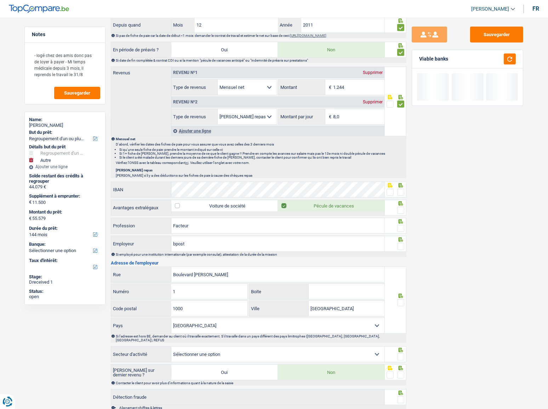
click at [195, 129] on div "Ajouter une ligne" at bounding box center [277, 131] width 213 height 10
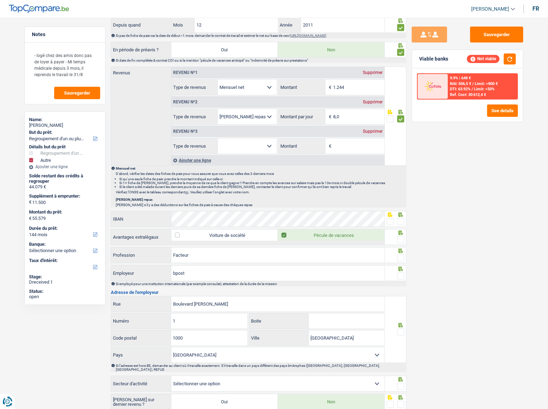
click at [254, 146] on select "Allocation d'handicap Allocations chômage Allocations familiales Chèques repas …" at bounding box center [247, 146] width 59 height 15
select select "mutualityIndemnity"
click at [218, 139] on select "Allocation d'handicap Allocations chômage Allocations familiales Chèques repas …" at bounding box center [247, 146] width 59 height 15
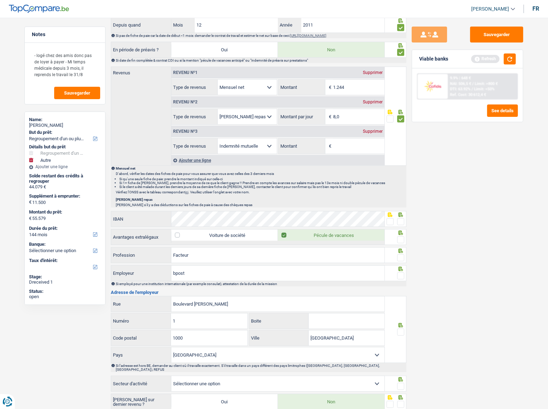
click at [370, 145] on input "Montant" at bounding box center [358, 146] width 51 height 15
click at [403, 221] on span at bounding box center [400, 221] width 7 height 7
click at [0, 0] on input "radio" at bounding box center [0, 0] width 0 height 0
click at [400, 224] on span at bounding box center [400, 239] width 7 height 7
click at [0, 0] on input "radio" at bounding box center [0, 0] width 0 height 0
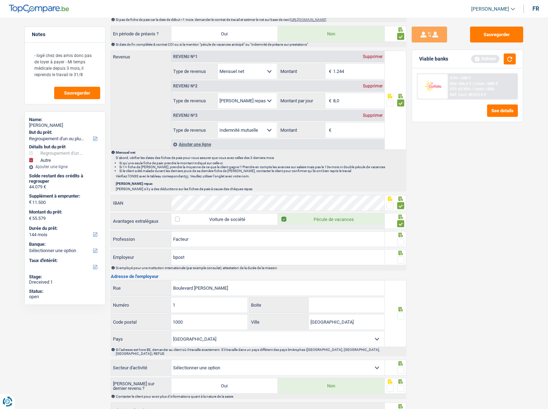
scroll to position [386, 0]
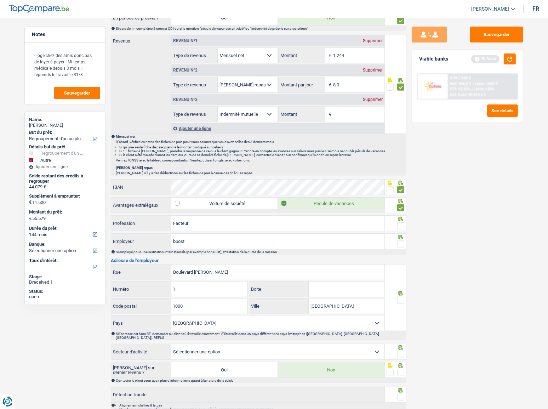
click at [401, 224] on span at bounding box center [400, 225] width 7 height 7
click at [0, 0] on input "radio" at bounding box center [0, 0] width 0 height 0
drag, startPoint x: 227, startPoint y: 225, endPoint x: 96, endPoint y: 243, distance: 131.6
click at [113, 224] on div "Informations générales Husson Nom Confirmer qu'il s'agit de la même personne. S…" at bounding box center [259, 58] width 296 height 730
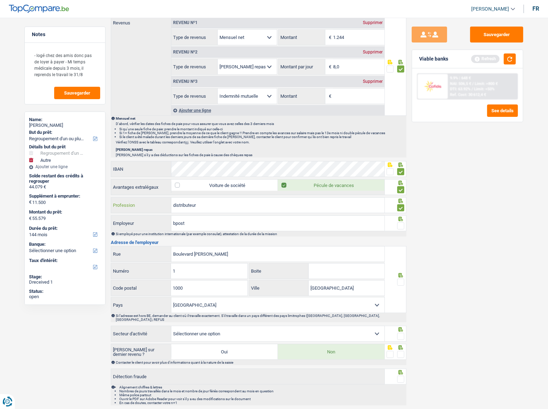
scroll to position [414, 0]
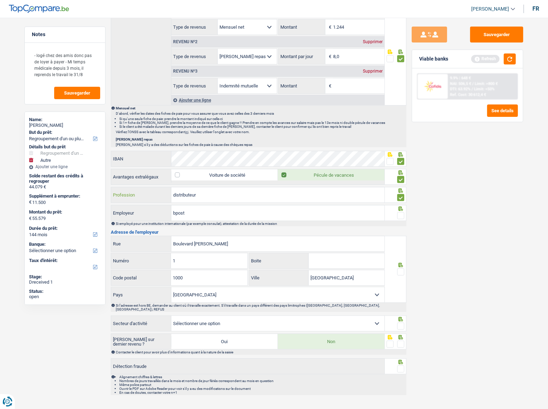
type input "distributeur"
click at [403, 212] on span at bounding box center [400, 215] width 7 height 7
click at [0, 0] on input "radio" at bounding box center [0, 0] width 0 height 0
drag, startPoint x: 198, startPoint y: 242, endPoint x: 206, endPoint y: 242, distance: 7.8
click at [199, 224] on input "Boulevard [PERSON_NAME]" at bounding box center [277, 243] width 213 height 15
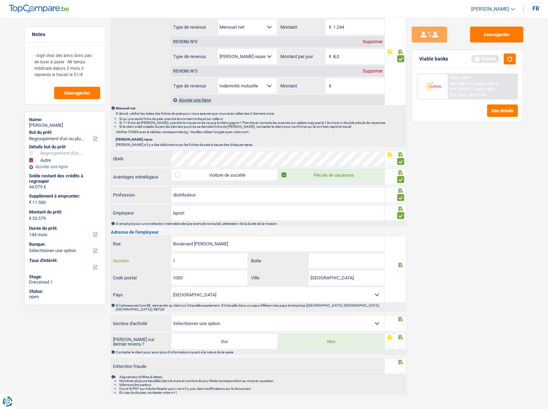
click at [200, 224] on input "1" at bounding box center [209, 260] width 76 height 15
click at [403, 224] on div at bounding box center [396, 269] width 22 height 67
click at [403, 224] on span at bounding box center [400, 272] width 7 height 7
click at [0, 0] on input "radio" at bounding box center [0, 0] width 0 height 0
click at [256, 224] on select "Agriculture/Pêche Industrie Horeca Courier/Fitness/Taxi Construction Banques/As…" at bounding box center [277, 323] width 213 height 15
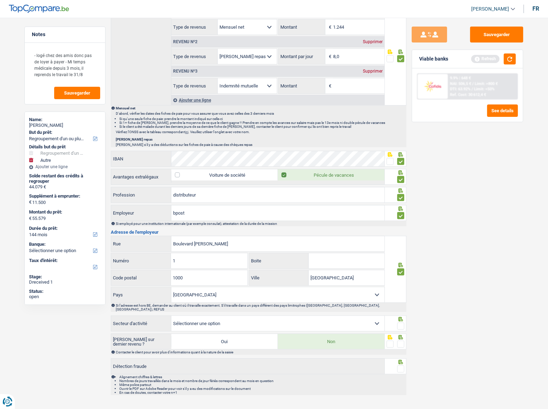
select select "bigCompanies"
click at [171, 224] on select "Agriculture/Pêche Industrie Horeca Courier/Fitness/Taxi Construction Banques/As…" at bounding box center [277, 323] width 213 height 15
click at [402, 224] on span at bounding box center [400, 369] width 7 height 7
click at [0, 0] on input "radio" at bounding box center [0, 0] width 0 height 0
click at [399, 224] on span at bounding box center [400, 344] width 7 height 7
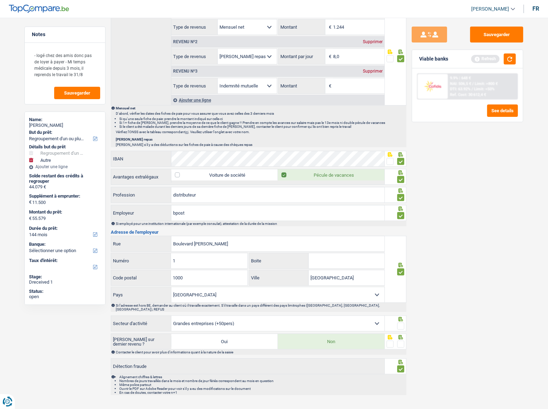
click at [0, 0] on input "radio" at bounding box center [0, 0] width 0 height 0
click at [396, 224] on fieldset at bounding box center [396, 326] width 18 height 9
drag, startPoint x: 401, startPoint y: 320, endPoint x: 434, endPoint y: 246, distance: 81.2
click at [401, 224] on span at bounding box center [400, 326] width 7 height 7
click at [0, 0] on input "radio" at bounding box center [0, 0] width 0 height 0
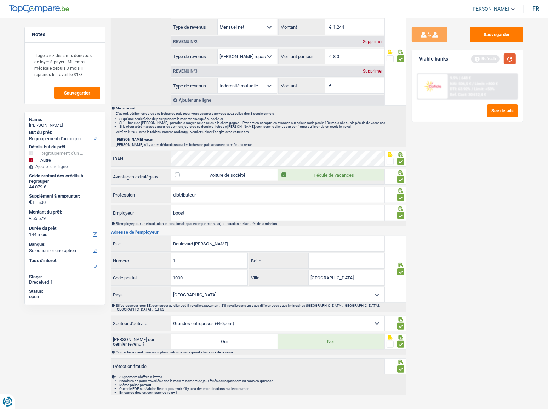
click at [489, 58] on button "button" at bounding box center [510, 58] width 12 height 11
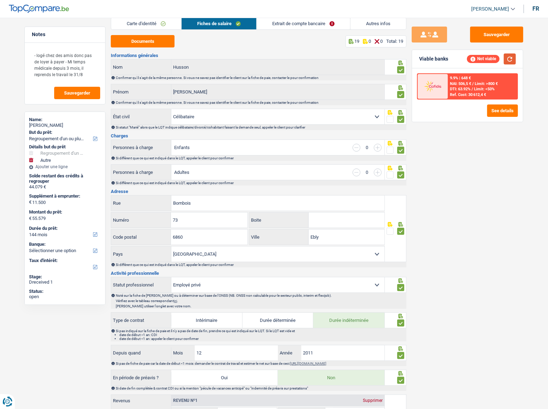
scroll to position [0, 0]
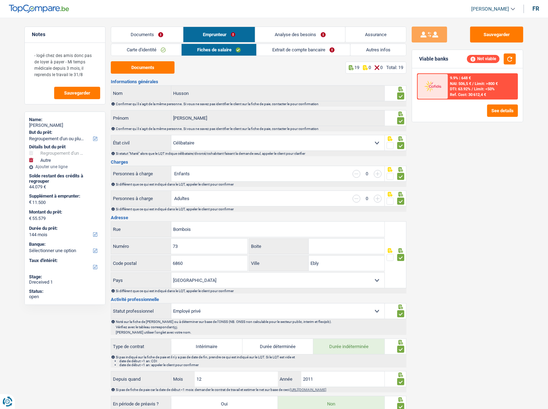
click at [277, 50] on link "Extrait de compte bancaire" at bounding box center [304, 50] width 94 height 12
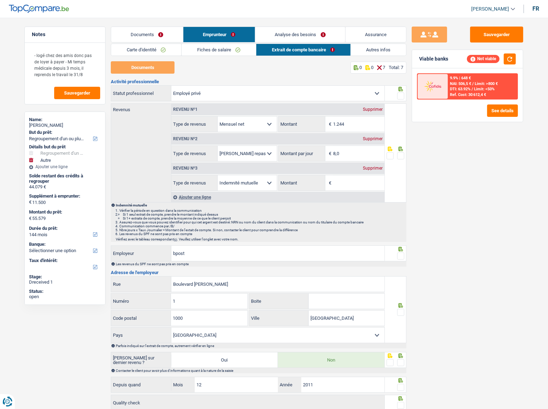
click at [139, 36] on link "Documents" at bounding box center [147, 34] width 72 height 15
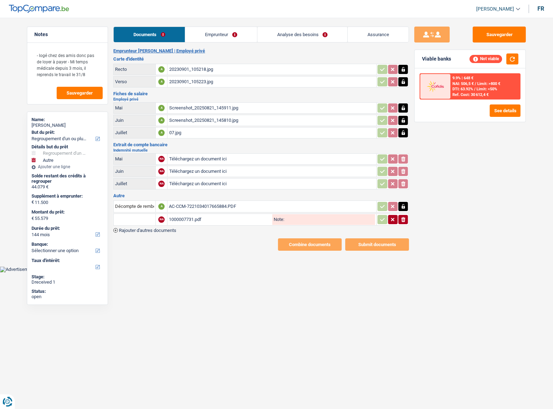
click at [191, 216] on div "1000007731.pdf" at bounding box center [220, 219] width 102 height 11
click at [404, 218] on icon "button" at bounding box center [403, 219] width 4 height 5
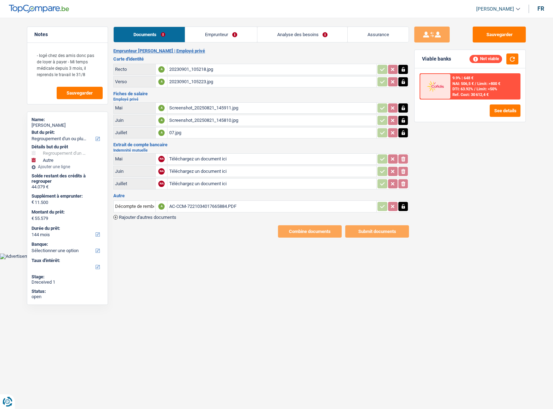
click at [184, 182] on input "Téléchargez un document ici" at bounding box center [272, 184] width 206 height 11
type input "C:\fakepath\mutuelle.pdf"
drag, startPoint x: 212, startPoint y: 34, endPoint x: 269, endPoint y: 55, distance: 60.2
click at [213, 34] on link "Emprunteur" at bounding box center [222, 34] width 72 height 15
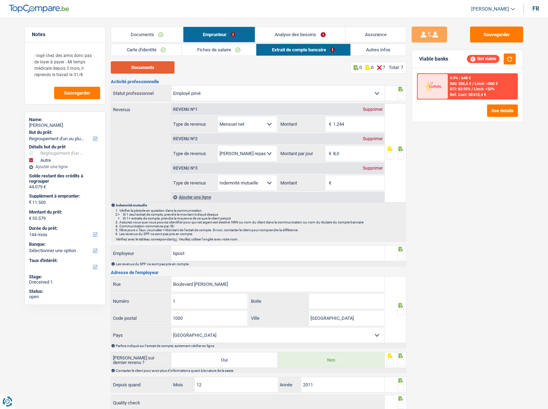
click at [135, 71] on button "Documents" at bounding box center [143, 67] width 64 height 12
click at [400, 95] on span at bounding box center [400, 95] width 7 height 7
click at [0, 0] on input "radio" at bounding box center [0, 0] width 0 height 0
click at [348, 188] on input "Montant" at bounding box center [358, 182] width 51 height 15
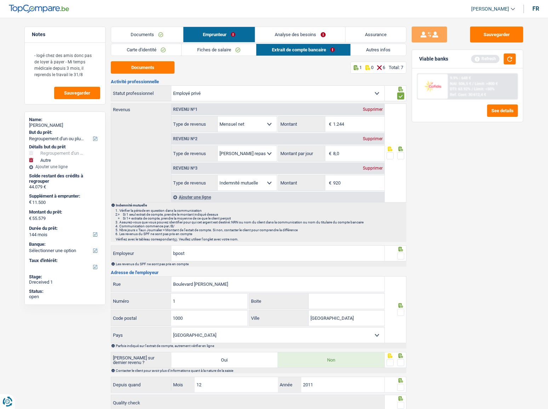
type input "920"
click at [404, 154] on span at bounding box center [400, 155] width 7 height 7
click at [0, 0] on input "radio" at bounding box center [0, 0] width 0 height 0
click at [489, 60] on button "button" at bounding box center [510, 58] width 12 height 11
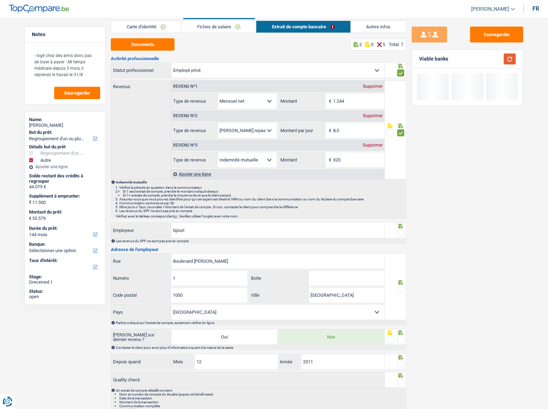
scroll to position [45, 0]
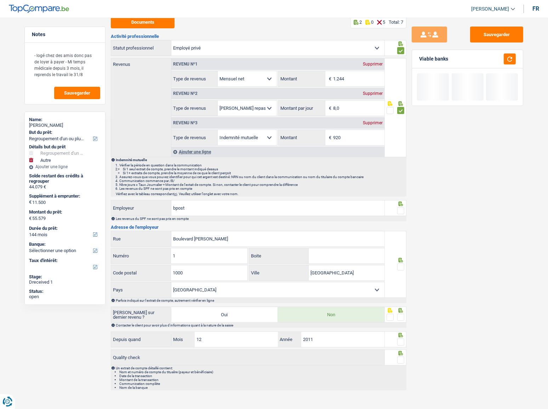
click at [401, 205] on icon at bounding box center [401, 204] width 5 height 5
click at [402, 211] on span at bounding box center [400, 210] width 7 height 7
click at [0, 0] on input "radio" at bounding box center [0, 0] width 0 height 0
click at [398, 224] on span at bounding box center [400, 267] width 7 height 7
click at [0, 0] on input "radio" at bounding box center [0, 0] width 0 height 0
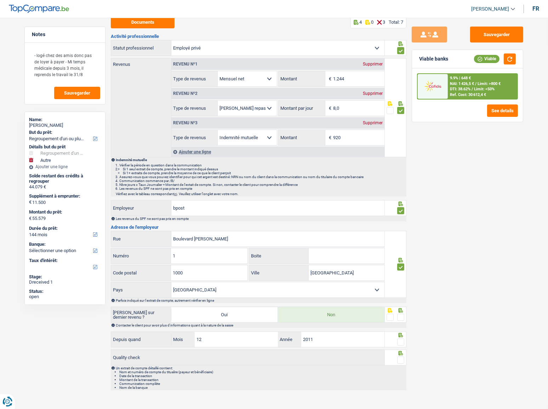
click at [401, 224] on div at bounding box center [400, 317] width 7 height 9
click at [401, 224] on span at bounding box center [400, 317] width 7 height 7
click at [0, 0] on input "radio" at bounding box center [0, 0] width 0 height 0
click at [403, 224] on span at bounding box center [400, 342] width 7 height 7
click at [0, 0] on input "radio" at bounding box center [0, 0] width 0 height 0
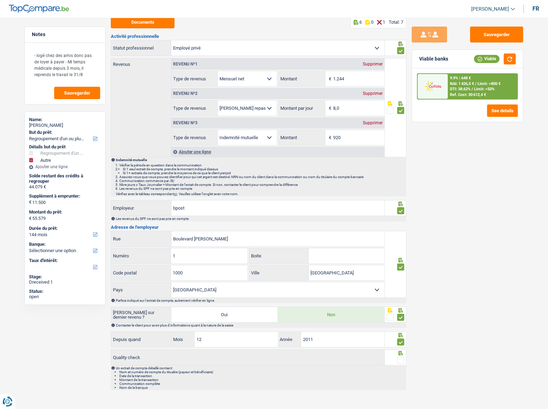
click at [401, 224] on span at bounding box center [400, 360] width 7 height 7
click at [0, 0] on input "radio" at bounding box center [0, 0] width 0 height 0
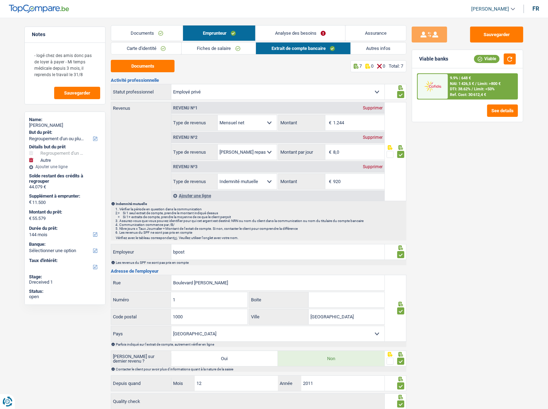
scroll to position [0, 0]
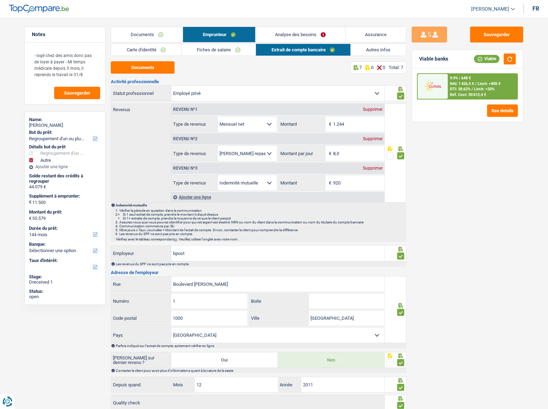
click at [300, 34] on link "Analyse des besoins" at bounding box center [301, 34] width 90 height 15
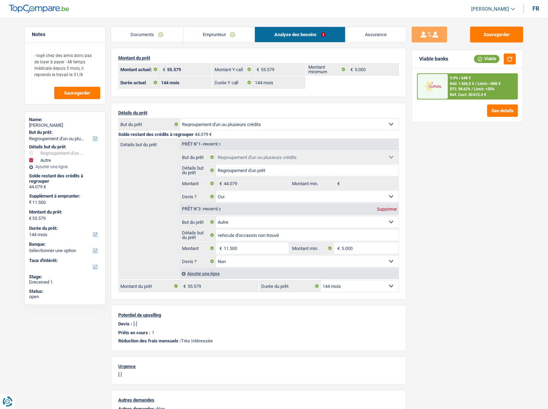
click at [475, 88] on span "Limit: <50%" at bounding box center [484, 89] width 21 height 5
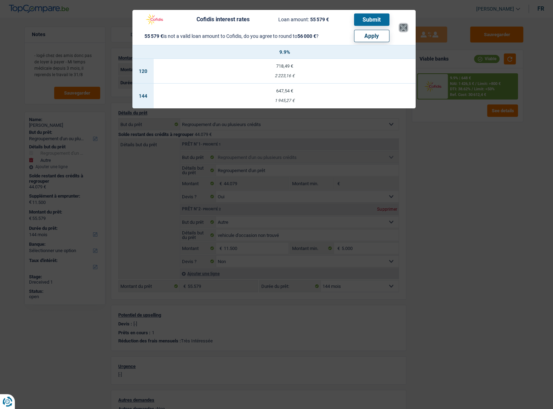
click at [403, 26] on button "×" at bounding box center [403, 27] width 7 height 7
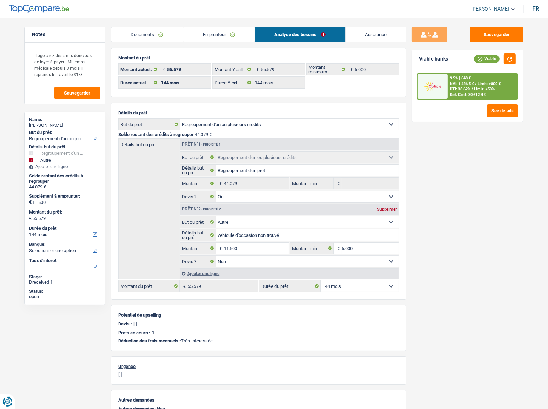
click at [471, 81] on span "NAI: 1 426,5 €" at bounding box center [462, 83] width 24 height 5
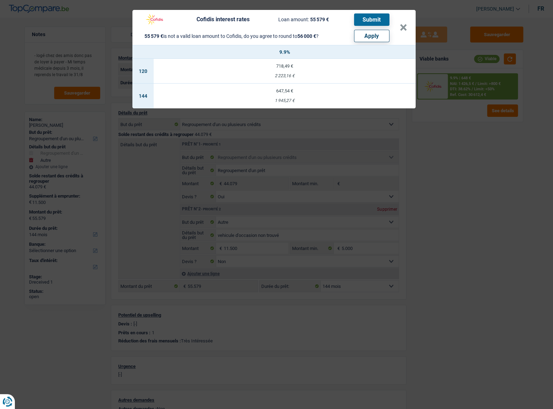
click at [371, 32] on button "Apply" at bounding box center [371, 36] width 35 height 12
type input "11.921"
type input "56.000"
type input "11.921"
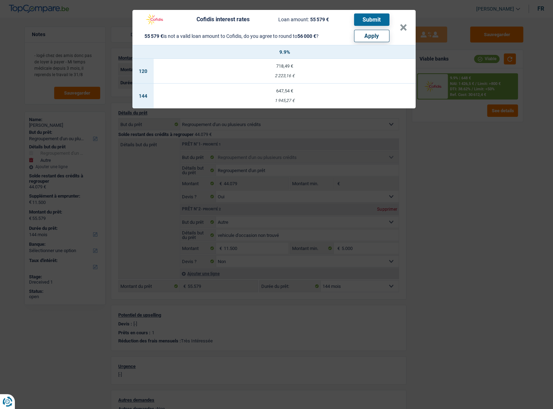
type input "56.000"
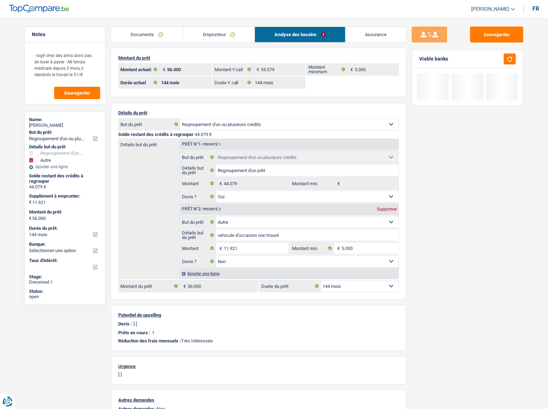
drag, startPoint x: 218, startPoint y: 38, endPoint x: 239, endPoint y: 36, distance: 20.6
click at [219, 38] on link "Emprunteur" at bounding box center [219, 34] width 72 height 15
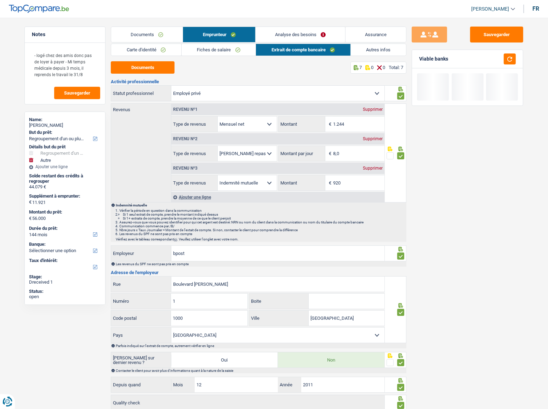
click at [301, 37] on link "Analyse des besoins" at bounding box center [301, 34] width 90 height 15
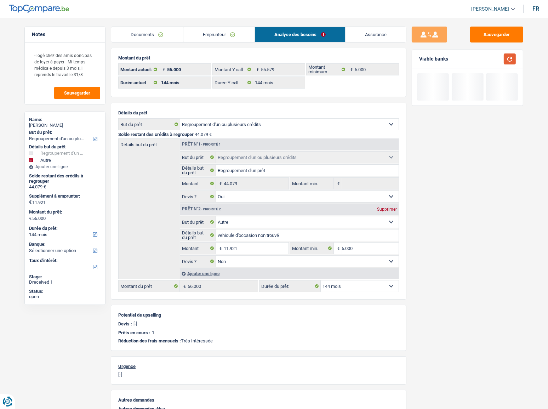
click at [489, 58] on button "button" at bounding box center [510, 58] width 12 height 11
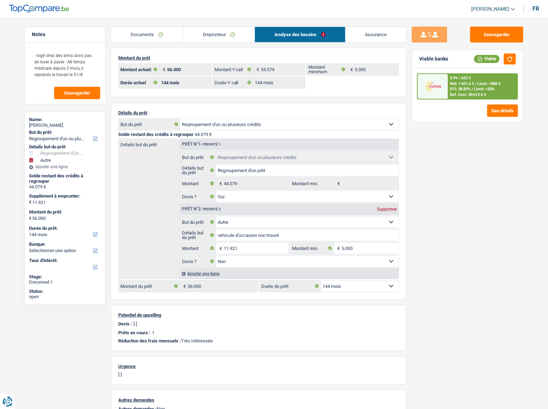
click at [448, 86] on div "9.9% | 652 € NAI: 1 421,6 € / Limit: >800 € DTI: 38.83% / Limit: <50% Ref. Cost…" at bounding box center [483, 86] width 70 height 25
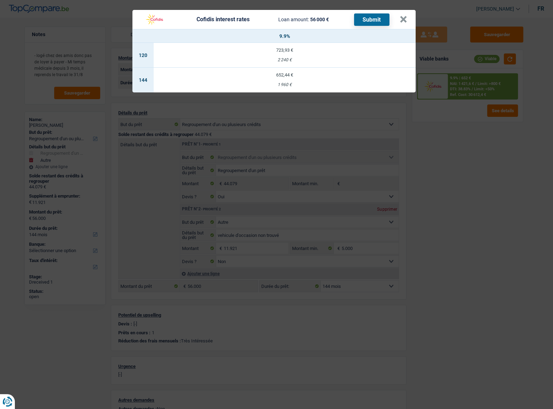
click at [281, 81] on td "652,44 € 1 960 €" at bounding box center [285, 80] width 262 height 25
select select "cofidis"
type input "9,90"
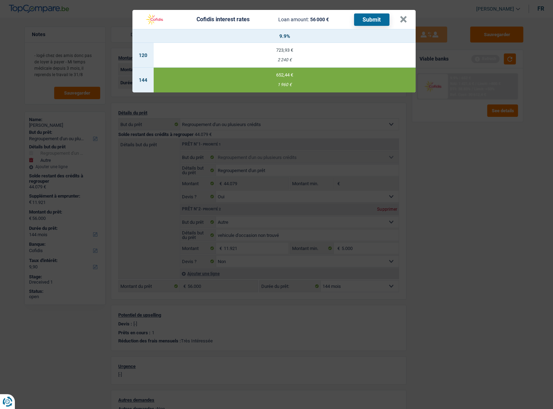
click at [379, 18] on button "Submit" at bounding box center [371, 19] width 35 height 12
click at [406, 18] on button "×" at bounding box center [403, 19] width 7 height 7
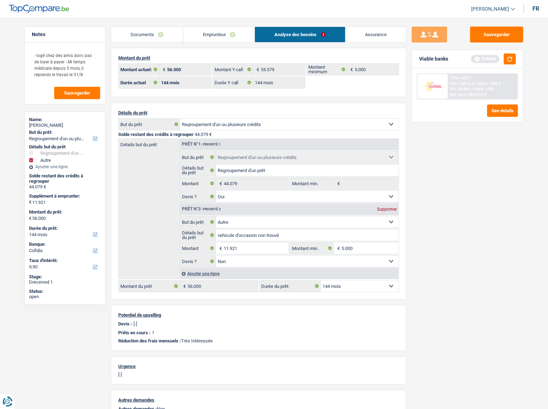
click at [150, 34] on link "Documents" at bounding box center [147, 34] width 72 height 15
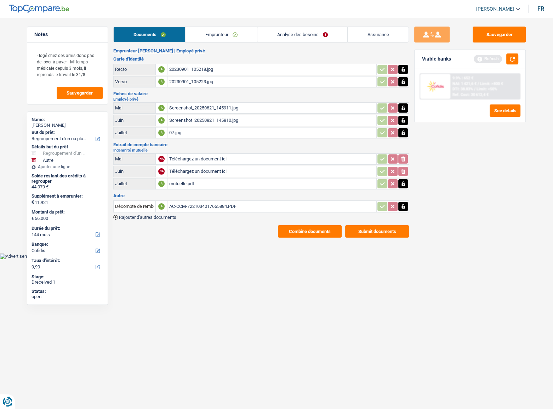
click at [365, 224] on button "Submit documents" at bounding box center [377, 231] width 64 height 12
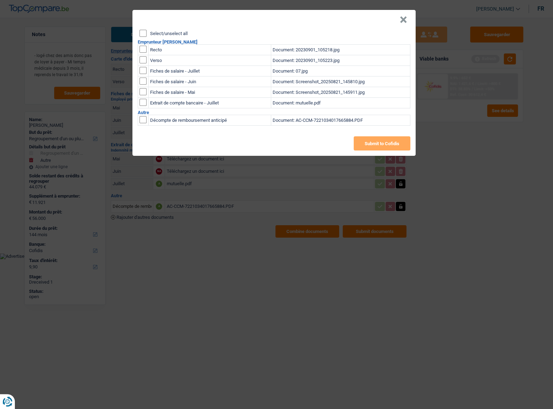
click at [141, 32] on input "Select/unselect all" at bounding box center [143, 33] width 7 height 7
checkbox input "true"
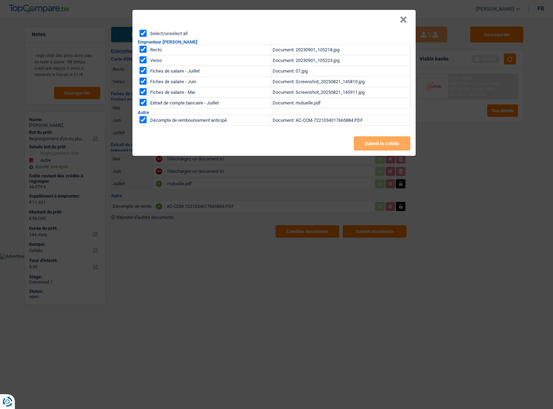
checkbox input "true"
click at [403, 20] on button "×" at bounding box center [403, 19] width 7 height 7
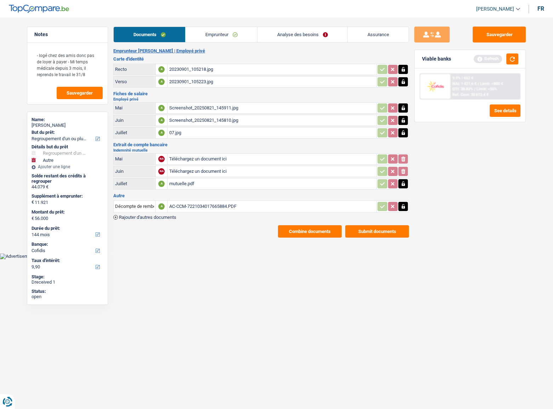
click at [197, 201] on div "AC-CCM-7221034017665884.PDF" at bounding box center [272, 206] width 206 height 11
click at [207, 32] on link "Emprunteur" at bounding box center [222, 34] width 72 height 15
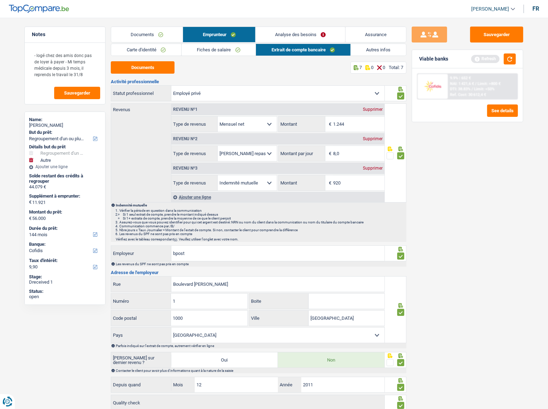
click at [229, 56] on div "Carte d'identité Fiches de salaire Extrait de compte bancaire Autres infos Docu…" at bounding box center [259, 240] width 296 height 392
click at [234, 53] on link "Fiches de salaire" at bounding box center [219, 50] width 74 height 12
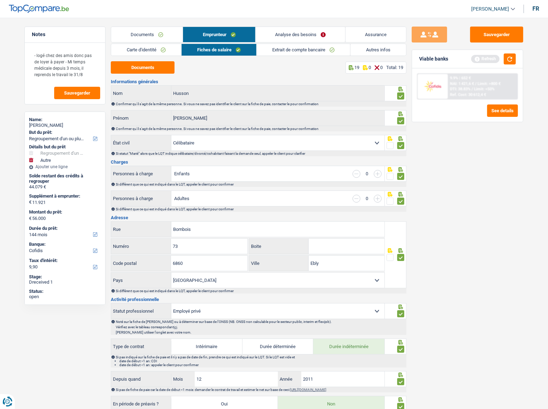
click at [369, 50] on link "Autres infos" at bounding box center [379, 50] width 56 height 12
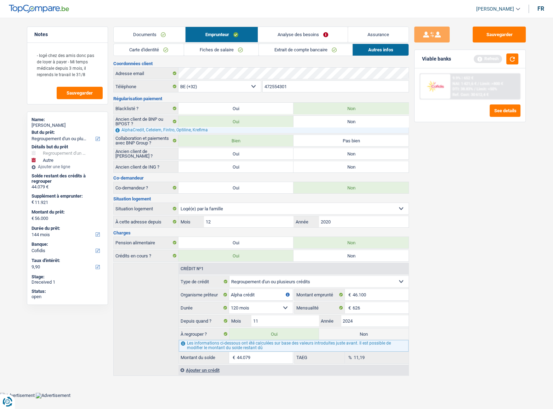
drag, startPoint x: 261, startPoint y: 357, endPoint x: 150, endPoint y: 365, distance: 111.6
click at [150, 224] on div "Crédit nº1 Carte ou ouverture de crédit Prêt hypothécaire Vente à tempérament P…" at bounding box center [261, 319] width 296 height 113
type input "11.925"
select select "60"
type input "4"
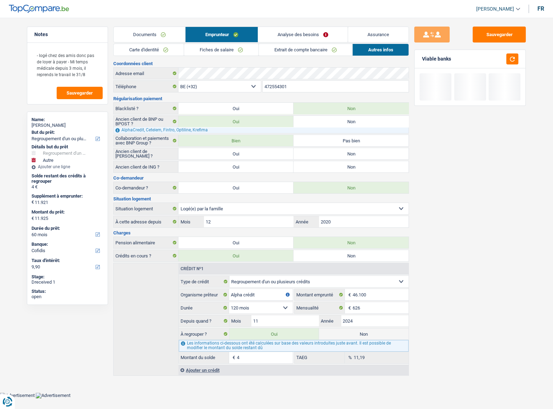
type input "11.966"
type input "45"
type input "12.371"
type input "450"
type input "16.424"
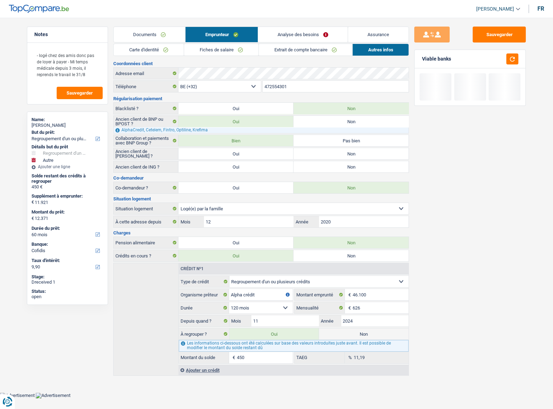
type input "4.503"
select select "84"
type input "56.960"
type input "45.039"
select select "144"
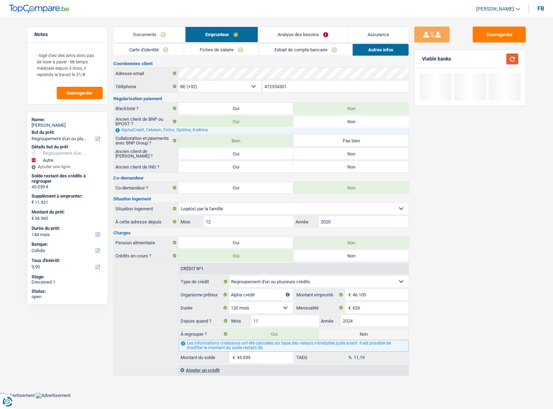
type input "45.039"
click at [489, 59] on button "button" at bounding box center [513, 58] width 12 height 11
click at [489, 24] on main "Notes - logé chez des amis donc pas de loyer à payer - Mi temps médicale depuis…" at bounding box center [276, 202] width 553 height 382
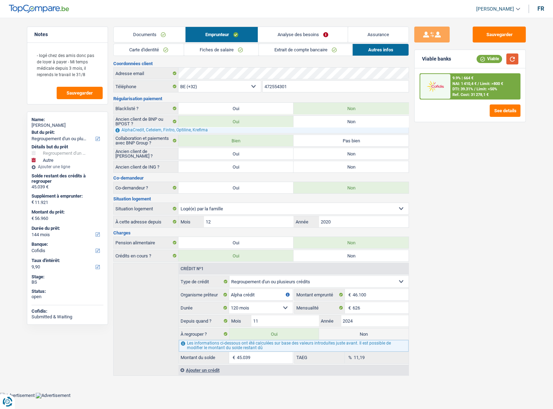
click at [489, 56] on button "button" at bounding box center [513, 58] width 12 height 11
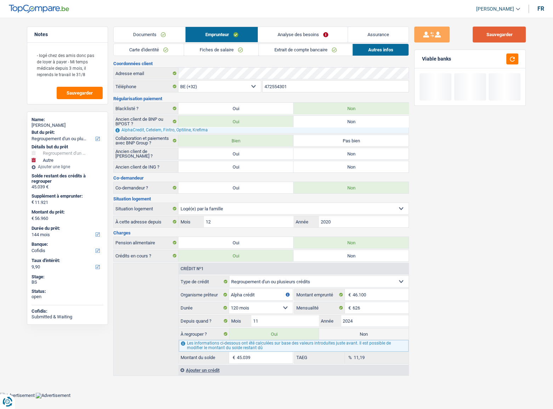
click at [489, 32] on button "Sauvegarder" at bounding box center [499, 35] width 53 height 16
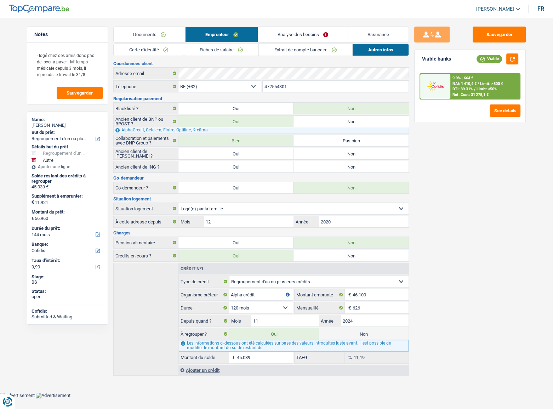
click at [311, 36] on link "Analyse des besoins" at bounding box center [303, 34] width 90 height 15
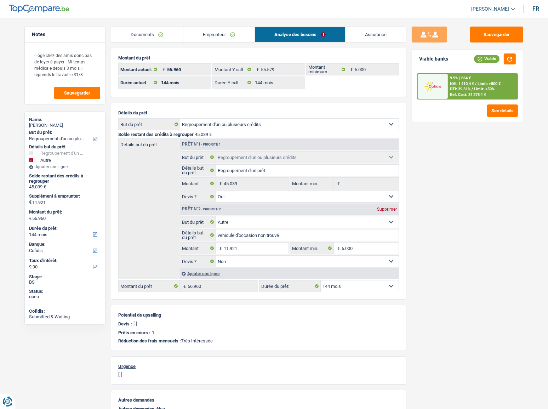
click at [475, 78] on div "9.9% | 664 € NAI: 1 410,4 € / Limit: >800 € DTI: 39.31% / Limit: <50% Ref. Cost…" at bounding box center [483, 86] width 70 height 25
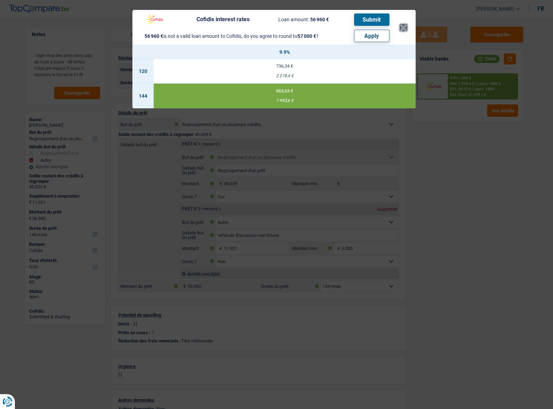
click at [405, 28] on button "×" at bounding box center [403, 27] width 7 height 7
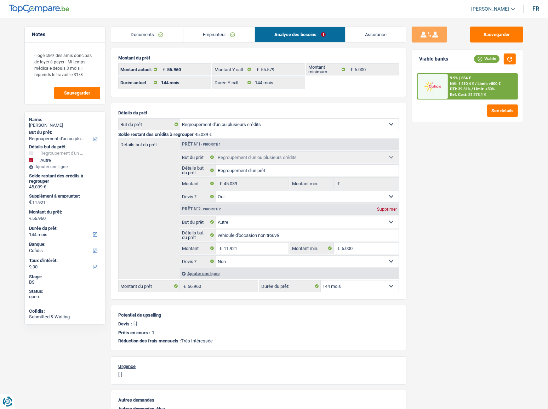
click at [481, 81] on span "Limit: >800 €" at bounding box center [489, 83] width 23 height 5
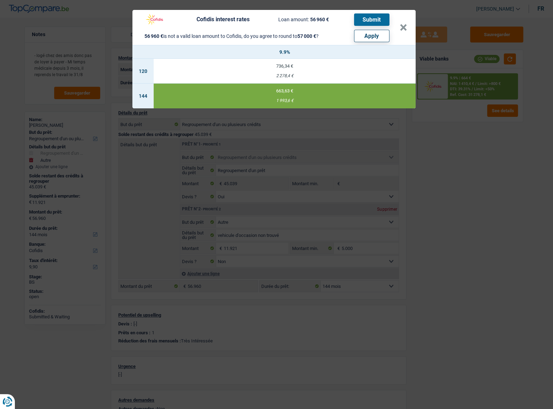
click at [368, 36] on button "Apply" at bounding box center [371, 36] width 35 height 12
type input "11.961"
type input "57.000"
type input "11.961"
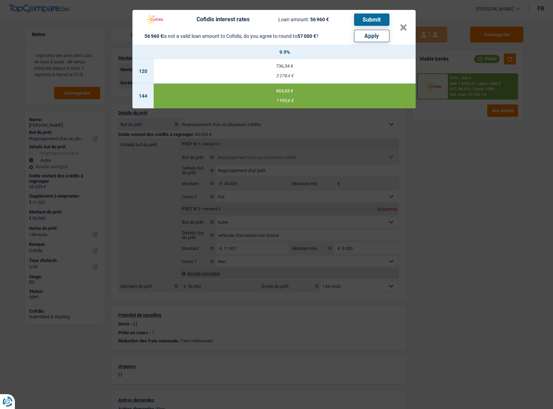
type input "57.000"
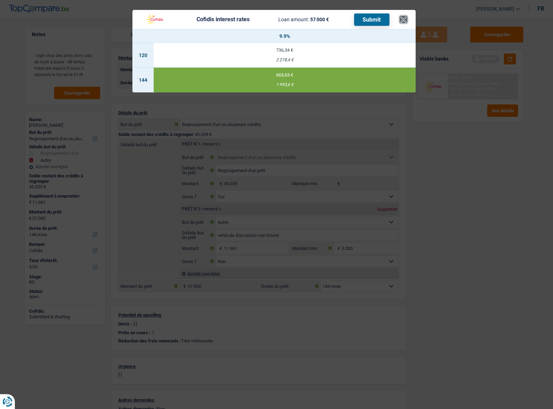
click at [406, 20] on button "×" at bounding box center [403, 19] width 7 height 7
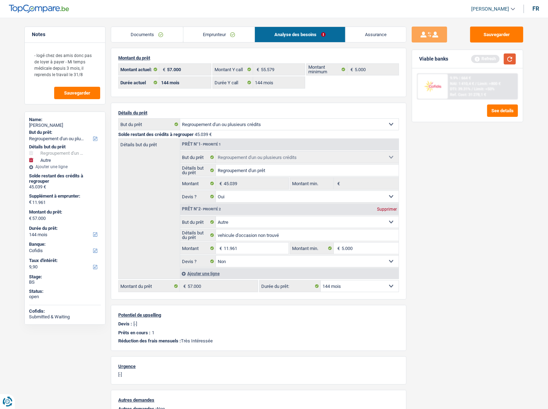
click at [489, 57] on button "button" at bounding box center [510, 58] width 12 height 11
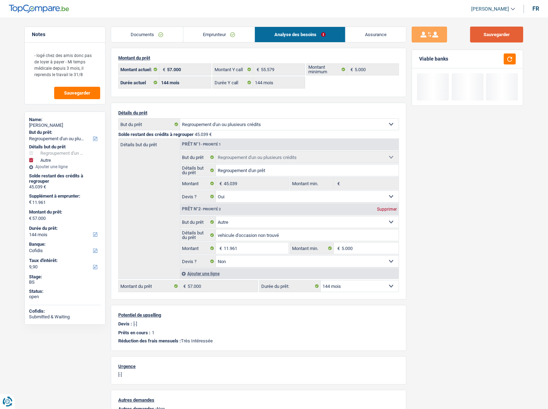
click at [489, 36] on button "Sauvegarder" at bounding box center [496, 35] width 53 height 16
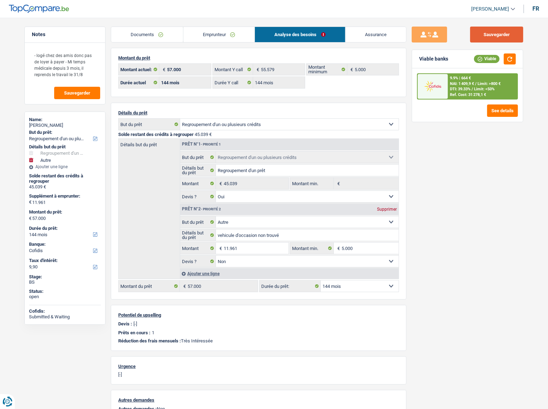
click at [482, 32] on button "Sauvegarder" at bounding box center [496, 35] width 53 height 16
click at [353, 224] on select "12 mois 18 mois 24 mois 30 mois 36 mois 42 mois 48 mois 60 mois 72 mois 84 mois…" at bounding box center [360, 286] width 78 height 11
click at [478, 204] on div "Sauvegarder Viable banks Viable 9.9% | 664 € NAI: 1 409,9 € / Limit: >800 € DTI…" at bounding box center [468, 211] width 122 height 369
click at [213, 33] on link "Emprunteur" at bounding box center [219, 34] width 72 height 15
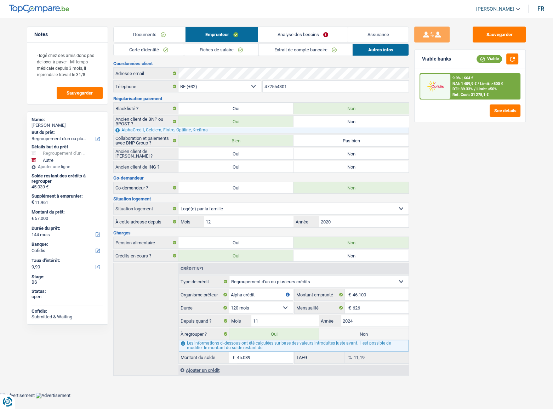
click at [305, 33] on link "Analyse des besoins" at bounding box center [303, 34] width 90 height 15
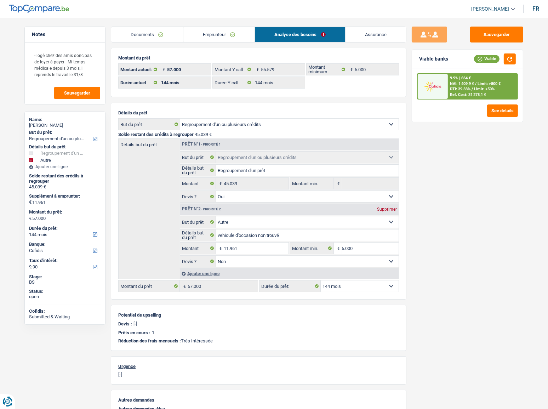
drag, startPoint x: 199, startPoint y: 38, endPoint x: 210, endPoint y: 40, distance: 10.8
click at [199, 37] on link "Emprunteur" at bounding box center [219, 34] width 72 height 15
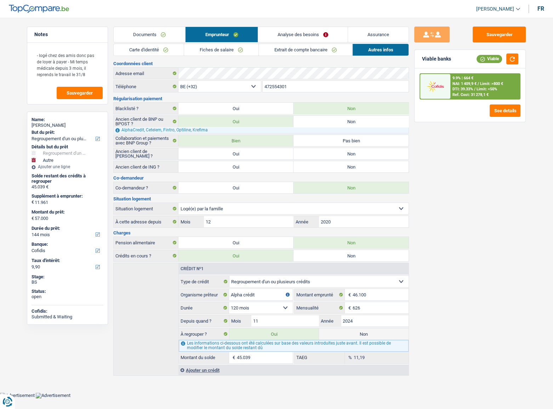
click at [146, 38] on link "Documents" at bounding box center [150, 34] width 72 height 15
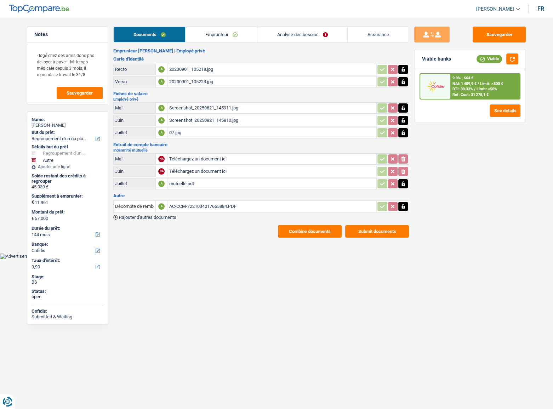
click at [226, 31] on link "Emprunteur" at bounding box center [222, 34] width 72 height 15
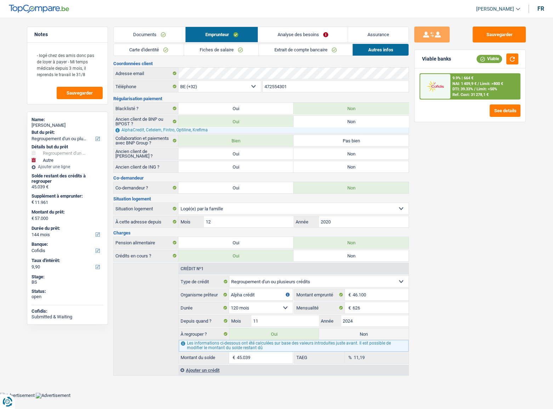
click at [318, 33] on link "Analyse des besoins" at bounding box center [303, 34] width 90 height 15
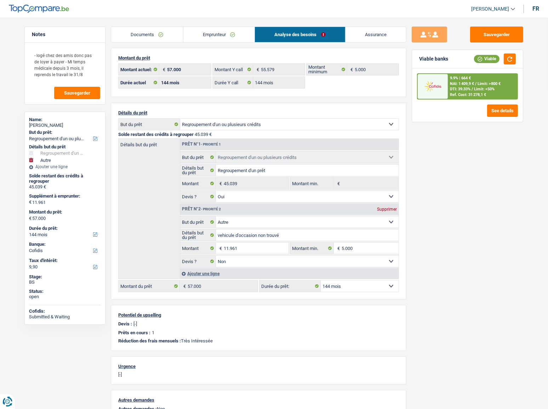
click at [219, 34] on link "Emprunteur" at bounding box center [219, 34] width 72 height 15
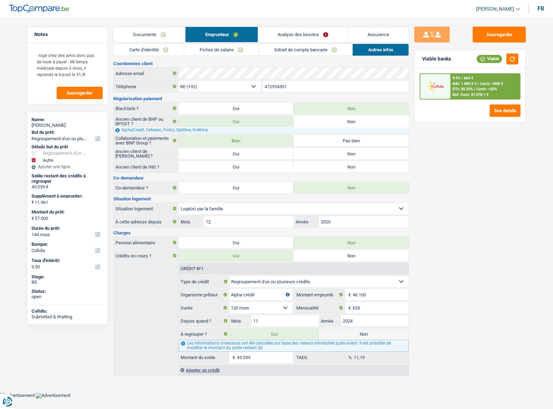
click at [148, 50] on link "Carte d'identité" at bounding box center [149, 50] width 70 height 12
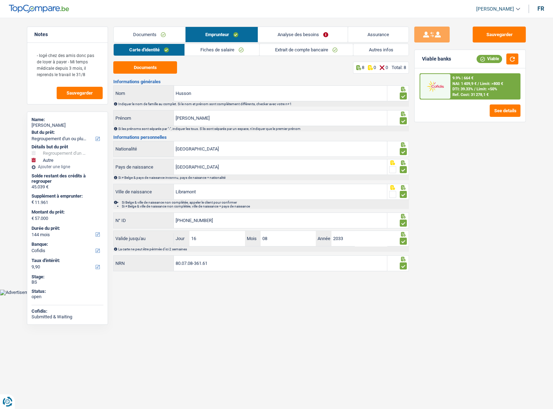
click at [462, 85] on span "NAI: 1 409,9 €" at bounding box center [465, 83] width 24 height 5
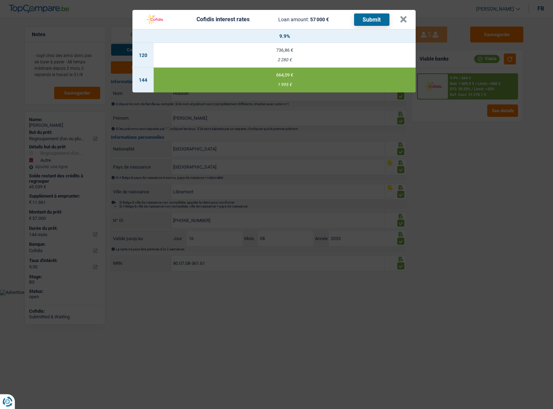
click at [371, 19] on button "Submit" at bounding box center [371, 19] width 35 height 12
click at [405, 23] on button "×" at bounding box center [403, 19] width 7 height 7
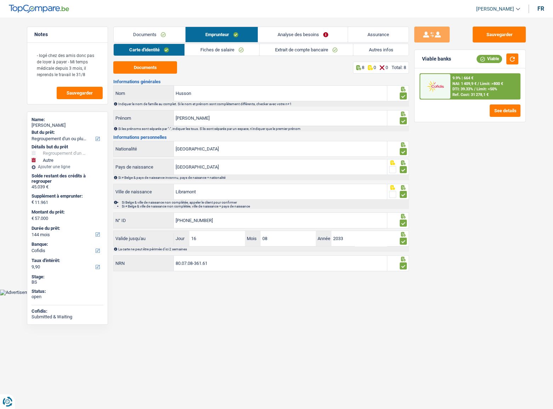
click at [334, 39] on link "Analyse des besoins" at bounding box center [303, 34] width 90 height 15
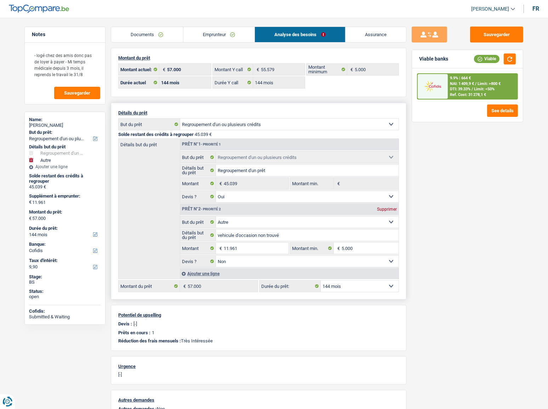
click at [363, 224] on select "12 mois 18 mois 24 mois 30 mois 36 mois 42 mois 48 mois 60 mois 72 mois 84 mois…" at bounding box center [360, 286] width 78 height 11
select select "120"
click at [321, 224] on select "12 mois 18 mois 24 mois 30 mois 36 mois 42 mois 48 mois 60 mois 72 mois 84 mois…" at bounding box center [360, 286] width 78 height 11
select select "120"
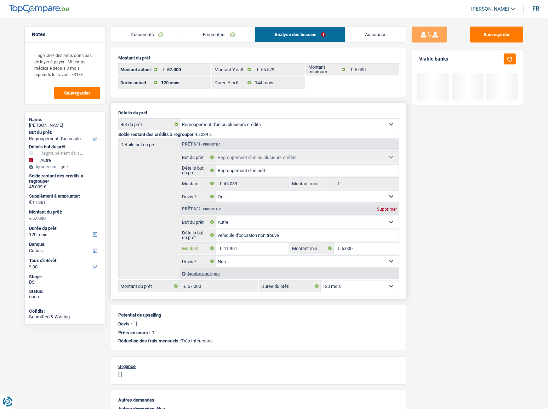
click at [230, 224] on input "11.961" at bounding box center [256, 248] width 65 height 11
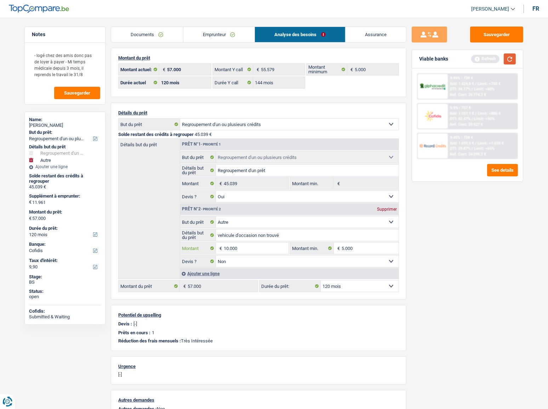
type input "10.000"
type input "55.039"
select select "144"
type input "55.039"
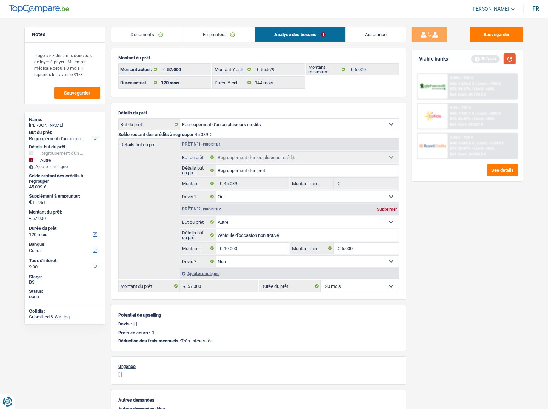
select select "144"
type input "55.039"
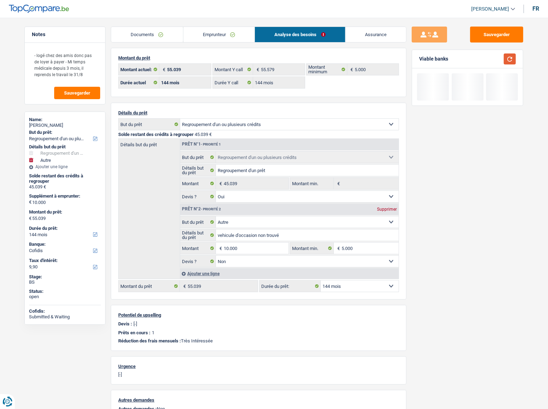
click at [489, 61] on button "button" at bounding box center [510, 58] width 12 height 11
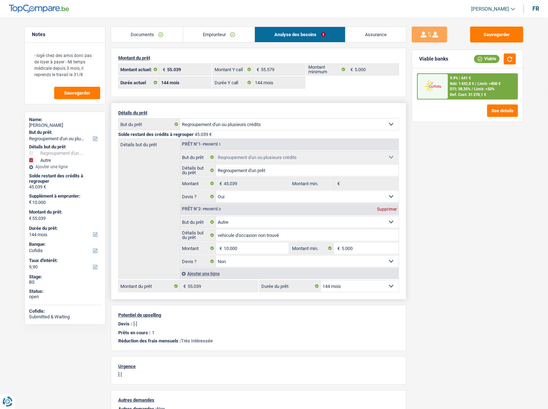
click at [372, 224] on select "12 mois 18 mois 24 mois 30 mois 36 mois 42 mois 48 mois 60 mois 72 mois 84 mois…" at bounding box center [360, 286] width 78 height 11
select select "120"
click at [321, 224] on select "12 mois 18 mois 24 mois 30 mois 36 mois 42 mois 48 mois 60 mois 72 mois 84 mois…" at bounding box center [360, 286] width 78 height 11
select select "120"
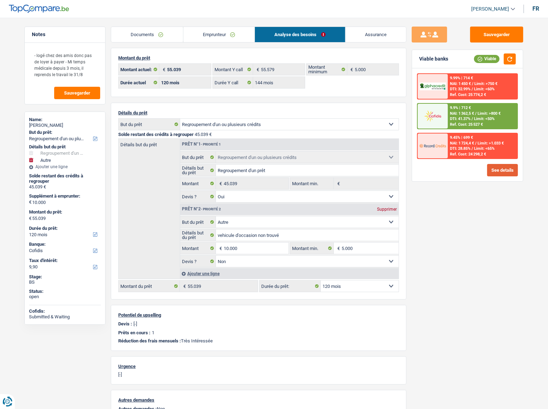
click at [489, 168] on button "See details" at bounding box center [502, 170] width 31 height 12
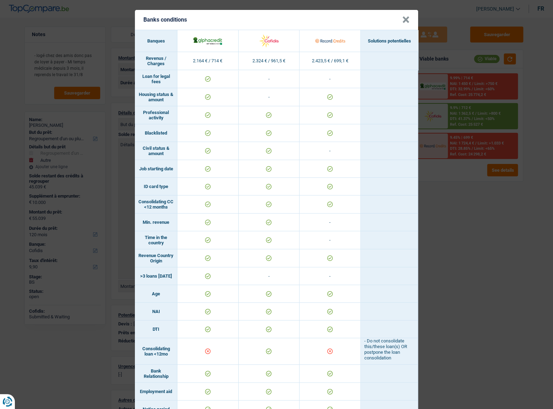
click at [405, 19] on button "×" at bounding box center [405, 19] width 7 height 7
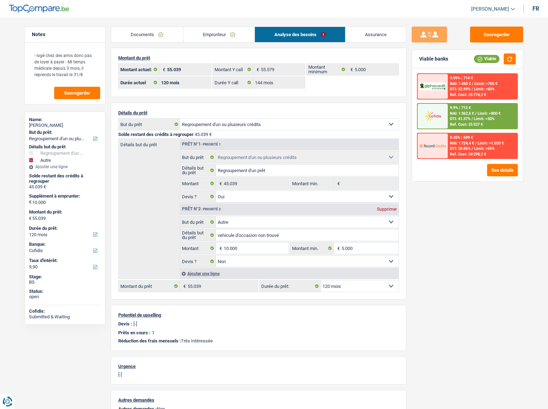
drag, startPoint x: 222, startPoint y: 29, endPoint x: 277, endPoint y: 38, distance: 54.9
click at [222, 29] on link "Emprunteur" at bounding box center [219, 34] width 72 height 15
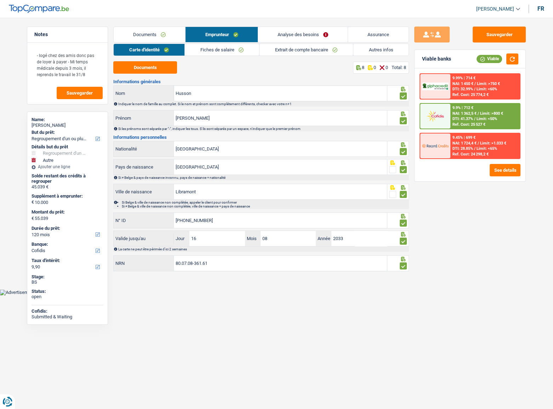
click at [369, 50] on link "Autres infos" at bounding box center [382, 50] width 56 height 12
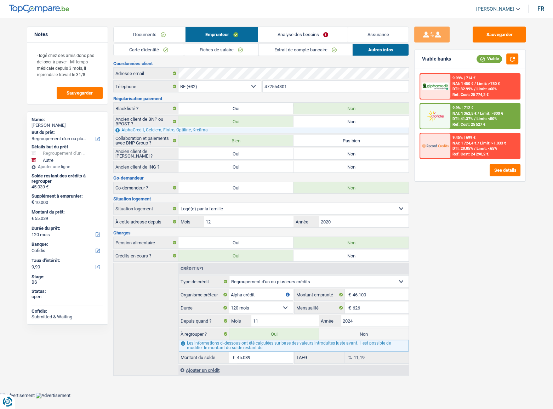
click at [294, 34] on link "Analyse des besoins" at bounding box center [303, 34] width 90 height 15
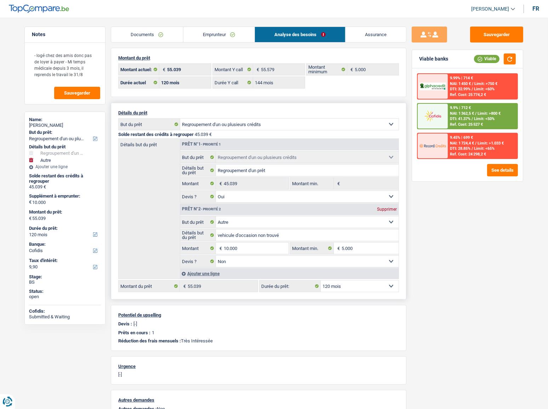
click at [337, 224] on select "12 mois 18 mois 24 mois 30 mois 36 mois 42 mois 48 mois 60 mois 72 mois 84 mois…" at bounding box center [360, 286] width 78 height 11
select select "144"
click at [321, 224] on select "12 mois 18 mois 24 mois 30 mois 36 mois 42 mois 48 mois 60 mois 72 mois 84 mois…" at bounding box center [360, 286] width 78 height 11
select select "144"
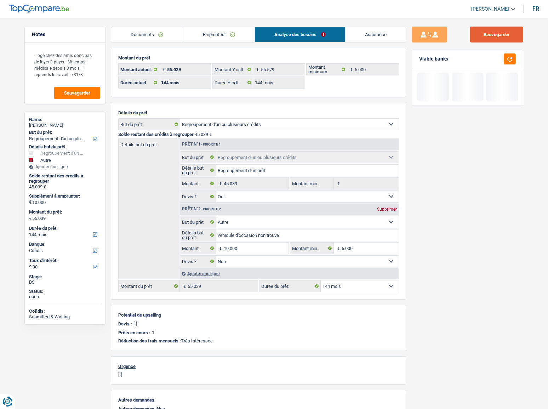
click at [489, 30] on button "Sauvegarder" at bounding box center [496, 35] width 53 height 16
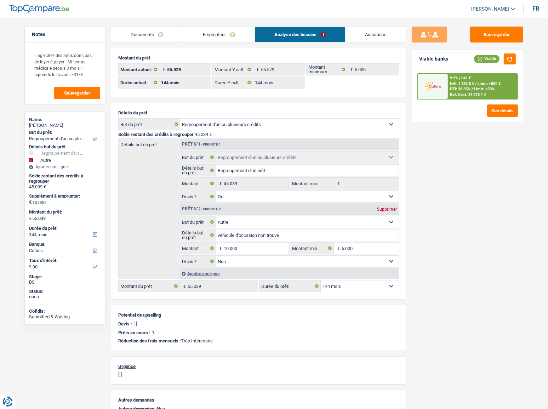
click at [233, 33] on link "Emprunteur" at bounding box center [219, 34] width 72 height 15
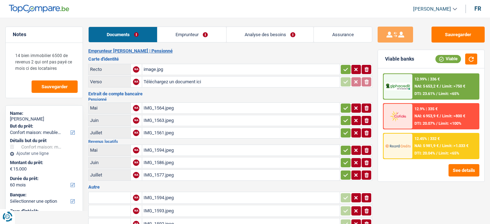
select select "household"
select select "60"
drag, startPoint x: 0, startPoint y: 0, endPoint x: 204, endPoint y: 40, distance: 208.0
click at [183, 38] on link "Emprunteur" at bounding box center [191, 34] width 69 height 15
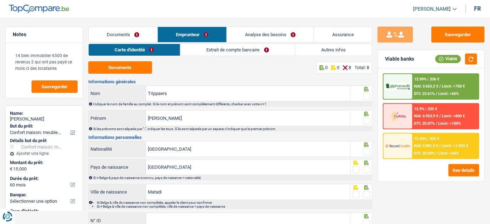
click at [232, 47] on link "Extrait de compte bancaire" at bounding box center [237, 50] width 114 height 12
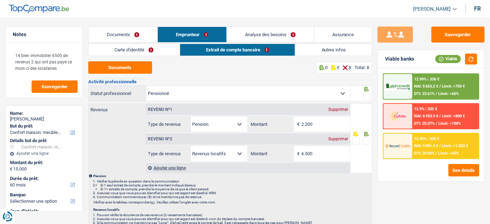
click at [141, 36] on link "Documents" at bounding box center [123, 34] width 69 height 15
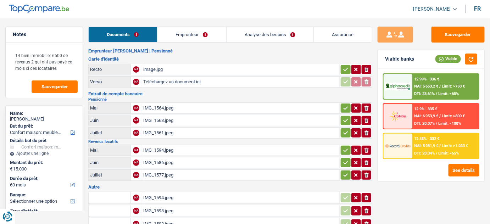
click at [165, 66] on div "image.jpg" at bounding box center [240, 69] width 195 height 11
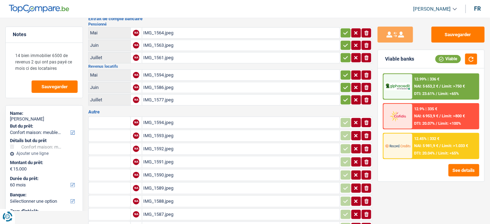
scroll to position [129, 0]
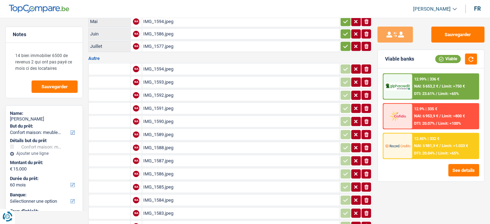
click at [177, 106] on div "IMG_1591.jpeg" at bounding box center [240, 108] width 195 height 11
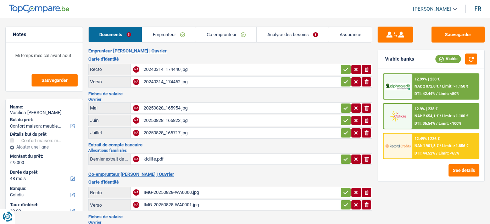
select select "household"
select select "48"
select select "cofidis"
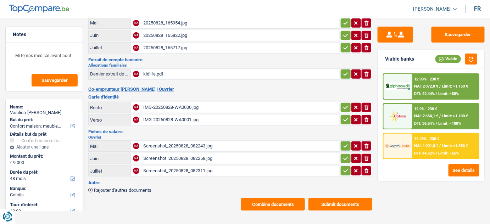
click at [260, 199] on button "Combine documents" at bounding box center [273, 204] width 64 height 12
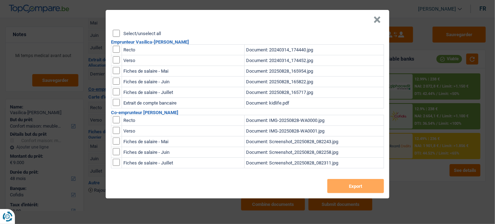
click at [113, 33] on input "Select/unselect all" at bounding box center [116, 33] width 7 height 7
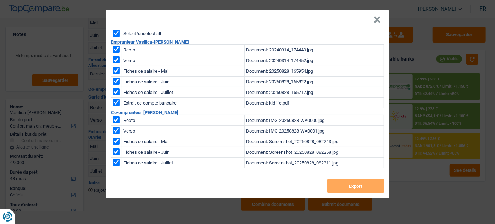
checkbox input "true"
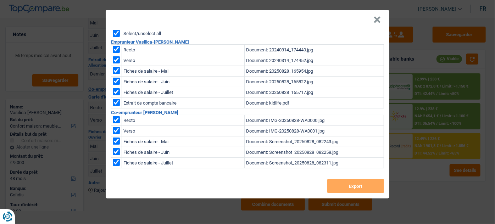
checkbox input "true"
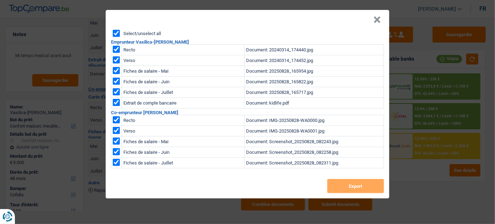
checkbox input "true"
click at [344, 180] on button "Export" at bounding box center [355, 186] width 57 height 14
click at [344, 184] on button "Export" at bounding box center [355, 186] width 57 height 14
click at [373, 22] on button "×" at bounding box center [376, 19] width 7 height 7
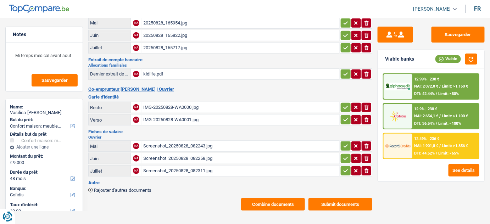
click at [288, 202] on button "Combine documents" at bounding box center [273, 204] width 64 height 12
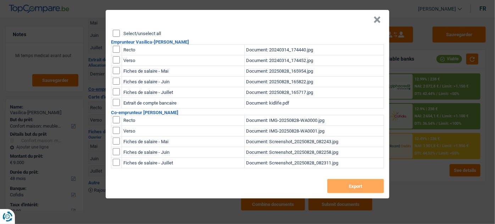
click at [117, 33] on input "Select/unselect all" at bounding box center [116, 33] width 7 height 7
checkbox input "true"
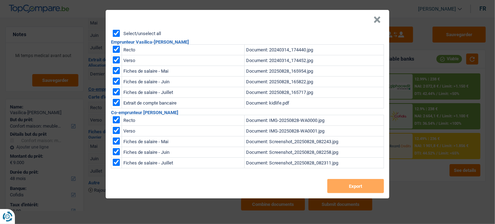
checkbox input "true"
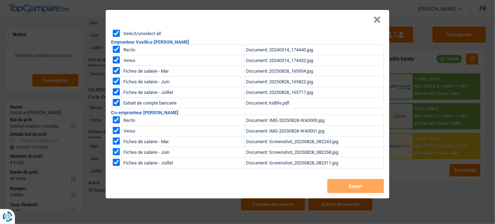
checkbox input "true"
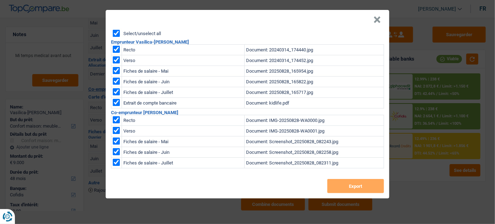
checkbox input "true"
click at [358, 186] on button "Export" at bounding box center [355, 186] width 57 height 14
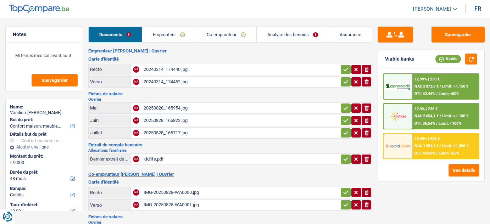
select select "household"
select select "48"
select select "cofidis"
select select "48"
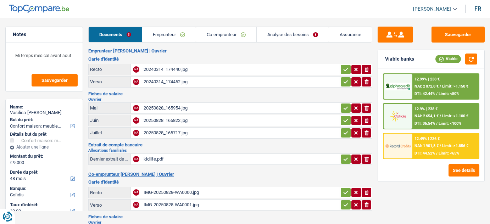
select select "48"
select select "household"
select select "false"
select select "48"
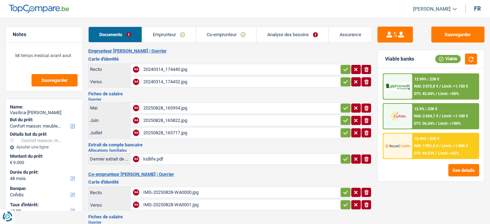
click at [279, 34] on link "Analyse des besoins" at bounding box center [292, 34] width 72 height 15
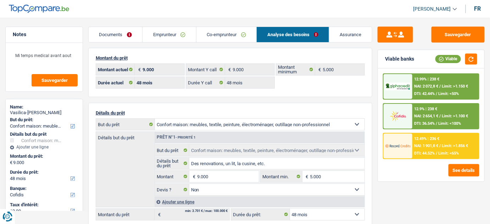
click at [163, 29] on link "Emprunteur" at bounding box center [168, 34] width 53 height 15
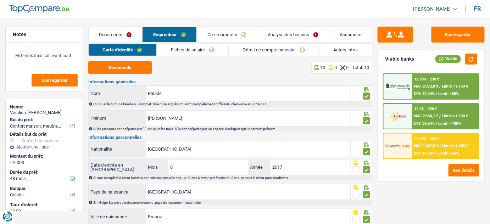
click at [223, 49] on link "Fiches de salaire" at bounding box center [192, 50] width 71 height 12
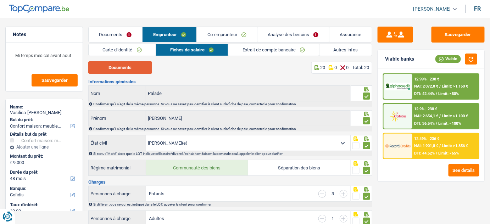
click at [133, 68] on button "Documents" at bounding box center [120, 67] width 64 height 12
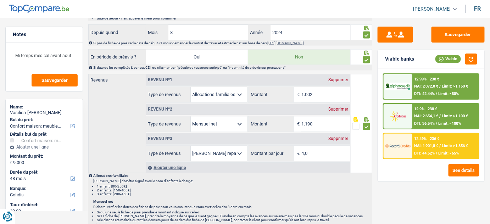
scroll to position [451, 0]
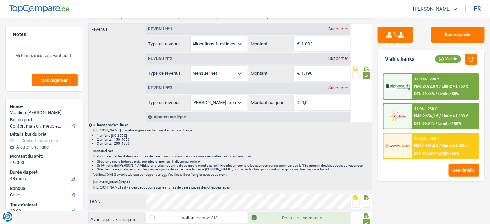
click at [338, 86] on div "Supprimer" at bounding box center [338, 88] width 23 height 4
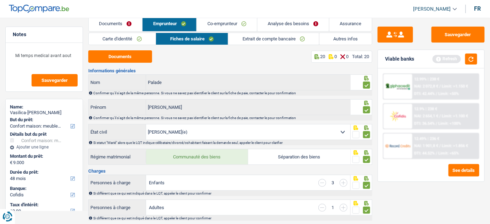
scroll to position [0, 0]
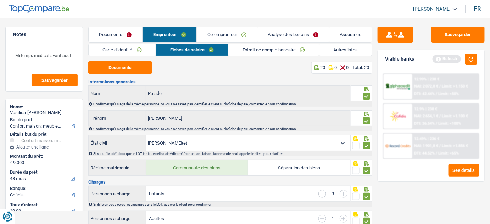
click at [233, 32] on link "Co-emprunteur" at bounding box center [227, 34] width 60 height 15
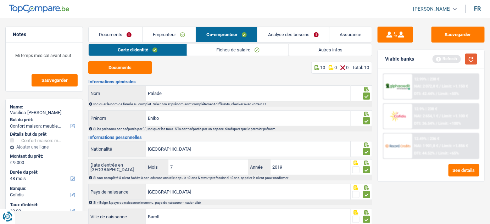
click at [468, 60] on button "button" at bounding box center [471, 58] width 12 height 11
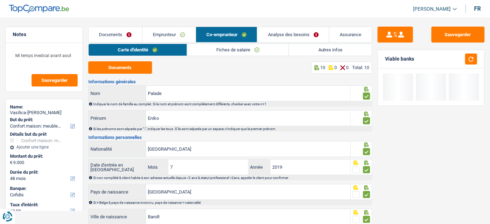
click at [264, 48] on link "Fiches de salaire" at bounding box center [238, 50] width 102 height 12
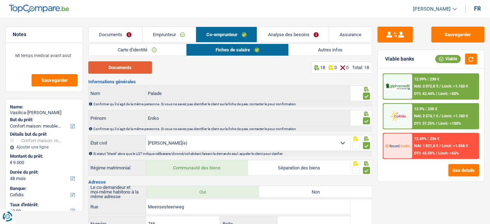
click at [136, 68] on button "Documents" at bounding box center [120, 67] width 64 height 12
click at [169, 28] on link "Emprunteur" at bounding box center [168, 34] width 53 height 15
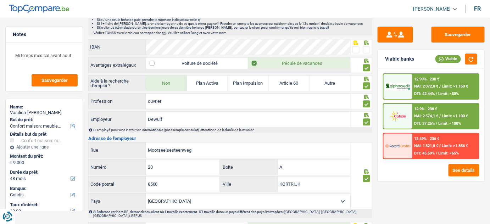
scroll to position [612, 0]
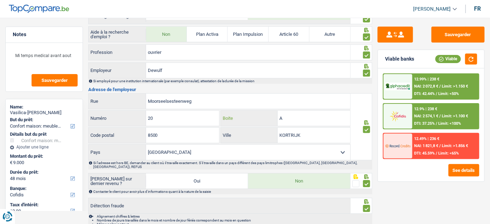
drag, startPoint x: 298, startPoint y: 116, endPoint x: 215, endPoint y: 128, distance: 83.0
click at [215, 128] on div "[STREET_ADDRESS] 8500 Code postal [GEOGRAPHIC_DATA] Ville [GEOGRAPHIC_DATA] [GE…" at bounding box center [219, 126] width 262 height 67
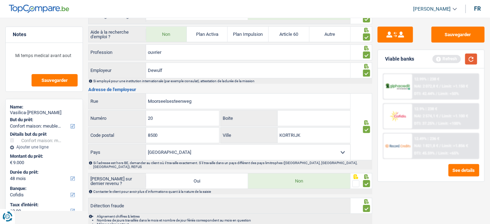
click at [469, 59] on button "button" at bounding box center [471, 58] width 12 height 11
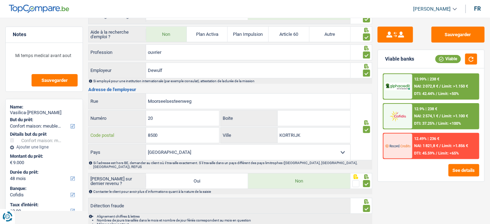
drag, startPoint x: 192, startPoint y: 134, endPoint x: 83, endPoint y: 131, distance: 108.8
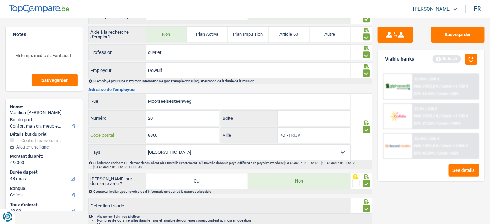
type input "8800"
drag, startPoint x: 317, startPoint y: 131, endPoint x: 193, endPoint y: 135, distance: 124.4
click at [193, 135] on div "8800 Code postal [GEOGRAPHIC_DATA]" at bounding box center [219, 135] width 262 height 17
type input "roeselare"
drag, startPoint x: 473, startPoint y: 59, endPoint x: 454, endPoint y: 30, distance: 34.9
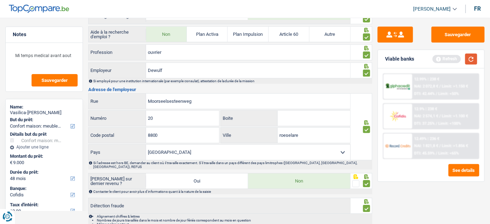
click at [471, 56] on button "button" at bounding box center [471, 58] width 12 height 11
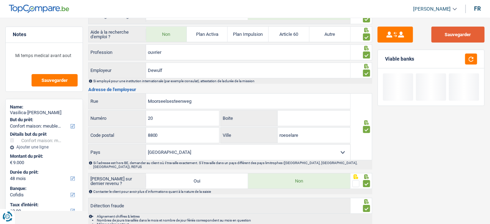
click at [454, 30] on button "Sauvegarder" at bounding box center [457, 35] width 53 height 16
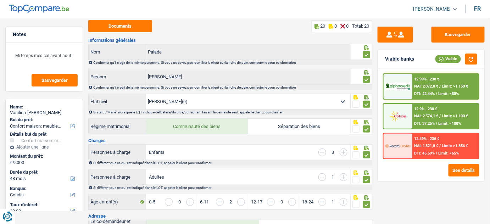
scroll to position [0, 0]
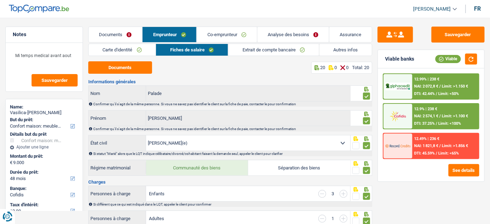
click at [336, 50] on link "Autres infos" at bounding box center [345, 50] width 53 height 12
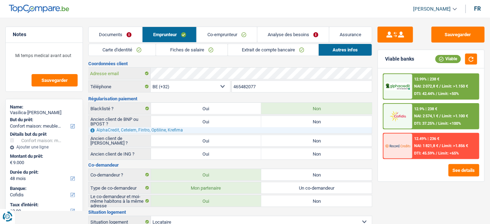
click at [462, 33] on button "Sauvegarder" at bounding box center [457, 35] width 53 height 16
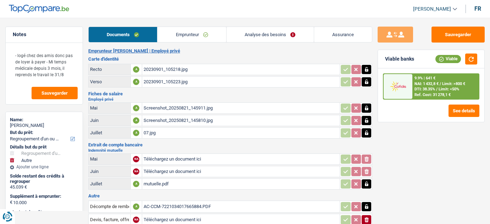
select select "refinancing"
select select "other"
select select "144"
select select "cofidis"
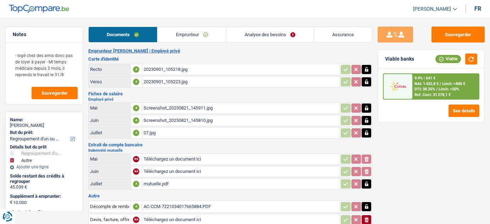
select select "32"
select select "liveWithParents"
select select "creditConsolidation"
select select "120"
click at [196, 38] on link "Emprunteur" at bounding box center [191, 34] width 69 height 15
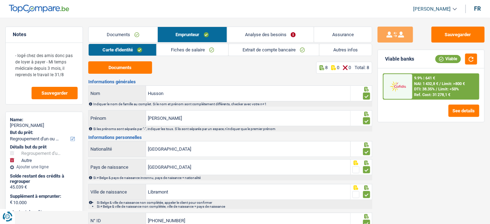
click at [325, 47] on link "Autres infos" at bounding box center [345, 50] width 52 height 12
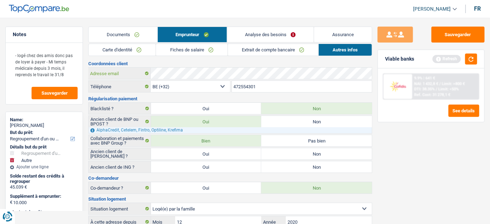
click at [89, 83] on div "Coordonnées client Adresse email BE (+32) LU (+352) Sélectionner une option Tél…" at bounding box center [230, 218] width 284 height 315
click at [468, 31] on button "Sauvegarder" at bounding box center [457, 35] width 53 height 16
click at [449, 34] on button "Sauvegarder" at bounding box center [457, 35] width 53 height 16
click at [119, 40] on link "Documents" at bounding box center [123, 34] width 69 height 15
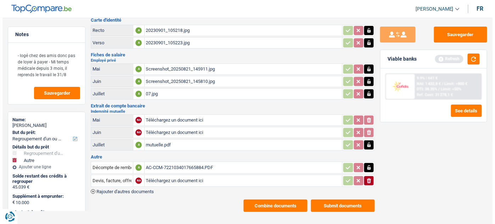
scroll to position [40, 0]
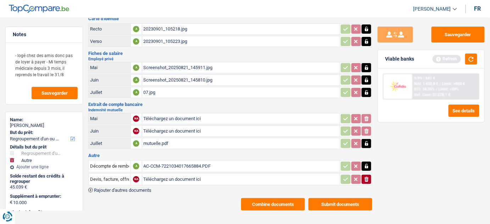
click at [257, 203] on button "Combine documents" at bounding box center [273, 204] width 64 height 12
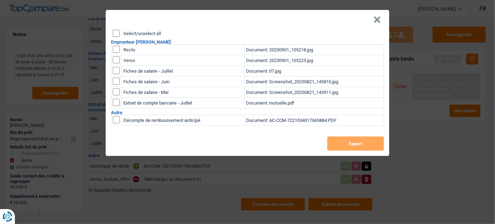
click at [114, 35] on input "Select/unselect all" at bounding box center [116, 33] width 7 height 7
checkbox input "true"
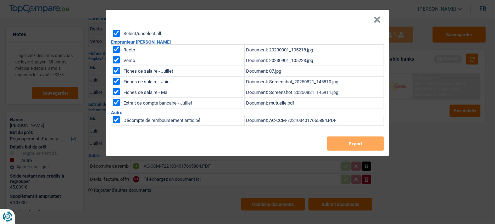
checkbox input "true"
click at [356, 140] on button "Export" at bounding box center [355, 143] width 57 height 14
